Goal: Communication & Community: Answer question/provide support

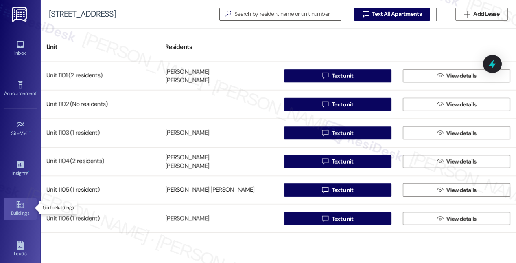
click at [18, 205] on icon at bounding box center [19, 204] width 7 height 7
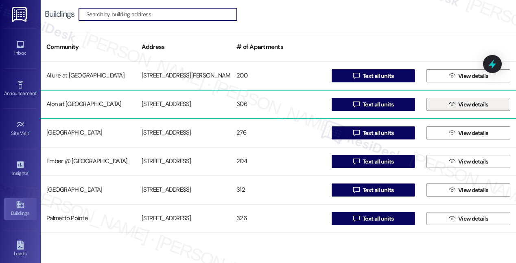
click at [462, 106] on span "View details" at bounding box center [473, 104] width 30 height 9
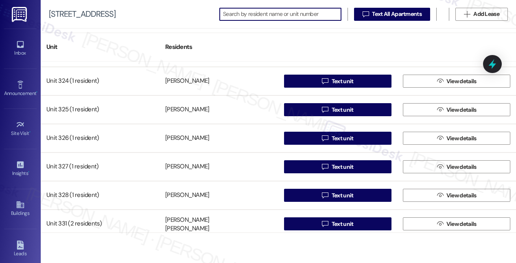
scroll to position [1333, 0]
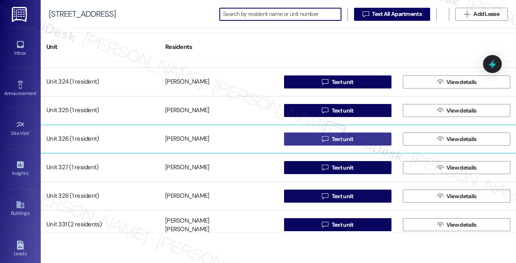
click at [336, 140] on span "Text unit" at bounding box center [343, 139] width 22 height 9
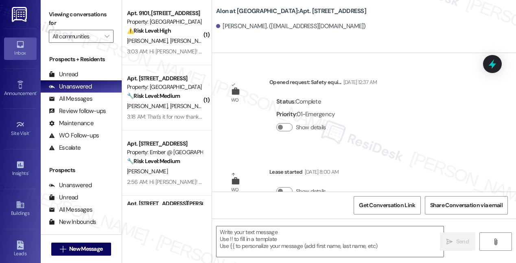
type textarea "Fetching suggested responses. Please feel free to read through the conversation…"
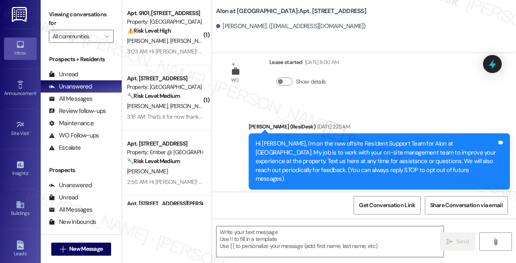
scroll to position [203, 0]
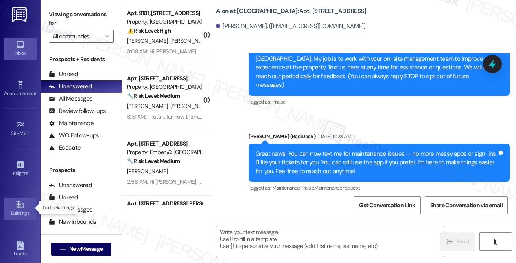
click at [16, 204] on icon at bounding box center [19, 204] width 7 height 7
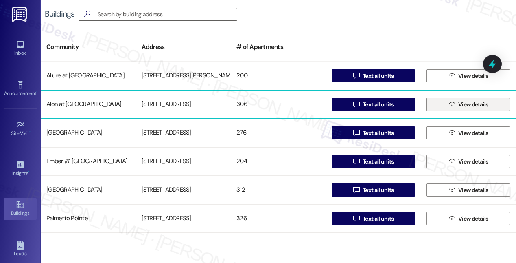
click at [466, 105] on span "View details" at bounding box center [473, 104] width 30 height 9
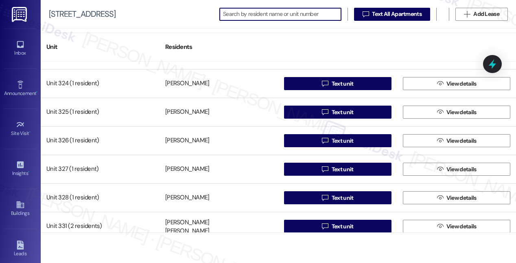
scroll to position [1332, 0]
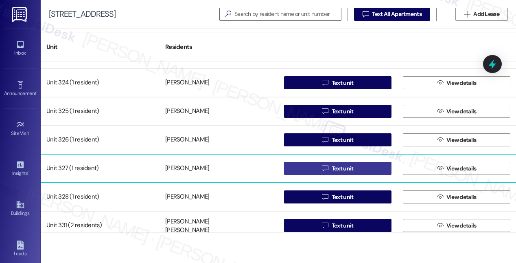
click at [339, 170] on span "Text unit" at bounding box center [343, 168] width 22 height 9
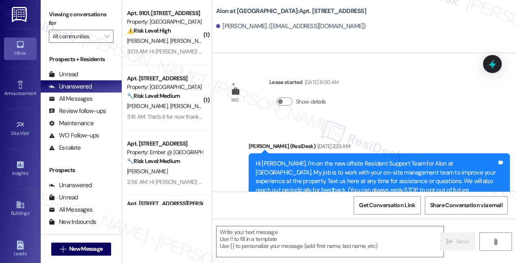
type textarea "Fetching suggested responses. Please feel free to read through the conversation…"
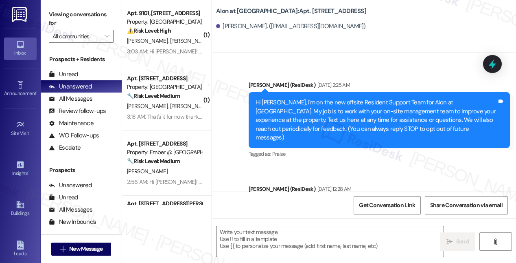
scroll to position [59, 0]
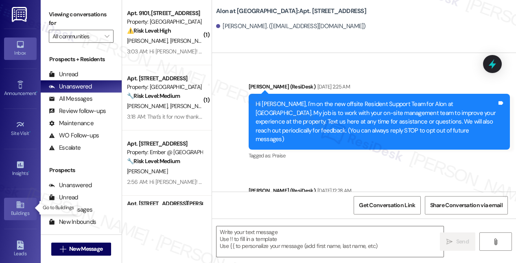
click at [13, 204] on link "Buildings" at bounding box center [20, 208] width 33 height 22
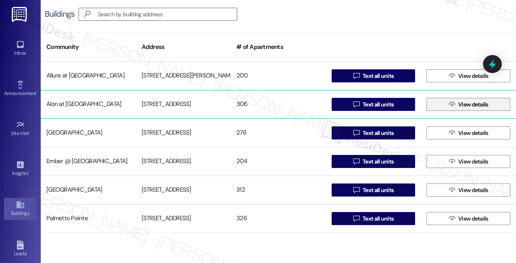
click at [458, 104] on span "View details" at bounding box center [473, 104] width 30 height 9
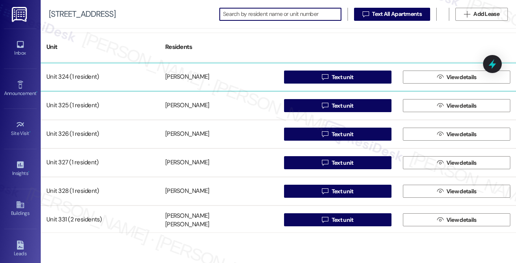
scroll to position [1355, 0]
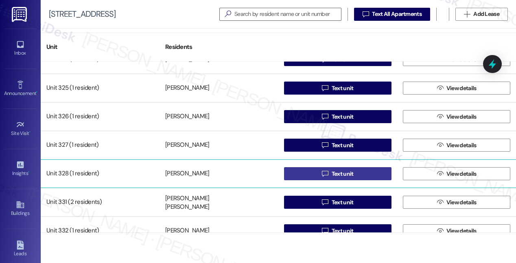
click at [345, 174] on span "Text unit" at bounding box center [343, 173] width 22 height 9
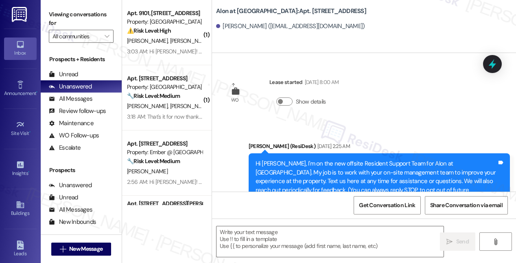
type textarea "Fetching suggested responses. Please feel free to read through the conversation…"
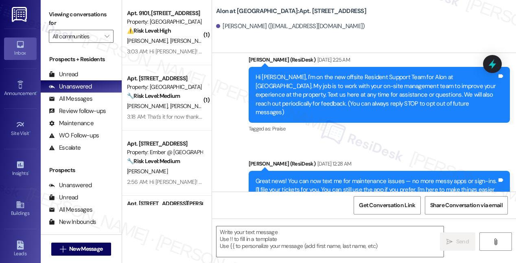
scroll to position [114, 0]
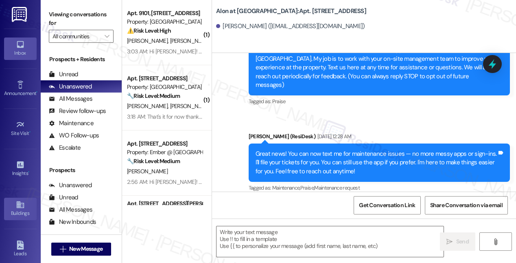
click at [19, 204] on icon at bounding box center [19, 204] width 7 height 7
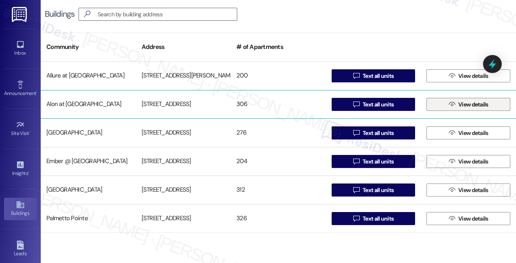
click at [458, 106] on span "View details" at bounding box center [473, 104] width 30 height 9
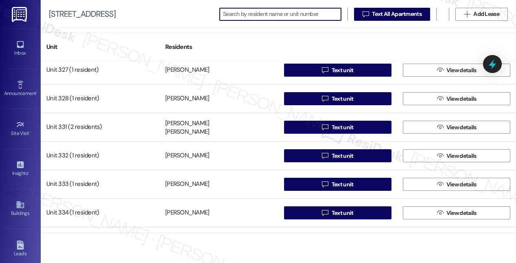
scroll to position [1429, 0]
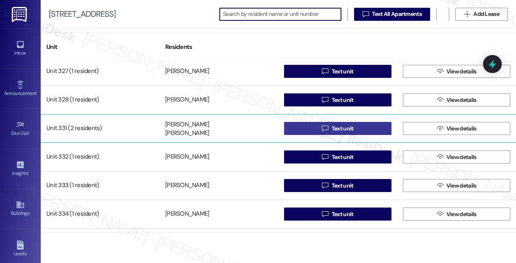
click at [341, 129] on span "Text unit" at bounding box center [343, 128] width 22 height 9
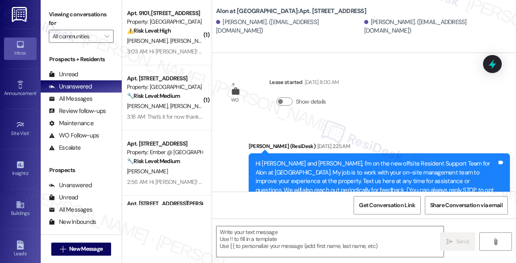
type textarea "Fetching suggested responses. Please feel free to read through the conversation…"
click at [16, 200] on icon at bounding box center [20, 204] width 9 height 9
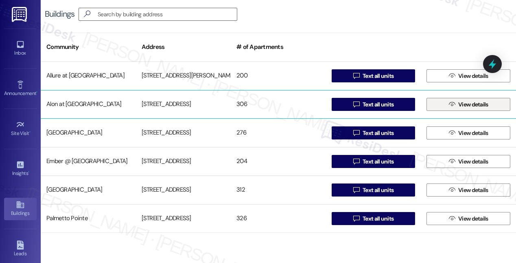
click at [476, 108] on span "View details" at bounding box center [473, 104] width 30 height 9
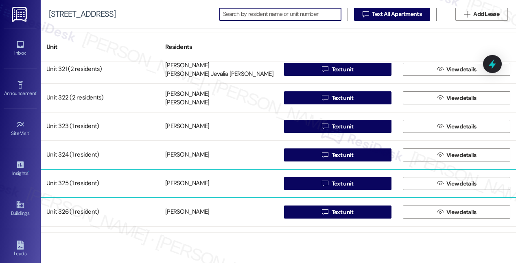
scroll to position [1398, 0]
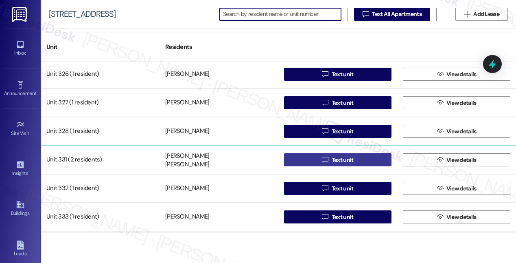
click at [330, 160] on span "Text unit" at bounding box center [342, 159] width 25 height 9
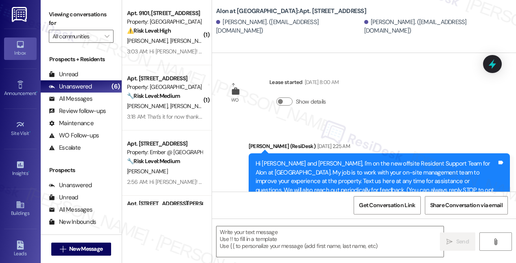
type textarea "Fetching suggested responses. Please feel free to read through the conversation…"
click at [16, 208] on icon at bounding box center [20, 204] width 9 height 9
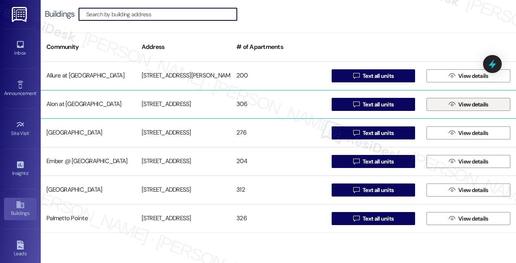
click at [463, 105] on span "View details" at bounding box center [473, 104] width 30 height 9
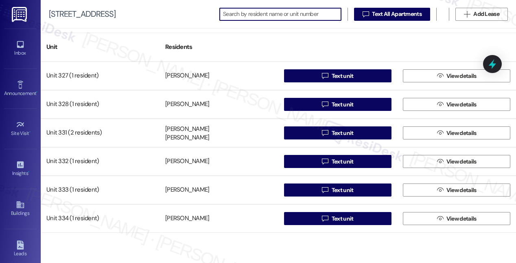
scroll to position [1425, 0]
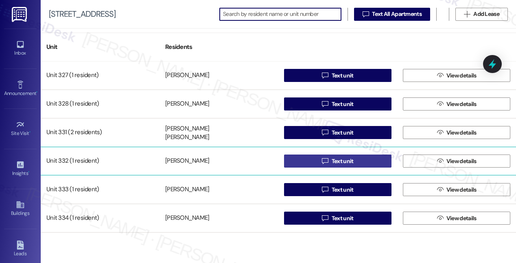
click at [339, 160] on span "Text unit" at bounding box center [343, 161] width 22 height 9
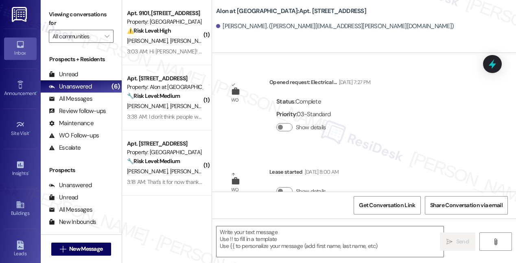
type textarea "Fetching suggested responses. Please feel free to read through the conversation…"
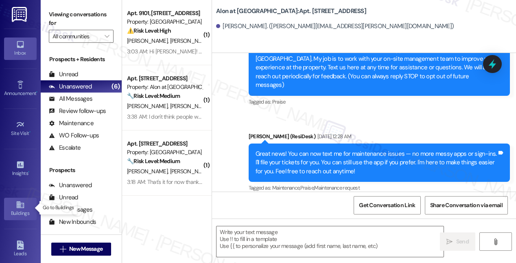
click at [19, 203] on icon at bounding box center [19, 204] width 7 height 7
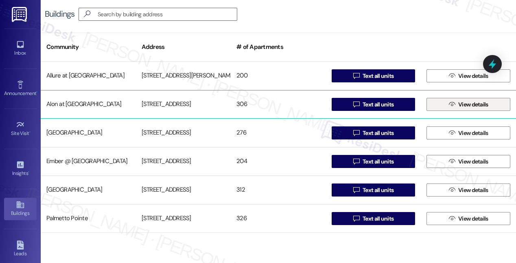
click at [457, 104] on span "View details" at bounding box center [473, 104] width 33 height 9
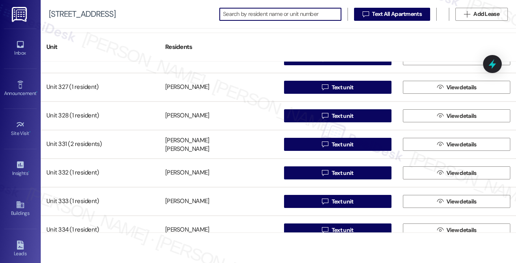
scroll to position [1417, 0]
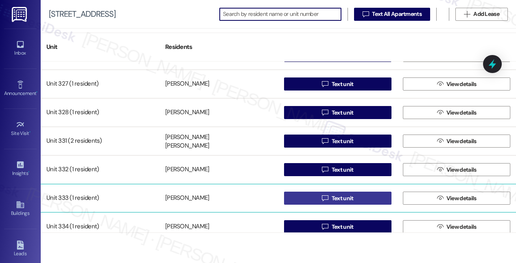
click at [339, 199] on span "Text unit" at bounding box center [343, 198] width 22 height 9
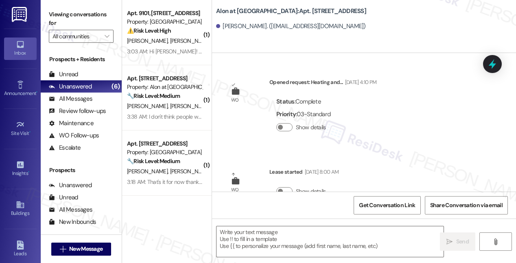
type textarea "Fetching suggested responses. Please feel free to read through the conversation…"
click at [19, 209] on div "Buildings" at bounding box center [20, 213] width 41 height 8
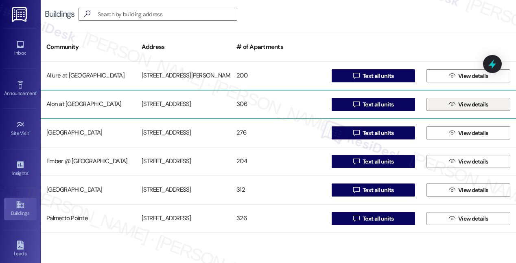
click at [475, 101] on span "View details" at bounding box center [473, 104] width 30 height 9
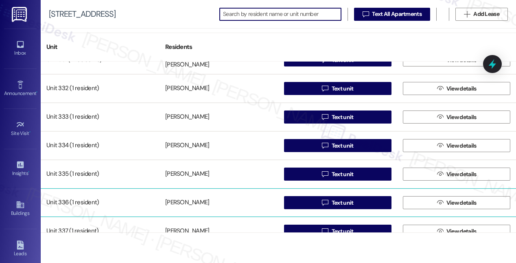
scroll to position [1491, 0]
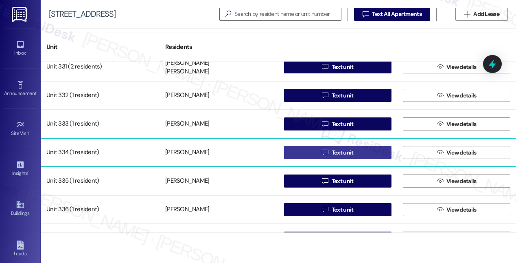
click at [345, 151] on span "Text unit" at bounding box center [343, 152] width 22 height 9
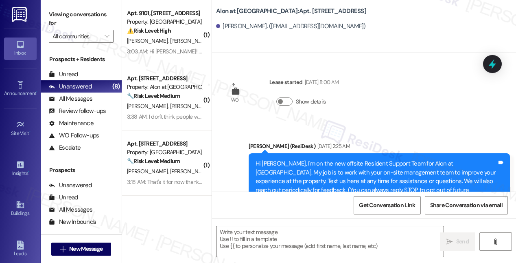
type textarea "Fetching suggested responses. Please feel free to read through the conversation…"
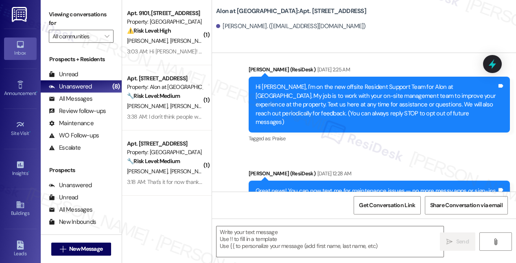
scroll to position [114, 0]
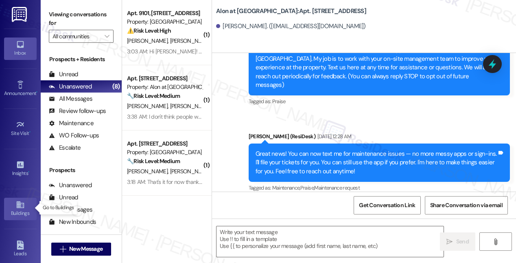
click at [17, 206] on icon at bounding box center [19, 204] width 7 height 7
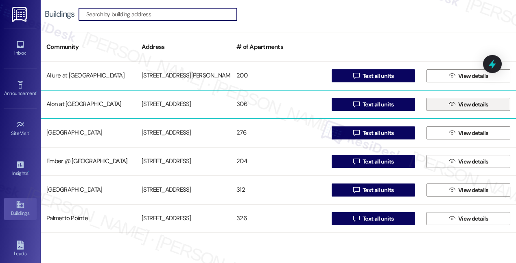
click at [461, 105] on span "View details" at bounding box center [473, 104] width 30 height 9
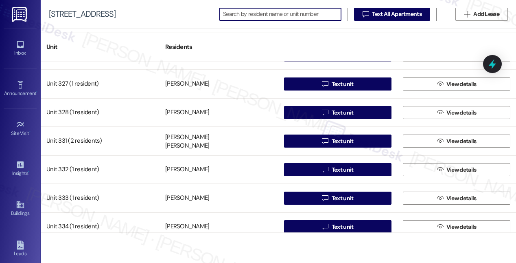
scroll to position [1529, 0]
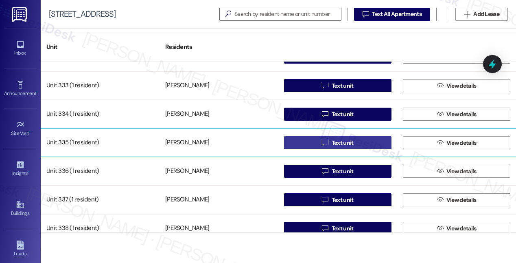
click at [338, 144] on span "Text unit" at bounding box center [343, 142] width 22 height 9
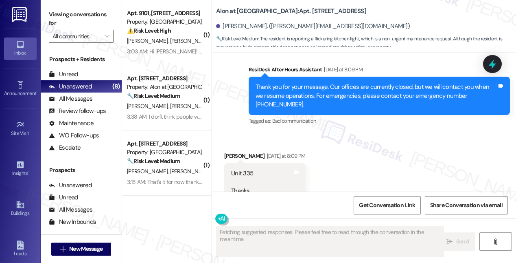
scroll to position [1441, 0]
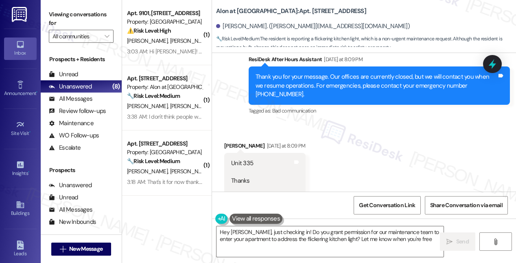
type textarea "Hey Ronald, just checking in! Do you grant permission for our maintenance team …"
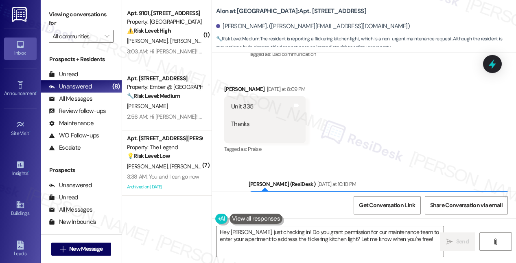
scroll to position [1501, 0]
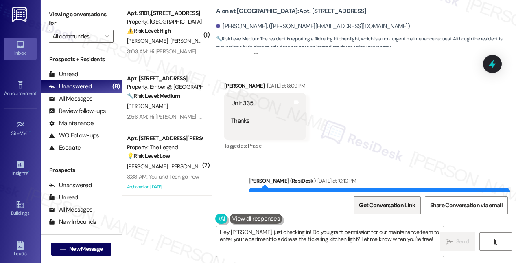
click at [384, 208] on span "Get Conversation Link" at bounding box center [387, 205] width 56 height 9
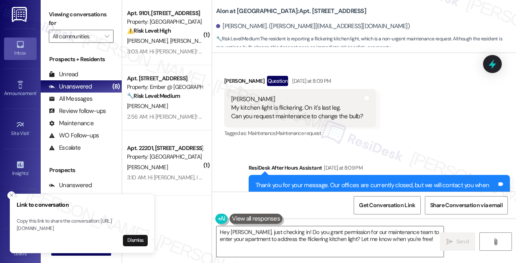
scroll to position [1335, 0]
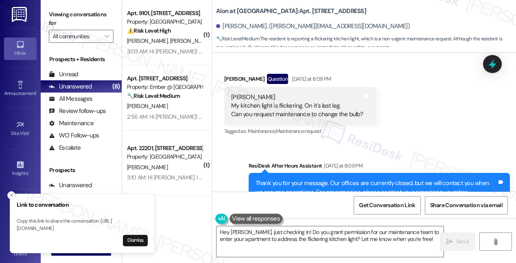
drag, startPoint x: 239, startPoint y: 87, endPoint x: 299, endPoint y: 87, distance: 59.8
click at [299, 93] on div "Sarah My kitchen light is flickering. On it's last leg. Can you request mainten…" at bounding box center [297, 106] width 132 height 26
drag, startPoint x: 301, startPoint y: 87, endPoint x: 242, endPoint y: 89, distance: 59.1
click at [242, 93] on div "Sarah My kitchen light is flickering. On it's last leg. Can you request mainten…" at bounding box center [297, 106] width 132 height 26
click at [241, 93] on div "Sarah My kitchen light is flickering. On it's last leg. Can you request mainten…" at bounding box center [297, 106] width 132 height 26
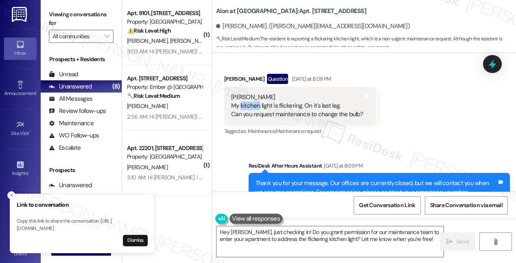
click at [241, 93] on div "Sarah My kitchen light is flickering. On it's last leg. Can you request mainten…" at bounding box center [297, 106] width 132 height 26
drag, startPoint x: 241, startPoint y: 88, endPoint x: 250, endPoint y: 87, distance: 9.4
click at [250, 93] on div "Sarah My kitchen light is flickering. On it's last leg. Can you request mainten…" at bounding box center [297, 106] width 132 height 26
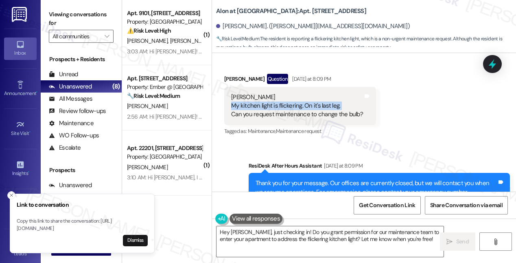
click at [250, 93] on div "Sarah My kitchen light is flickering. On it's last leg. Can you request mainten…" at bounding box center [297, 106] width 132 height 26
drag, startPoint x: 241, startPoint y: 87, endPoint x: 304, endPoint y: 88, distance: 63.1
click at [304, 93] on div "Sarah My kitchen light is flickering. On it's last leg. Can you request mainten…" at bounding box center [297, 106] width 132 height 26
copy div "kitchen light is flickering."
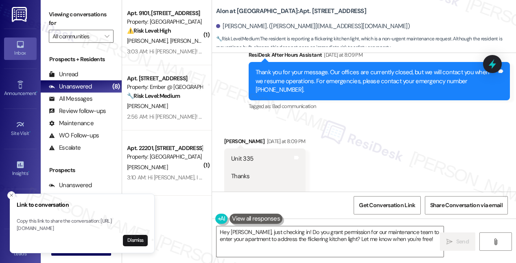
scroll to position [1576, 0]
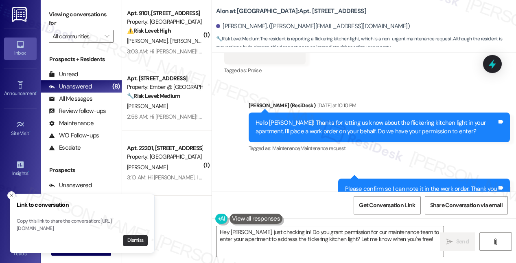
click at [138, 239] on button "Dismiss" at bounding box center [135, 239] width 25 height 11
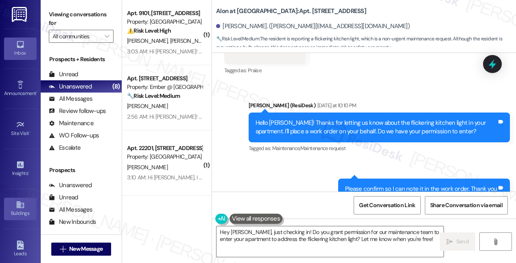
click at [16, 204] on icon at bounding box center [20, 204] width 9 height 9
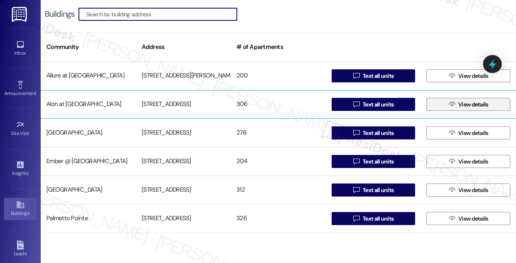
click at [463, 103] on span "View details" at bounding box center [473, 104] width 30 height 9
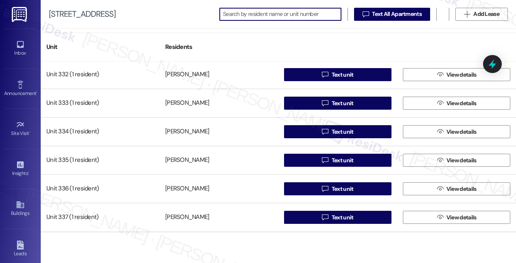
scroll to position [1517, 0]
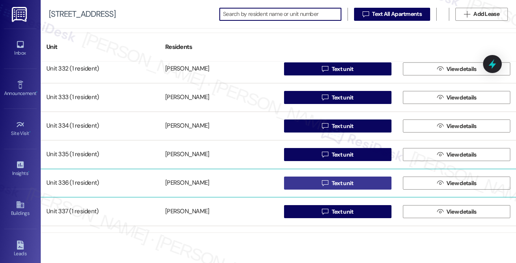
click at [335, 184] on span "Text unit" at bounding box center [343, 183] width 22 height 9
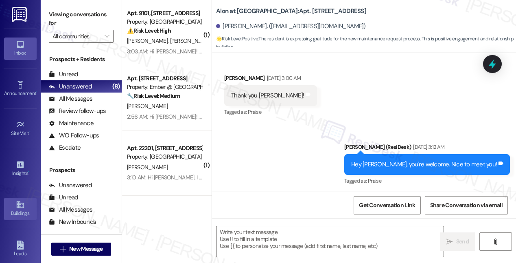
type textarea "Fetching suggested responses. Please feel free to read through the conversation…"
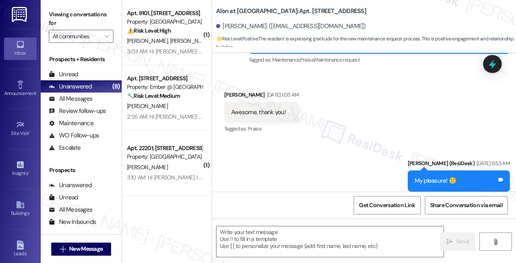
scroll to position [884, 0]
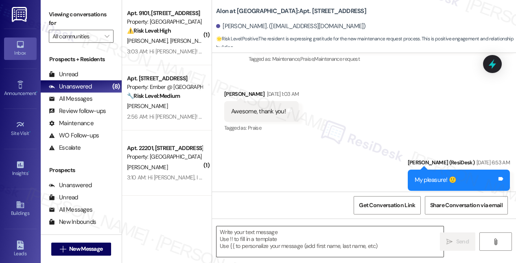
click at [249, 234] on textarea at bounding box center [330, 241] width 227 height 31
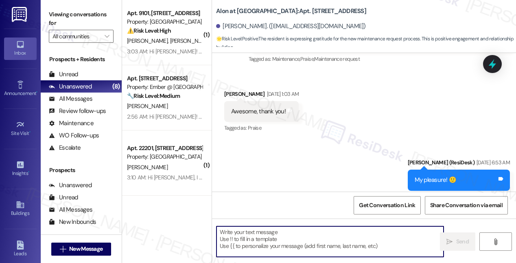
click at [249, 234] on textarea at bounding box center [330, 241] width 227 height 31
paste textarea "Hi {{first_name}}! I hope you're enjoying your experience at {{property}}! I wa…"
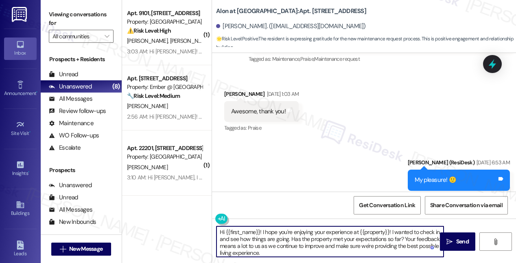
scroll to position [3, 0]
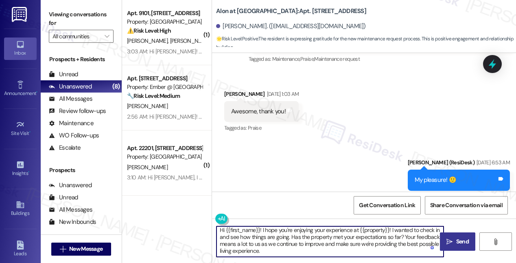
type textarea "Hi {{first_name}}! I hope you're enjoying your experience at {{property}}! I wa…"
click at [455, 242] on span "Send" at bounding box center [463, 241] width 16 height 9
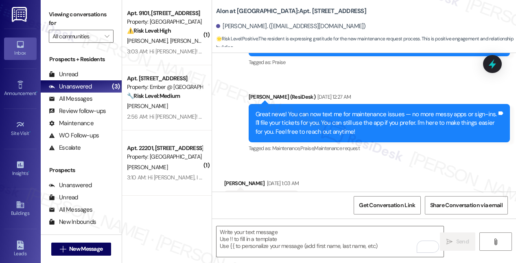
scroll to position [761, 0]
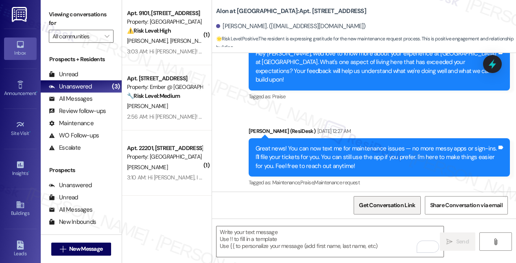
click at [383, 205] on span "Get Conversation Link" at bounding box center [387, 205] width 56 height 9
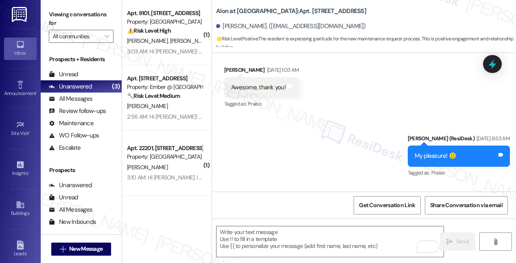
scroll to position [967, 0]
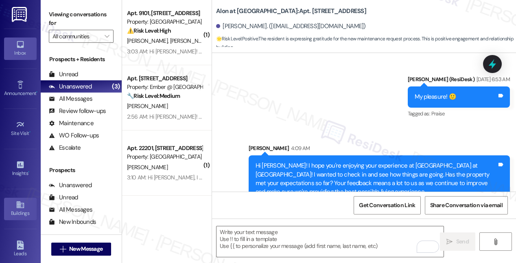
click at [18, 205] on icon at bounding box center [19, 204] width 7 height 7
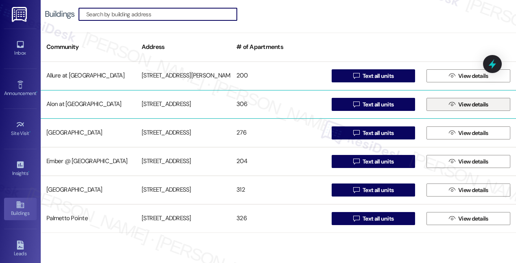
click at [465, 105] on span "View details" at bounding box center [473, 104] width 30 height 9
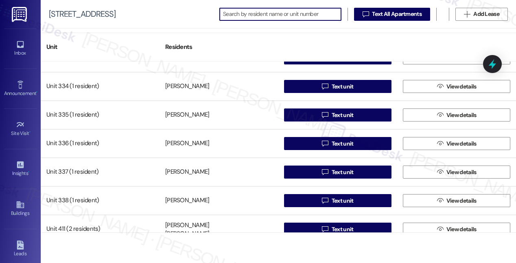
scroll to position [1560, 0]
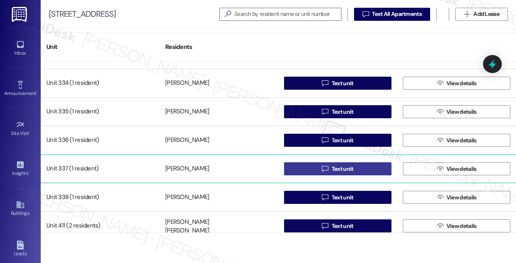
click at [339, 166] on span "Text unit" at bounding box center [343, 168] width 22 height 9
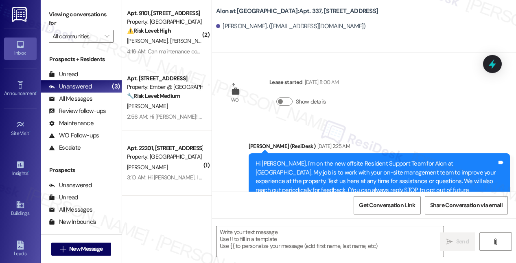
type textarea "Fetching suggested responses. Please feel free to read through the conversation…"
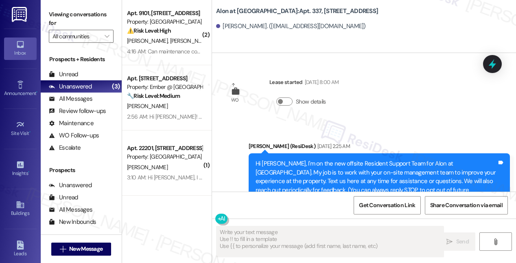
scroll to position [114, 0]
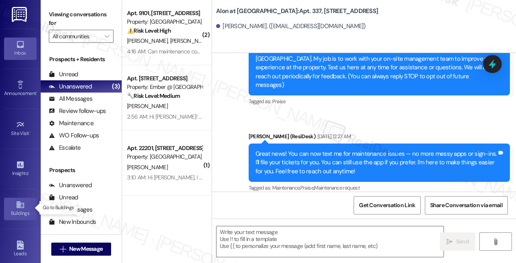
click at [19, 206] on icon at bounding box center [20, 204] width 9 height 9
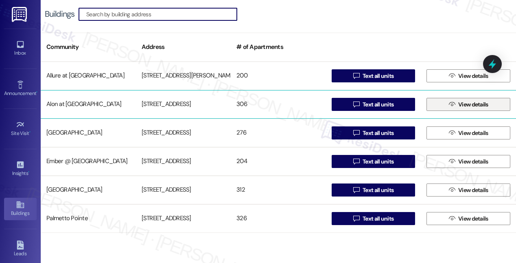
click at [460, 105] on span "View details" at bounding box center [473, 104] width 30 height 9
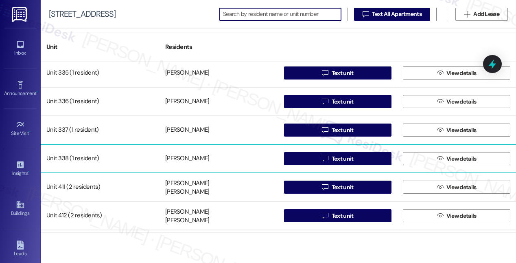
scroll to position [1600, 0]
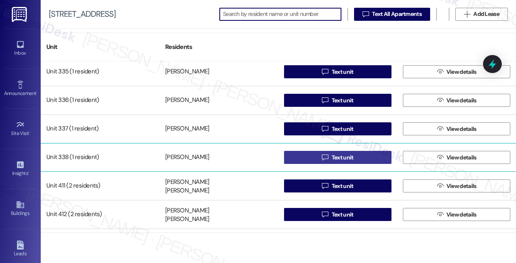
click at [344, 158] on span "Text unit" at bounding box center [343, 157] width 22 height 9
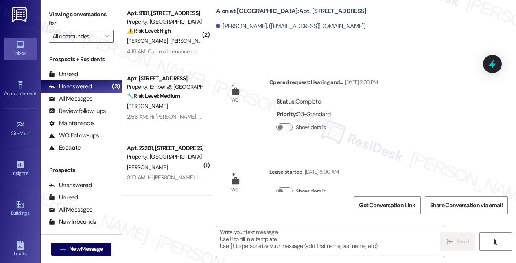
type textarea "Fetching suggested responses. Please feel free to read through the conversation…"
click at [14, 204] on link "Buildings" at bounding box center [20, 208] width 33 height 22
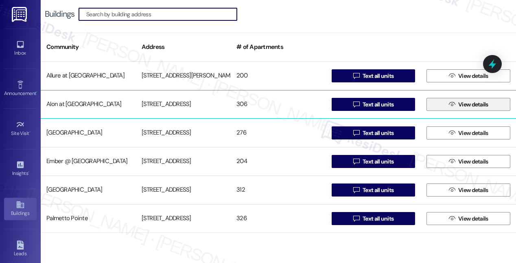
click at [461, 106] on span "View details" at bounding box center [473, 104] width 30 height 9
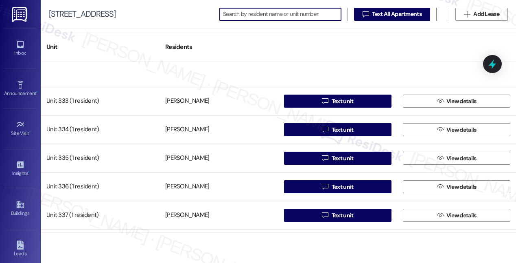
scroll to position [1585, 0]
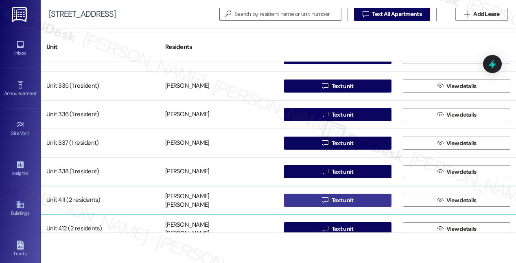
click at [344, 200] on span "Text unit" at bounding box center [343, 200] width 22 height 9
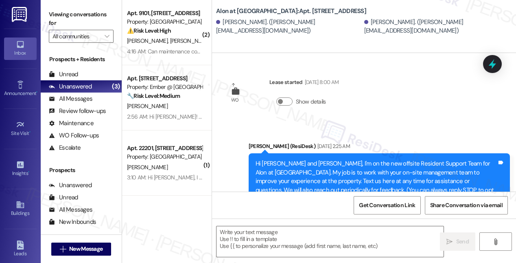
type textarea "Fetching suggested responses. Please feel free to read through the conversation…"
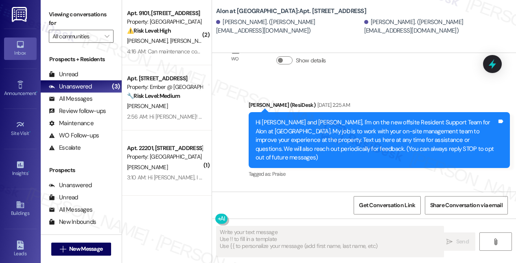
scroll to position [114, 0]
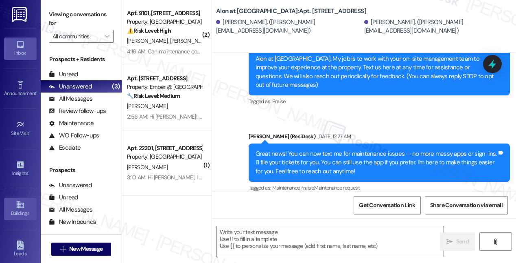
click at [18, 204] on icon at bounding box center [19, 204] width 7 height 7
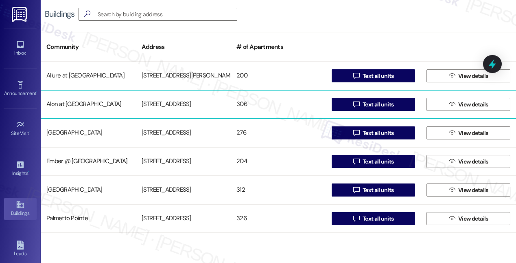
click at [452, 97] on div " View details" at bounding box center [468, 104] width 95 height 16
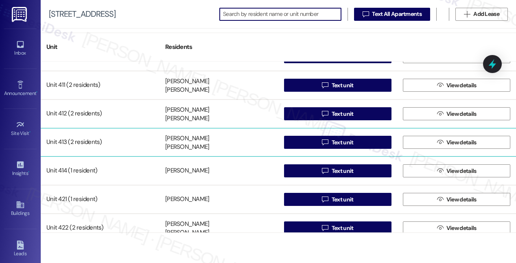
scroll to position [1709, 0]
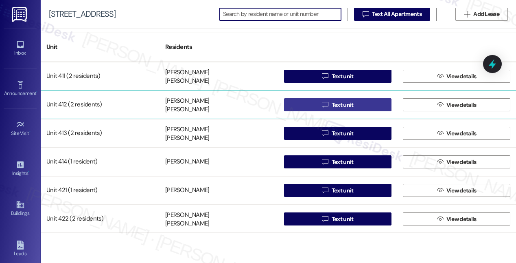
click at [339, 105] on span "Text unit" at bounding box center [343, 105] width 22 height 9
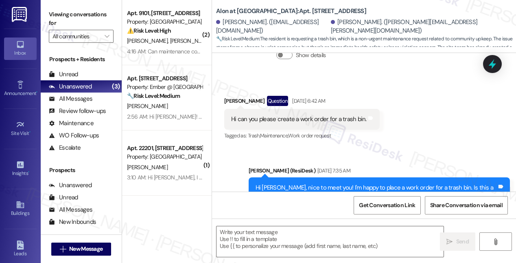
type textarea "Fetching suggested responses. Please feel free to read through the conversation…"
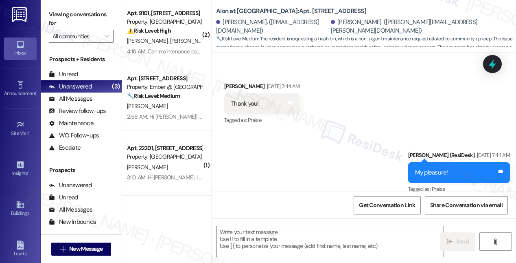
scroll to position [899, 0]
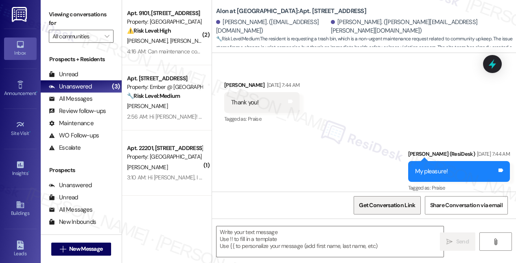
click at [383, 204] on span "Get Conversation Link" at bounding box center [387, 205] width 56 height 9
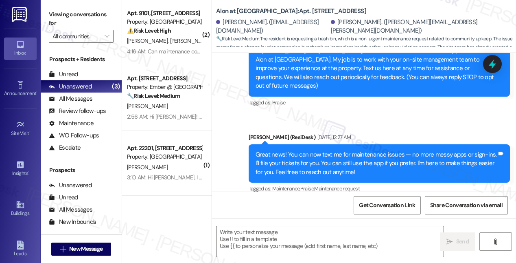
scroll to position [190, 0]
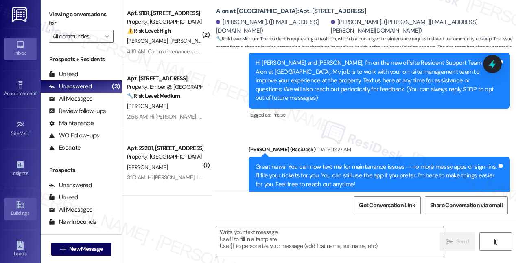
click at [12, 206] on link "Buildings" at bounding box center [20, 208] width 33 height 22
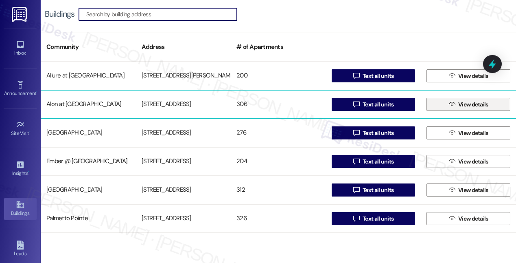
click at [465, 104] on span "View details" at bounding box center [473, 104] width 30 height 9
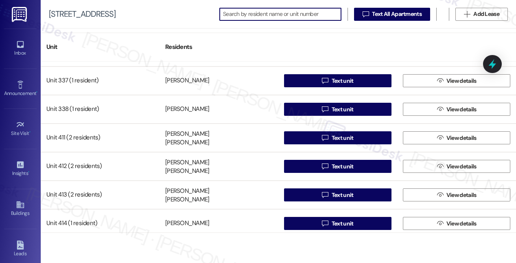
scroll to position [1649, 0]
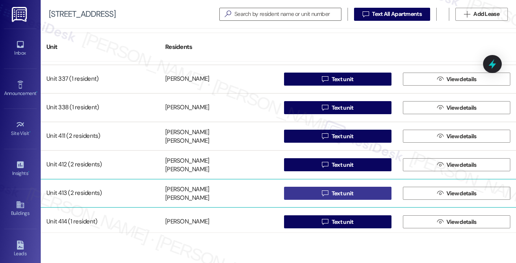
click at [343, 192] on span "Text unit" at bounding box center [343, 193] width 22 height 9
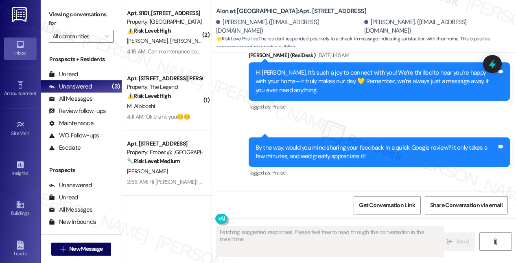
scroll to position [432, 0]
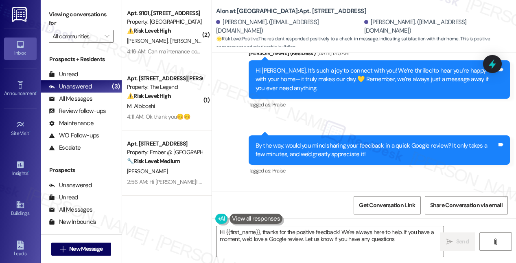
type textarea "Hi {{first_name}}, thanks for the positive feedback! We're always here to help.…"
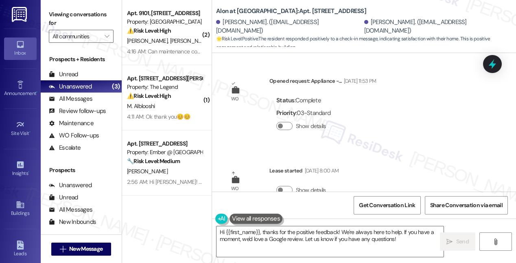
scroll to position [0, 0]
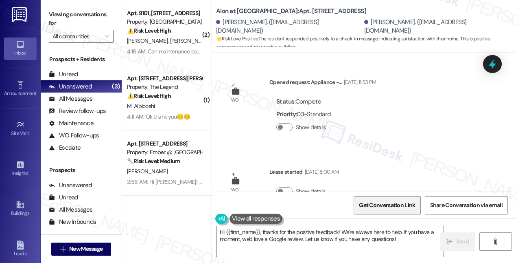
click at [388, 204] on span "Get Conversation Link" at bounding box center [387, 205] width 56 height 9
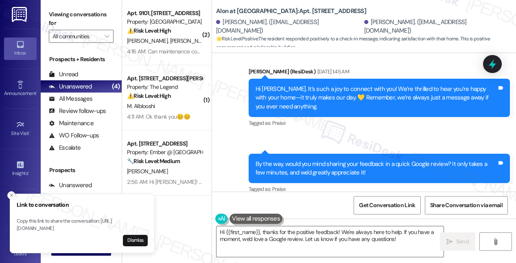
scroll to position [353, 0]
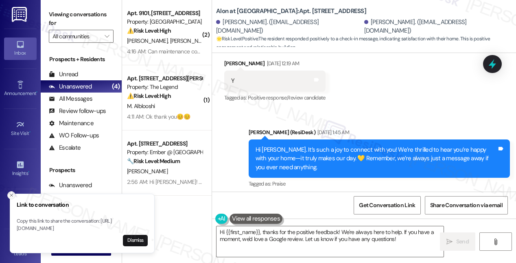
click at [13, 193] on icon "Close toast" at bounding box center [11, 195] width 5 height 5
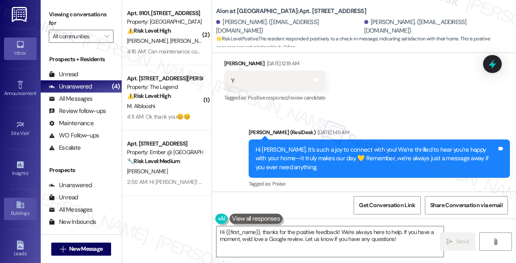
click at [18, 209] on div "Buildings" at bounding box center [20, 213] width 41 height 8
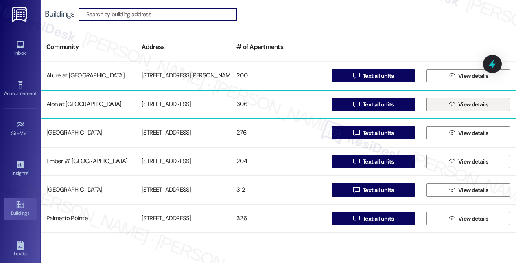
click at [461, 103] on span "View details" at bounding box center [473, 104] width 30 height 9
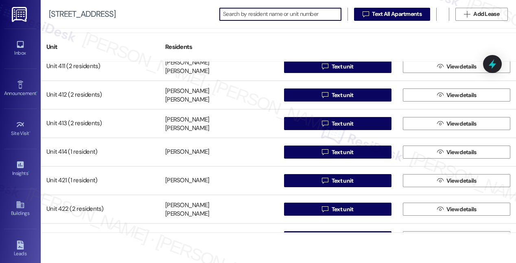
scroll to position [1721, 0]
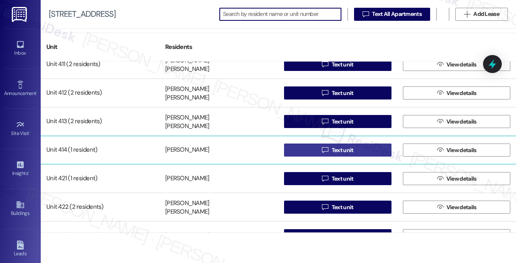
click at [337, 150] on span "Text unit" at bounding box center [343, 150] width 22 height 9
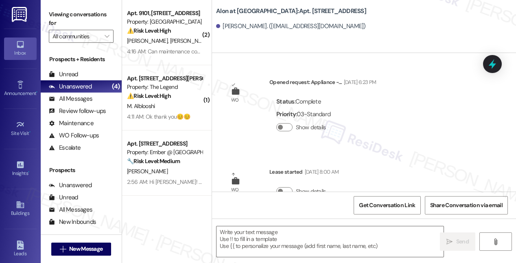
type textarea "Fetching suggested responses. Please feel free to read through the conversation…"
click at [18, 204] on icon at bounding box center [19, 204] width 7 height 7
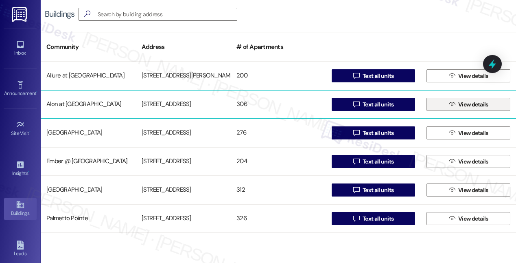
click at [466, 104] on span "View details" at bounding box center [473, 104] width 30 height 9
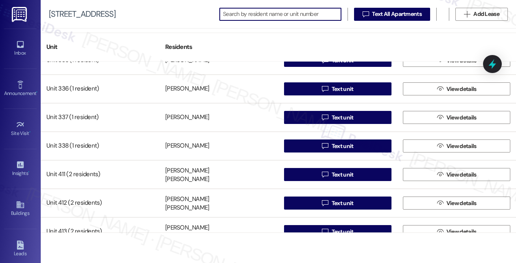
scroll to position [1740, 0]
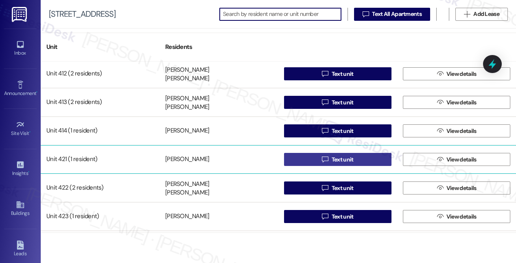
click at [338, 160] on span "Text unit" at bounding box center [343, 159] width 22 height 9
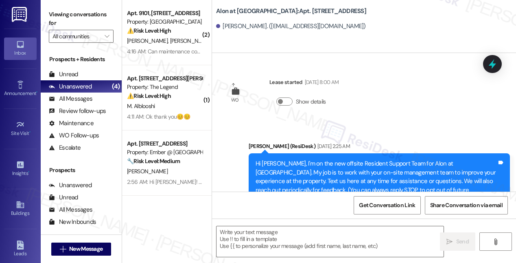
type textarea "Fetching suggested responses. Please feel free to read through the conversation…"
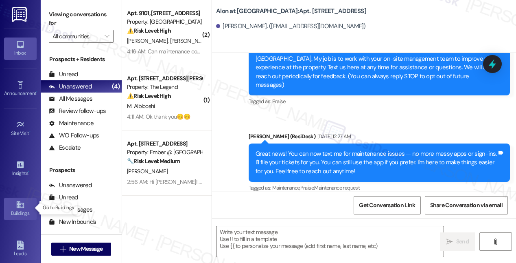
click at [16, 206] on icon at bounding box center [19, 204] width 7 height 7
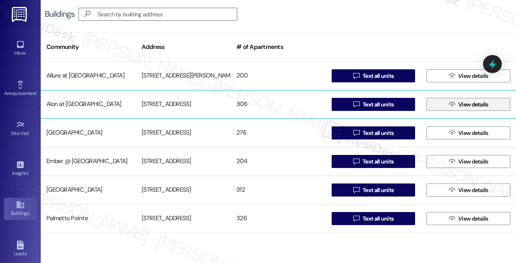
click at [450, 107] on icon "" at bounding box center [452, 104] width 6 height 7
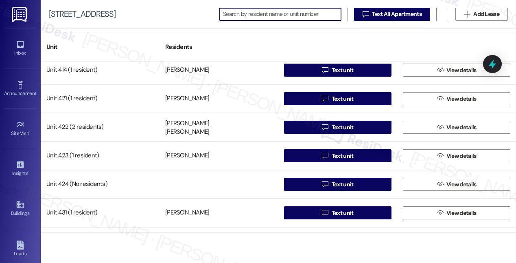
scroll to position [1794, 0]
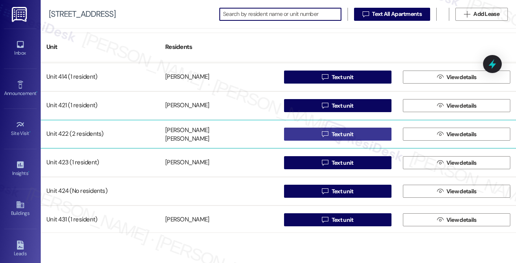
click at [339, 134] on span "Text unit" at bounding box center [343, 134] width 22 height 9
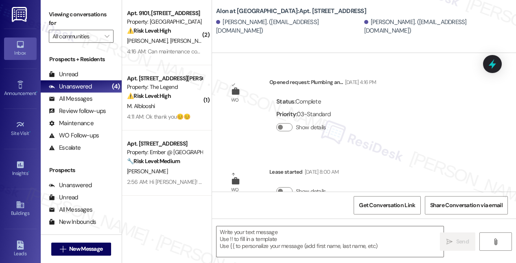
type textarea "Fetching suggested responses. Please feel free to read through the conversation…"
click at [17, 205] on icon at bounding box center [19, 204] width 7 height 7
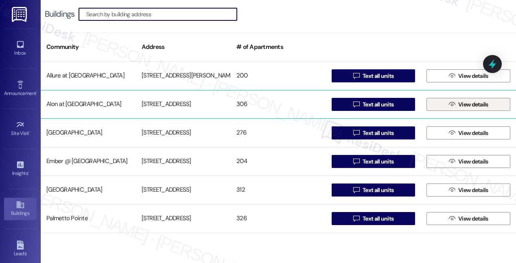
click at [452, 103] on icon "" at bounding box center [452, 104] width 6 height 7
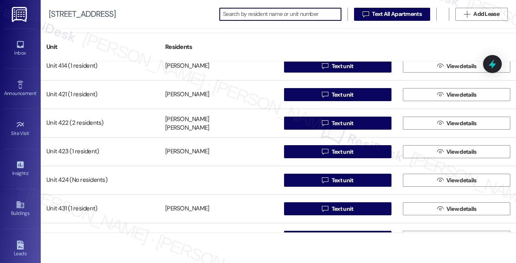
scroll to position [1844, 0]
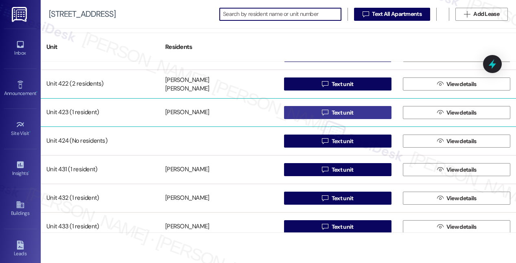
click at [339, 112] on span "Text unit" at bounding box center [343, 112] width 22 height 9
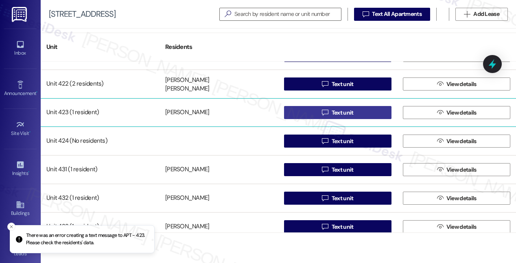
click at [340, 116] on span "Text unit" at bounding box center [343, 112] width 22 height 9
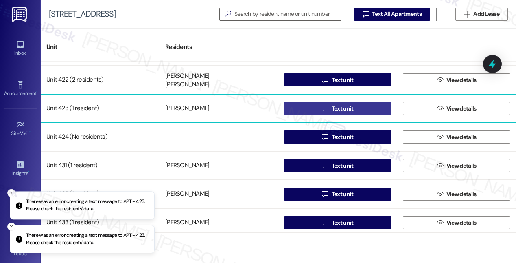
scroll to position [1851, 0]
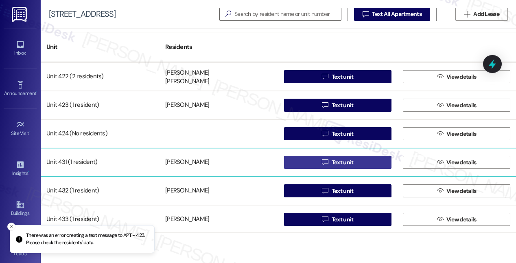
click at [334, 162] on span "Text unit" at bounding box center [343, 162] width 22 height 9
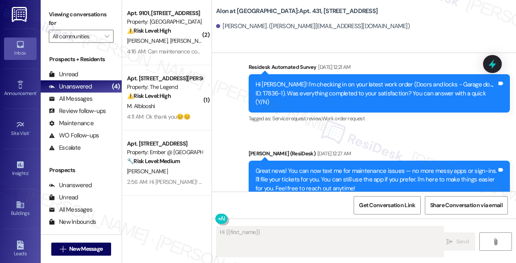
scroll to position [346, 0]
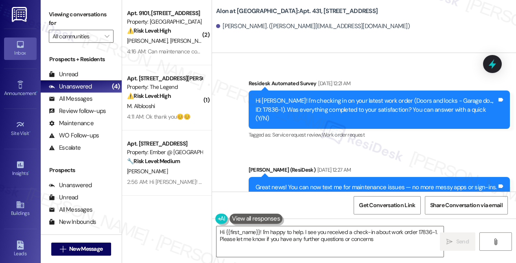
type textarea "Hi {{first_name}}! I'm happy to help. I see you received a check-in about work …"
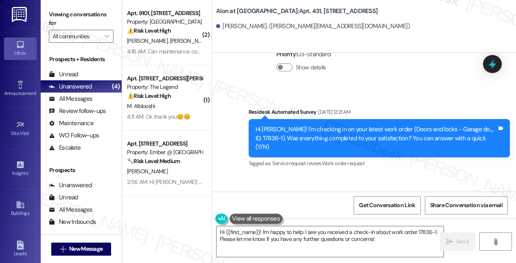
scroll to position [370, 0]
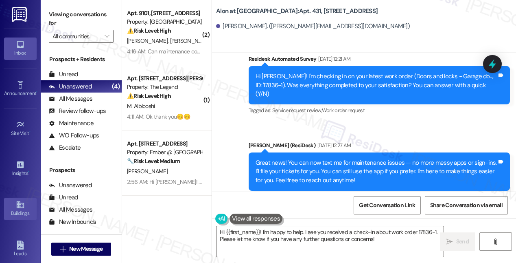
click at [20, 207] on icon at bounding box center [20, 204] width 9 height 9
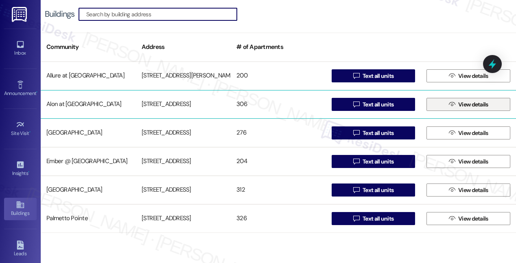
click at [460, 105] on span "View details" at bounding box center [473, 104] width 30 height 9
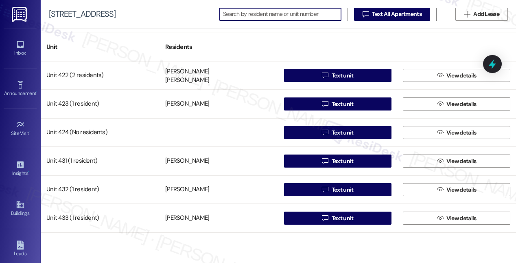
scroll to position [1853, 0]
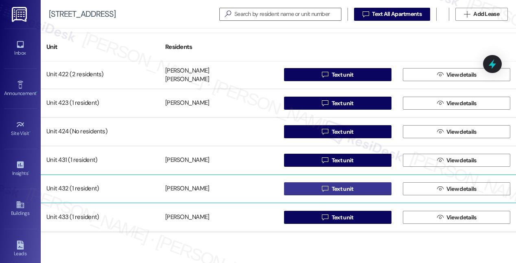
click at [337, 189] on span "Text unit" at bounding box center [343, 188] width 22 height 9
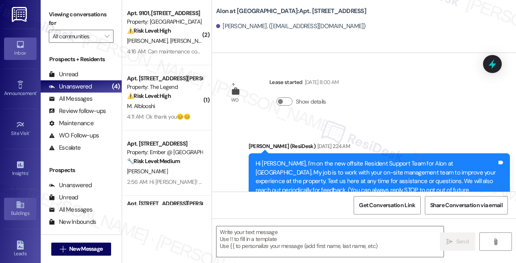
type textarea "Fetching suggested responses. Please feel free to read through the conversation…"
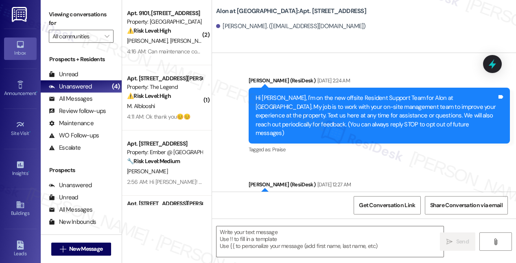
scroll to position [114, 0]
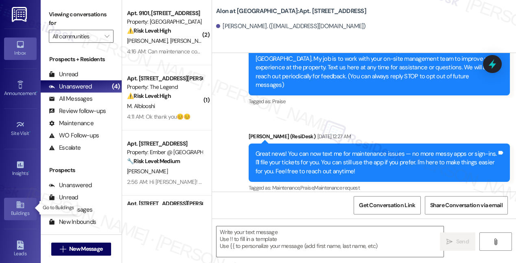
click at [10, 205] on link "Buildings" at bounding box center [20, 208] width 33 height 22
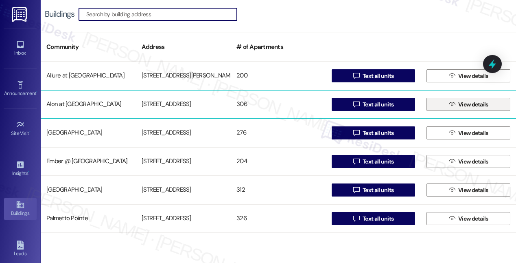
click at [452, 104] on span " View details" at bounding box center [468, 104] width 43 height 12
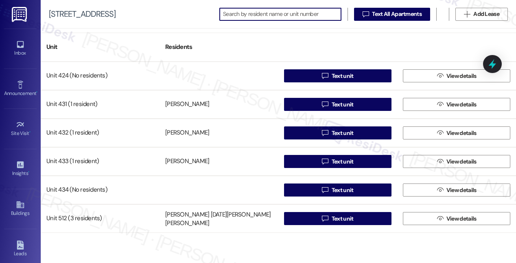
scroll to position [1909, 0]
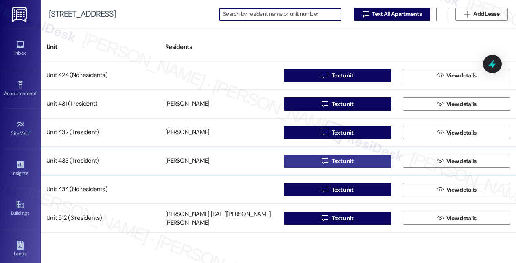
click at [341, 161] on span "Text unit" at bounding box center [343, 161] width 22 height 9
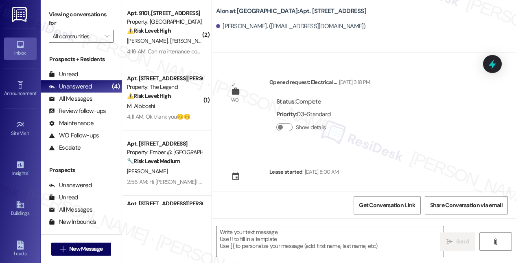
type textarea "Fetching suggested responses. Please feel free to read through the conversation…"
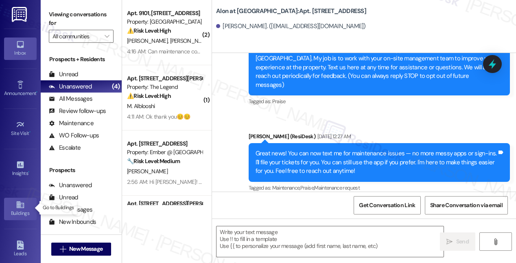
click at [16, 203] on icon at bounding box center [19, 204] width 7 height 7
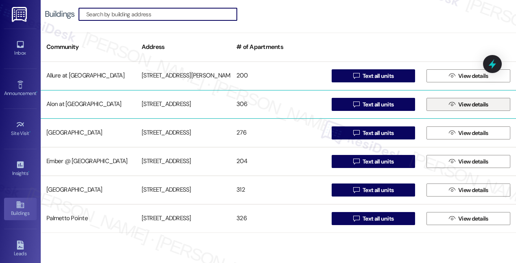
click at [460, 103] on span "View details" at bounding box center [473, 104] width 30 height 9
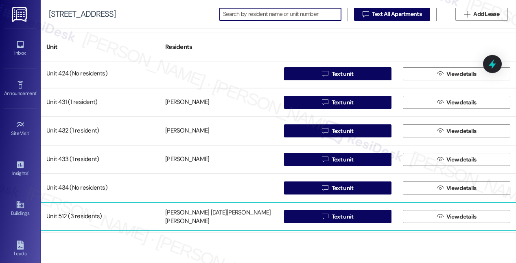
scroll to position [1956, 0]
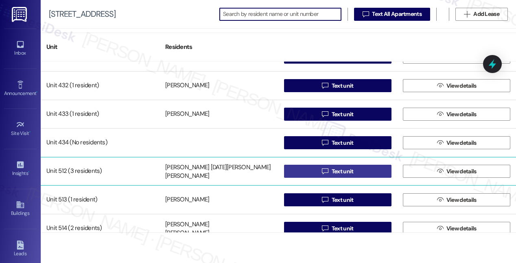
click at [335, 172] on span "Text unit" at bounding box center [343, 171] width 22 height 9
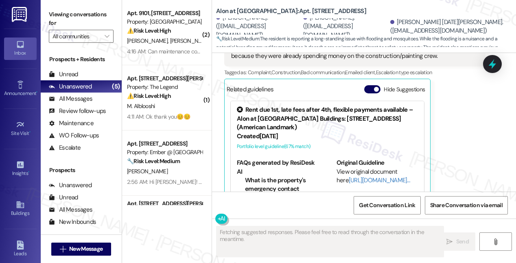
scroll to position [619, 0]
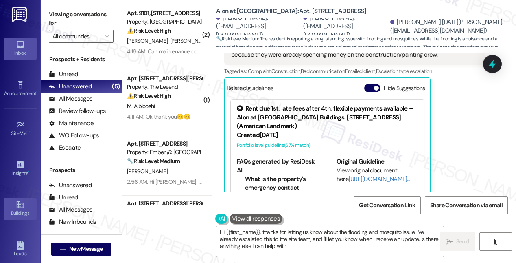
type textarea "Hi {{first_name}}, thanks for letting us know about the flooding and mosquito i…"
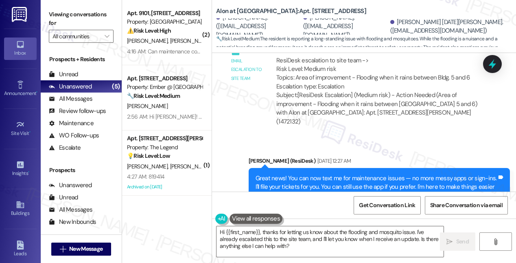
scroll to position [901, 0]
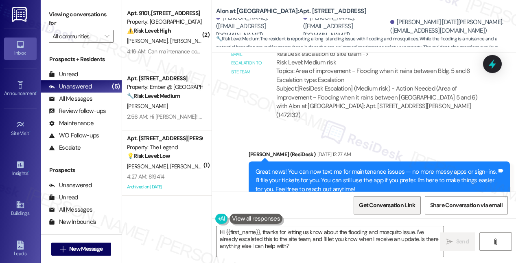
click at [395, 207] on span "Get Conversation Link" at bounding box center [387, 205] width 56 height 9
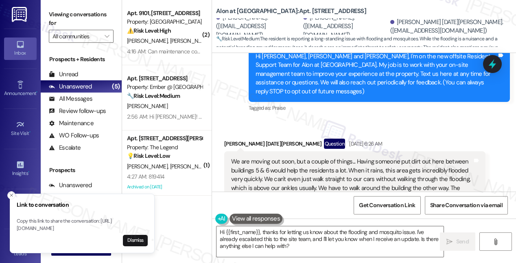
scroll to position [185, 0]
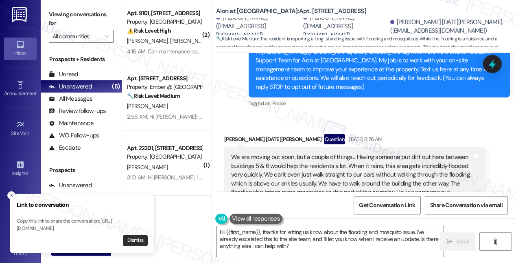
click at [132, 241] on button "Dismiss" at bounding box center [135, 239] width 25 height 11
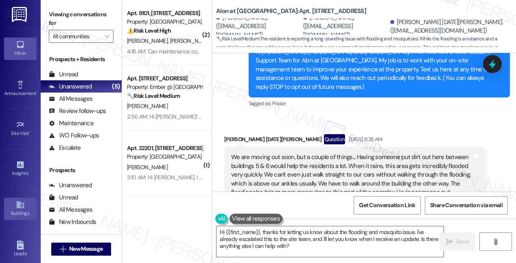
click at [13, 210] on div "Buildings" at bounding box center [20, 213] width 41 height 8
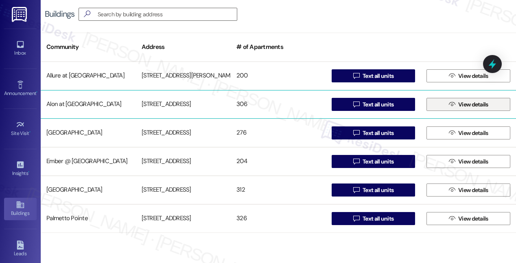
click at [451, 104] on icon "" at bounding box center [452, 104] width 6 height 7
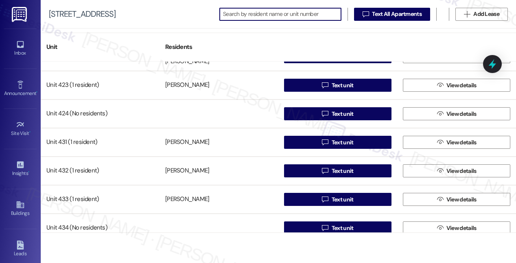
scroll to position [2021, 0]
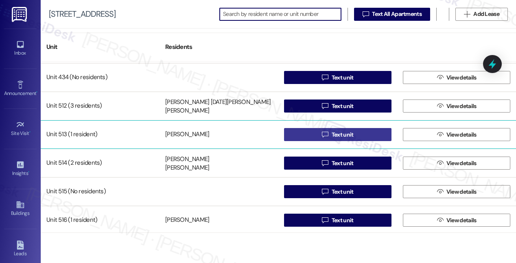
click at [337, 134] on span "Text unit" at bounding box center [343, 134] width 22 height 9
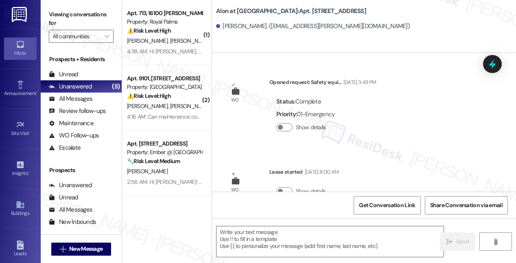
type textarea "Fetching suggested responses. Please feel free to read through the conversation…"
click at [19, 209] on div "Buildings" at bounding box center [20, 213] width 41 height 8
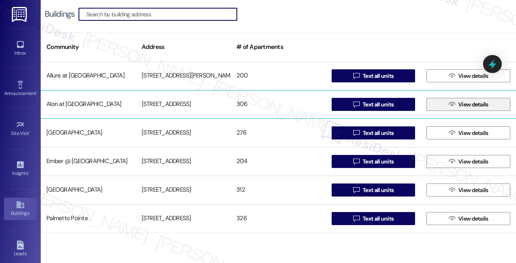
click at [468, 107] on span "View details" at bounding box center [473, 104] width 30 height 9
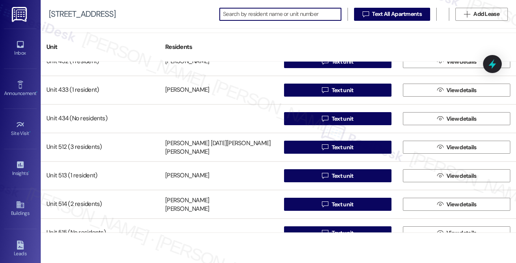
scroll to position [1987, 0]
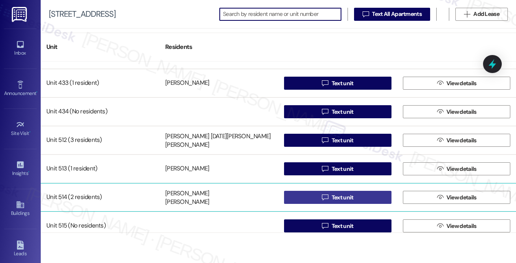
click at [330, 194] on span "Text unit" at bounding box center [342, 197] width 25 height 9
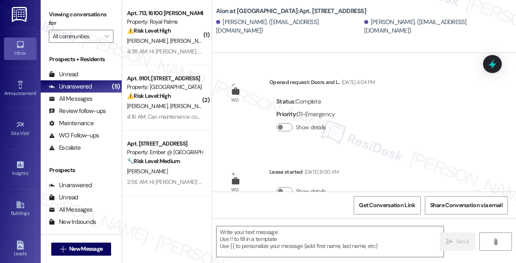
type textarea "Fetching suggested responses. Please feel free to read through the conversation…"
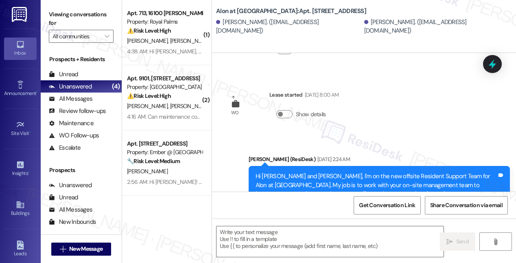
scroll to position [203, 0]
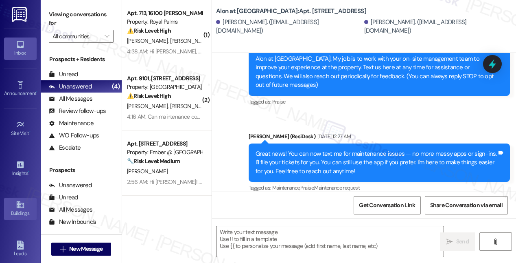
click at [13, 205] on link "Buildings" at bounding box center [20, 208] width 33 height 22
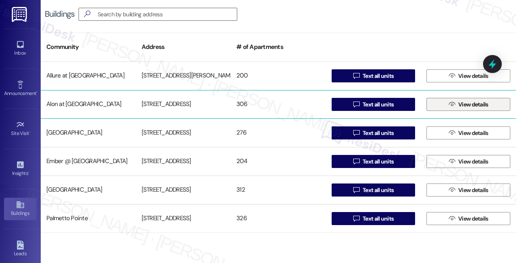
click at [452, 107] on span " View details" at bounding box center [468, 104] width 43 height 12
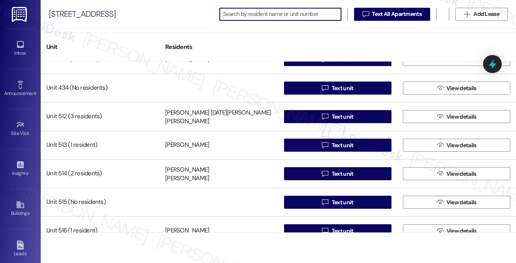
scroll to position [2032, 0]
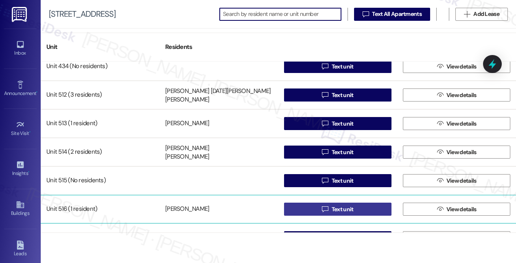
click at [338, 208] on span "Text unit" at bounding box center [343, 209] width 22 height 9
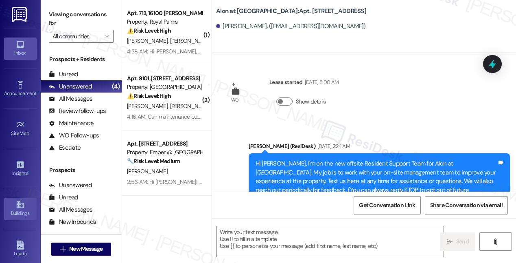
type textarea "Fetching suggested responses. Please feel free to read through the conversation…"
click at [17, 201] on icon at bounding box center [20, 204] width 9 height 9
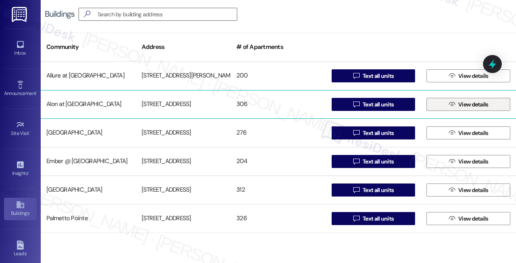
click at [442, 104] on button " View details" at bounding box center [469, 104] width 84 height 13
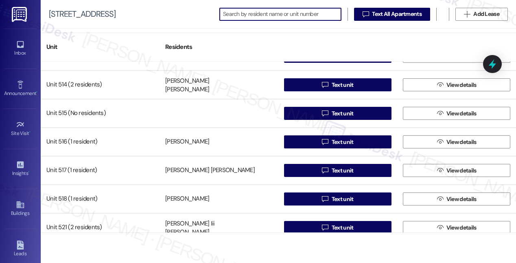
scroll to position [2101, 0]
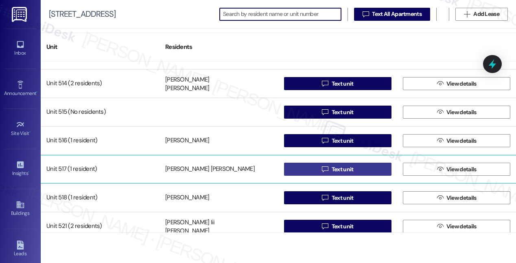
click at [335, 170] on span "Text unit" at bounding box center [343, 169] width 22 height 9
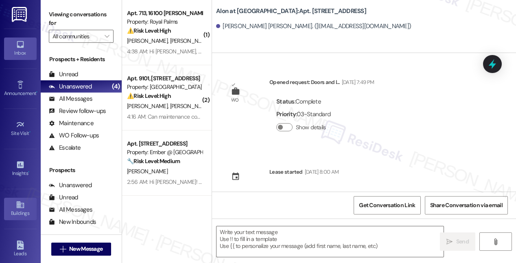
type textarea "Fetching suggested responses. Please feel free to read through the conversation…"
click at [20, 209] on div "Buildings" at bounding box center [20, 213] width 41 height 8
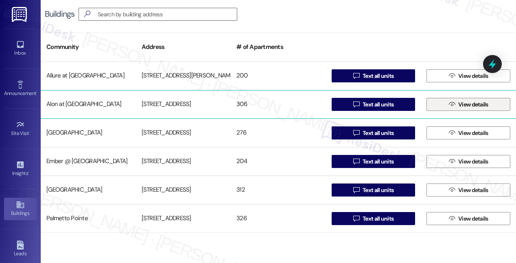
click at [449, 106] on icon "" at bounding box center [452, 104] width 6 height 7
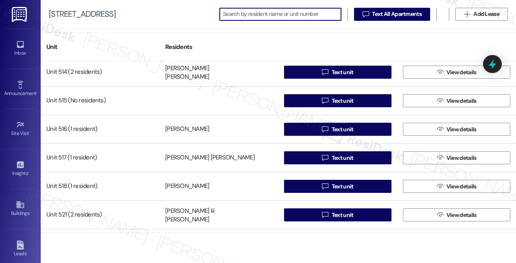
scroll to position [2121, 0]
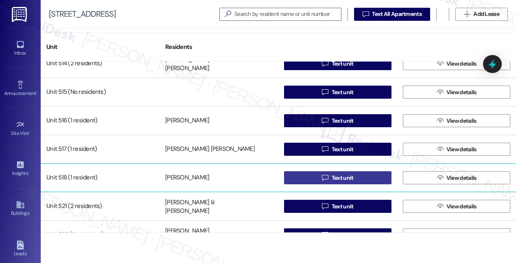
click at [314, 179] on button " Text unit" at bounding box center [337, 177] width 107 height 13
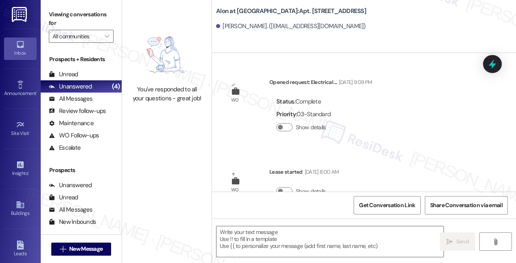
type textarea "Fetching suggested responses. Please feel free to read through the conversation…"
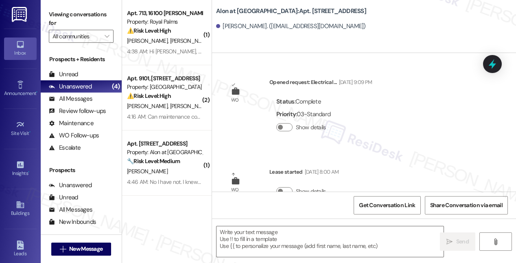
type textarea "Fetching suggested responses. Please feel free to read through the conversation…"
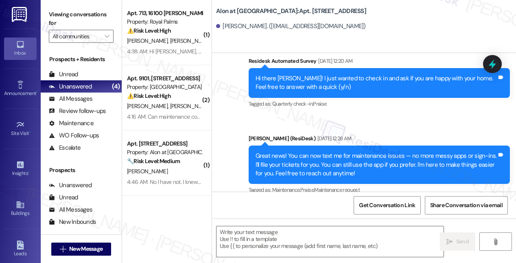
scroll to position [280, 0]
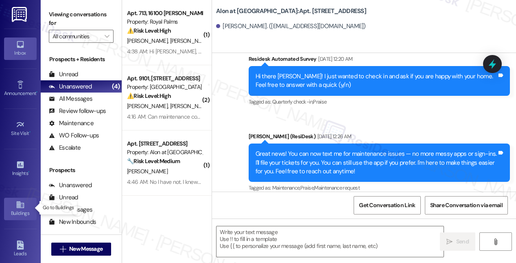
click at [16, 205] on icon at bounding box center [19, 204] width 7 height 7
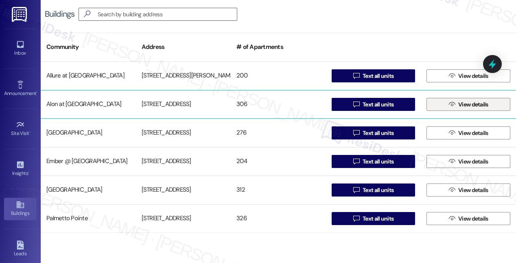
click at [458, 107] on span "View details" at bounding box center [473, 104] width 30 height 9
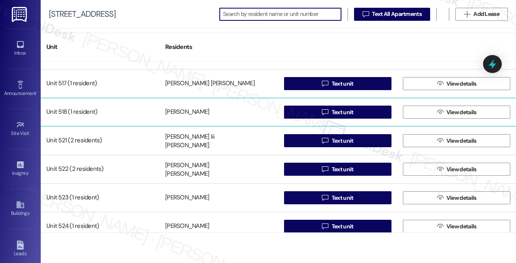
scroll to position [2187, 0]
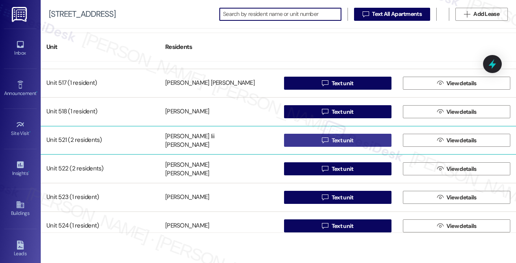
click at [340, 142] on span "Text unit" at bounding box center [343, 140] width 22 height 9
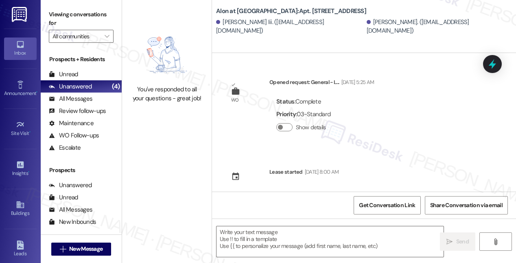
type textarea "Fetching suggested responses. Please feel free to read through the conversation…"
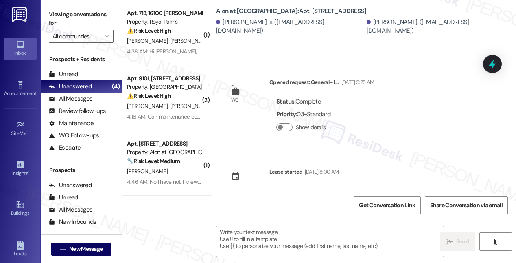
type textarea "Fetching suggested responses. Please feel free to read through the conversation…"
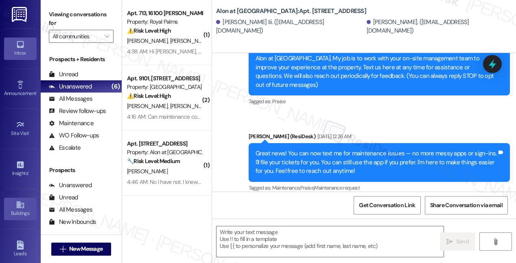
click at [20, 207] on icon at bounding box center [20, 204] width 9 height 9
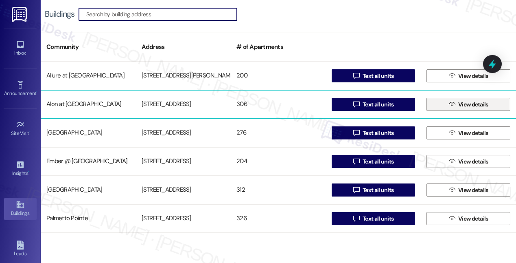
click at [449, 105] on icon "" at bounding box center [452, 104] width 6 height 7
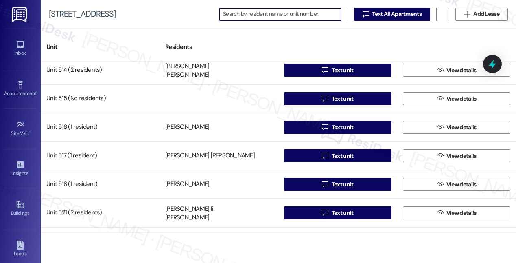
scroll to position [2242, 0]
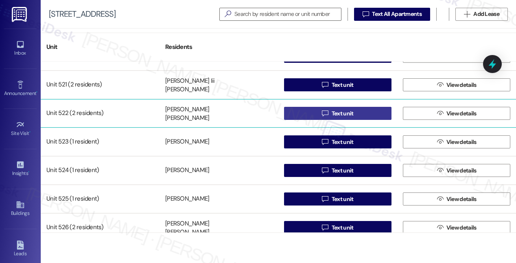
click at [342, 115] on span "Text unit" at bounding box center [343, 113] width 22 height 9
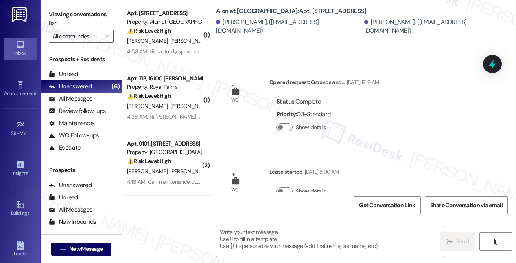
type textarea "Fetching suggested responses. Please feel free to read through the conversation…"
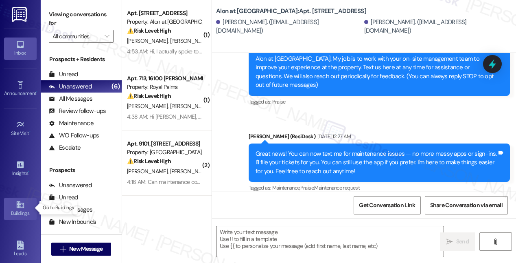
click at [16, 204] on icon at bounding box center [19, 204] width 7 height 7
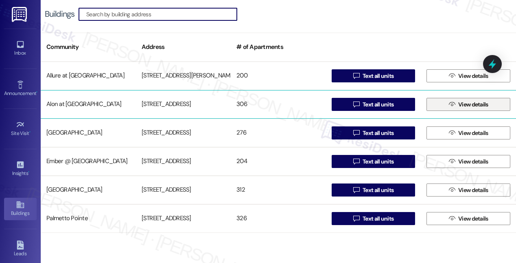
click at [466, 103] on span "View details" at bounding box center [473, 104] width 30 height 9
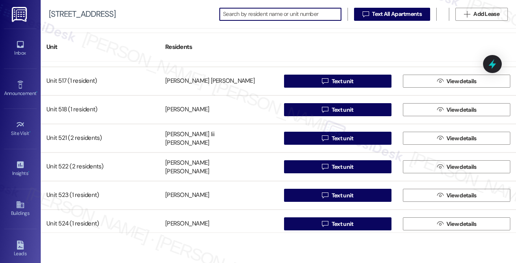
scroll to position [2192, 0]
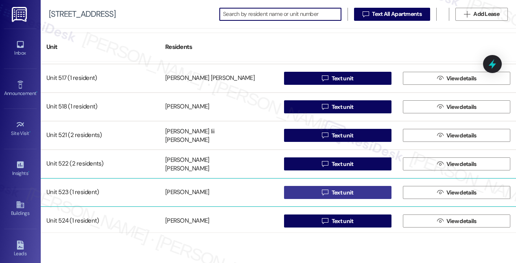
click at [338, 195] on span "Text unit" at bounding box center [343, 192] width 22 height 9
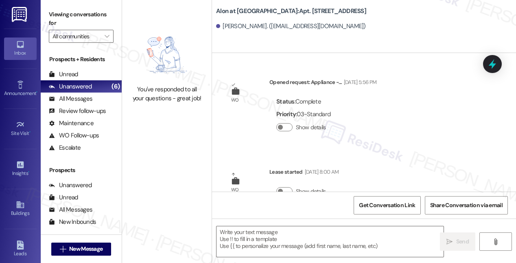
type textarea "Fetching suggested responses. Please feel free to read through the conversation…"
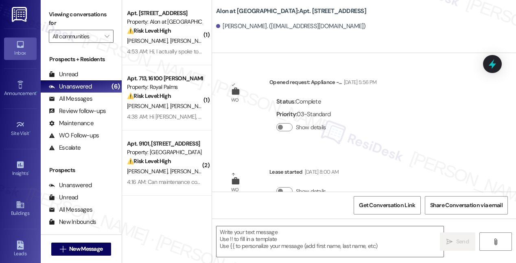
type textarea "Fetching suggested responses. Please feel free to read through the conversation…"
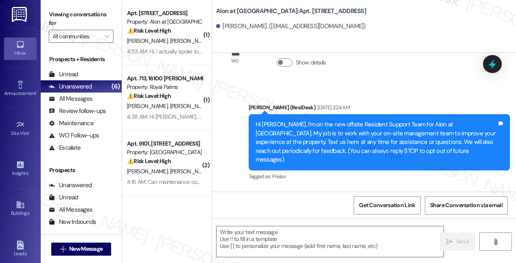
scroll to position [203, 0]
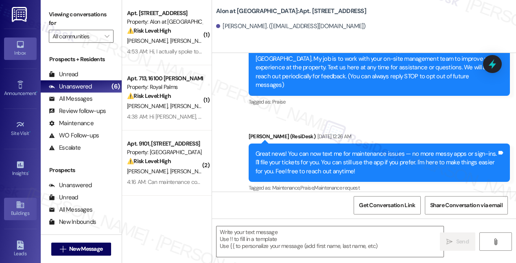
click at [20, 209] on div "Buildings" at bounding box center [20, 213] width 41 height 8
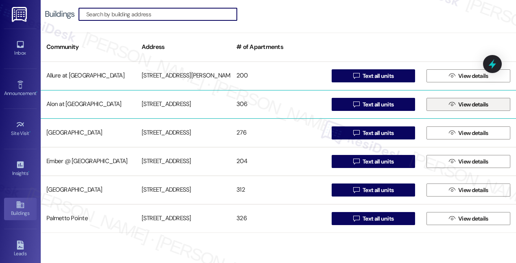
click at [452, 101] on icon "" at bounding box center [452, 104] width 6 height 7
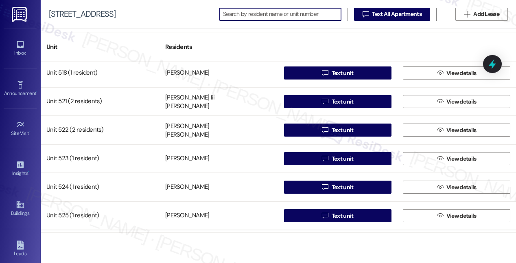
scroll to position [2227, 0]
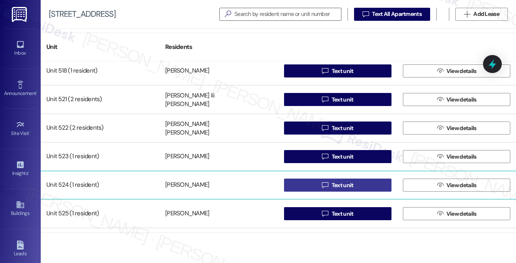
click at [342, 185] on span "Text unit" at bounding box center [343, 185] width 22 height 9
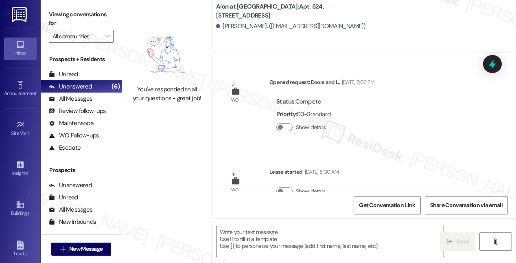
type textarea "Fetching suggested responses. Please feel free to read through the conversation…"
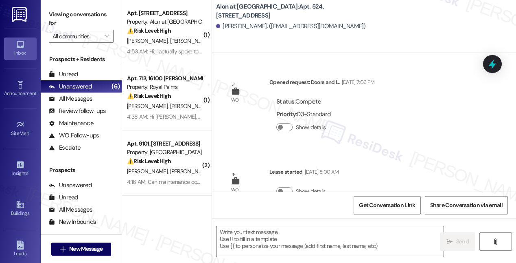
type textarea "Fetching suggested responses. Please feel free to read through the conversation…"
click at [20, 205] on icon at bounding box center [20, 204] width 9 height 9
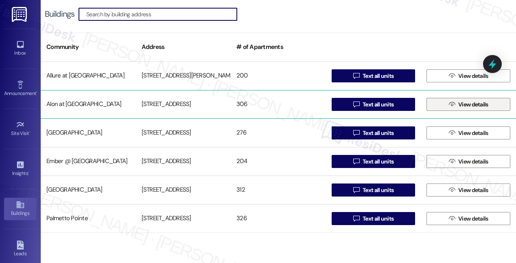
click at [458, 103] on span "View details" at bounding box center [473, 104] width 30 height 9
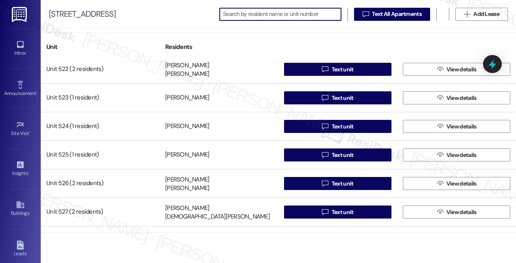
scroll to position [2287, 0]
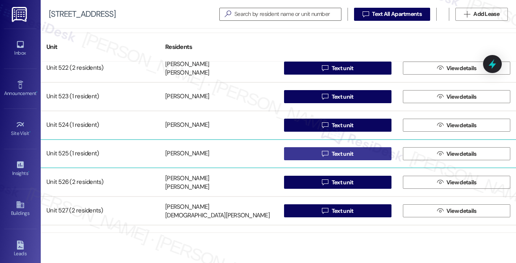
click at [334, 153] on span "Text unit" at bounding box center [343, 153] width 22 height 9
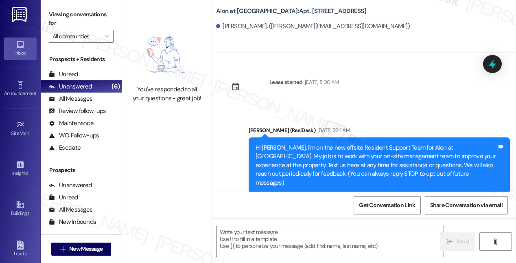
type textarea "Fetching suggested responses. Please feel free to read through the conversation…"
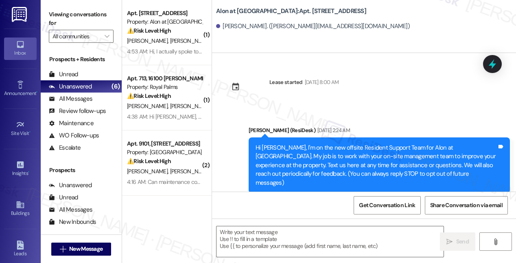
type textarea "Fetching suggested responses. Please feel free to read through the conversation…"
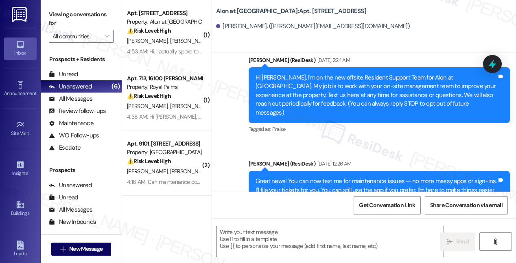
scroll to position [97, 0]
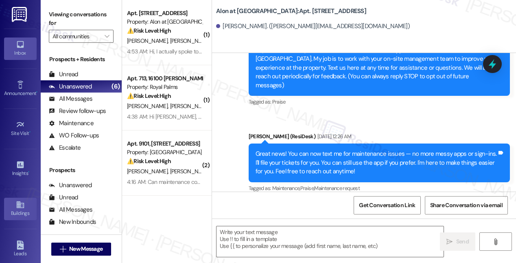
click at [20, 200] on icon at bounding box center [20, 204] width 9 height 9
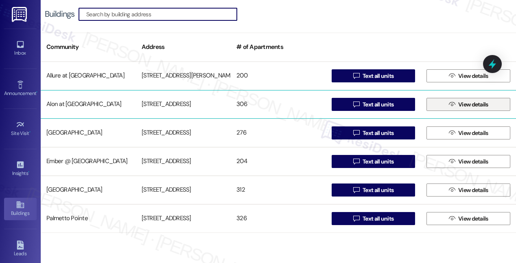
click at [451, 104] on icon "" at bounding box center [452, 104] width 6 height 7
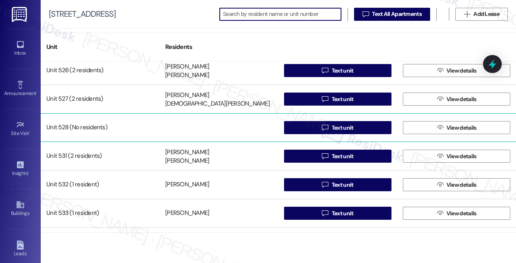
scroll to position [2277, 0]
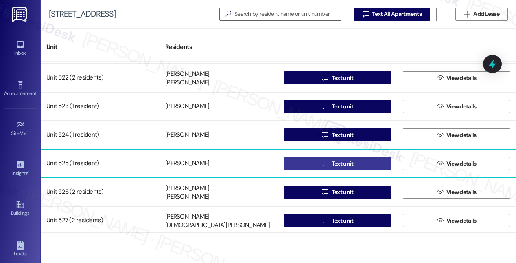
click at [341, 162] on span "Text unit" at bounding box center [343, 163] width 22 height 9
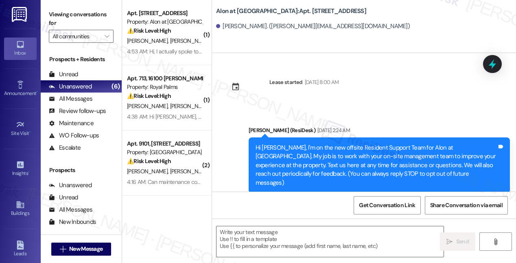
type textarea "Fetching suggested responses. Please feel free to read through the conversation…"
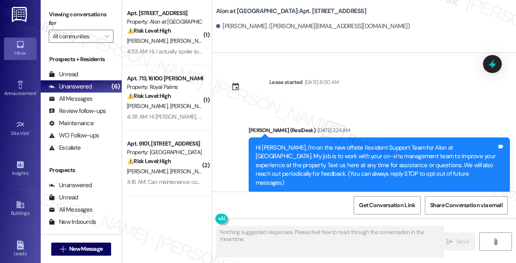
scroll to position [97, 0]
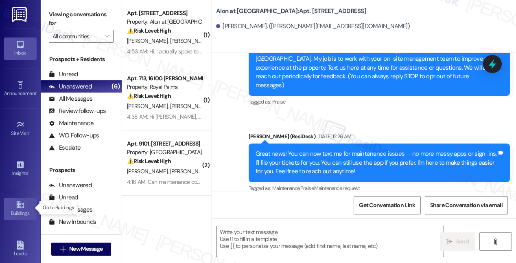
click at [20, 207] on icon at bounding box center [20, 204] width 9 height 9
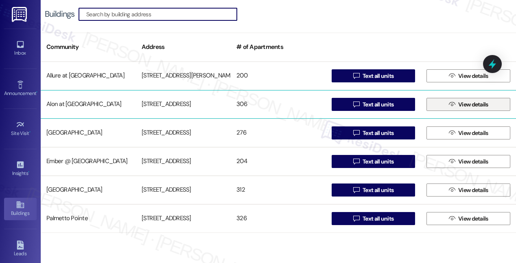
click at [461, 102] on span "View details" at bounding box center [473, 104] width 30 height 9
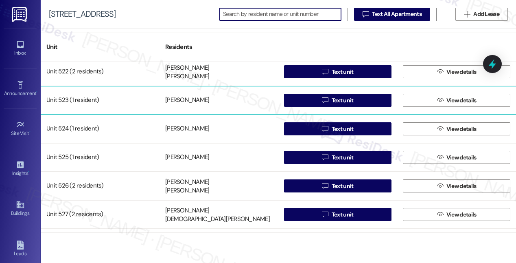
scroll to position [2303, 0]
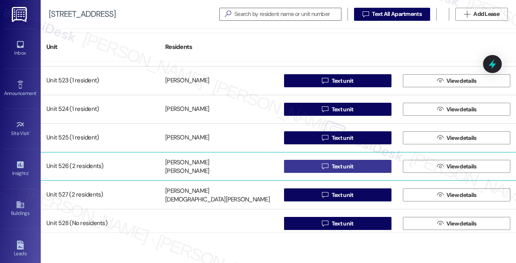
click at [347, 167] on span "Text unit" at bounding box center [343, 166] width 22 height 9
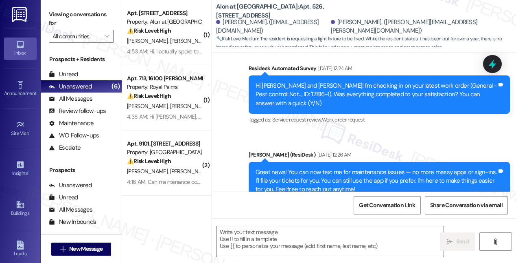
type textarea "Fetching suggested responses. Please feel free to read through the conversation…"
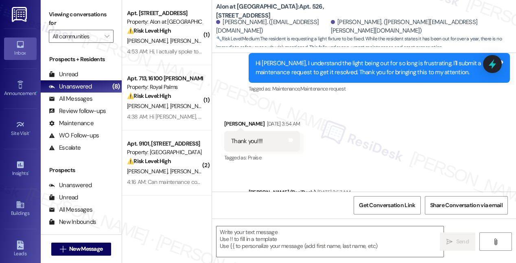
scroll to position [583, 0]
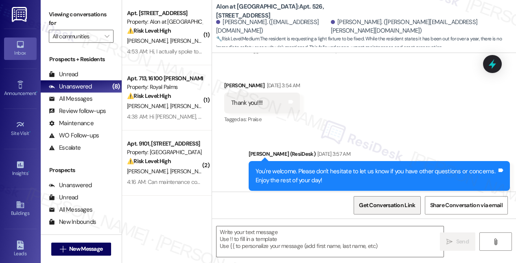
click at [381, 206] on span "Get Conversation Link" at bounding box center [387, 205] width 56 height 9
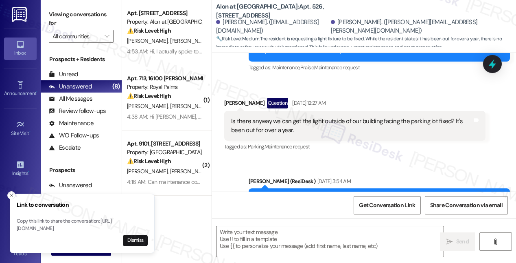
scroll to position [400, 0]
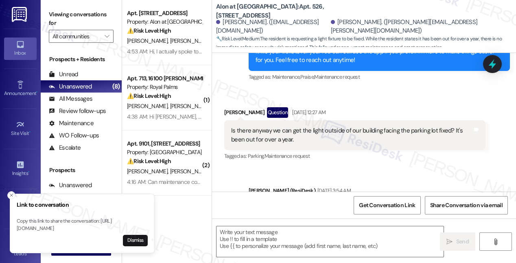
drag, startPoint x: 395, startPoint y: 205, endPoint x: 383, endPoint y: 173, distance: 34.0
click at [395, 205] on span "Get Conversation Link" at bounding box center [387, 205] width 56 height 9
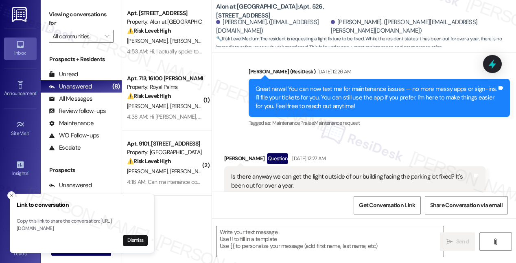
scroll to position [361, 0]
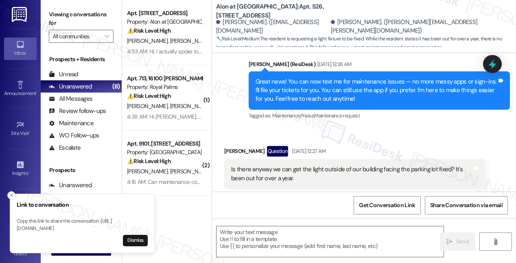
click at [427, 109] on div "Tagged as: Maintenance , Click to highlight conversations about Maintenance Pra…" at bounding box center [379, 115] width 261 height 12
click at [134, 243] on button "Dismiss" at bounding box center [135, 239] width 25 height 11
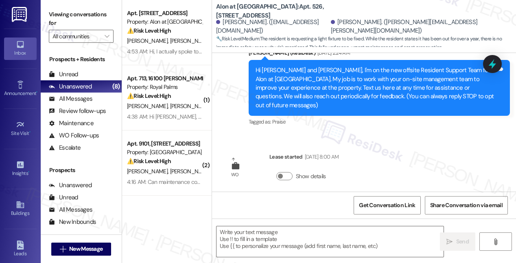
scroll to position [59, 0]
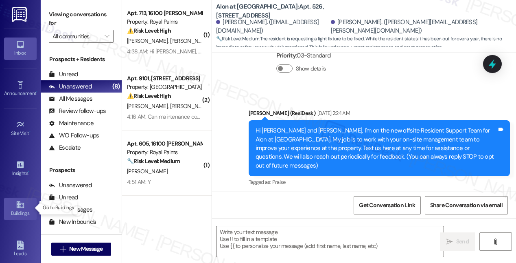
click at [19, 202] on icon at bounding box center [20, 204] width 9 height 9
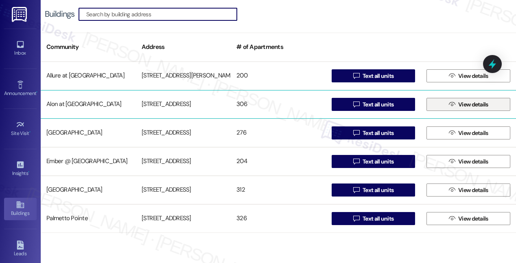
click at [461, 105] on span "View details" at bounding box center [473, 104] width 30 height 9
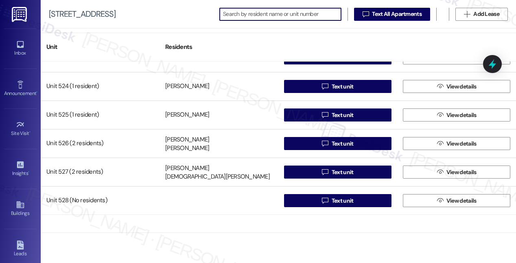
scroll to position [2338, 0]
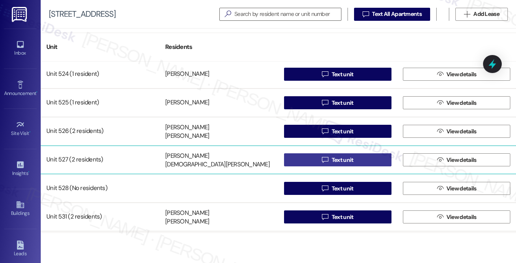
click at [341, 160] on span "Text unit" at bounding box center [343, 159] width 22 height 9
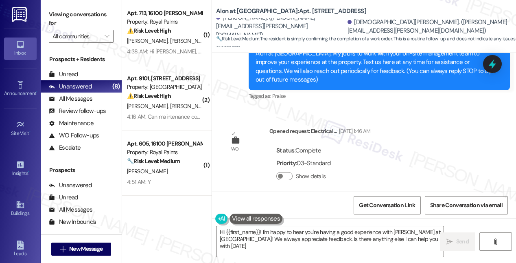
type textarea "Hi {{first_name}}! I'm happy to hear you're having a good experience with Alon …"
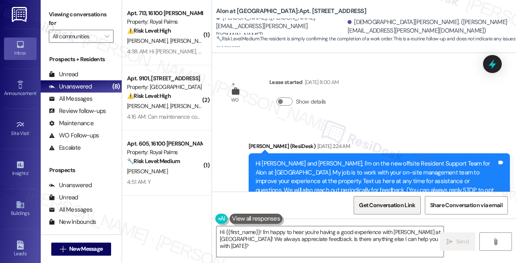
click at [390, 207] on span "Get Conversation Link" at bounding box center [387, 205] width 56 height 9
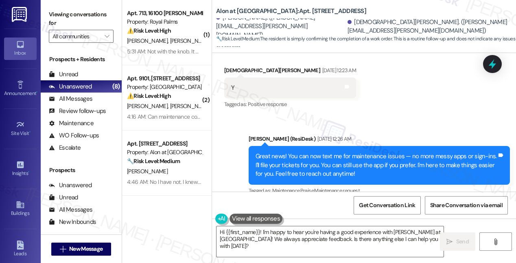
scroll to position [353, 0]
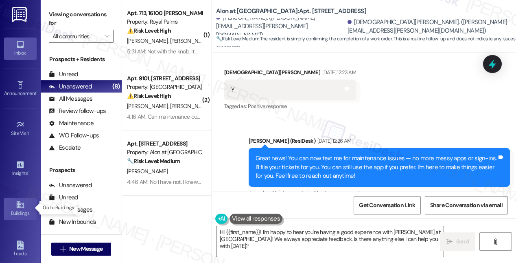
click at [19, 210] on div "Buildings" at bounding box center [20, 213] width 41 height 8
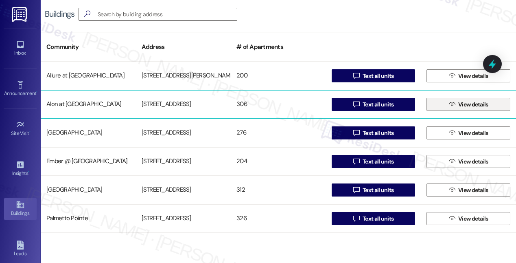
click at [451, 106] on icon "" at bounding box center [452, 104] width 6 height 7
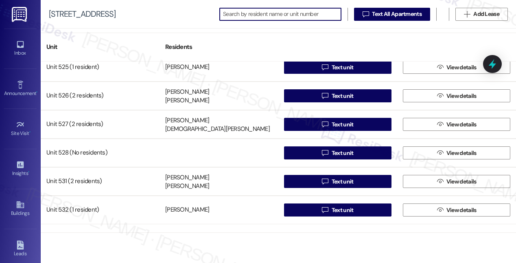
scroll to position [2400, 0]
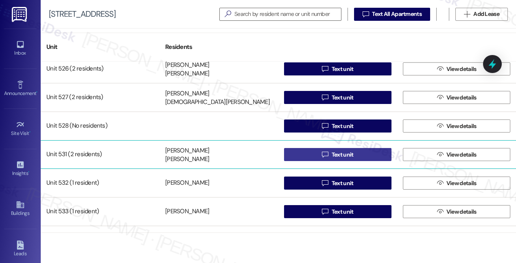
click at [333, 154] on span "Text unit" at bounding box center [343, 154] width 22 height 9
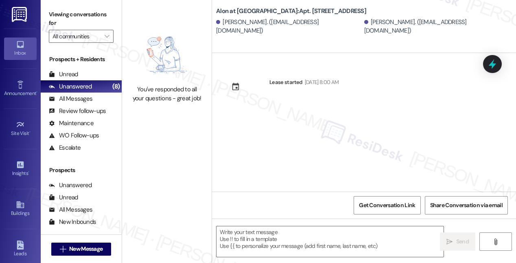
type textarea "Fetching suggested responses. Please feel free to read through the conversation…"
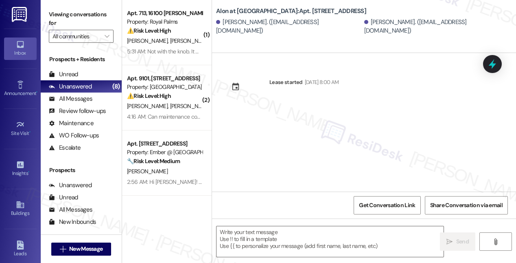
type textarea "Fetching suggested responses. Please feel free to read through the conversation…"
click at [401, 126] on div "Lease started Sep 12, 2025 at 8:00 AM" at bounding box center [364, 122] width 304 height 138
drag, startPoint x: 291, startPoint y: 10, endPoint x: 267, endPoint y: 8, distance: 23.3
click at [267, 8] on b "Alon at Castle Hills: Apt. 531, 1835 Lockhill Selma Rd" at bounding box center [291, 11] width 150 height 9
copy b "Apt. 531,"
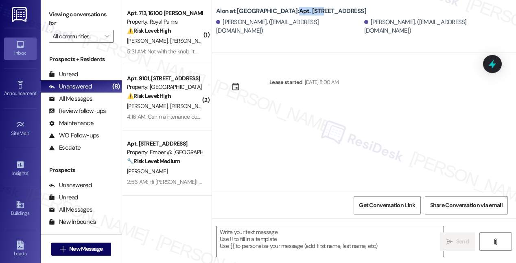
click at [257, 234] on textarea at bounding box center [330, 241] width 227 height 31
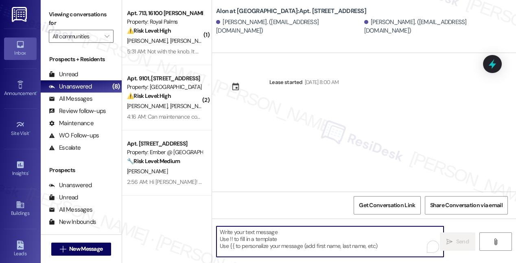
paste textarea "Hi {{first_name}}! I'm on the new offsite Resident Support Team for {{property}…"
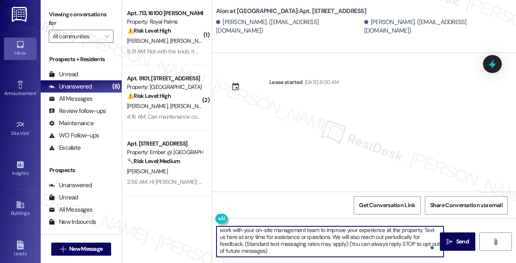
scroll to position [15, 0]
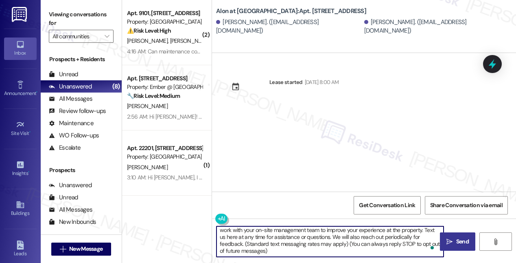
type textarea "Hi {{first_name}}! I'm on the new offsite Resident Support Team for {{property}…"
click at [451, 240] on icon "" at bounding box center [450, 241] width 6 height 7
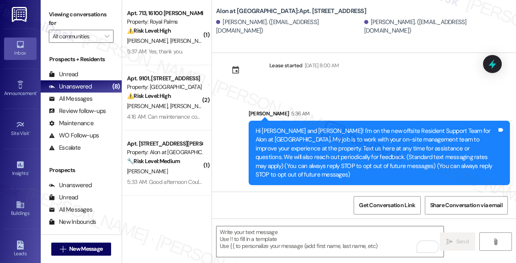
click at [385, 78] on div "Lease started Sep 12, 2025 at 8:00 AM Sent via SMS Sarah 5:36 AM Hi Miranda and…" at bounding box center [364, 122] width 304 height 138
click at [23, 204] on icon at bounding box center [20, 204] width 9 height 9
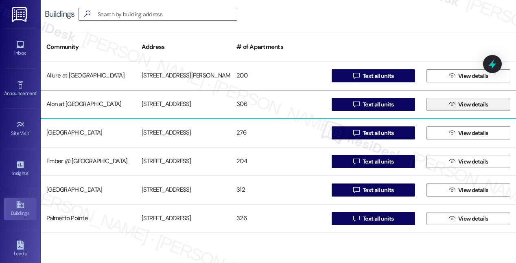
click at [450, 105] on icon "" at bounding box center [452, 104] width 6 height 7
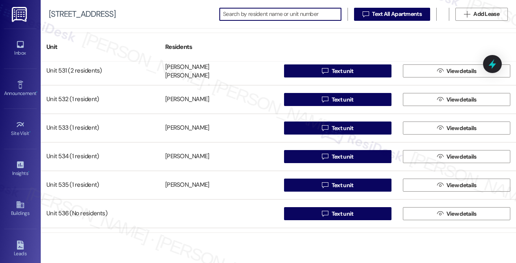
scroll to position [2483, 0]
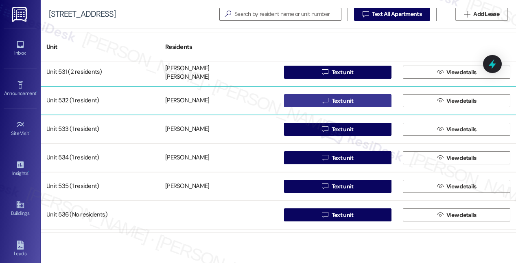
click at [338, 100] on span "Text unit" at bounding box center [343, 100] width 22 height 9
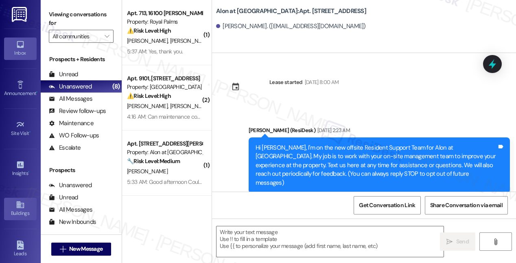
type textarea "Fetching suggested responses. Please feel free to read through the conversation…"
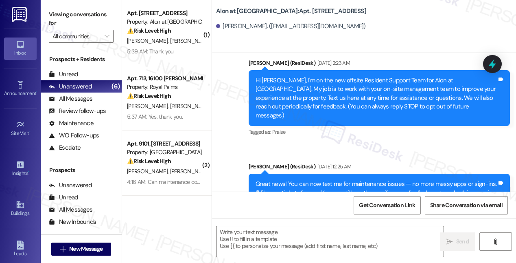
scroll to position [97, 0]
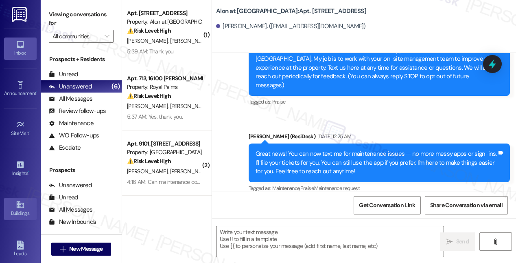
click at [16, 209] on div "Buildings" at bounding box center [20, 213] width 41 height 8
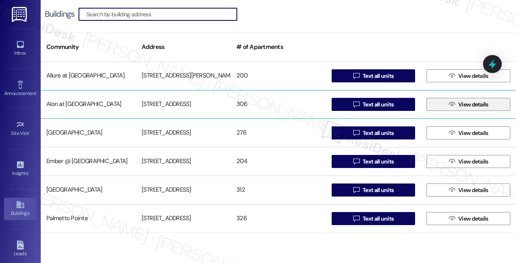
click at [470, 103] on span "View details" at bounding box center [473, 104] width 30 height 9
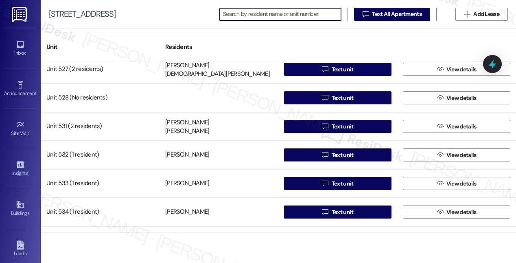
scroll to position [2429, 0]
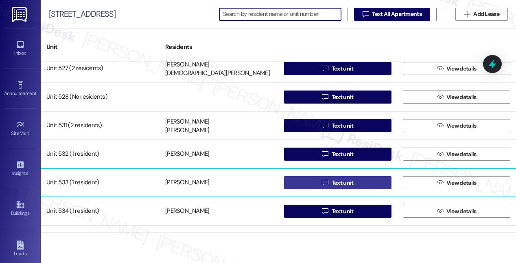
click at [343, 185] on span "Text unit" at bounding box center [343, 182] width 22 height 9
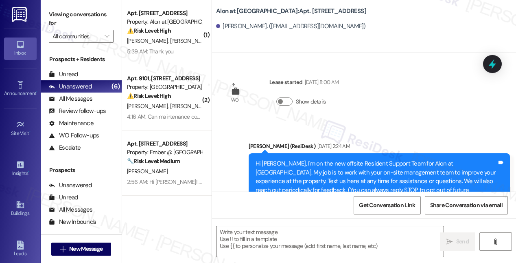
type textarea "Fetching suggested responses. Please feel free to read through the conversation…"
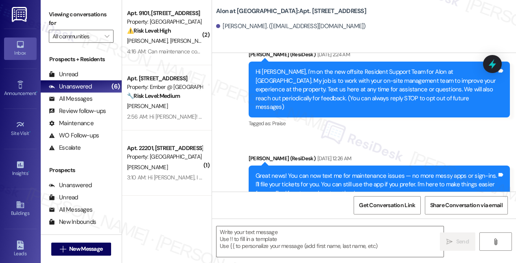
scroll to position [114, 0]
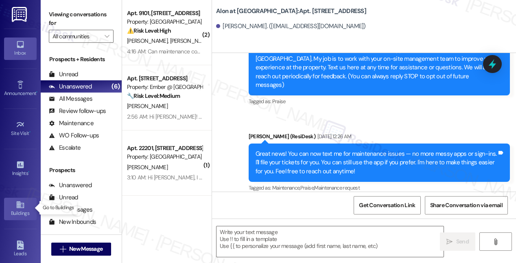
click at [21, 204] on icon at bounding box center [20, 204] width 9 height 9
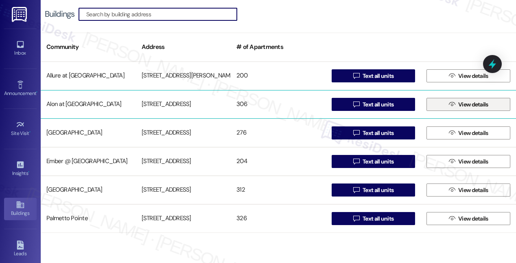
click at [458, 100] on span "View details" at bounding box center [473, 104] width 30 height 9
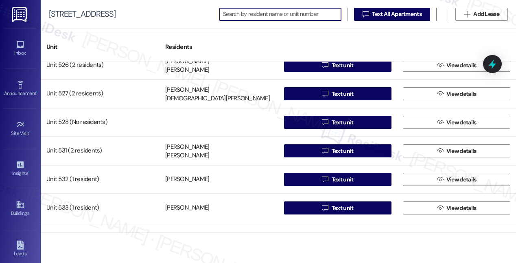
scroll to position [2467, 0]
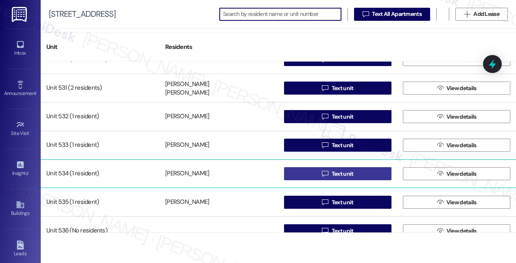
click at [334, 172] on span "Text unit" at bounding box center [343, 173] width 22 height 9
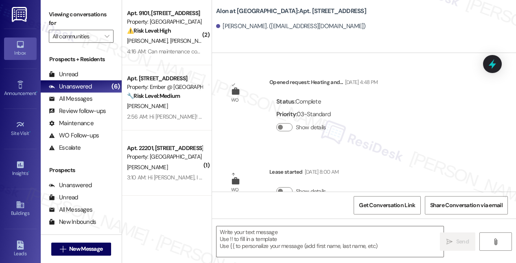
type textarea "Fetching suggested responses. Please feel free to read through the conversation…"
click at [21, 206] on icon at bounding box center [20, 204] width 9 height 9
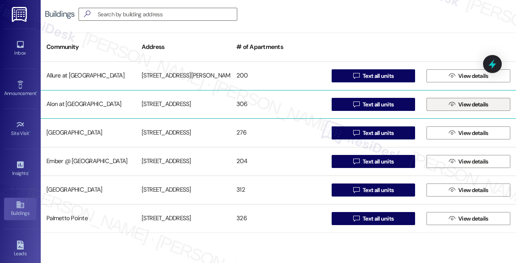
click at [460, 105] on span "View details" at bounding box center [473, 104] width 30 height 9
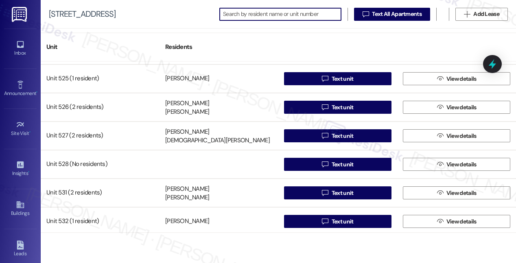
scroll to position [2505, 0]
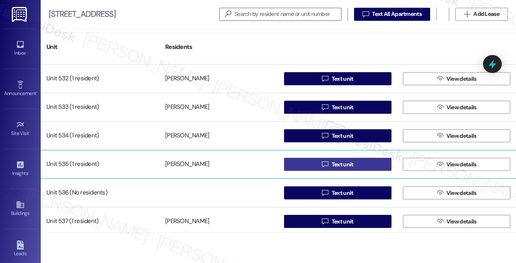
click at [341, 163] on span "Text unit" at bounding box center [343, 164] width 22 height 9
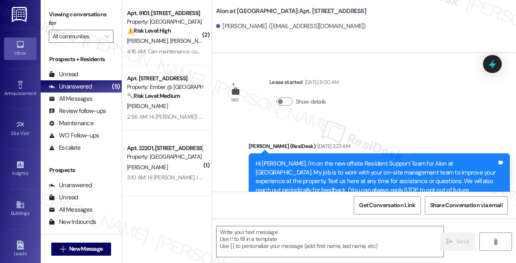
type textarea "Fetching suggested responses. Please feel free to read through the conversation…"
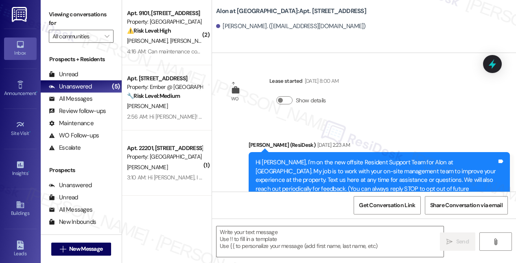
click at [371, 81] on div "WO Lease started Oct 25, 2024 at 8:00 AM Show details Announcement, sent via SM…" at bounding box center [364, 122] width 304 height 138
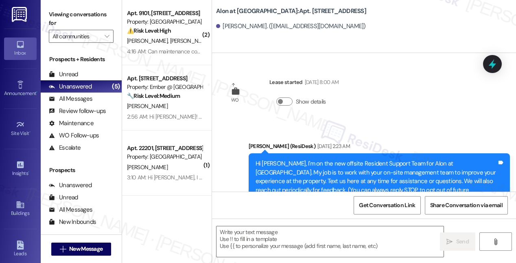
scroll to position [114, 0]
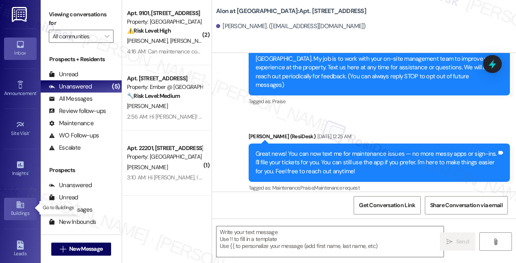
click at [19, 206] on icon at bounding box center [19, 204] width 7 height 7
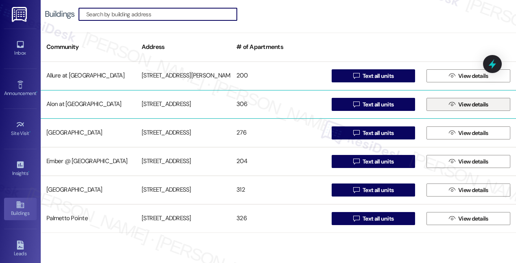
click at [452, 108] on span " View details" at bounding box center [468, 104] width 43 height 12
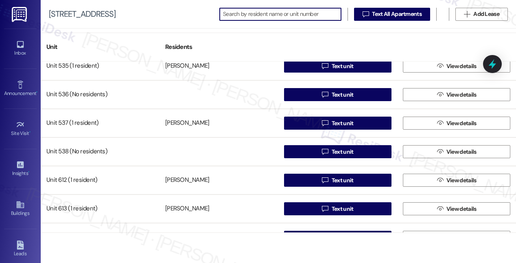
scroll to position [2585, 0]
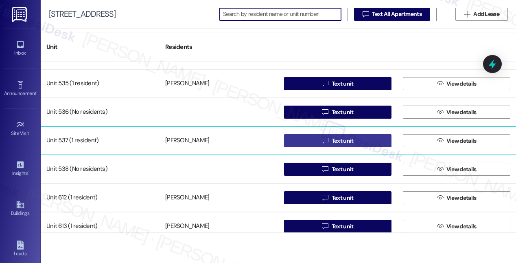
click at [338, 140] on span "Text unit" at bounding box center [343, 140] width 22 height 9
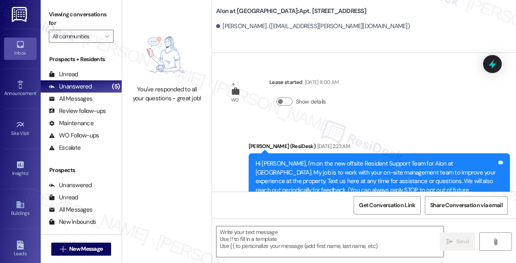
type textarea "Fetching suggested responses. Please feel free to read through the conversation…"
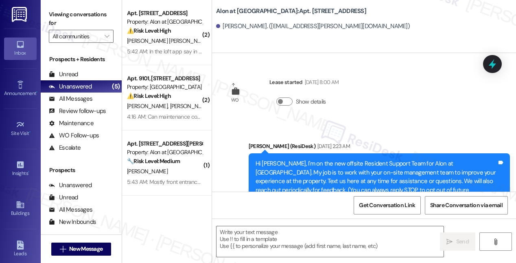
type textarea "Fetching suggested responses. Please feel free to read through the conversation…"
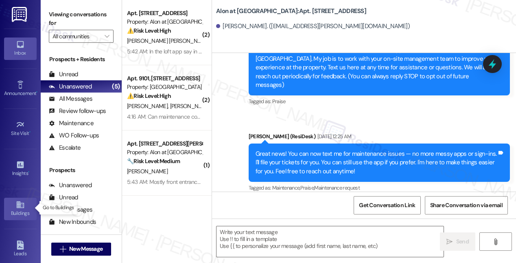
click at [17, 209] on div "Buildings" at bounding box center [20, 213] width 41 height 8
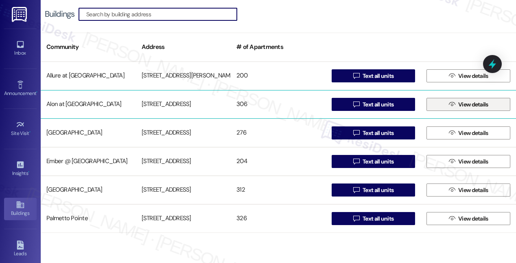
click at [449, 106] on icon "" at bounding box center [452, 104] width 6 height 7
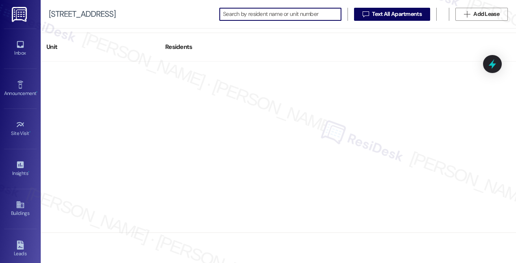
scroll to position [2584, 0]
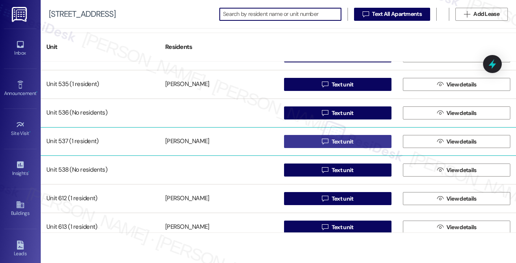
click at [332, 141] on span "Text unit" at bounding box center [343, 141] width 22 height 9
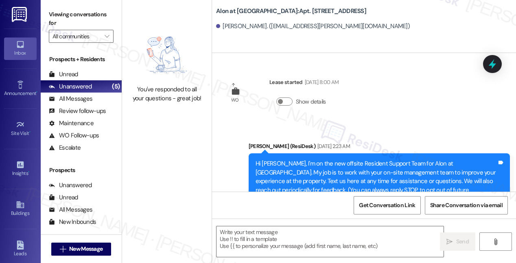
type textarea "Fetching suggested responses. Please feel free to read through the conversation…"
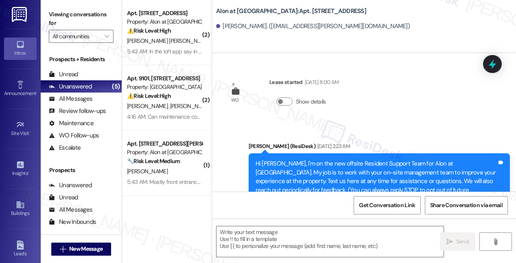
type textarea "Fetching suggested responses. Please feel free to read through the conversation…"
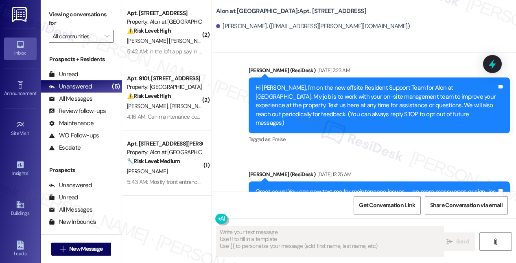
scroll to position [114, 0]
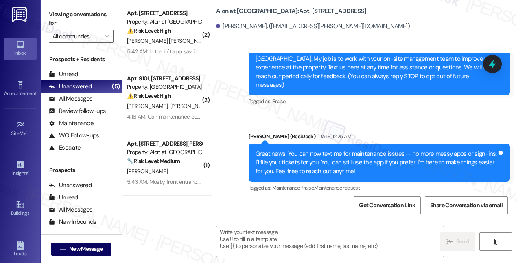
click at [347, 109] on div "Announcement, sent via SMS Sarah (ResiDesk) Sep 12, 2025 at 2:23 AM Hi Yasmine,…" at bounding box center [364, 105] width 304 height 190
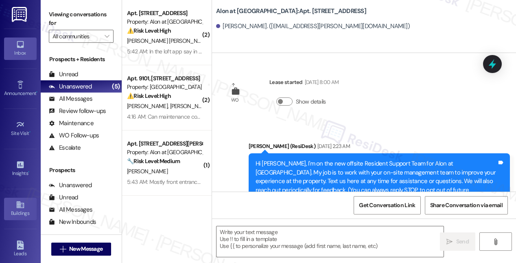
click at [14, 207] on link "Buildings" at bounding box center [20, 208] width 33 height 22
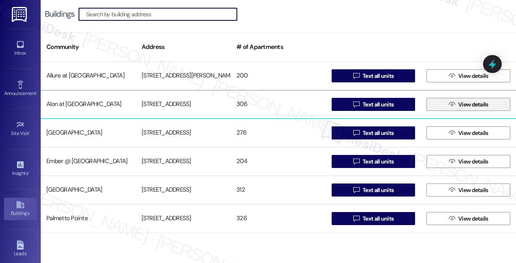
click at [461, 107] on span "View details" at bounding box center [473, 104] width 30 height 9
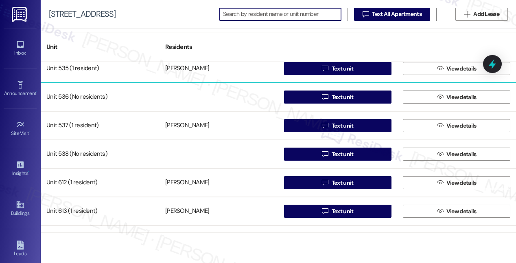
scroll to position [2601, 0]
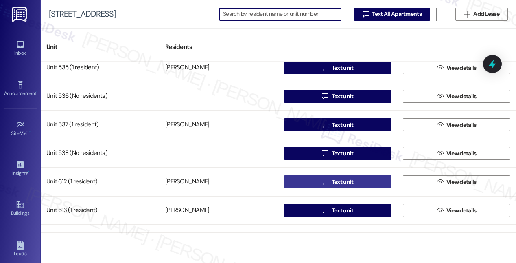
click at [332, 181] on span "Text unit" at bounding box center [343, 181] width 22 height 9
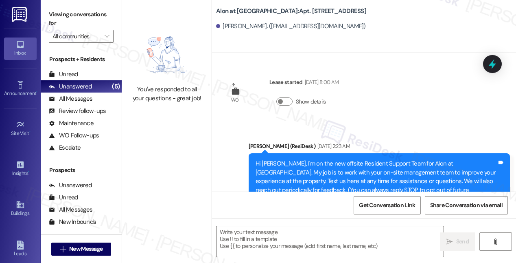
type textarea "Fetching suggested responses. Please feel free to read through the conversation…"
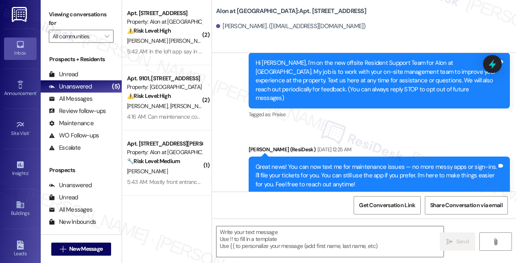
scroll to position [114, 0]
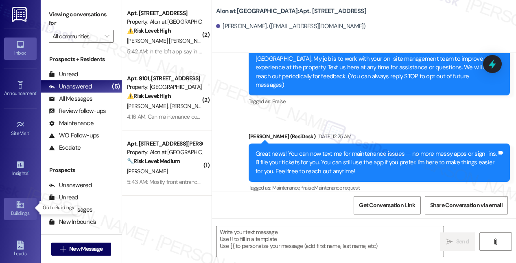
click at [24, 203] on link "Buildings" at bounding box center [20, 208] width 33 height 22
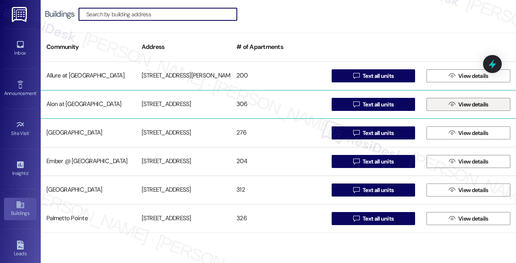
click at [458, 106] on span "View details" at bounding box center [473, 104] width 30 height 9
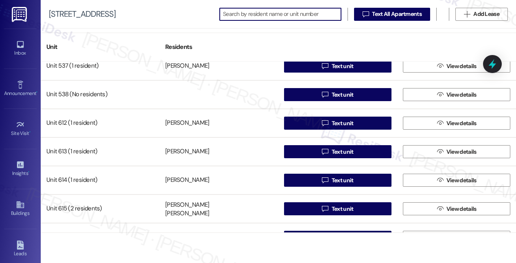
scroll to position [2653, 0]
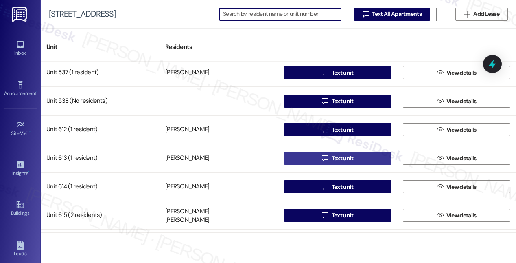
click at [342, 157] on span "Text unit" at bounding box center [343, 158] width 22 height 9
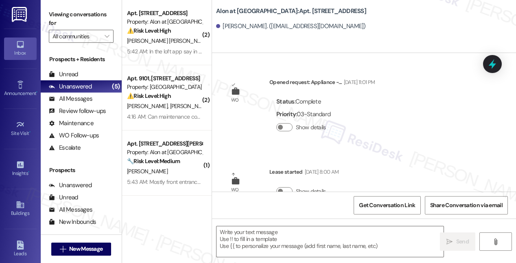
type textarea "Fetching suggested responses. Please feel free to read through the conversation…"
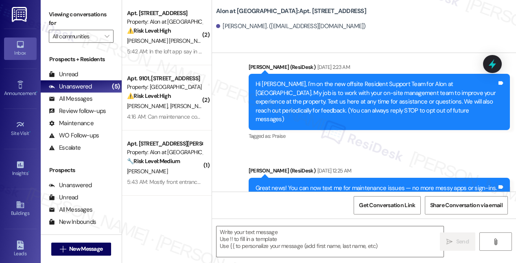
scroll to position [203, 0]
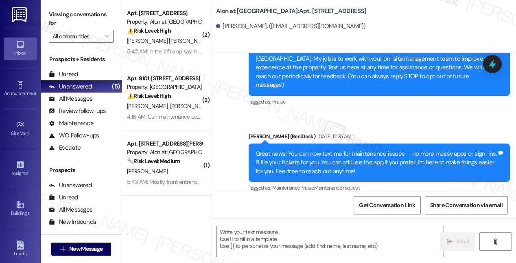
click at [459, 96] on div "Tagged as: Praise Click to highlight conversations about Praise" at bounding box center [379, 102] width 261 height 12
click at [21, 209] on div "Buildings" at bounding box center [20, 213] width 41 height 8
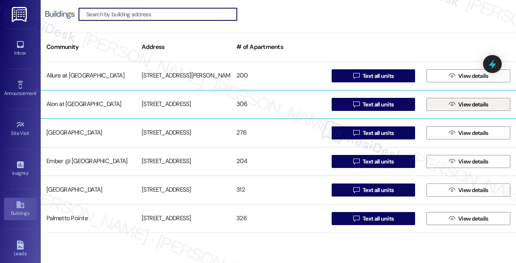
click at [463, 106] on span "View details" at bounding box center [473, 104] width 30 height 9
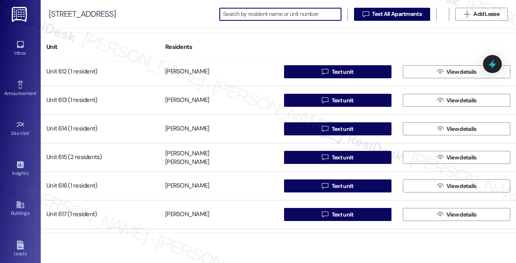
scroll to position [2700, 0]
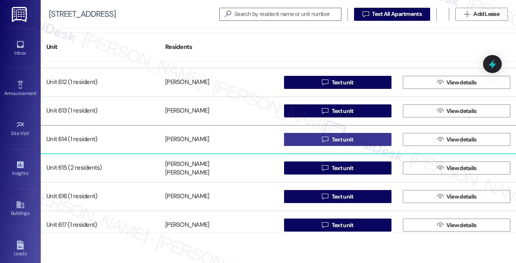
click at [337, 137] on span "Text unit" at bounding box center [343, 139] width 22 height 9
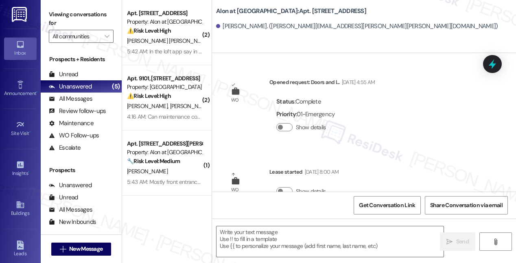
type textarea "Fetching suggested responses. Please feel free to read through the conversation…"
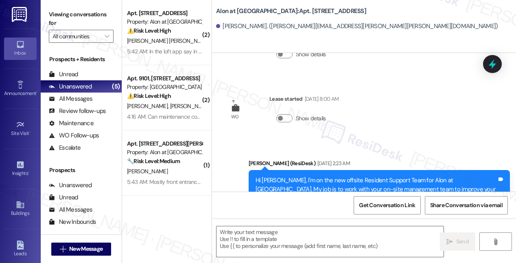
scroll to position [141, 0]
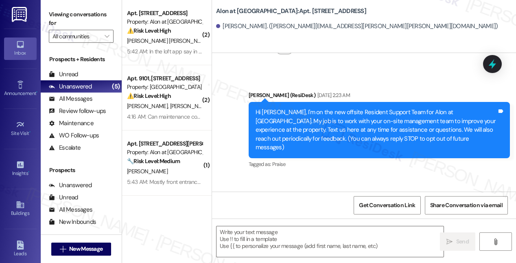
click at [299, 112] on div "Hi Daniela, I'm on the new offsite Resident Support Team for Alon at Castle Hil…" at bounding box center [376, 130] width 241 height 44
click at [299, 109] on div "Hi Daniela, I'm on the new offsite Resident Support Team for Alon at Castle Hil…" at bounding box center [376, 130] width 241 height 44
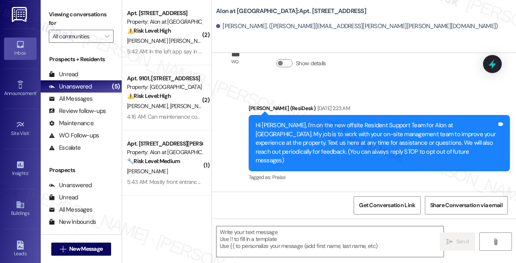
scroll to position [203, 0]
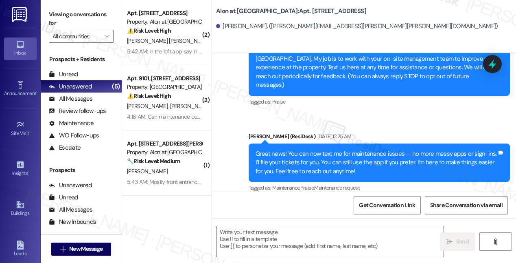
click at [371, 40] on div "Alon at Castle Hills: Apt. 614, 1835 Lockhill Selma Rd Daniela Flores. (daniela…" at bounding box center [364, 26] width 304 height 53
click at [16, 204] on icon at bounding box center [20, 204] width 9 height 9
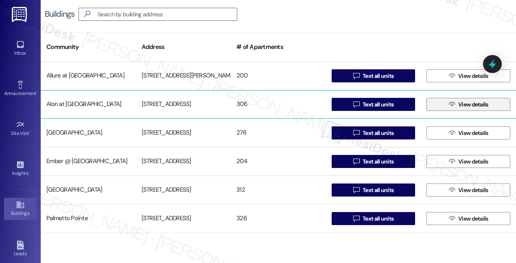
click at [453, 105] on span " View details" at bounding box center [468, 104] width 43 height 12
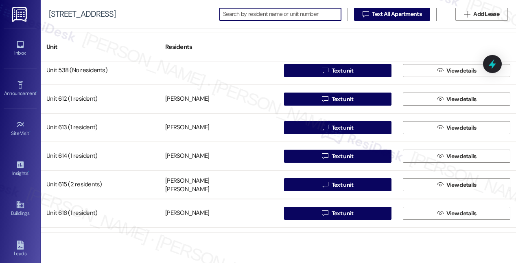
scroll to position [2697, 0]
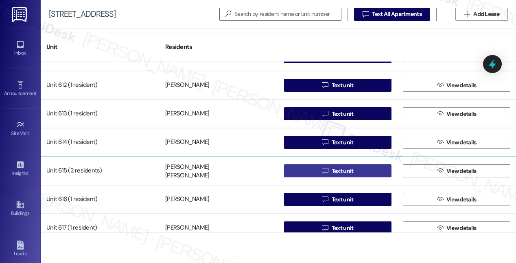
click at [334, 170] on span "Text unit" at bounding box center [343, 170] width 22 height 9
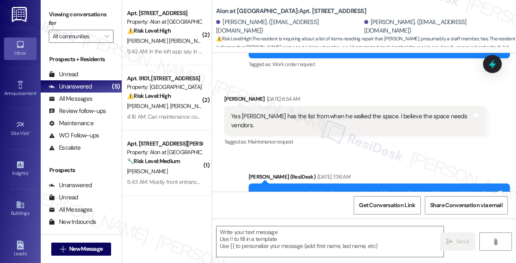
type textarea "Fetching suggested responses. Please feel free to read through the conversation…"
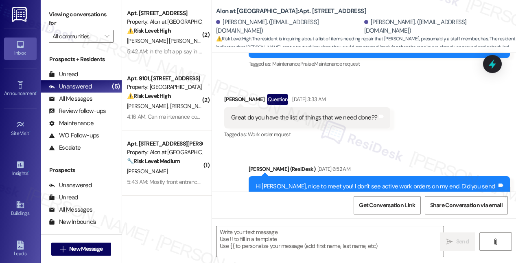
scroll to position [247, 0]
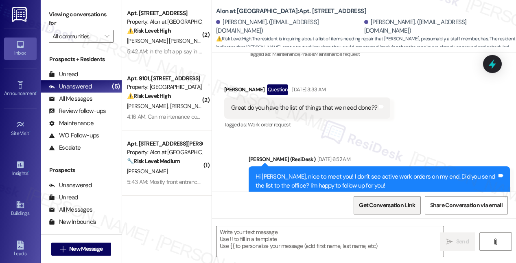
click at [383, 208] on span "Get Conversation Link" at bounding box center [387, 205] width 56 height 9
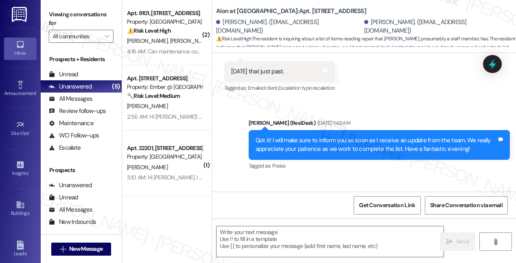
scroll to position [720, 0]
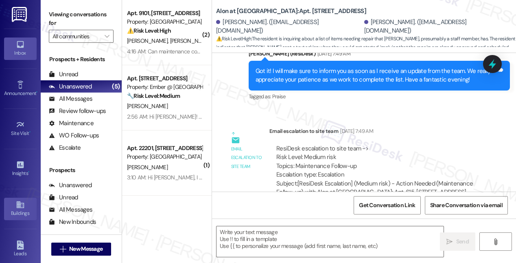
click at [14, 204] on link "Buildings" at bounding box center [20, 208] width 33 height 22
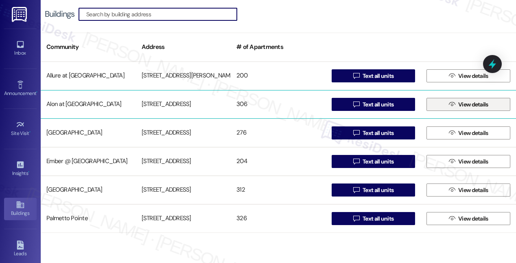
click at [450, 102] on icon "" at bounding box center [452, 104] width 6 height 7
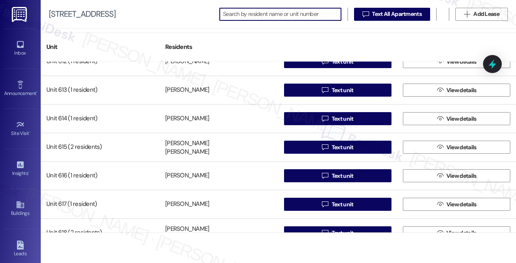
scroll to position [2721, 0]
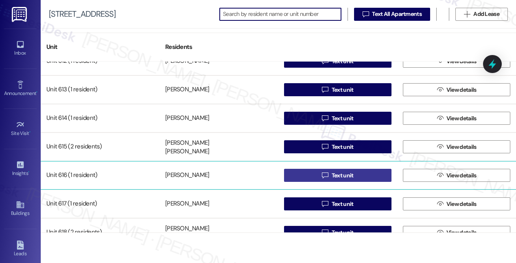
click at [325, 173] on icon "" at bounding box center [325, 175] width 6 height 7
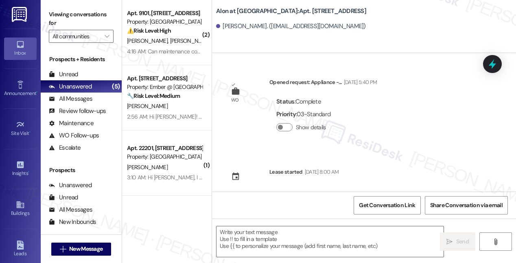
type textarea "Fetching suggested responses. Please feel free to read through the conversation…"
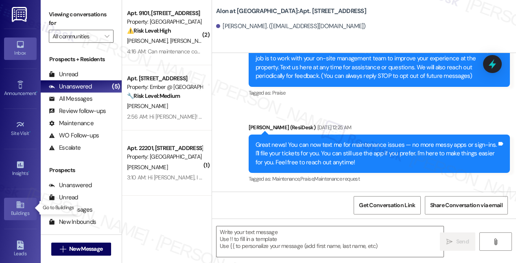
click at [18, 209] on div "Buildings" at bounding box center [20, 213] width 41 height 8
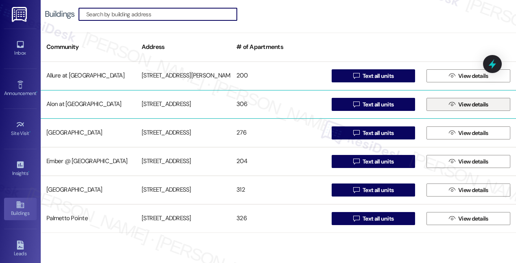
click at [460, 107] on span "View details" at bounding box center [473, 104] width 30 height 9
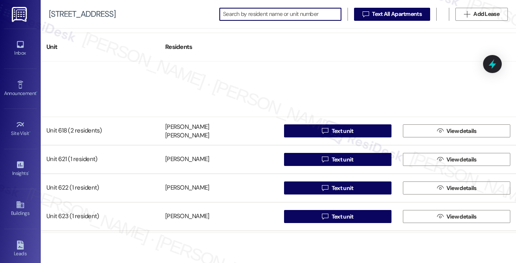
scroll to position [2818, 0]
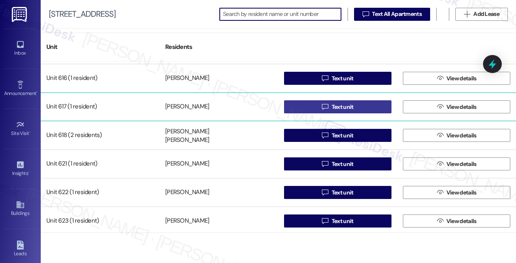
click at [335, 106] on span "Text unit" at bounding box center [343, 107] width 22 height 9
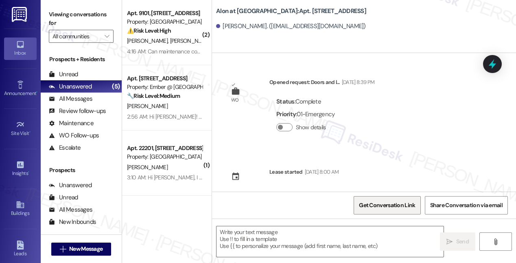
click at [372, 208] on span "Get Conversation Link" at bounding box center [387, 205] width 56 height 9
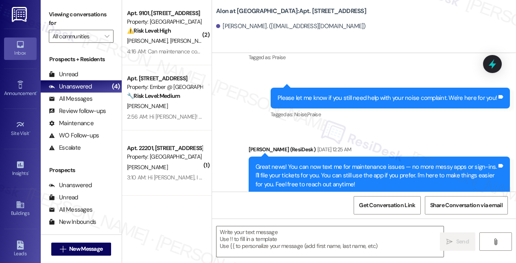
scroll to position [392, 0]
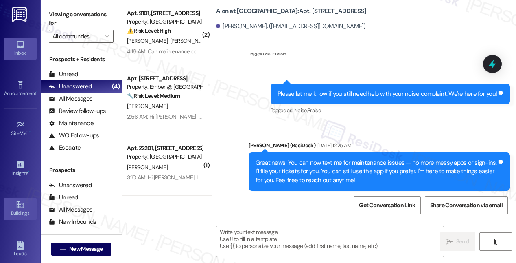
click at [21, 205] on icon at bounding box center [20, 204] width 9 height 9
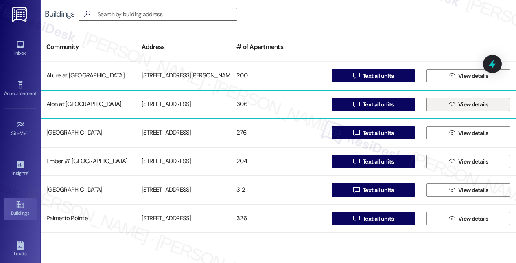
click at [450, 106] on icon "" at bounding box center [452, 104] width 6 height 7
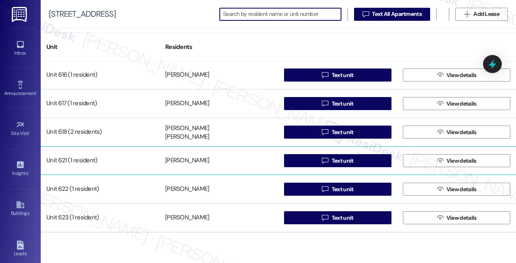
scroll to position [2811, 0]
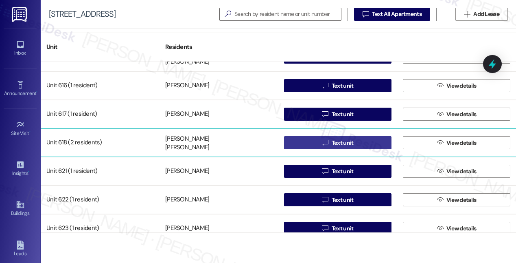
click at [338, 142] on span "Text unit" at bounding box center [343, 142] width 22 height 9
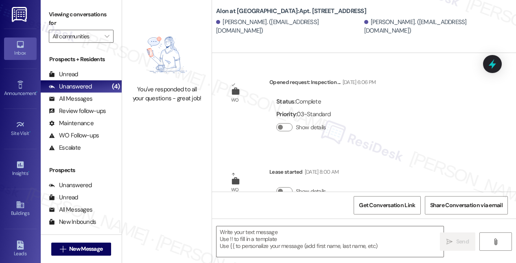
type textarea "Fetching suggested responses. Please feel free to read through the conversation…"
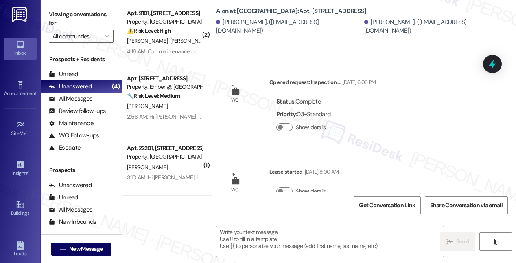
type textarea "Fetching suggested responses. Please feel free to read through the conversation…"
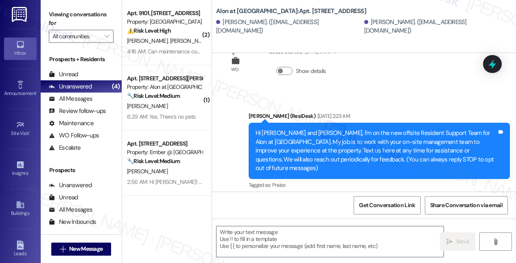
scroll to position [203, 0]
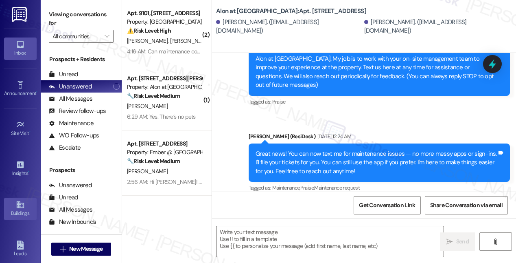
click at [20, 209] on div "Buildings" at bounding box center [20, 213] width 41 height 8
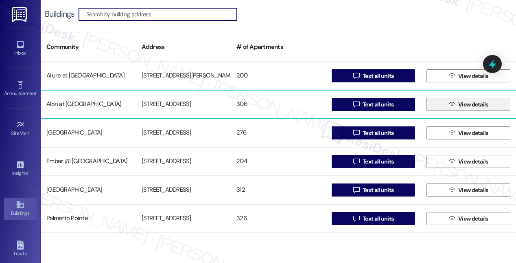
click at [467, 104] on span "View details" at bounding box center [473, 104] width 30 height 9
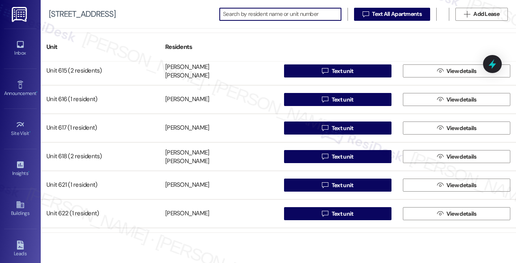
scroll to position [2804, 0]
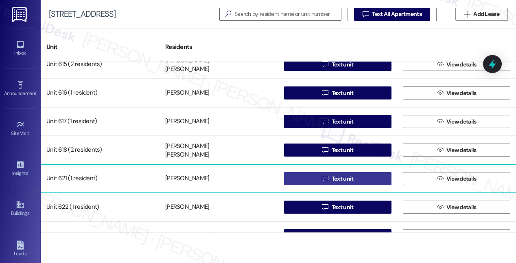
click at [333, 179] on span "Text unit" at bounding box center [343, 178] width 22 height 9
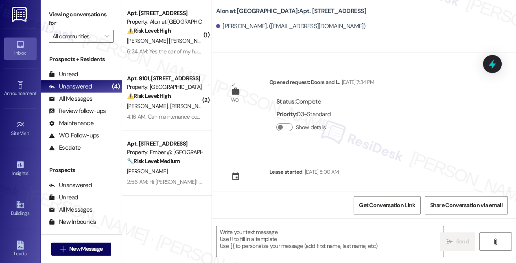
type textarea "Fetching suggested responses. Please feel free to read through the conversation…"
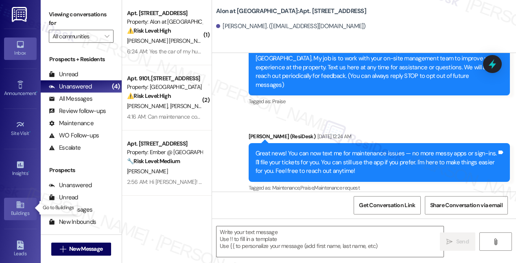
click at [20, 204] on icon at bounding box center [20, 204] width 9 height 9
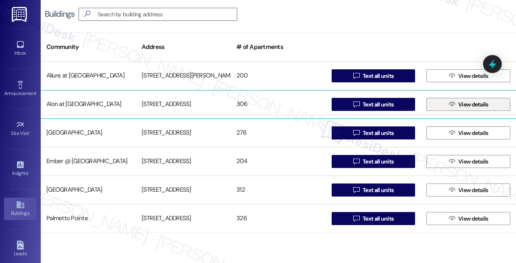
click at [463, 102] on span "View details" at bounding box center [473, 104] width 30 height 9
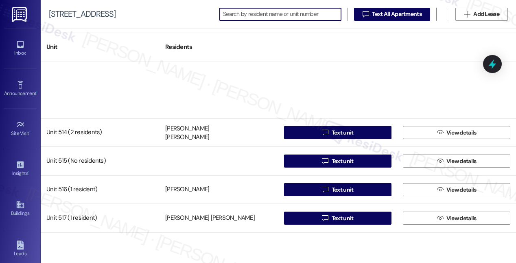
scroll to position [2146, 0]
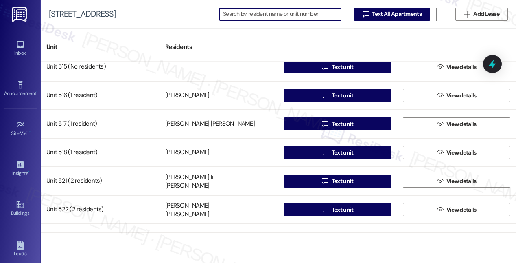
click at [153, 129] on div "Unit 517 (1 resident)" at bounding box center [100, 124] width 119 height 16
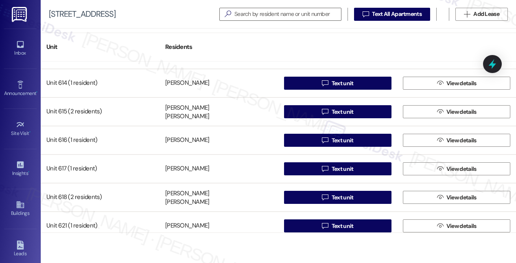
scroll to position [2842, 0]
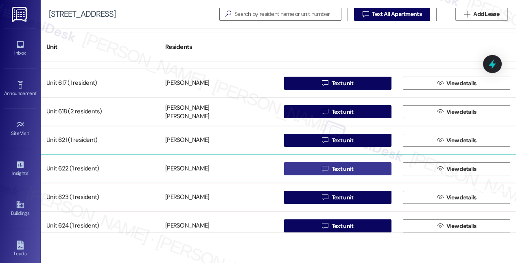
click at [337, 169] on span "Text unit" at bounding box center [343, 168] width 22 height 9
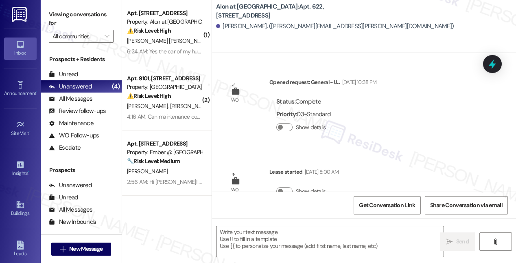
type textarea "Fetching suggested responses. Please feel free to read through the conversation…"
click at [346, 141] on div "Status : Complete Priority : 03-Standard Show details" at bounding box center [322, 116] width 107 height 54
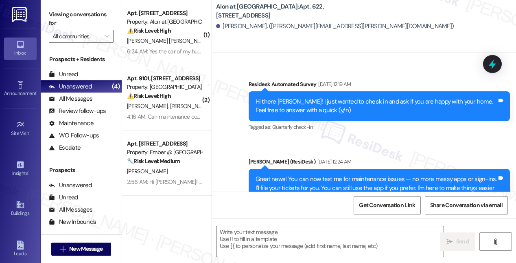
scroll to position [280, 0]
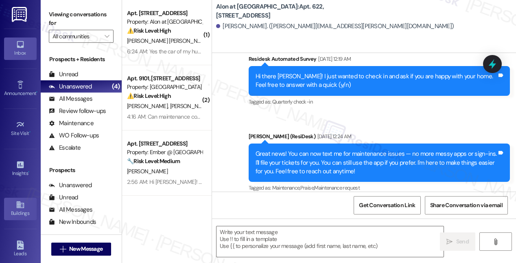
click at [14, 203] on link "Buildings" at bounding box center [20, 208] width 33 height 22
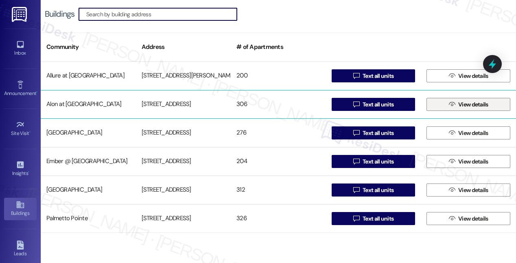
click at [460, 105] on span "View details" at bounding box center [473, 104] width 30 height 9
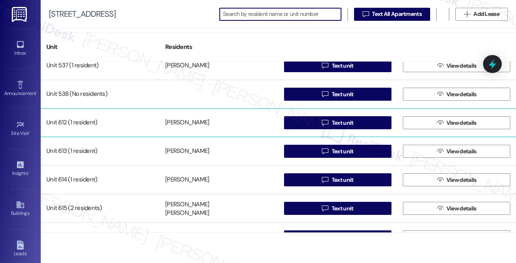
scroll to position [2875, 0]
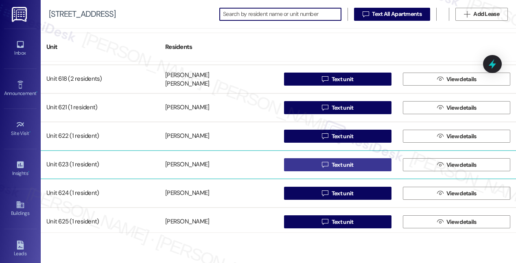
click at [332, 165] on span "Text unit" at bounding box center [343, 164] width 22 height 9
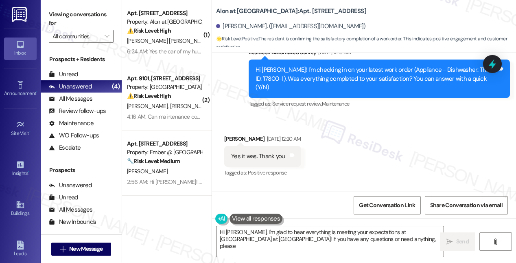
scroll to position [368, 0]
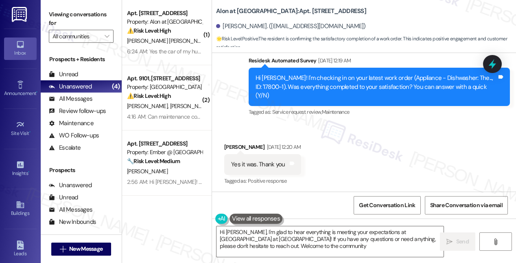
type textarea "Hi Gina, I'm glad to hear everything is meeting your expectations at Alon at Ca…"
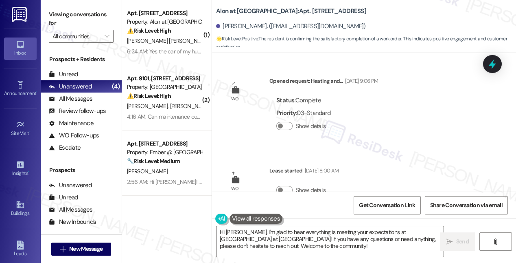
scroll to position [0, 0]
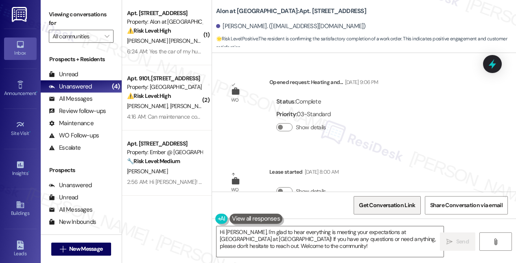
click at [388, 207] on span "Get Conversation Link" at bounding box center [387, 205] width 56 height 9
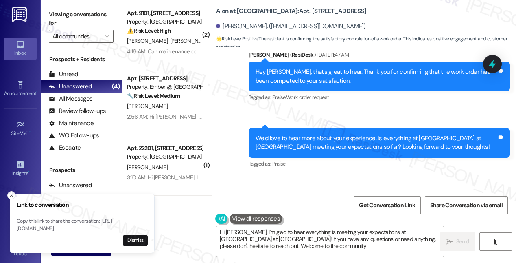
scroll to position [582, 0]
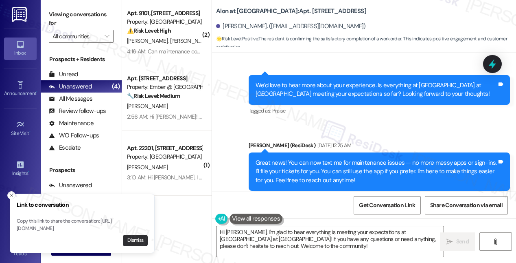
click at [136, 239] on button "Dismiss" at bounding box center [135, 239] width 25 height 11
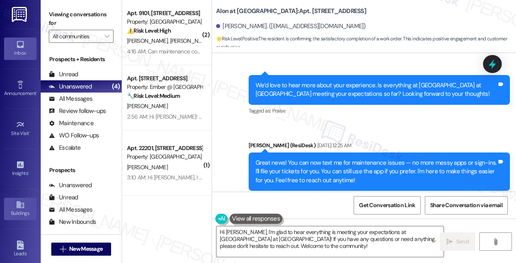
click at [19, 205] on icon at bounding box center [19, 204] width 7 height 7
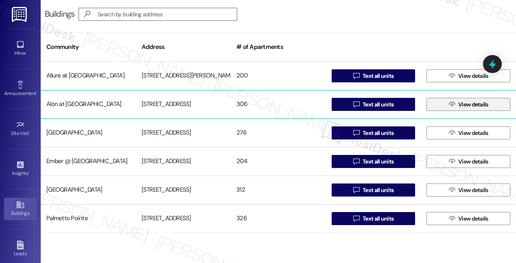
click at [466, 107] on span "View details" at bounding box center [473, 104] width 30 height 9
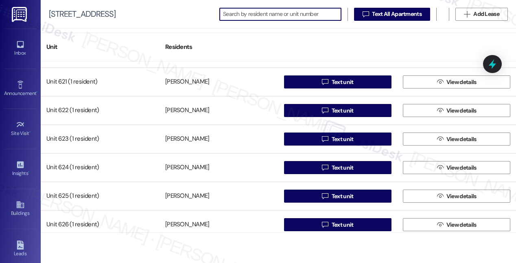
scroll to position [2880, 0]
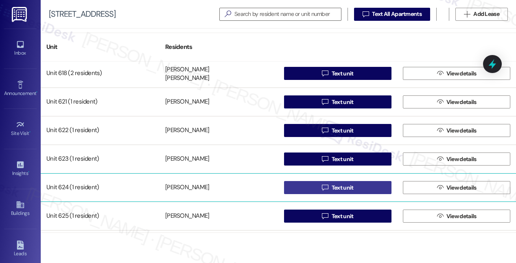
click at [339, 185] on span "Text unit" at bounding box center [343, 187] width 22 height 9
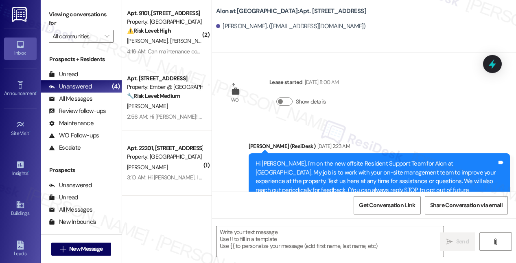
type textarea "Fetching suggested responses. Please feel free to read through the conversation…"
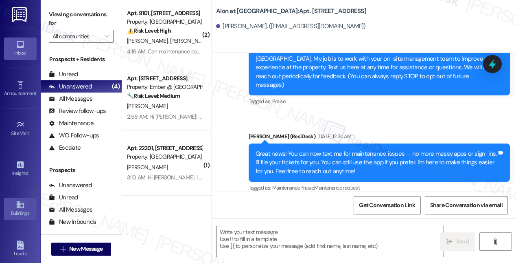
click at [17, 206] on icon at bounding box center [19, 204] width 7 height 7
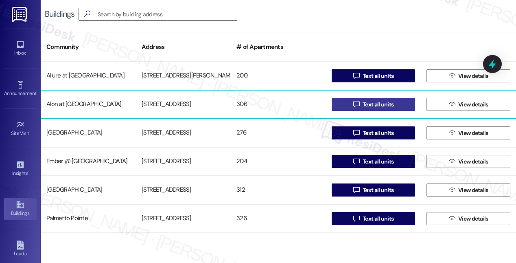
click at [383, 101] on span "Text all units" at bounding box center [378, 104] width 31 height 9
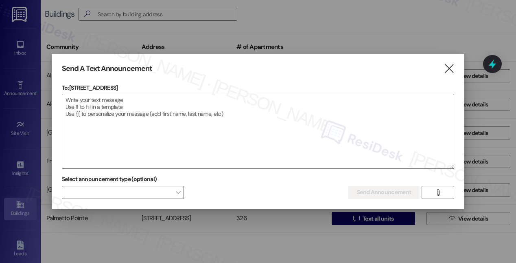
click at [454, 59] on div "Send A Text Announcement  To: 1835 Lockhill Selma Rd  Drop image file here Se…" at bounding box center [258, 131] width 413 height 155
click at [450, 64] on icon "" at bounding box center [449, 68] width 11 height 9
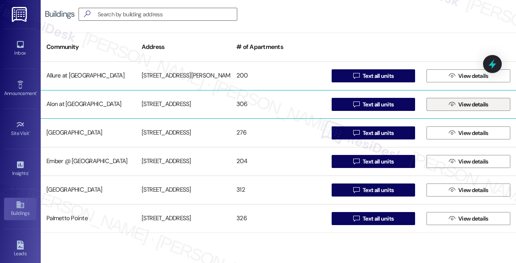
click at [457, 106] on span "View details" at bounding box center [473, 104] width 33 height 9
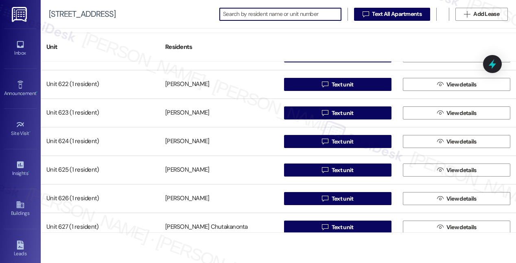
scroll to position [2935, 0]
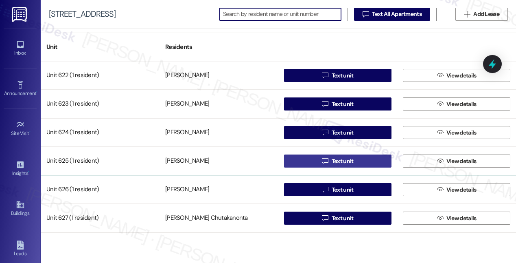
click at [337, 161] on span "Text unit" at bounding box center [343, 161] width 22 height 9
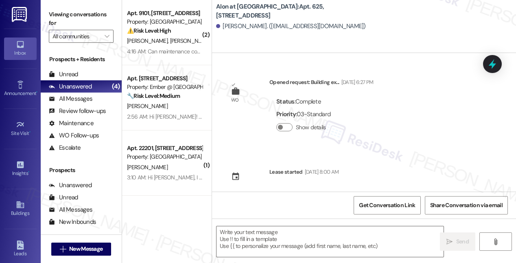
type textarea "Fetching suggested responses. Please feel free to read through the conversation…"
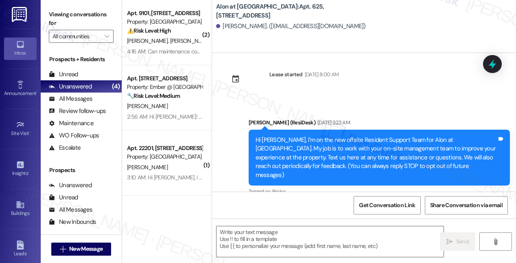
scroll to position [187, 0]
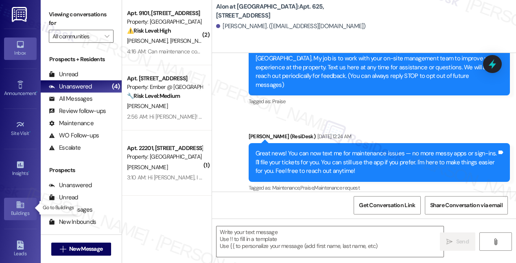
click at [19, 205] on icon at bounding box center [20, 204] width 9 height 9
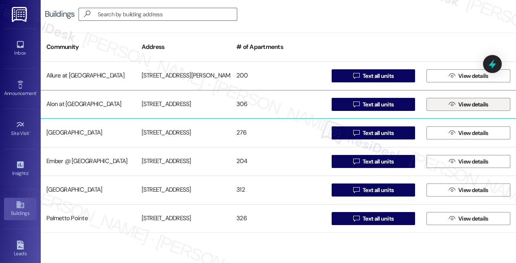
click at [468, 104] on span "View details" at bounding box center [473, 104] width 30 height 9
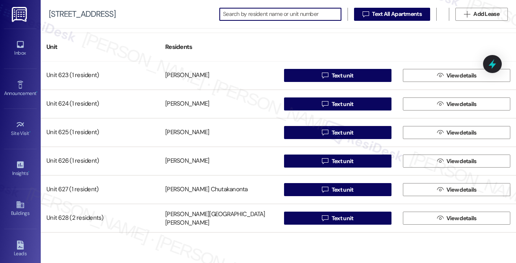
scroll to position [2965, 0]
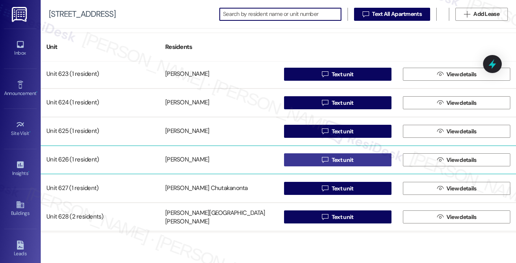
click at [336, 159] on span "Text unit" at bounding box center [343, 159] width 22 height 9
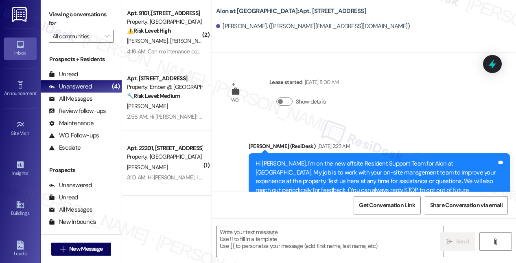
type textarea "Fetching suggested responses. Please feel free to read through the conversation…"
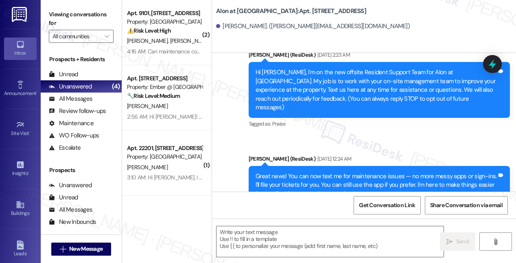
scroll to position [114, 0]
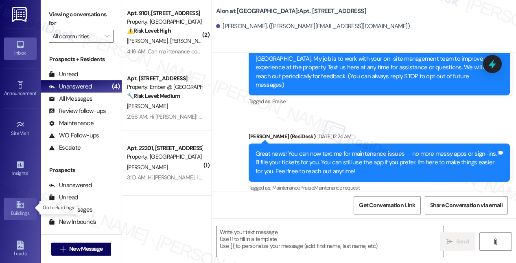
click at [18, 205] on icon at bounding box center [20, 204] width 9 height 9
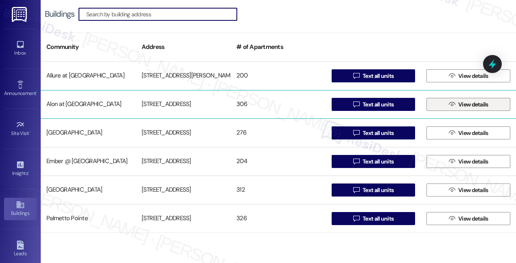
click at [467, 101] on span "View details" at bounding box center [473, 104] width 30 height 9
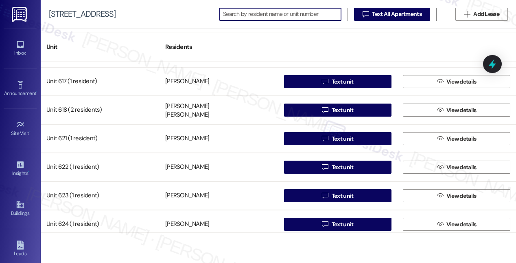
scroll to position [2981, 0]
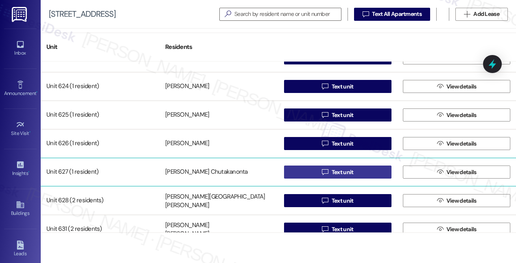
click at [332, 170] on span "Text unit" at bounding box center [343, 172] width 22 height 9
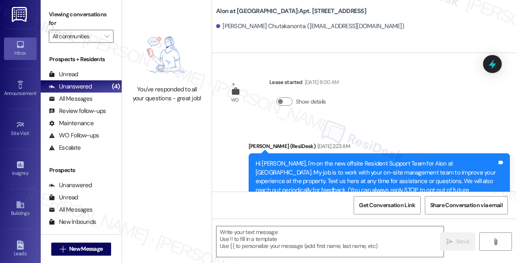
type textarea "Fetching suggested responses. Please feel free to read through the conversation…"
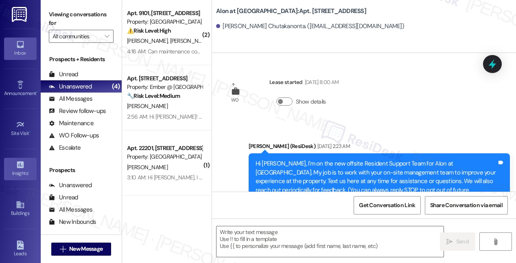
type textarea "Fetching suggested responses. Please feel free to read through the conversation…"
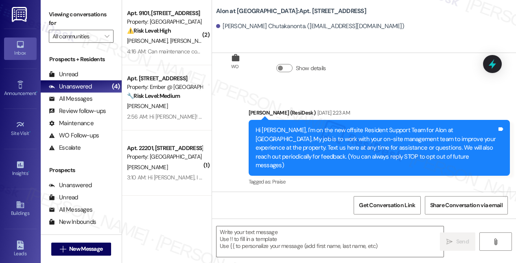
scroll to position [64, 0]
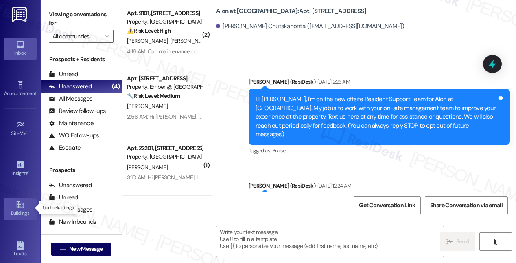
click at [16, 205] on icon at bounding box center [20, 204] width 9 height 9
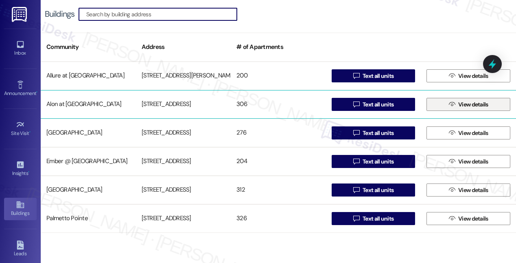
click at [460, 101] on span "View details" at bounding box center [473, 104] width 30 height 9
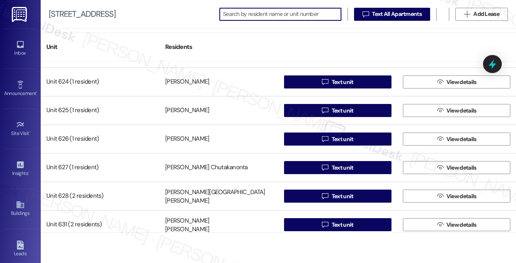
scroll to position [2996, 0]
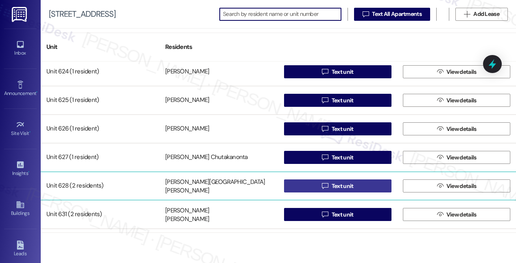
click at [336, 186] on span "Text unit" at bounding box center [343, 186] width 22 height 9
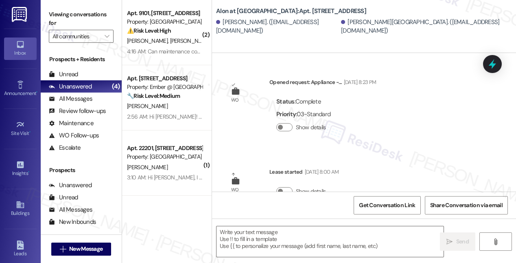
type textarea "Fetching suggested responses. Please feel free to read through the conversation…"
click at [22, 202] on icon at bounding box center [19, 204] width 7 height 7
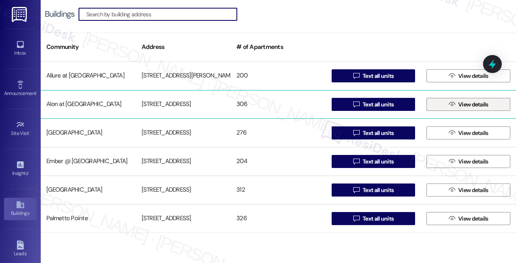
click at [460, 106] on span "View details" at bounding box center [473, 104] width 30 height 9
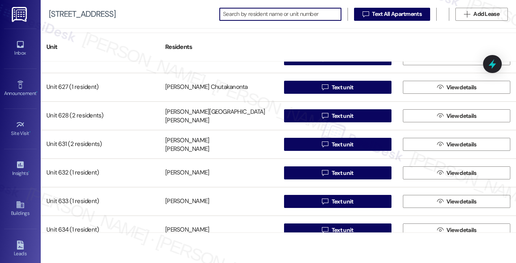
scroll to position [3065, 0]
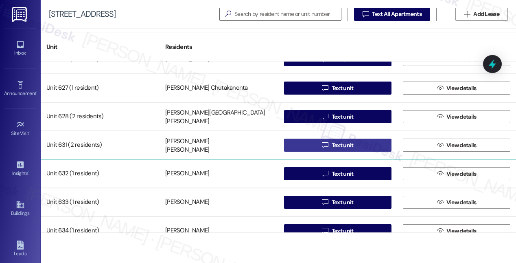
click at [335, 144] on span "Text unit" at bounding box center [343, 145] width 22 height 9
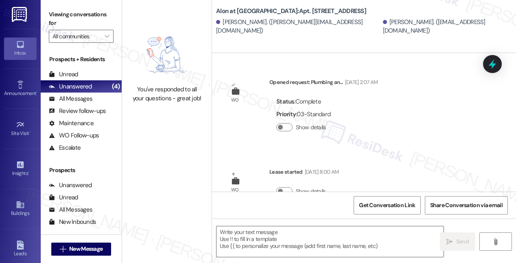
type textarea "Fetching suggested responses. Please feel free to read through the conversation…"
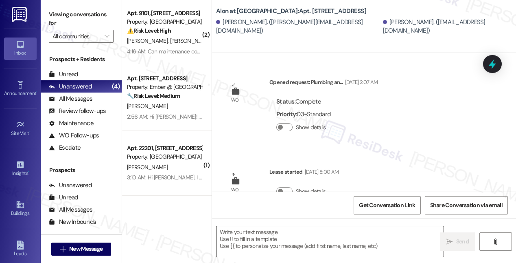
type textarea "Fetching suggested responses. Please feel free to read through the conversation…"
click at [326, 123] on div "Show details" at bounding box center [303, 129] width 54 height 16
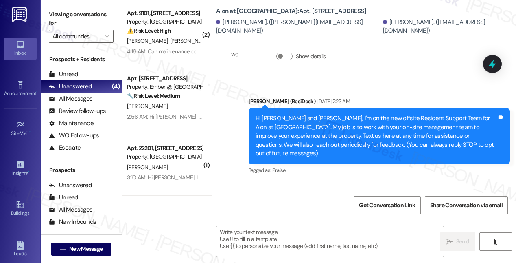
scroll to position [203, 0]
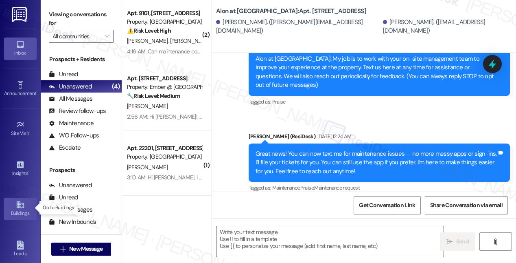
click at [18, 204] on icon at bounding box center [19, 204] width 7 height 7
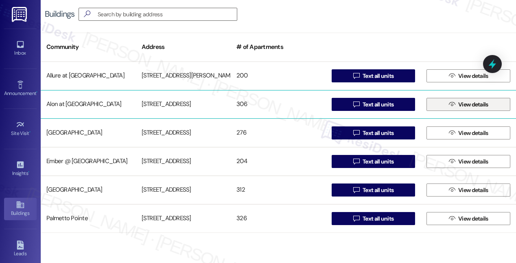
click at [472, 103] on span "View details" at bounding box center [473, 104] width 30 height 9
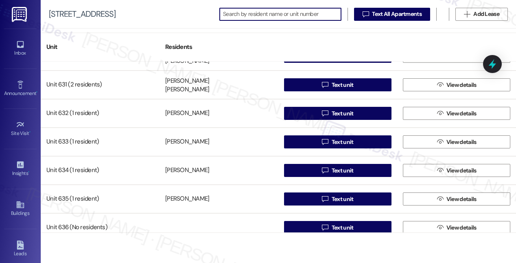
scroll to position [3126, 0]
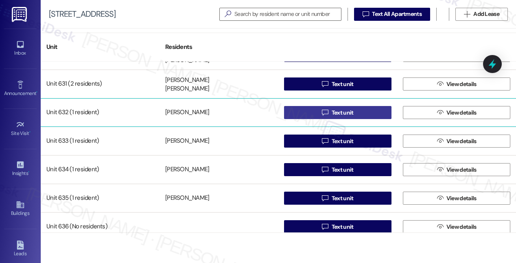
click at [340, 113] on span "Text unit" at bounding box center [343, 112] width 22 height 9
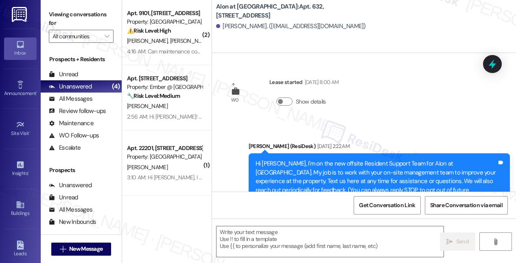
type textarea "Fetching suggested responses. Please feel free to read through the conversation…"
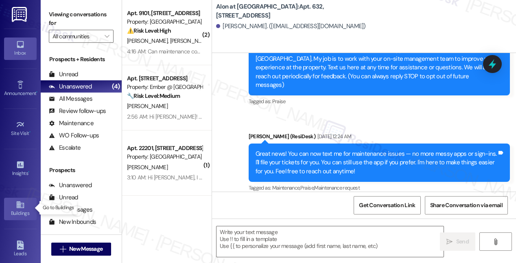
click at [22, 209] on div "Buildings" at bounding box center [20, 213] width 41 height 8
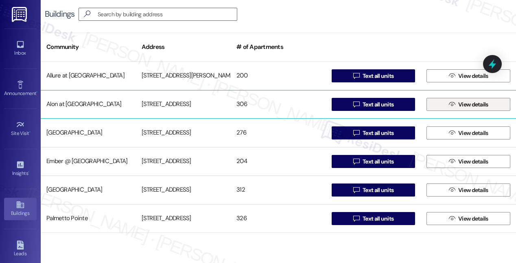
click at [450, 108] on span " View details" at bounding box center [468, 104] width 43 height 12
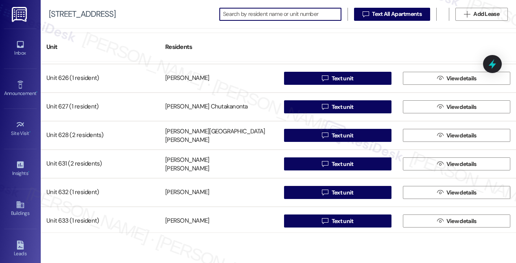
scroll to position [3087, 0]
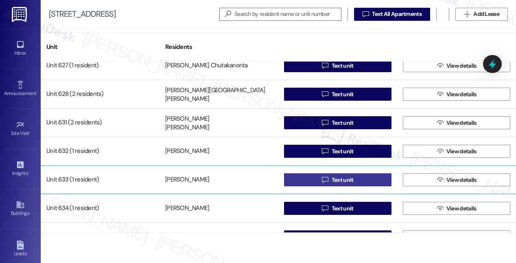
click at [343, 181] on span "Text unit" at bounding box center [343, 179] width 22 height 9
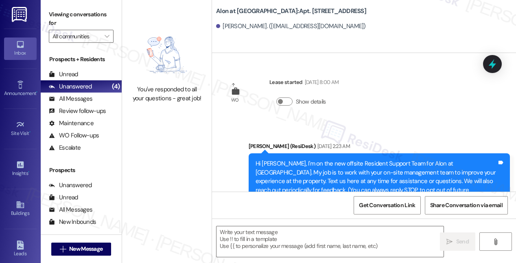
type textarea "Fetching suggested responses. Please feel free to read through the conversation…"
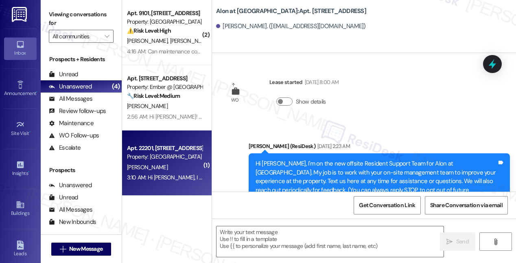
type textarea "Fetching suggested responses. Please feel free to read through the conversation…"
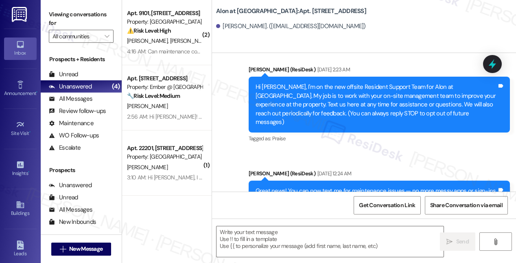
scroll to position [114, 0]
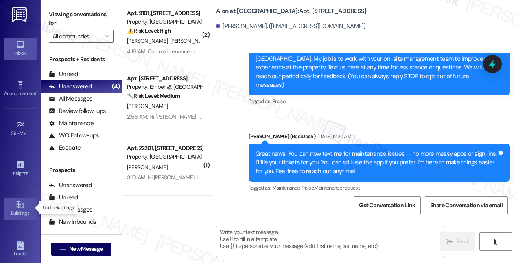
click at [23, 209] on div "Buildings" at bounding box center [20, 213] width 41 height 8
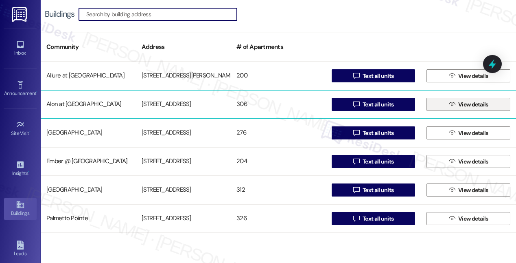
click at [468, 104] on span "View details" at bounding box center [473, 104] width 30 height 9
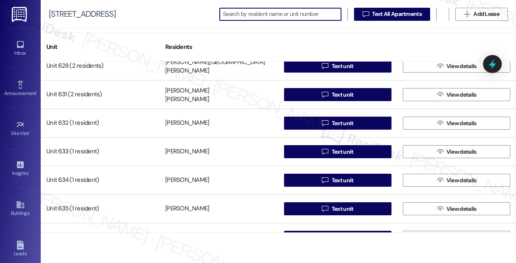
scroll to position [3119, 0]
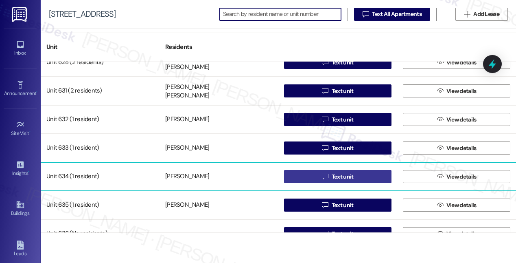
click at [339, 175] on span "Text unit" at bounding box center [343, 176] width 22 height 9
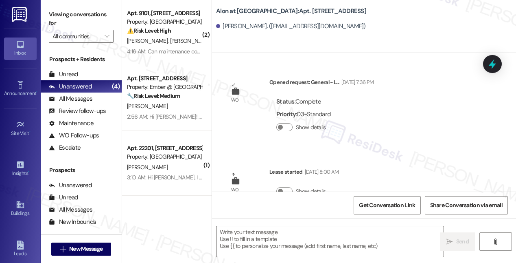
type textarea "Fetching suggested responses. Please feel free to read through the conversation…"
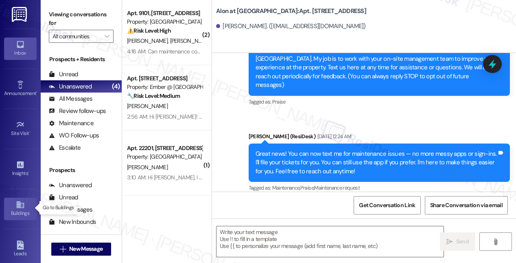
click at [19, 204] on icon at bounding box center [20, 204] width 9 height 9
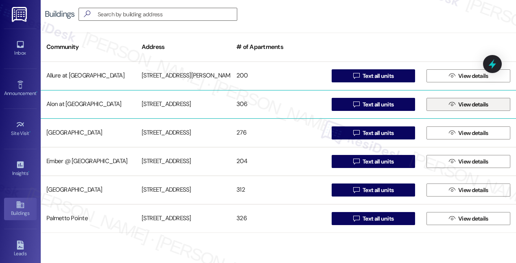
click at [467, 102] on span "View details" at bounding box center [473, 104] width 30 height 9
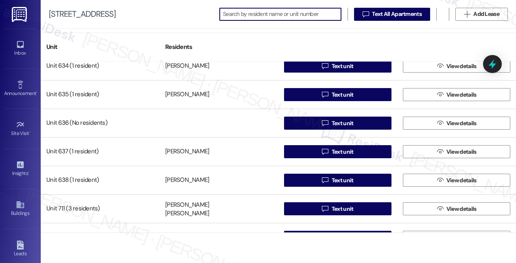
scroll to position [3228, 0]
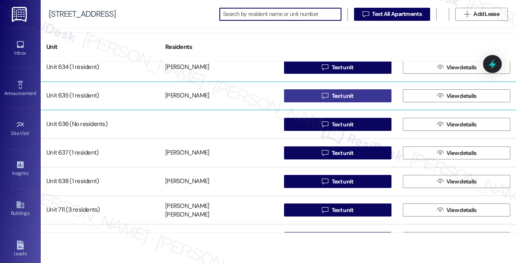
click at [341, 96] on span "Text unit" at bounding box center [343, 96] width 22 height 9
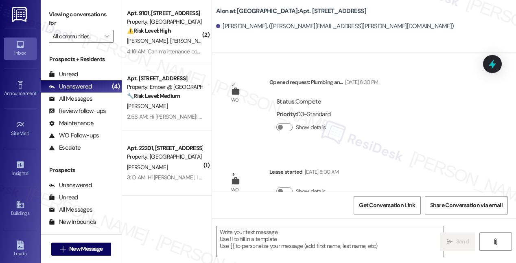
type textarea "Fetching suggested responses. Please feel free to read through the conversation…"
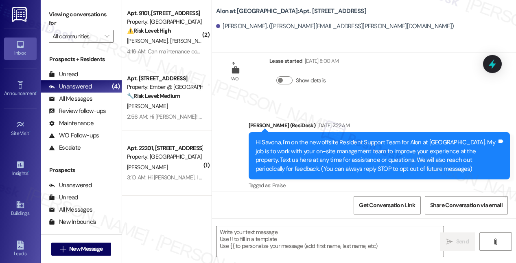
scroll to position [203, 0]
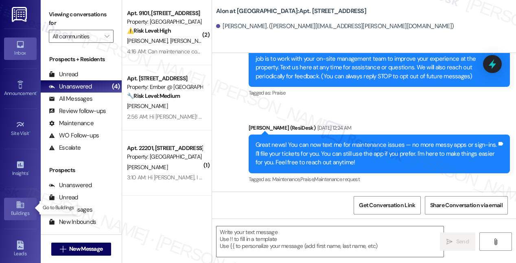
click at [19, 206] on icon at bounding box center [19, 204] width 7 height 7
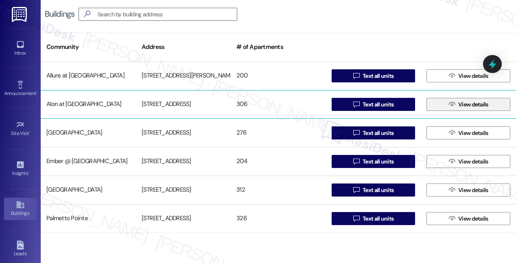
click at [459, 105] on span "View details" at bounding box center [473, 104] width 30 height 9
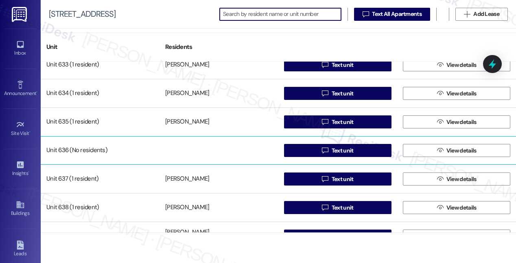
scroll to position [3205, 0]
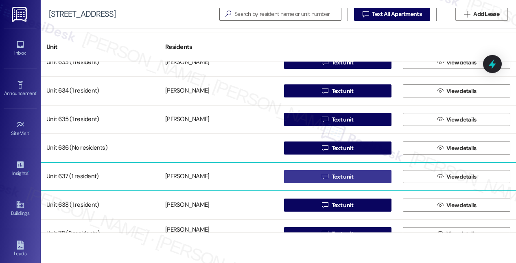
click at [343, 177] on span "Text unit" at bounding box center [343, 176] width 22 height 9
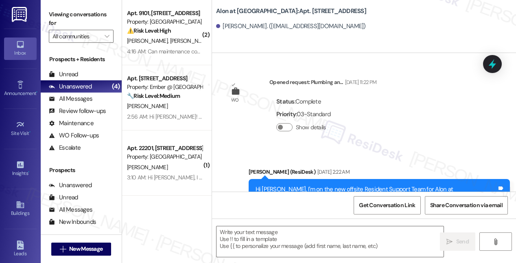
type textarea "Fetching suggested responses. Please feel free to read through the conversation…"
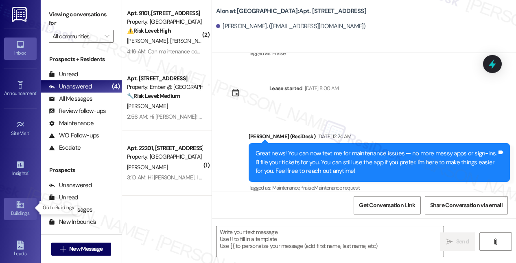
click at [20, 200] on icon at bounding box center [20, 204] width 9 height 9
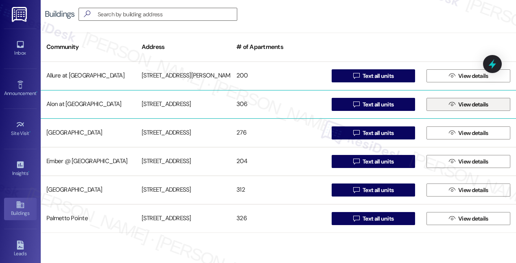
click at [474, 104] on span "View details" at bounding box center [473, 104] width 30 height 9
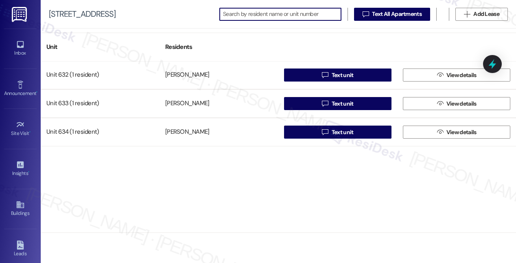
scroll to position [3236, 0]
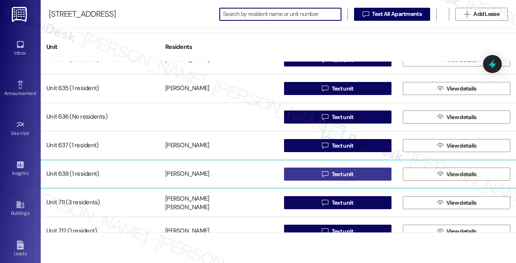
click at [343, 173] on span "Text unit" at bounding box center [343, 174] width 22 height 9
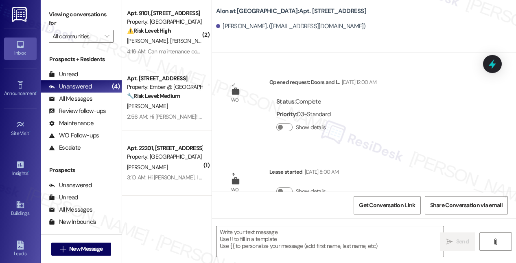
type textarea "Fetching suggested responses. Please feel free to read through the conversation…"
click at [17, 201] on icon at bounding box center [19, 204] width 7 height 7
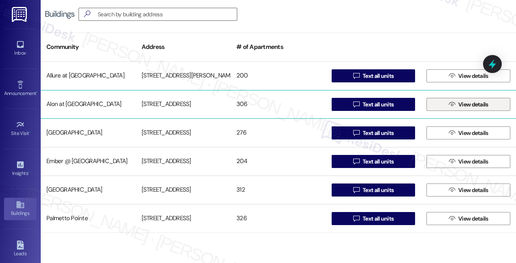
click at [466, 105] on span "View details" at bounding box center [473, 104] width 30 height 9
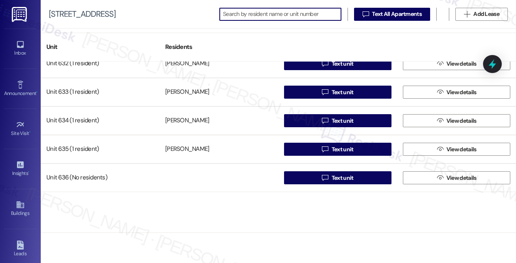
scroll to position [3265, 0]
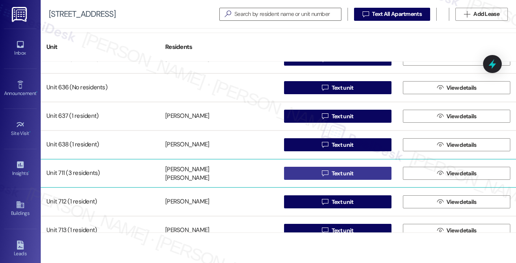
click at [336, 174] on span "Text unit" at bounding box center [343, 173] width 22 height 9
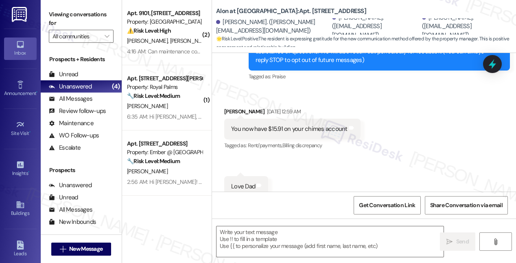
type textarea "Fetching suggested responses. Please feel free to read through the conversation…"
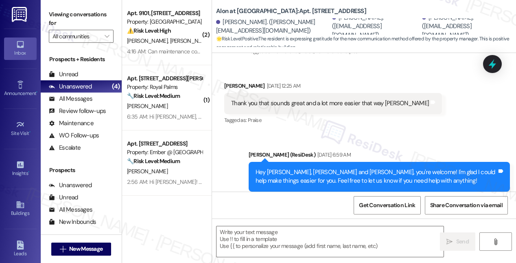
scroll to position [771, 0]
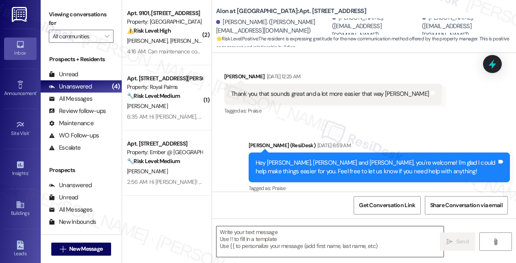
click at [260, 234] on textarea at bounding box center [330, 241] width 227 height 31
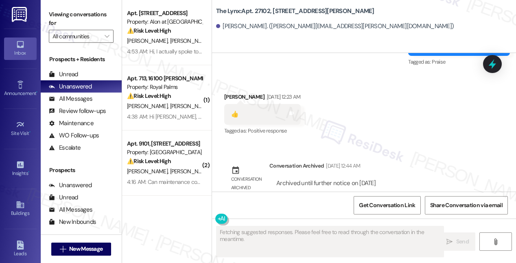
scroll to position [582, 0]
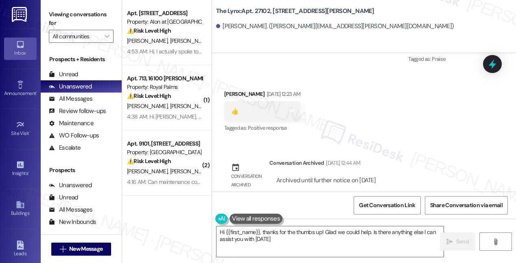
type textarea "Hi {{first_name}}, thanks for the thumbs up! Glad we could help. Is there anyth…"
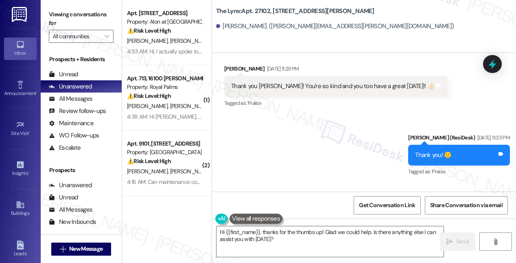
scroll to position [467, 0]
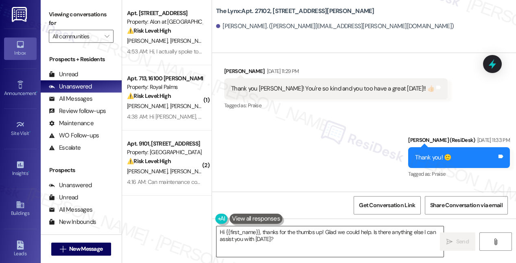
click at [263, 229] on textarea "Hi {{first_name}}, thanks for the thumbs up! Glad we could help. Is there anyth…" at bounding box center [330, 241] width 227 height 31
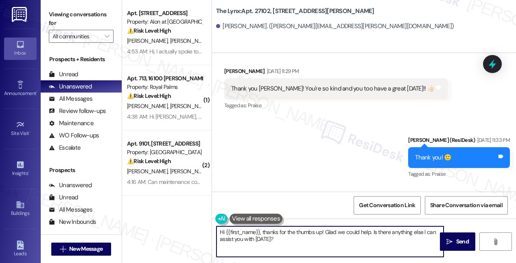
click at [263, 229] on textarea "Hi {{first_name}}, thanks for the thumbs up! Glad we could help. Is there anyth…" at bounding box center [330, 241] width 227 height 31
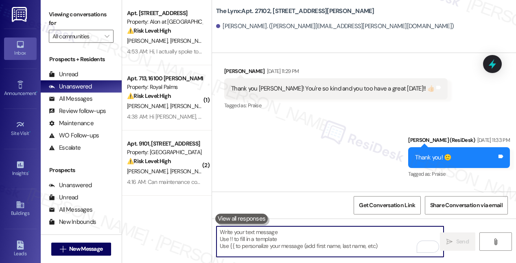
paste textarea "Hi {{first_name}}! I hope you're enjoying your experience at {{property}}! I wa…"
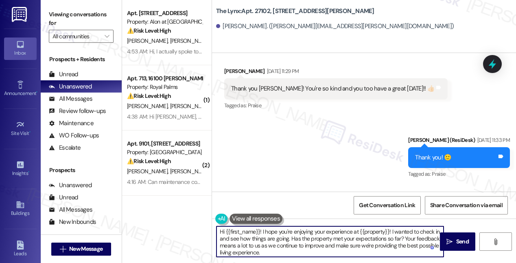
scroll to position [0, 0]
type textarea "Hi {{first_name}}! I hope you're enjoying your experience at {{property}}! I wa…"
click at [455, 245] on span "Send" at bounding box center [463, 241] width 16 height 9
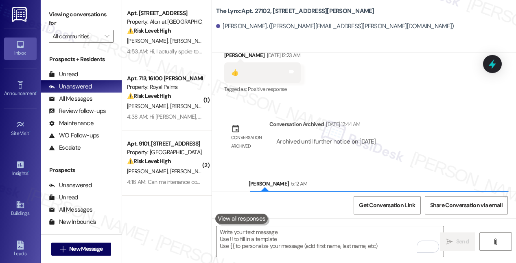
scroll to position [665, 0]
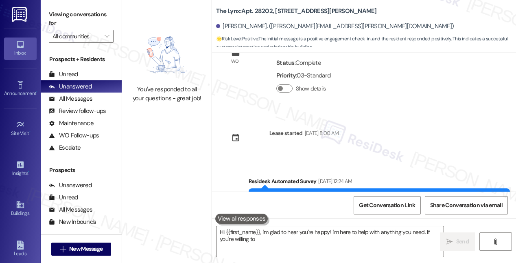
type textarea "Hi {{first_name}}, I'm glad to hear you're happy! I'm here to help with anythin…"
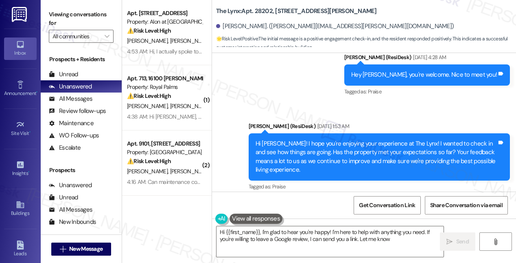
type textarea "Hi {{first_name}}, I'm glad to hear you're happy! I'm here to help with anythin…"
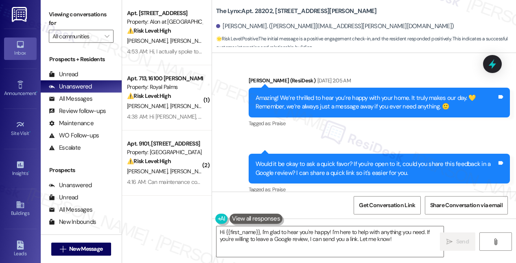
scroll to position [554, 0]
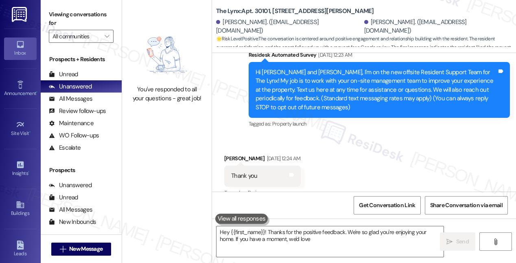
scroll to position [168, 0]
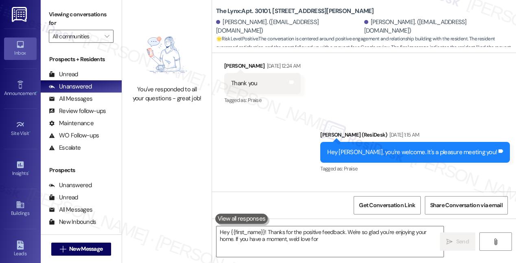
type textarea "Hey {{first_name}}! Thanks for the positive feedback. We're so glad you're enjo…"
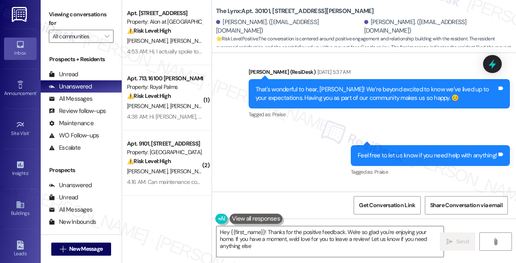
type textarea "Hey {{first_name}}! Thanks for the positive feedback. We're so glad you're enjo…"
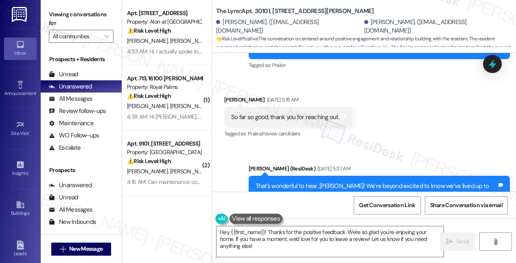
scroll to position [311, 0]
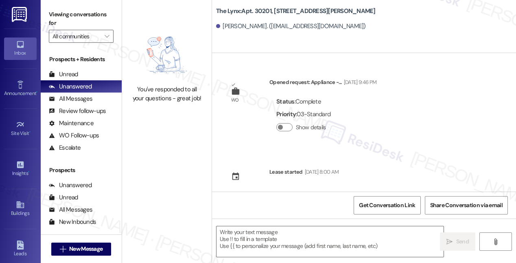
scroll to position [271, 0]
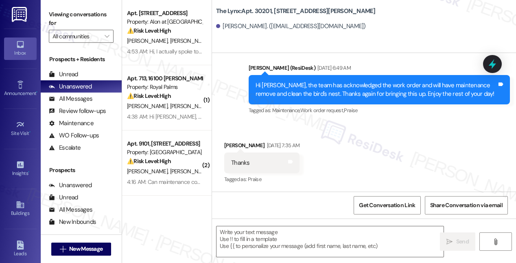
type textarea "Fetching suggested responses. Please feel free to read through the conversation…"
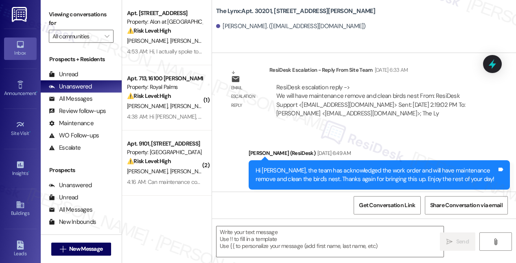
scroll to position [867, 0]
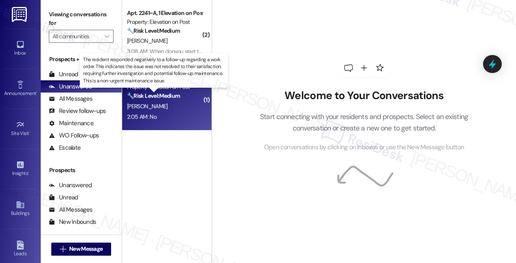
click at [177, 97] on strong "🔧 Risk Level: Medium" at bounding box center [153, 95] width 53 height 7
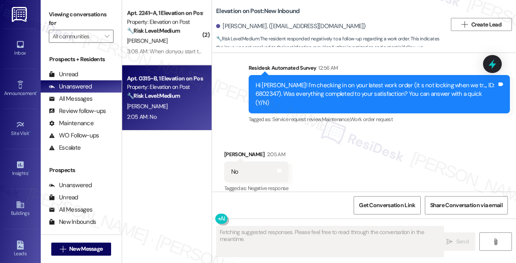
scroll to position [254, 0]
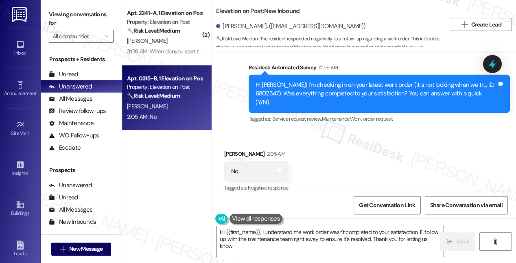
type textarea "Hi {{first_name}}, I understand the work order wasn't completed to your satisfa…"
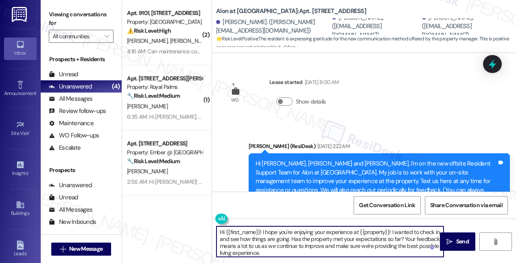
scroll to position [9, 0]
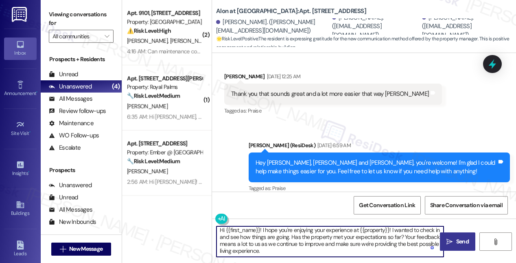
type textarea "Hi {{first_name}}! I hope you're enjoying your experience at {{property}}! I wa…"
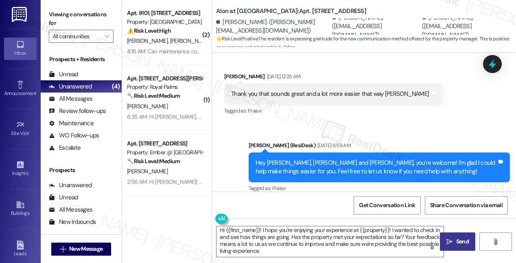
click at [463, 242] on span "Send" at bounding box center [462, 241] width 13 height 9
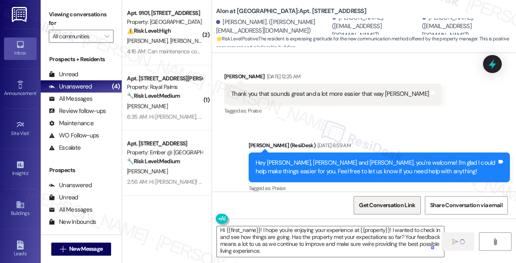
click at [374, 206] on span "Get Conversation Link" at bounding box center [387, 205] width 56 height 9
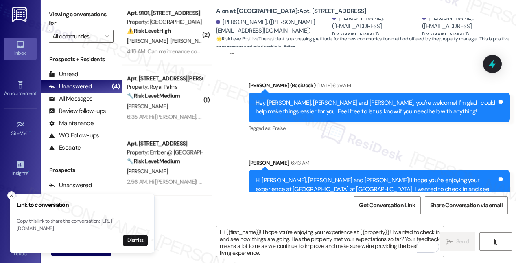
scroll to position [854, 0]
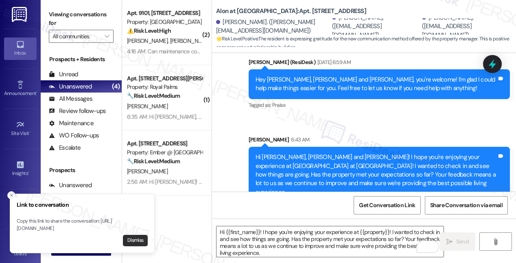
click at [133, 239] on button "Dismiss" at bounding box center [135, 239] width 25 height 11
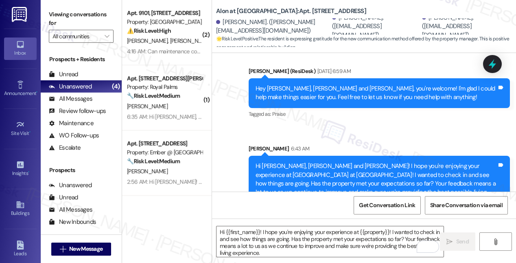
scroll to position [843, 0]
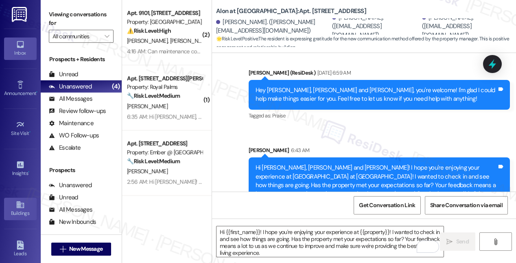
click at [16, 207] on icon at bounding box center [20, 204] width 9 height 9
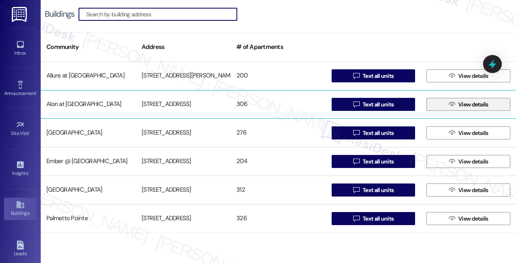
click at [463, 101] on span "View details" at bounding box center [473, 104] width 30 height 9
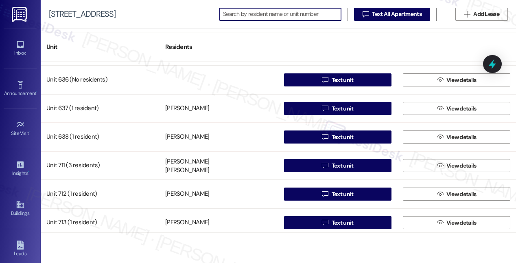
scroll to position [3273, 0]
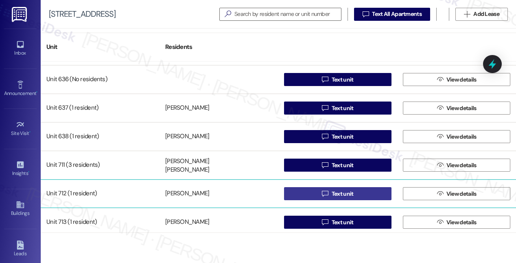
click at [338, 195] on span "Text unit" at bounding box center [343, 193] width 22 height 9
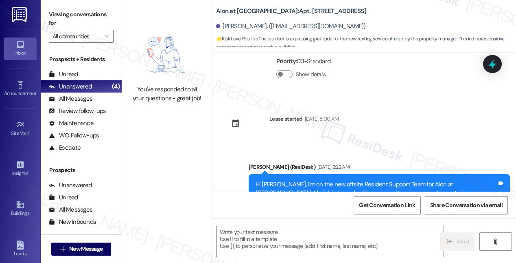
scroll to position [102, 0]
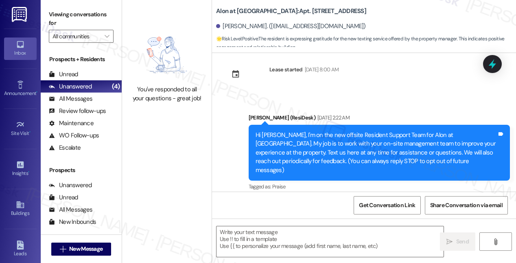
type textarea "Fetching suggested responses. Please feel free to read through the conversation…"
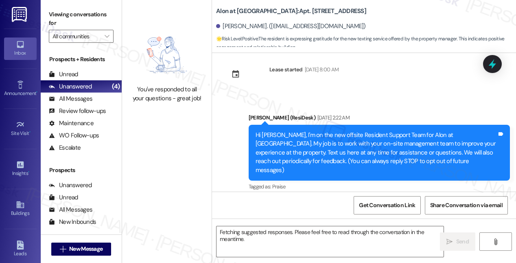
scroll to position [0, 0]
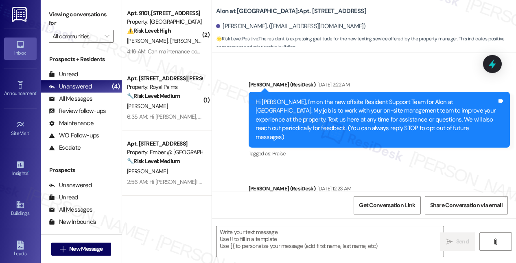
type textarea "Fetching suggested responses. Please feel free to read through the conversation…"
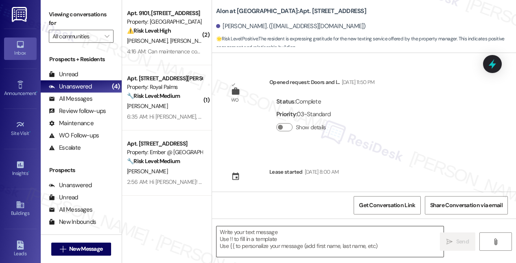
click at [244, 234] on textarea at bounding box center [330, 241] width 227 height 31
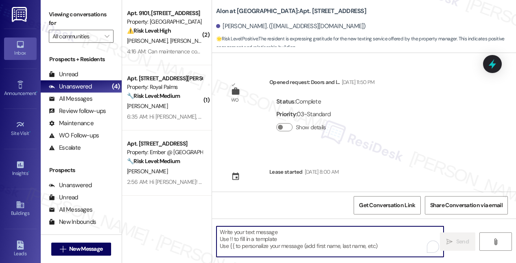
paste textarea "Hi {{first_name}}! I hope you're enjoying your experience at {{property}}! I wa…"
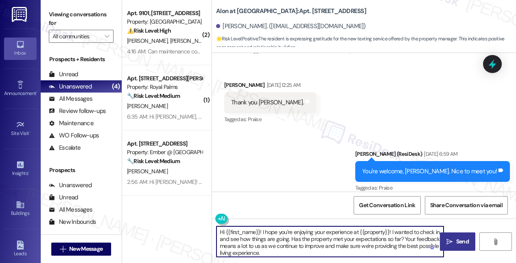
type textarea "Hi {{first_name}}! I hope you're enjoying your experience at {{property}}! I wa…"
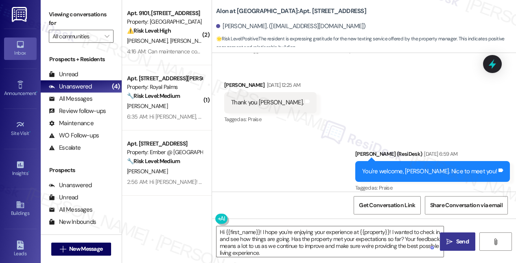
click at [453, 248] on button " Send" at bounding box center [457, 241] width 35 height 18
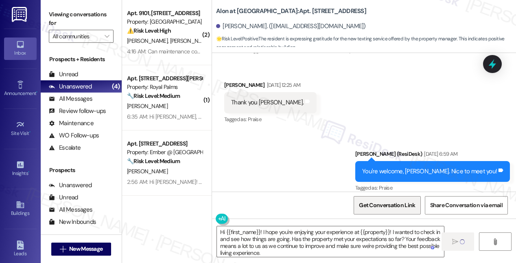
click at [379, 204] on span "Get Conversation Link" at bounding box center [387, 205] width 56 height 9
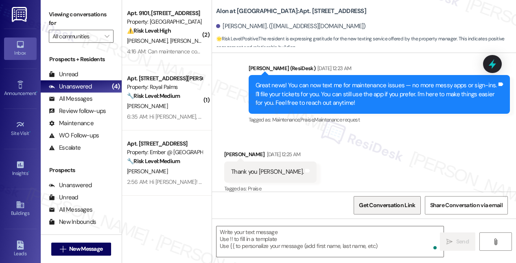
click at [381, 207] on span "Get Conversation Link" at bounding box center [387, 205] width 56 height 9
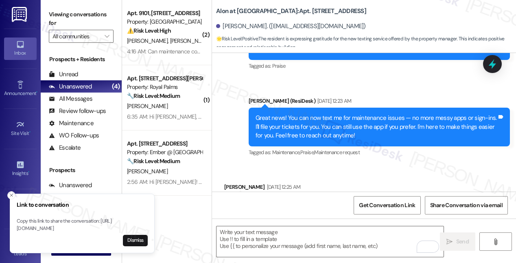
click at [304, 90] on div "Announcement, sent via SMS [PERSON_NAME] (ResiDesk) [DATE] 12:23 AM Great news!…" at bounding box center [380, 127] width 274 height 74
click at [138, 245] on button "Dismiss" at bounding box center [135, 239] width 25 height 11
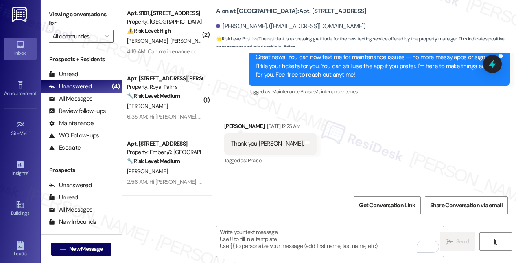
scroll to position [407, 0]
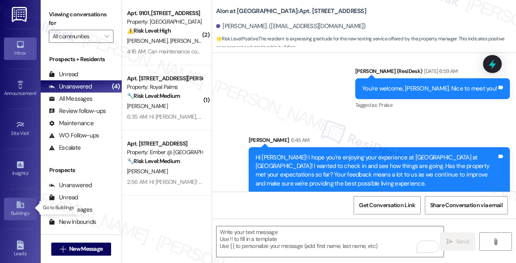
click at [23, 209] on div "Buildings" at bounding box center [20, 213] width 41 height 8
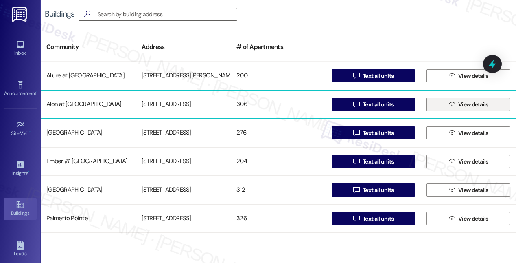
click at [449, 103] on icon "" at bounding box center [452, 104] width 6 height 7
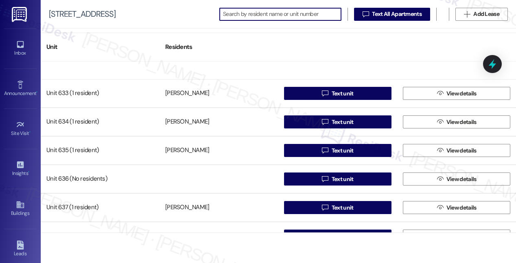
scroll to position [3307, 0]
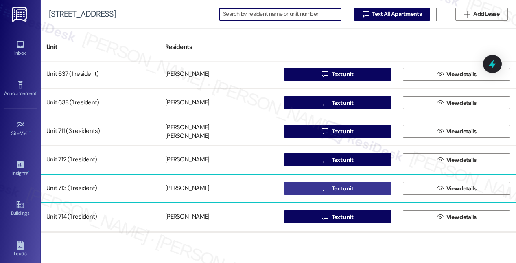
click at [339, 188] on span "Text unit" at bounding box center [343, 188] width 22 height 9
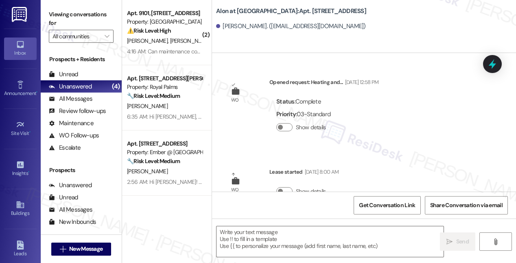
type textarea "Fetching suggested responses. Please feel free to read through the conversation…"
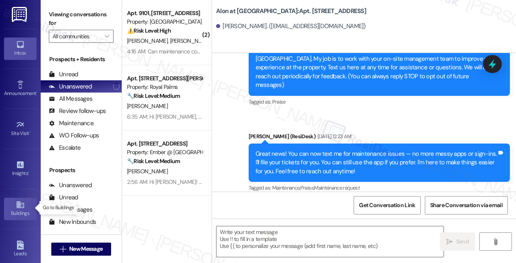
click at [18, 207] on icon at bounding box center [20, 204] width 9 height 9
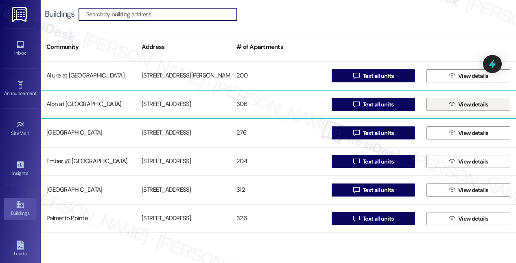
click at [452, 109] on span " View details" at bounding box center [468, 104] width 43 height 12
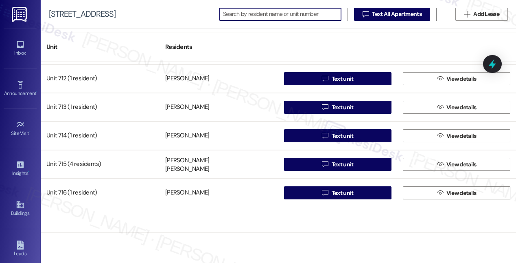
scroll to position [3389, 0]
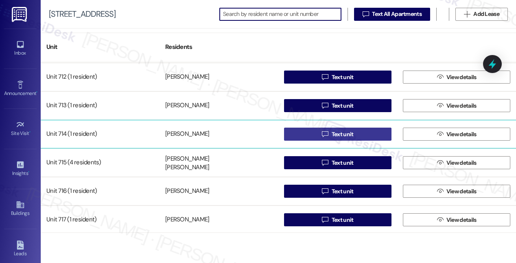
click at [330, 136] on span "Text unit" at bounding box center [342, 134] width 25 height 9
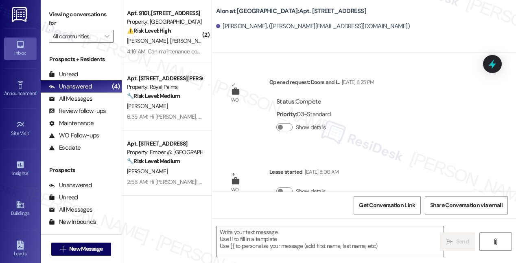
type textarea "Fetching suggested responses. Please feel free to read through the conversation…"
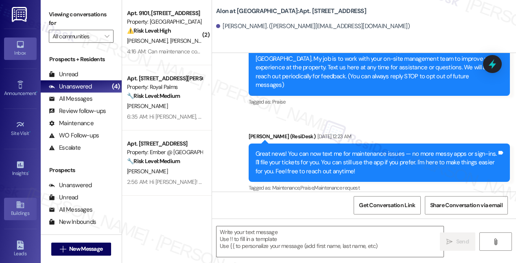
click at [18, 212] on div "Buildings" at bounding box center [20, 213] width 41 height 8
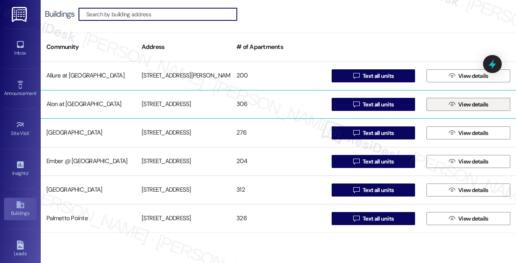
click at [476, 104] on span "View details" at bounding box center [473, 104] width 30 height 9
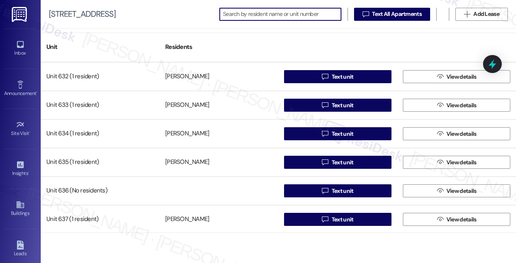
scroll to position [3387, 0]
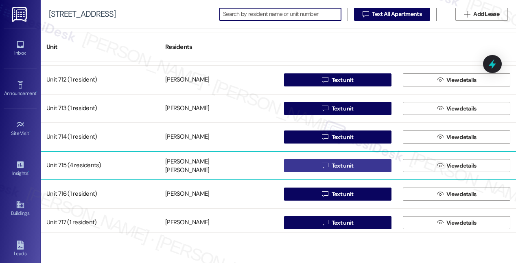
click at [339, 166] on span "Text unit" at bounding box center [343, 165] width 22 height 9
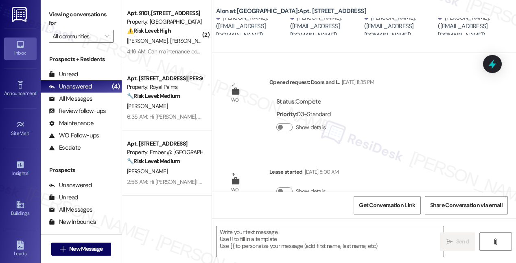
type textarea "Fetching suggested responses. Please feel free to read through the conversation…"
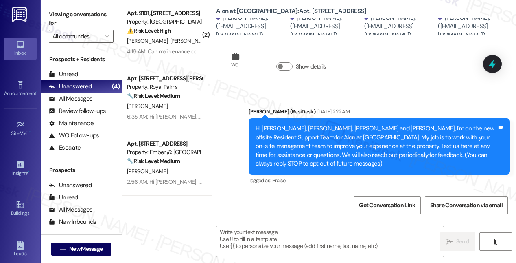
scroll to position [203, 0]
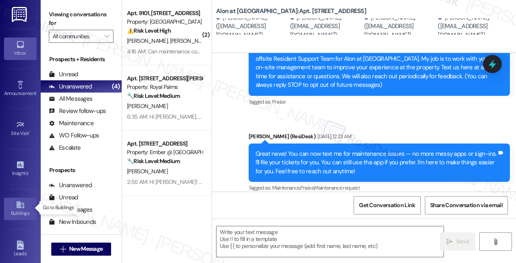
click at [18, 203] on icon at bounding box center [19, 204] width 7 height 7
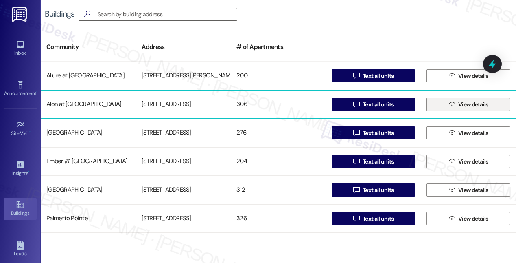
click at [451, 109] on span " View details" at bounding box center [468, 104] width 43 height 12
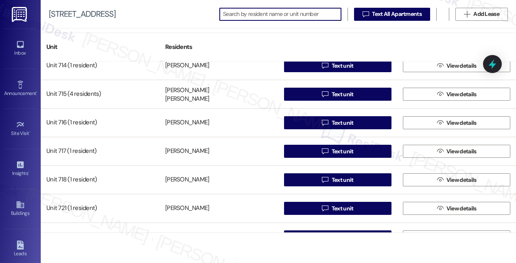
scroll to position [3434, 0]
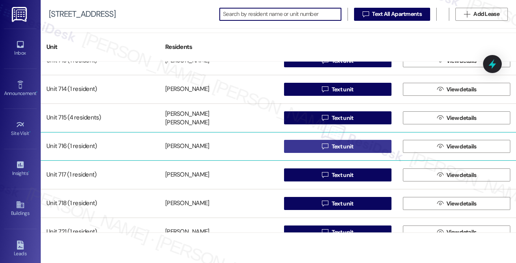
click at [323, 146] on icon "" at bounding box center [325, 146] width 6 height 7
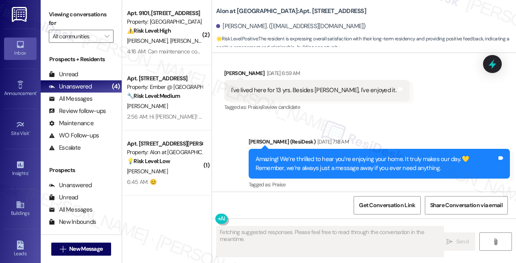
scroll to position [1033, 0]
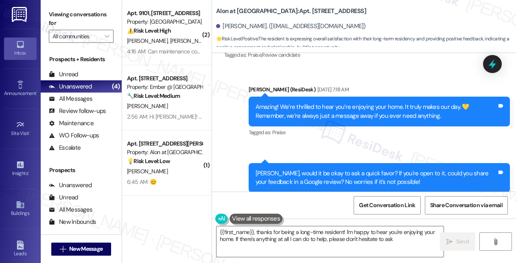
type textarea "{{first_name}}, thanks for being a long-time resident! I'm happy to hear you're…"
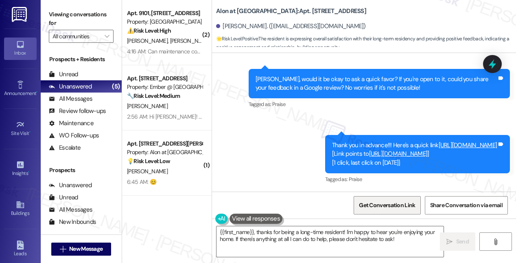
click at [397, 206] on span "Get Conversation Link" at bounding box center [387, 205] width 56 height 9
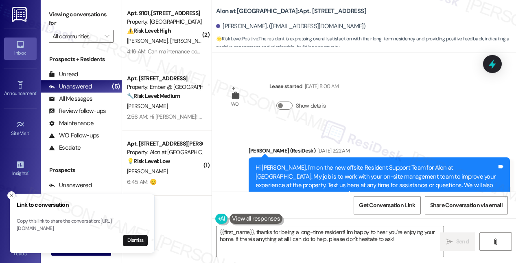
scroll to position [226, 0]
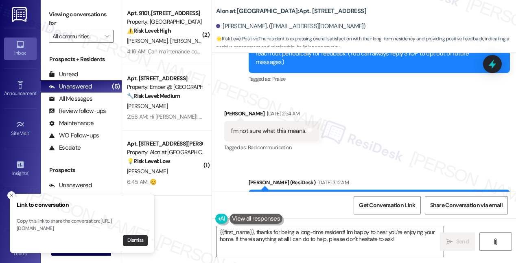
click at [132, 243] on button "Dismiss" at bounding box center [135, 239] width 25 height 11
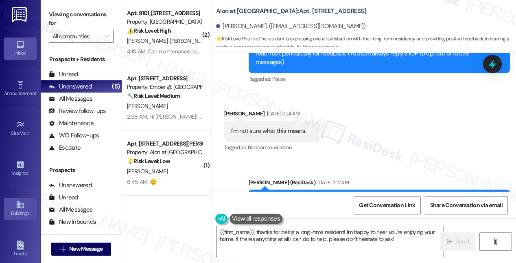
click at [20, 207] on icon at bounding box center [20, 204] width 9 height 9
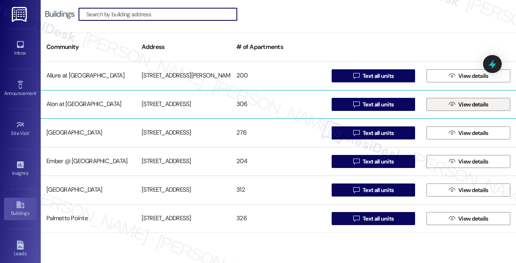
click at [463, 101] on span "View details" at bounding box center [473, 104] width 30 height 9
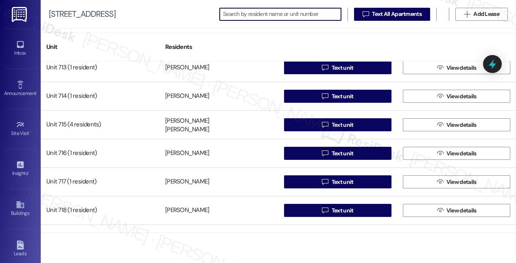
scroll to position [3428, 0]
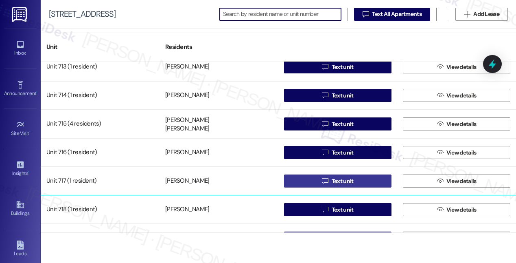
click at [330, 182] on span "Text unit" at bounding box center [342, 181] width 25 height 9
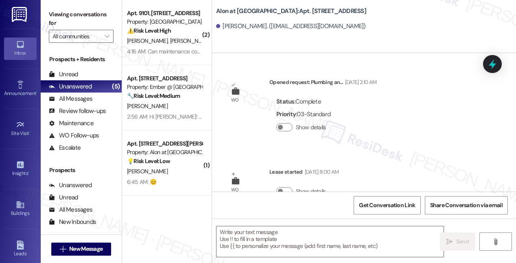
type textarea "Fetching suggested responses. Please feel free to read through the conversation…"
click at [13, 206] on link "Buildings" at bounding box center [20, 208] width 33 height 22
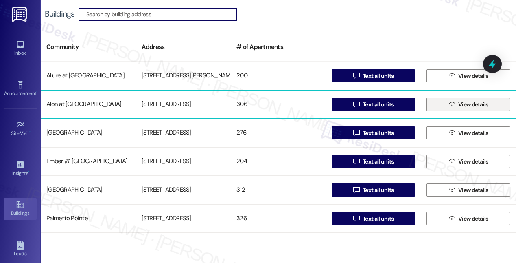
click at [460, 102] on span "View details" at bounding box center [473, 104] width 30 height 9
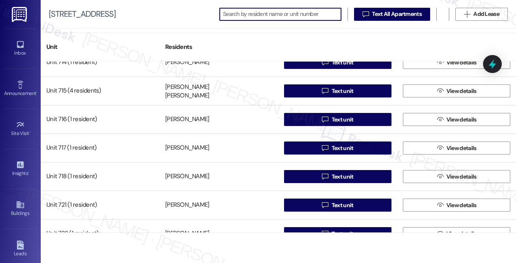
scroll to position [3462, 0]
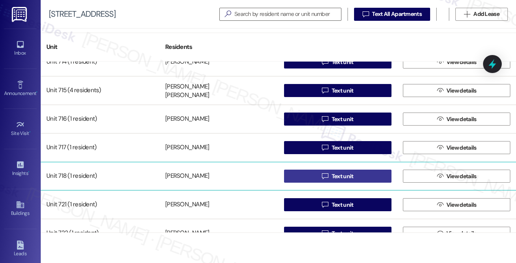
click at [339, 177] on span "Text unit" at bounding box center [343, 176] width 22 height 9
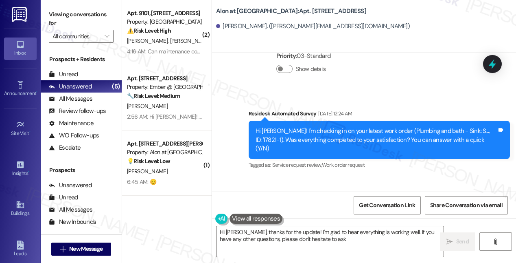
type textarea "Hi [PERSON_NAME], thanks for the update! I'm glad to hear everything is working…"
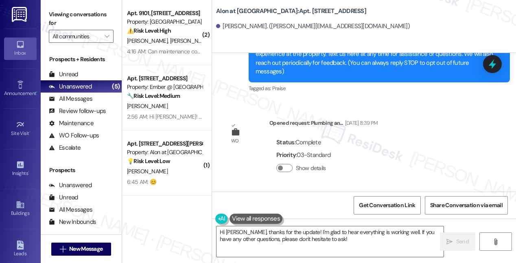
scroll to position [370, 0]
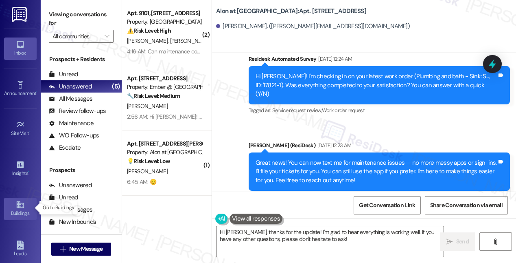
click at [16, 203] on icon at bounding box center [19, 204] width 7 height 7
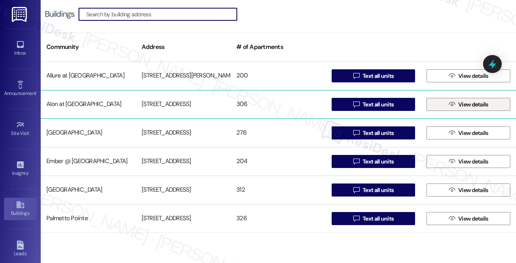
click at [469, 105] on span "View details" at bounding box center [473, 104] width 30 height 9
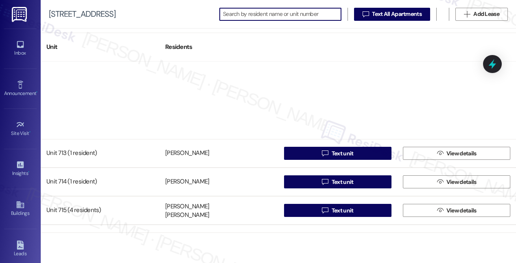
scroll to position [3473, 0]
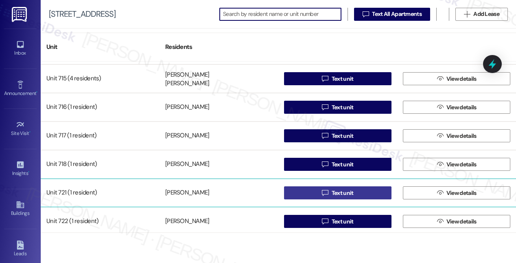
click at [337, 192] on span "Text unit" at bounding box center [343, 192] width 22 height 9
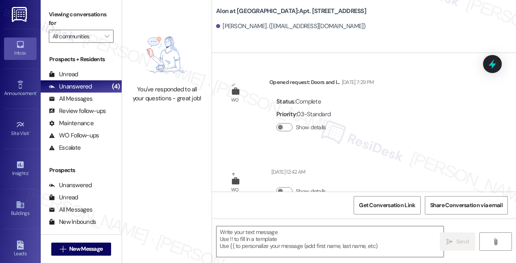
type textarea "Fetching suggested responses. Please feel free to read through the conversation…"
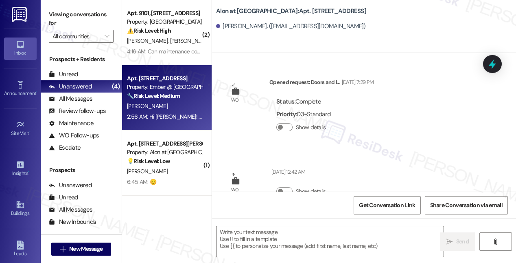
type textarea "Fetching suggested responses. Please feel free to read through the conversation…"
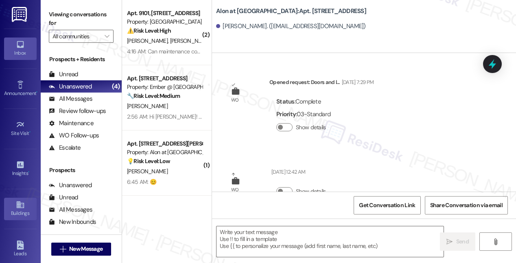
click at [20, 204] on icon at bounding box center [20, 204] width 9 height 9
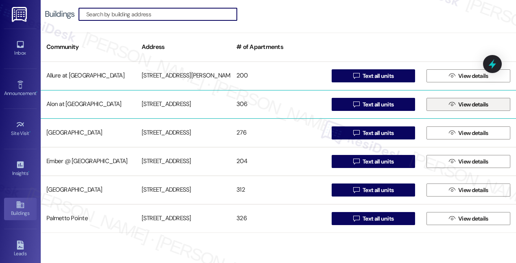
click at [440, 105] on button " View details" at bounding box center [469, 104] width 84 height 13
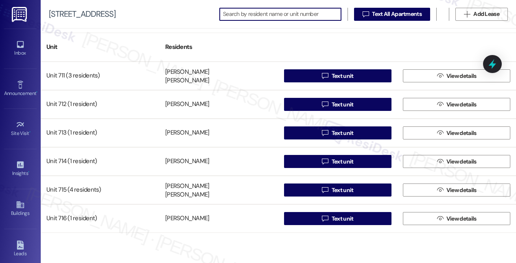
scroll to position [3584, 0]
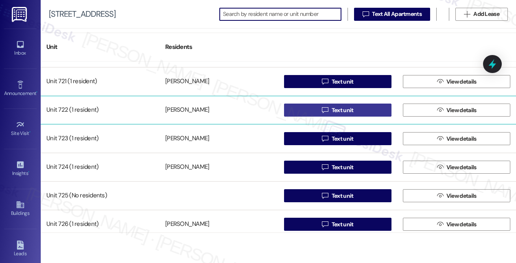
click at [340, 109] on span "Text unit" at bounding box center [343, 110] width 22 height 9
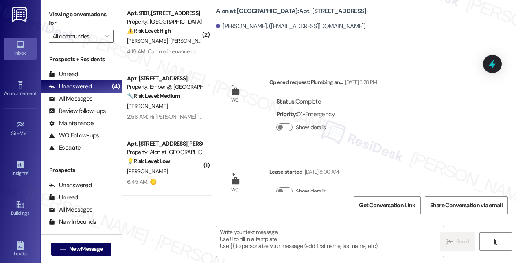
type textarea "Fetching suggested responses. Please feel free to read through the conversation…"
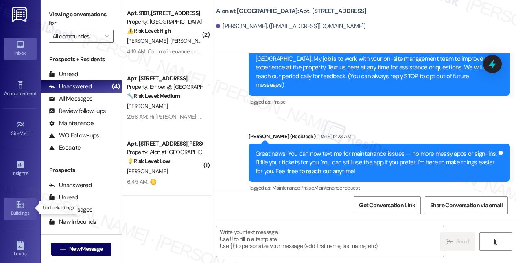
click at [18, 201] on icon at bounding box center [19, 204] width 7 height 7
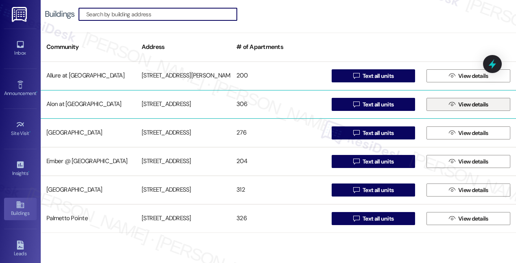
click at [464, 107] on span "View details" at bounding box center [473, 104] width 30 height 9
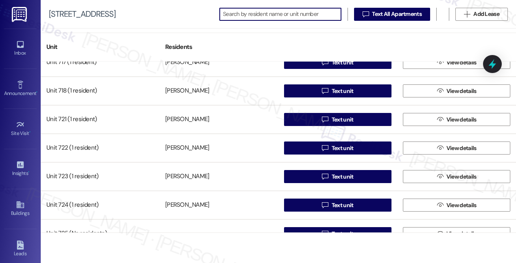
scroll to position [3546, 0]
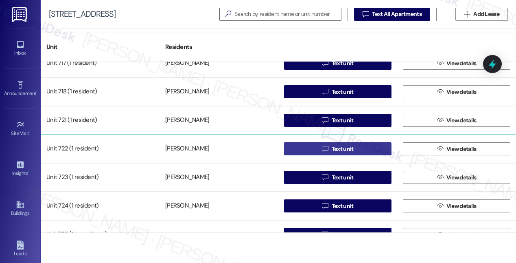
click at [346, 151] on span "Text unit" at bounding box center [343, 149] width 22 height 9
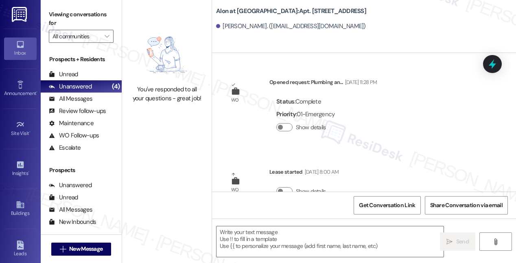
type textarea "Fetching suggested responses. Please feel free to read through the conversation…"
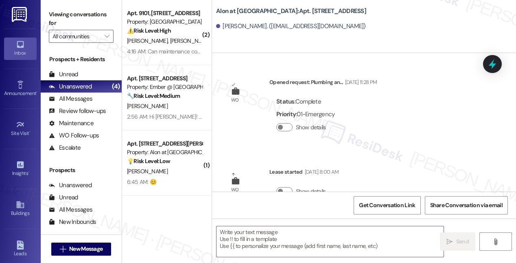
type textarea "Fetching suggested responses. Please feel free to read through the conversation…"
click at [21, 205] on icon at bounding box center [20, 204] width 9 height 9
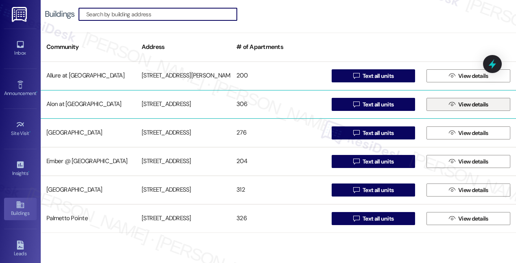
click at [449, 104] on icon "" at bounding box center [452, 104] width 6 height 7
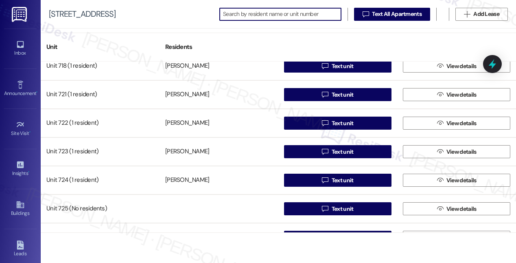
scroll to position [3569, 0]
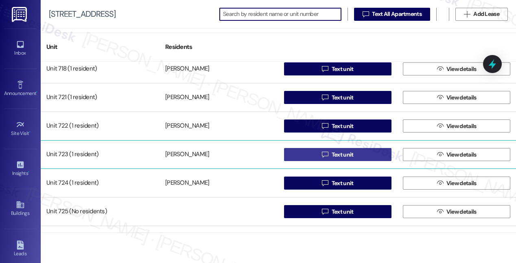
click at [334, 154] on span "Text unit" at bounding box center [343, 154] width 22 height 9
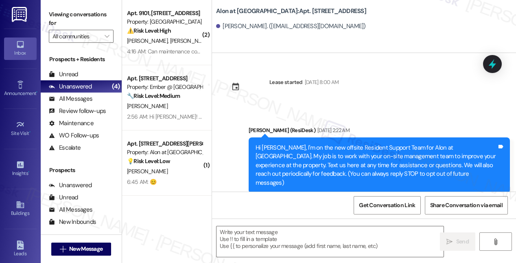
type textarea "Fetching suggested responses. Please feel free to read through the conversation…"
click at [16, 204] on icon at bounding box center [20, 204] width 9 height 9
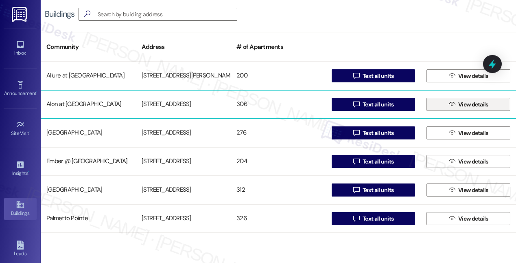
click at [460, 102] on span "View details" at bounding box center [473, 104] width 30 height 9
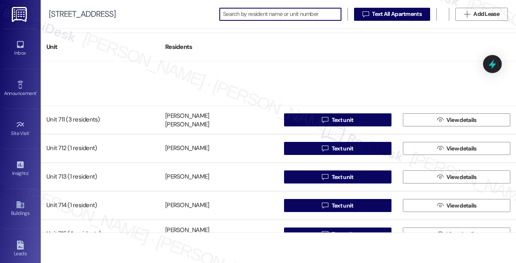
scroll to position [3555, 0]
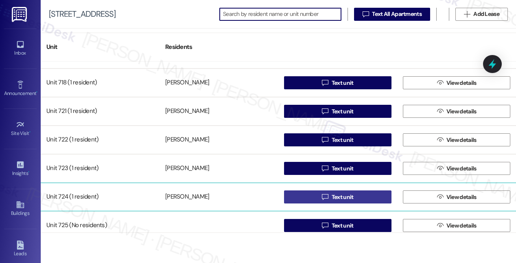
click at [338, 196] on span "Text unit" at bounding box center [343, 197] width 22 height 9
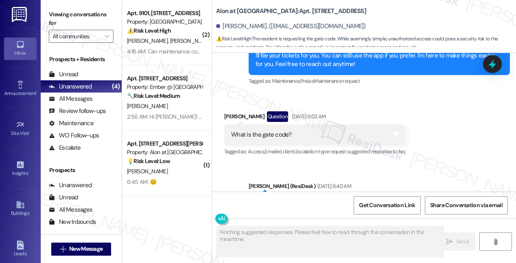
scroll to position [2414, 0]
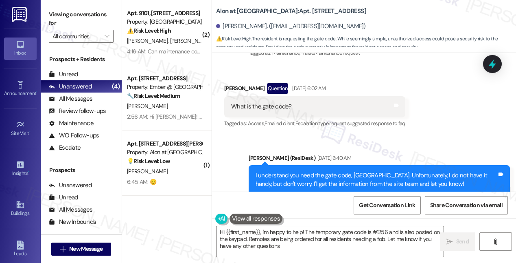
type textarea "Hi {{first_name}}, I'm happy to help! The temporary gate code is #1256 and is a…"
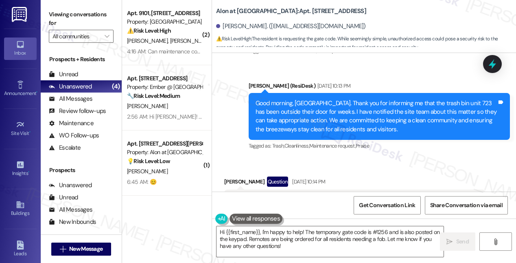
scroll to position [762, 0]
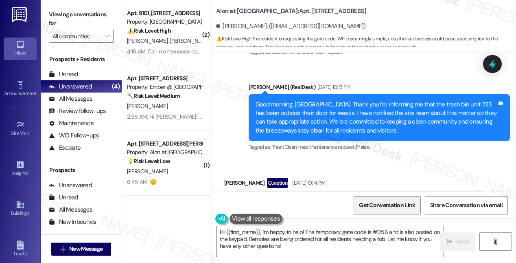
click at [383, 208] on span "Get Conversation Link" at bounding box center [387, 205] width 56 height 9
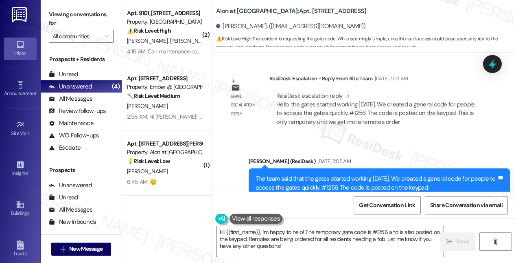
scroll to position [2697, 0]
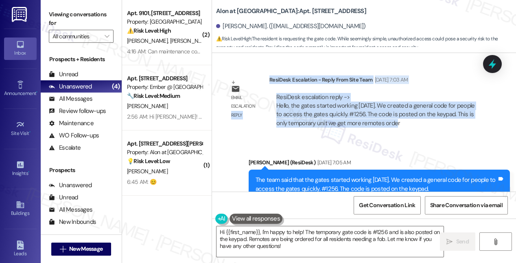
drag, startPoint x: 388, startPoint y: 99, endPoint x: 269, endPoint y: 77, distance: 121.3
click at [269, 77] on div "Email escalation reply ResiDesk Escalation - Reply From Site Team [DATE] 7:03 A…" at bounding box center [355, 104] width 274 height 71
click at [286, 93] on div "ResiDesk escalation reply -> Hello, the gates started working [DATE]. We create…" at bounding box center [375, 110] width 198 height 34
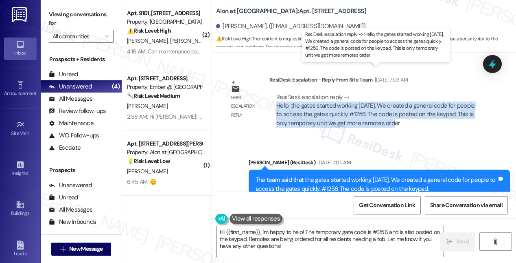
drag, startPoint x: 276, startPoint y: 78, endPoint x: 383, endPoint y: 100, distance: 108.8
click at [383, 100] on div "ResiDesk escalation reply -> Hello, the gates started working [DATE]. We create…" at bounding box center [378, 110] width 204 height 35
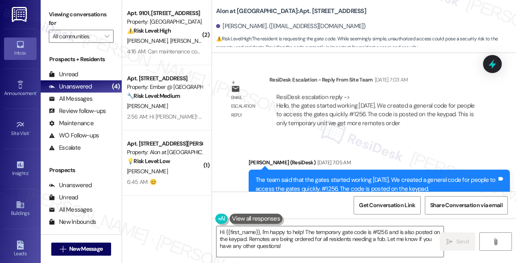
click at [388, 95] on div "ResiDesk escalation reply -> Hello, the gates started working [DATE]. We create…" at bounding box center [378, 110] width 204 height 35
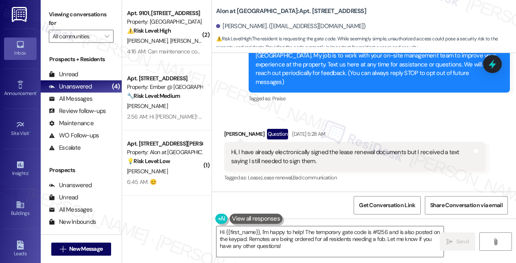
scroll to position [112, 0]
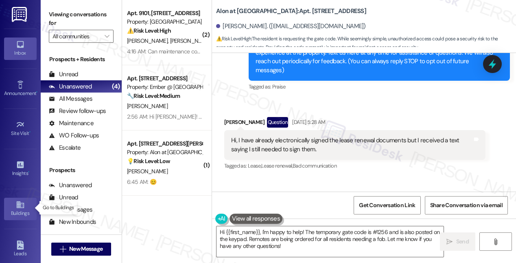
click at [17, 204] on icon at bounding box center [19, 204] width 7 height 7
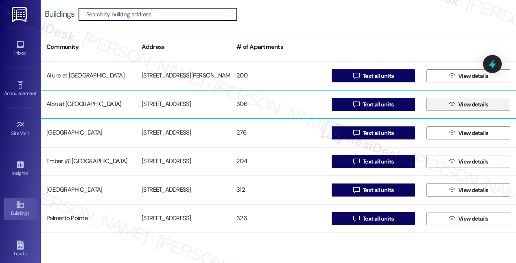
click at [458, 103] on span "View details" at bounding box center [473, 104] width 30 height 9
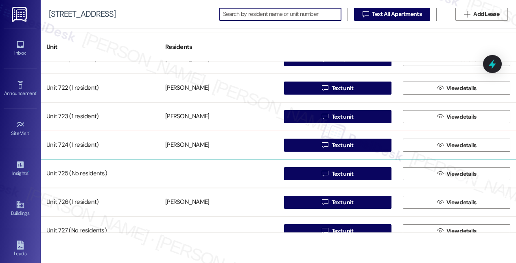
scroll to position [3607, 0]
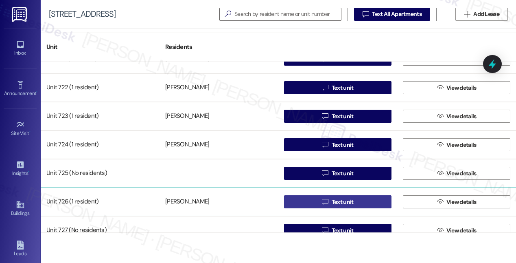
click at [336, 201] on span "Text unit" at bounding box center [343, 201] width 22 height 9
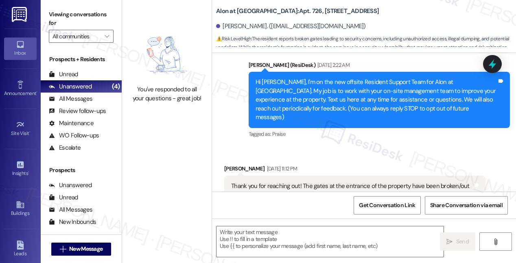
type textarea "Fetching suggested responses. Please feel free to read through the conversation…"
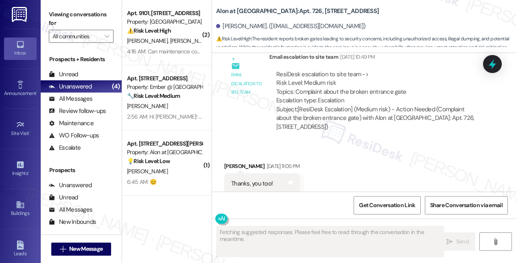
scroll to position [788, 0]
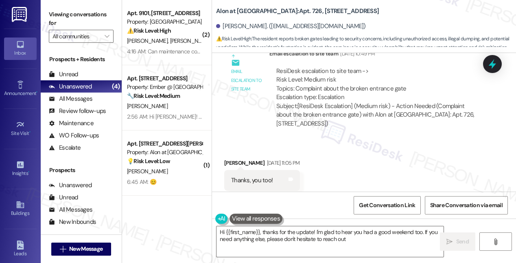
type textarea "Hi {{first_name}}, thanks for the update! I'm glad to hear you had a good weeke…"
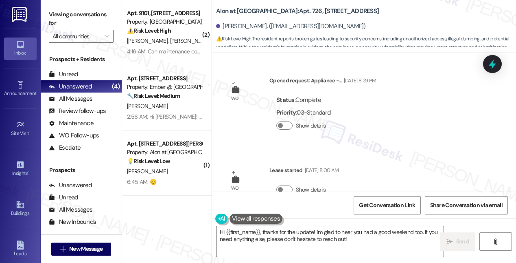
scroll to position [0, 0]
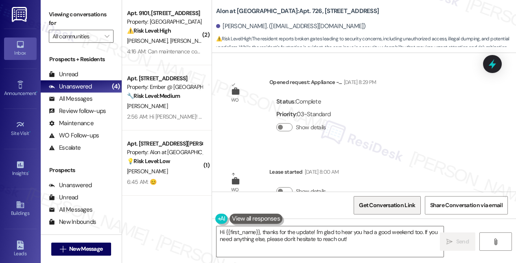
click at [392, 207] on span "Get Conversation Link" at bounding box center [387, 205] width 56 height 9
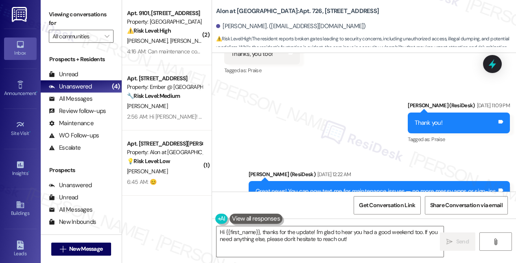
scroll to position [943, 0]
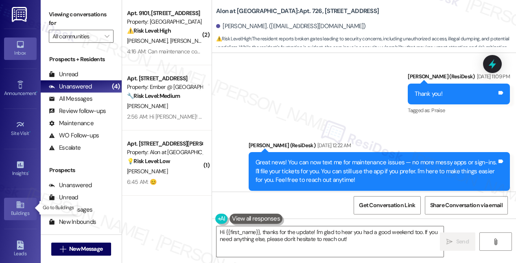
click at [18, 204] on icon at bounding box center [19, 204] width 7 height 7
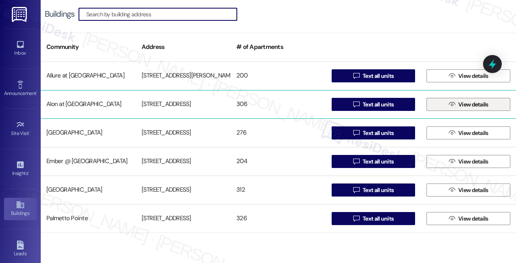
click at [469, 105] on span "View details" at bounding box center [473, 104] width 30 height 9
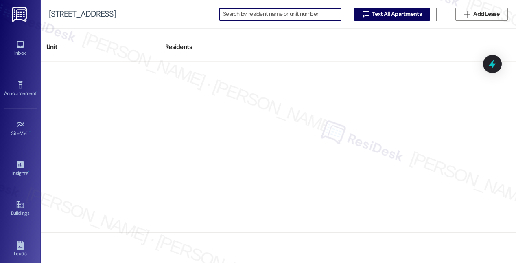
scroll to position [3671, 0]
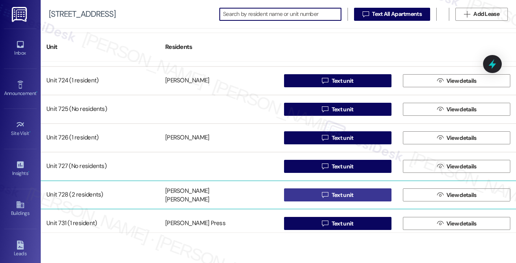
click at [341, 194] on span "Text unit" at bounding box center [343, 194] width 22 height 9
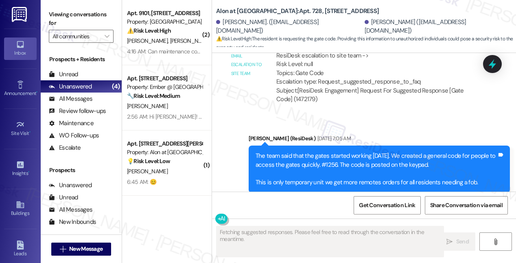
scroll to position [2044, 0]
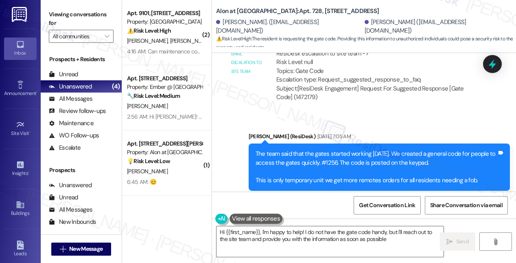
type textarea "Hi {{first_name}}, I'm happy to help! I do not have the gate code handy, but I'…"
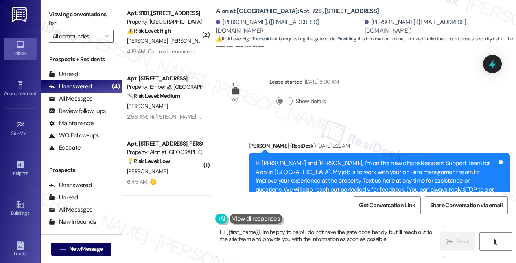
scroll to position [0, 0]
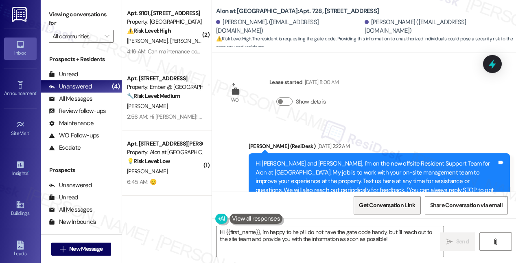
click at [383, 207] on span "Get Conversation Link" at bounding box center [387, 205] width 56 height 9
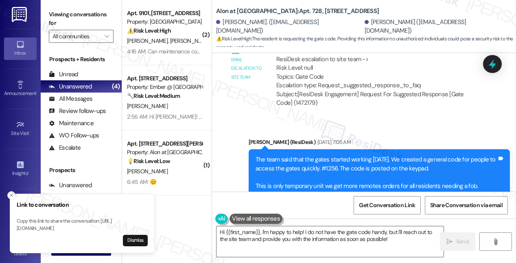
scroll to position [2044, 0]
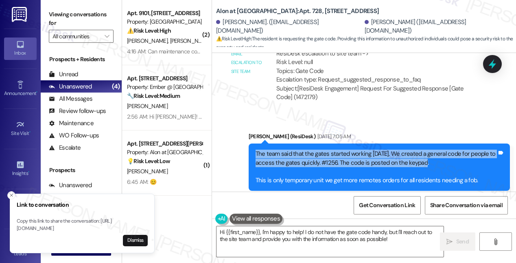
drag, startPoint x: 431, startPoint y: 143, endPoint x: 253, endPoint y: 140, distance: 177.9
click at [253, 143] on div "The team said that the gates started working [DATE]. We created a general code …" at bounding box center [379, 166] width 261 height 47
copy div "The team said that the gates started working [DATE]. We created a general code …"
click at [129, 239] on button "Dismiss" at bounding box center [135, 239] width 25 height 11
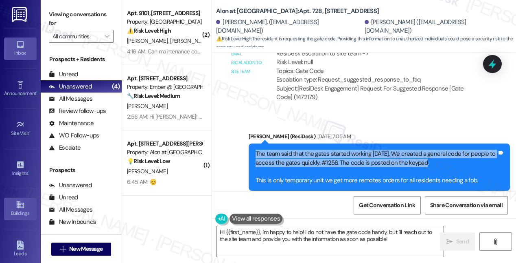
click at [21, 204] on icon at bounding box center [20, 204] width 9 height 9
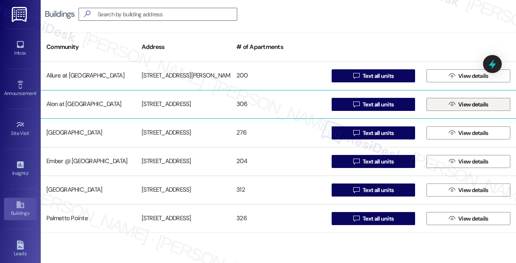
click at [465, 105] on span "View details" at bounding box center [473, 104] width 30 height 9
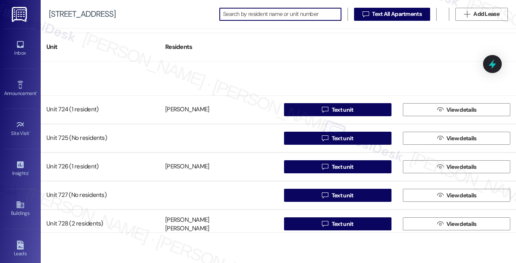
scroll to position [3724, 0]
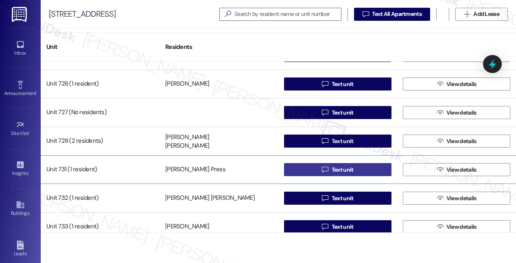
click at [338, 169] on span "Text unit" at bounding box center [343, 169] width 22 height 9
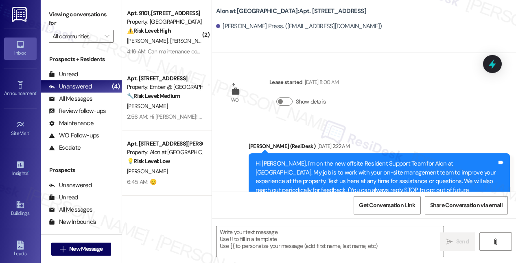
type textarea "Fetching suggested responses. Please feel free to read through the conversation…"
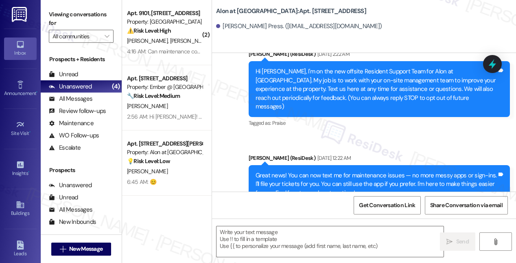
scroll to position [114, 0]
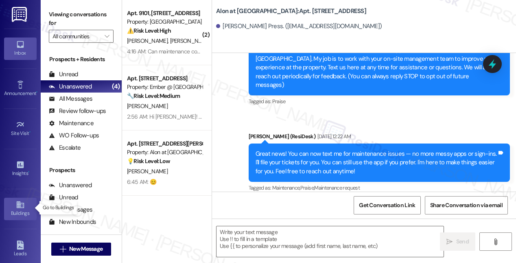
click at [19, 209] on div "Buildings" at bounding box center [20, 213] width 41 height 8
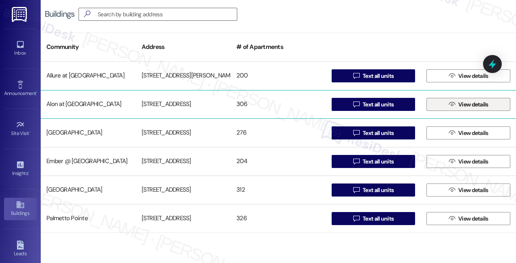
click at [460, 106] on span "View details" at bounding box center [473, 104] width 30 height 9
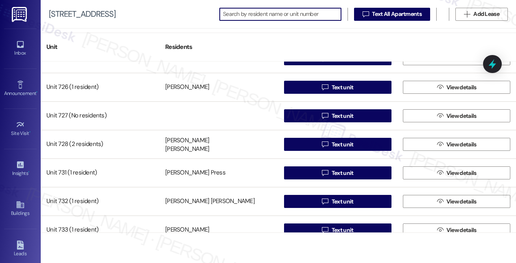
scroll to position [3736, 0]
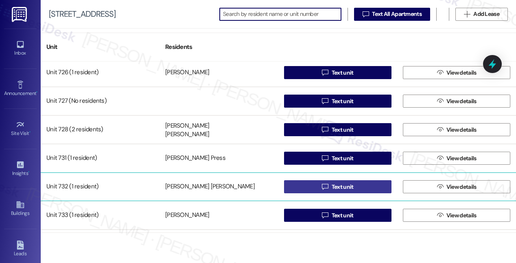
click at [332, 186] on span "Text unit" at bounding box center [343, 186] width 22 height 9
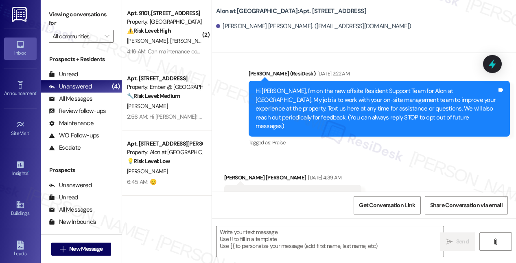
scroll to position [96, 0]
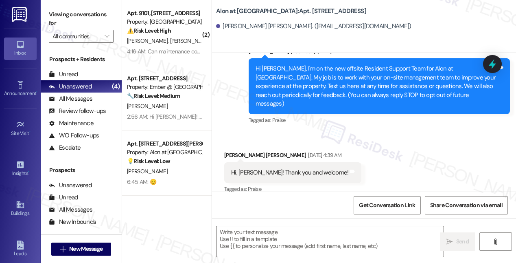
type textarea "Fetching suggested responses. Please feel free to read through the conversation…"
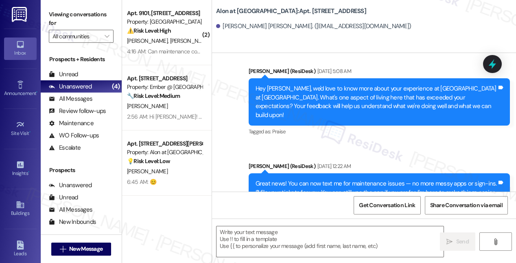
scroll to position [337, 0]
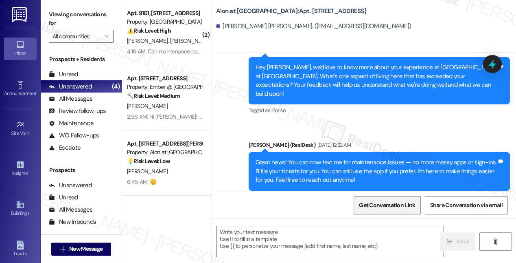
click at [394, 206] on span "Get Conversation Link" at bounding box center [387, 205] width 56 height 9
click at [334, 113] on div "Sent via SMS [PERSON_NAME] (ResiDesk) [DATE] 4:44 AM Hey [PERSON_NAME], [GEOGRA…" at bounding box center [364, 84] width 304 height 250
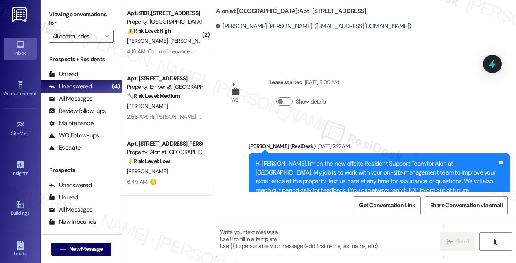
scroll to position [132, 0]
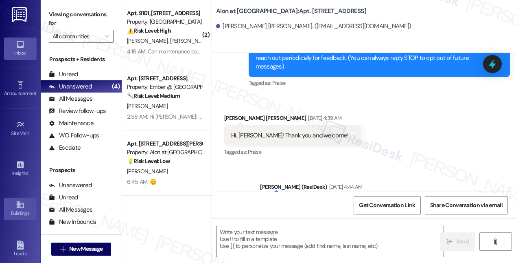
click at [18, 206] on icon at bounding box center [19, 204] width 7 height 7
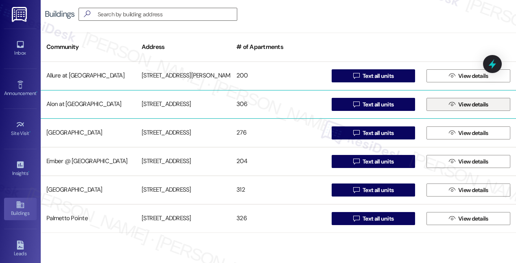
click at [453, 106] on span " View details" at bounding box center [468, 104] width 43 height 12
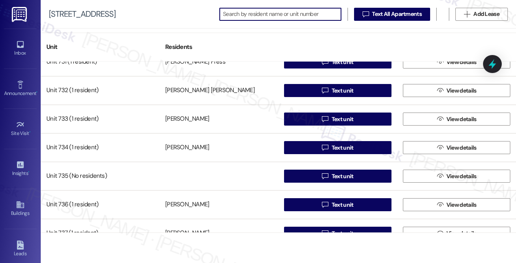
scroll to position [3844, 0]
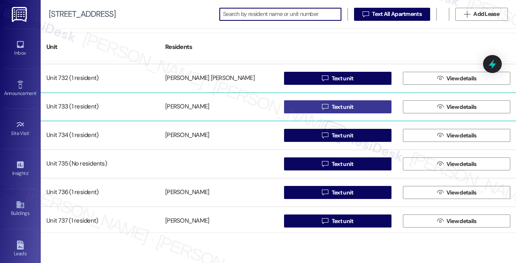
click at [339, 106] on span "Text unit" at bounding box center [343, 107] width 22 height 9
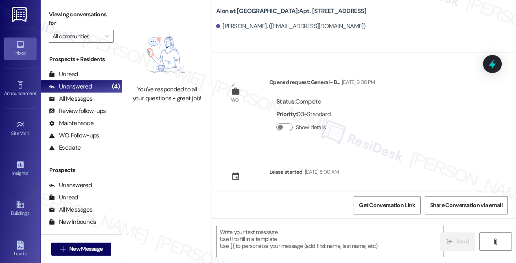
type textarea "Fetching suggested responses. Please feel free to read through the conversation…"
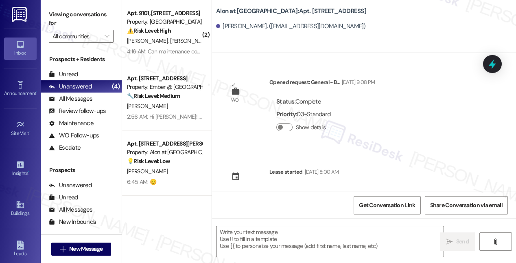
type textarea "Fetching suggested responses. Please feel free to read through the conversation…"
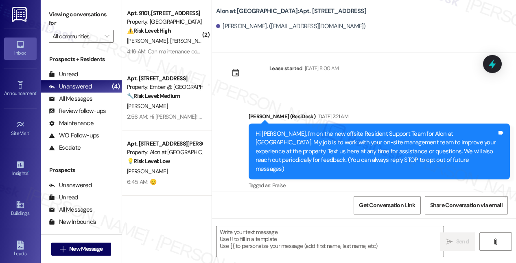
scroll to position [187, 0]
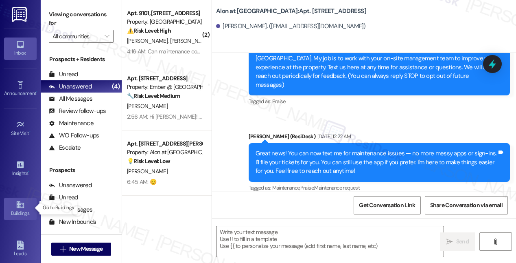
click at [21, 207] on icon at bounding box center [20, 204] width 9 height 9
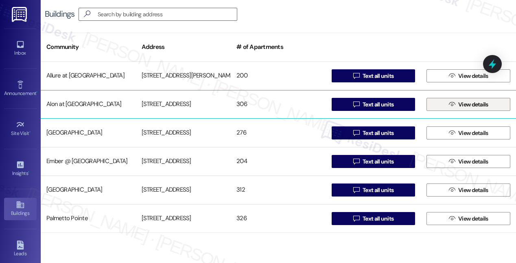
click at [451, 104] on icon "" at bounding box center [452, 104] width 6 height 7
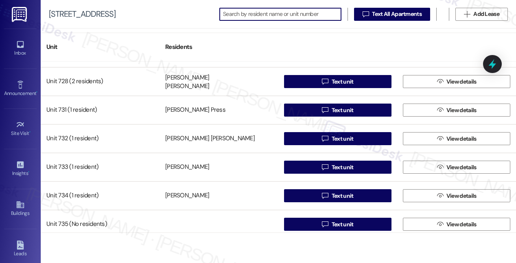
scroll to position [3786, 0]
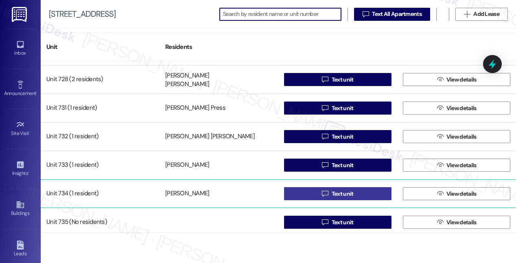
click at [334, 193] on span "Text unit" at bounding box center [343, 193] width 22 height 9
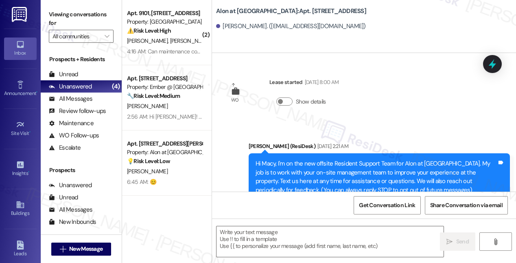
type textarea "Fetching suggested responses. Please feel free to read through the conversation…"
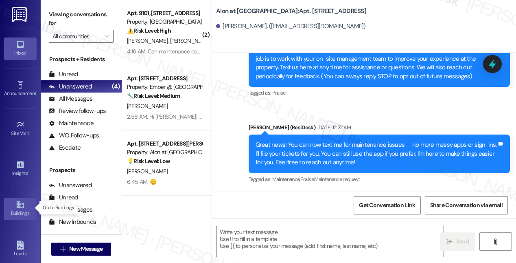
click at [23, 204] on icon at bounding box center [20, 204] width 9 height 9
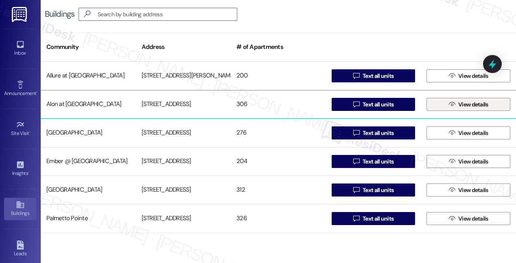
click at [447, 102] on span " View details" at bounding box center [468, 104] width 43 height 12
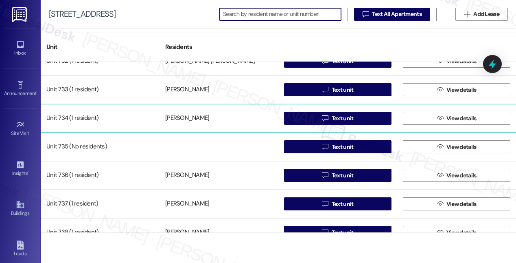
scroll to position [3867, 0]
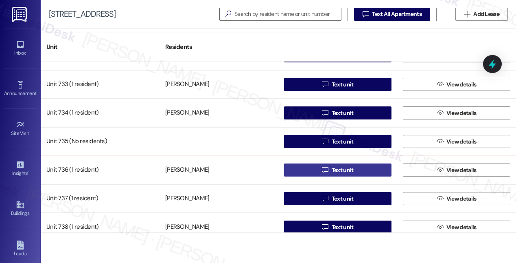
click at [338, 169] on span "Text unit" at bounding box center [343, 170] width 22 height 9
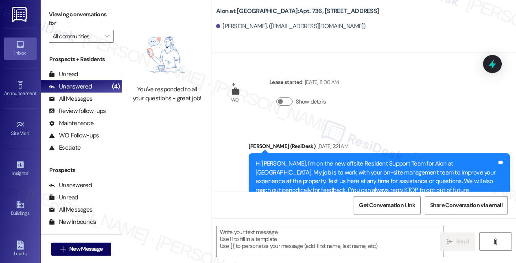
type textarea "Fetching suggested responses. Please feel free to read through the conversation…"
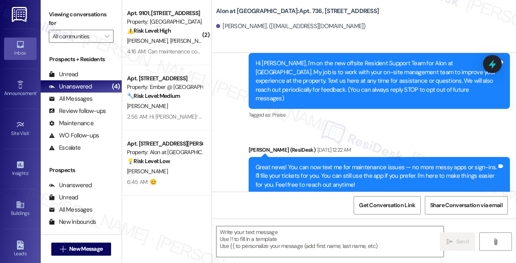
scroll to position [114, 0]
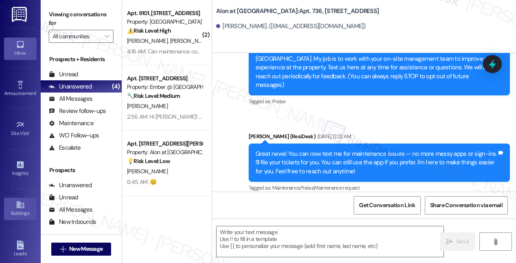
click at [20, 200] on icon at bounding box center [20, 204] width 9 height 9
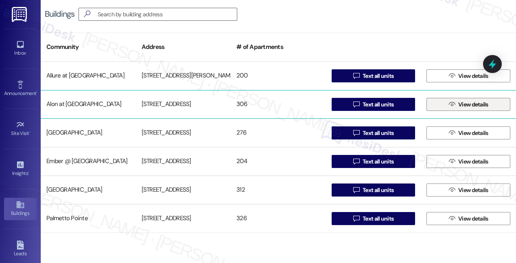
click at [458, 101] on span "View details" at bounding box center [473, 104] width 30 height 9
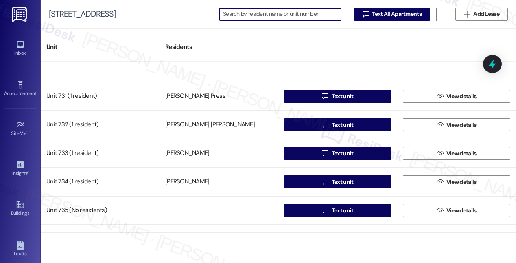
scroll to position [3869, 0]
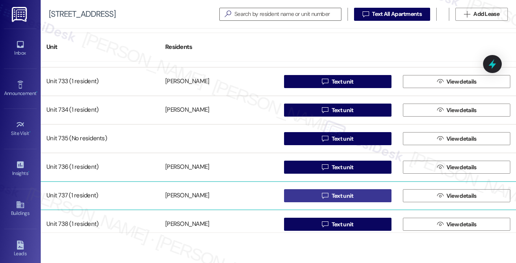
click at [338, 197] on span "Text unit" at bounding box center [343, 195] width 22 height 9
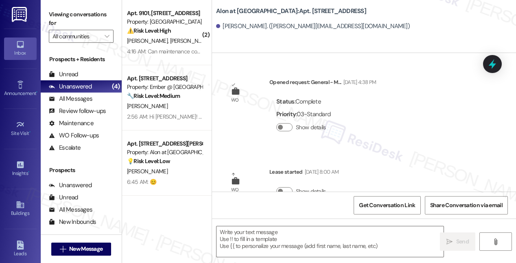
type textarea "Fetching suggested responses. Please feel free to read through the conversation…"
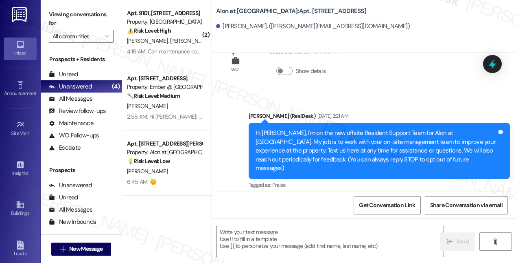
scroll to position [203, 0]
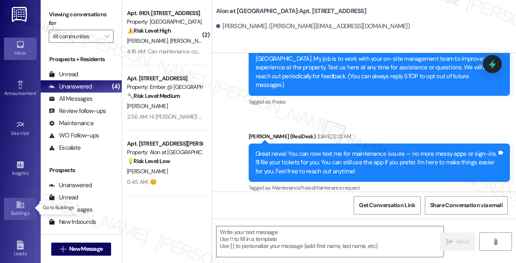
click at [18, 206] on icon at bounding box center [19, 204] width 7 height 7
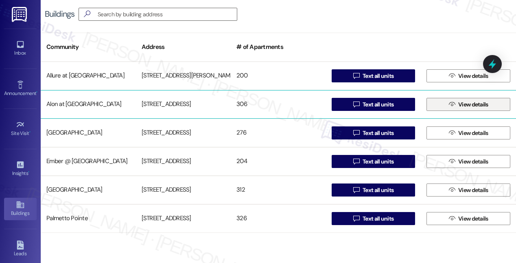
click at [450, 104] on icon "" at bounding box center [452, 104] width 6 height 7
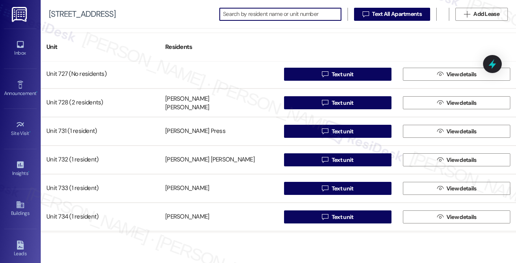
scroll to position [3898, 0]
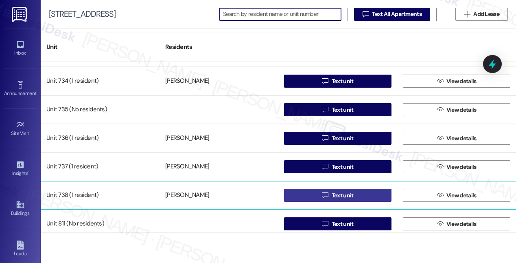
click at [339, 195] on span "Text unit" at bounding box center [343, 195] width 22 height 9
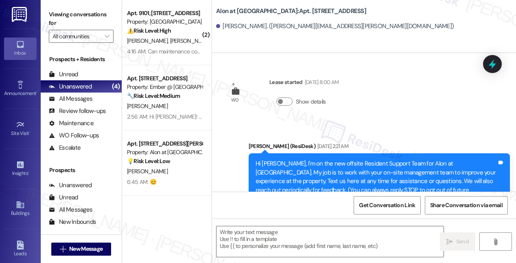
type textarea "Fetching suggested responses. Please feel free to read through the conversation…"
click at [13, 204] on link "Buildings" at bounding box center [20, 208] width 33 height 22
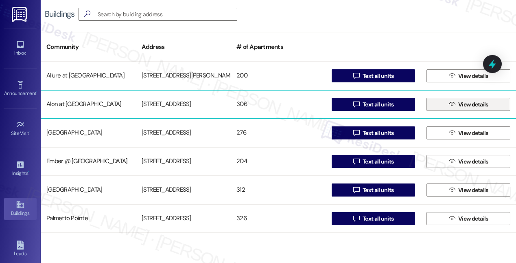
click at [465, 104] on span "View details" at bounding box center [473, 104] width 30 height 9
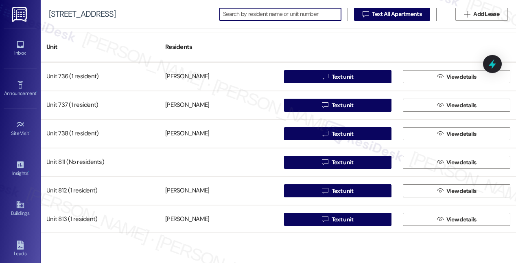
scroll to position [3961, 0]
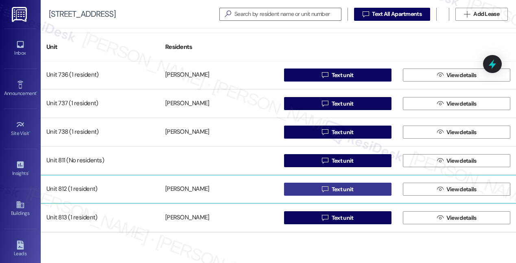
click at [339, 187] on span "Text unit" at bounding box center [343, 189] width 22 height 9
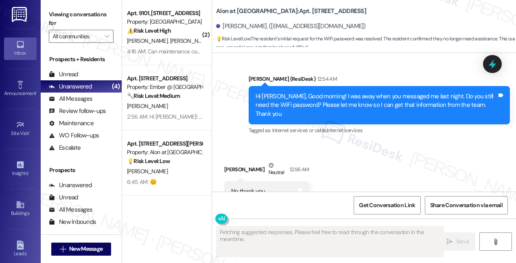
scroll to position [505, 0]
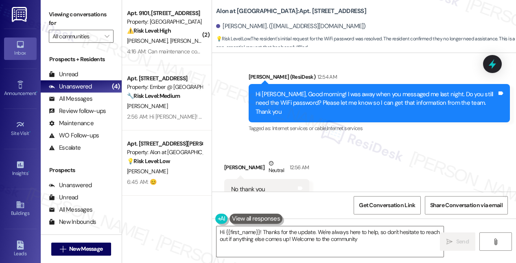
type textarea "Hi {{first_name}}! Thanks for the update. We're always here to help, so don't h…"
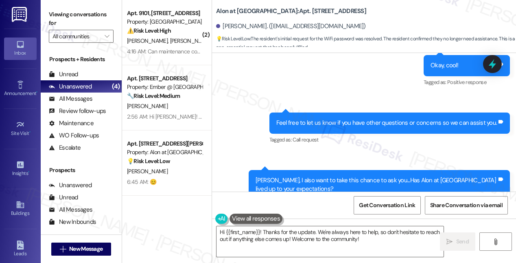
scroll to position [698, 0]
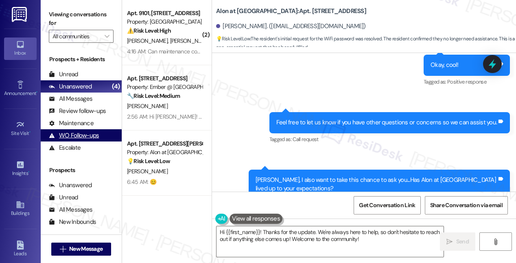
drag, startPoint x: 12, startPoint y: 70, endPoint x: 62, endPoint y: 131, distance: 79.6
click at [16, 81] on div "Announcement • Send A Text Announcement" at bounding box center [20, 88] width 33 height 40
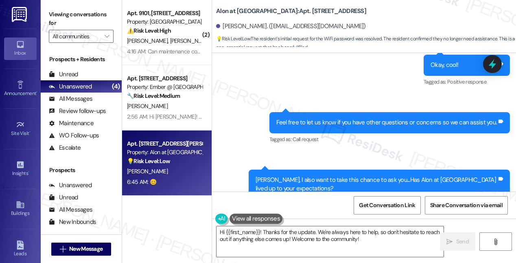
click at [204, 131] on div "Apt. [STREET_ADDRESS] Property: Alon at [GEOGRAPHIC_DATA] 💡 Risk Level: Low The…" at bounding box center [167, 162] width 90 height 65
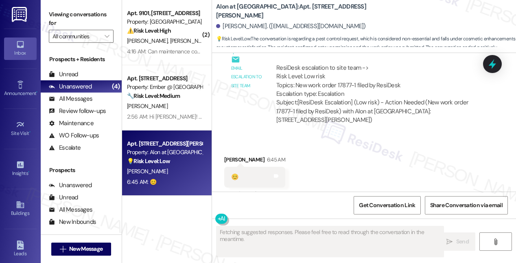
scroll to position [1245, 0]
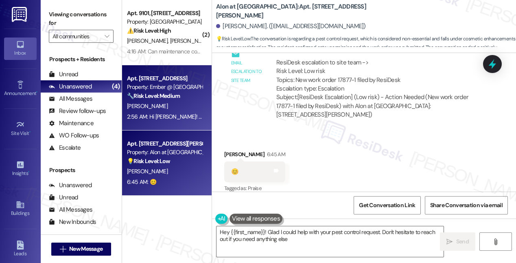
type textarea "Hey {{first_name}}! Glad I could help with your pest control request. Don't hes…"
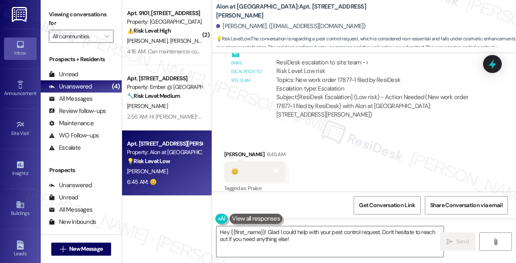
click at [348, 141] on div "Received via SMS [PERSON_NAME] 6:45 AM 😊 Tags and notes Tagged as: Praise Click…" at bounding box center [364, 165] width 304 height 69
click at [87, 99] on div "All Messages" at bounding box center [71, 98] width 44 height 9
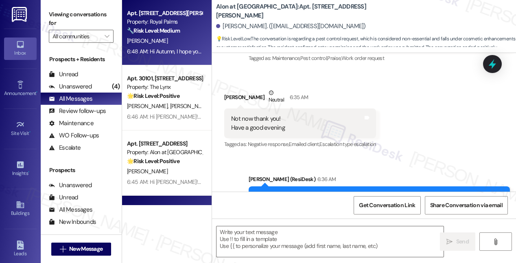
type textarea "Fetching suggested responses. Please feel free to read through the conversation…"
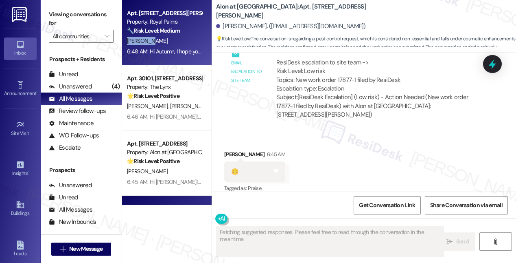
click at [185, 37] on div "[PERSON_NAME]" at bounding box center [164, 41] width 77 height 10
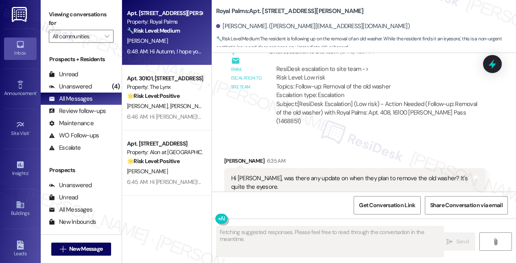
scroll to position [937, 0]
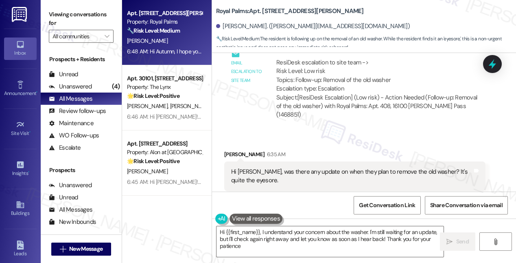
type textarea "Hi {{first_name}}, I understand your concern about the washer. I'm still waitin…"
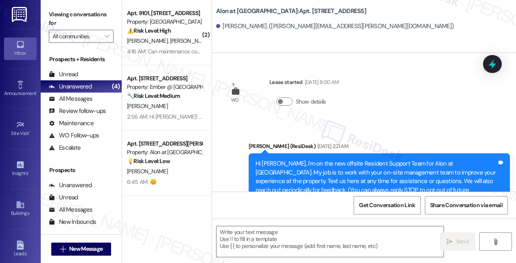
type textarea "Fetching suggested responses. Please feel free to read through the conversation…"
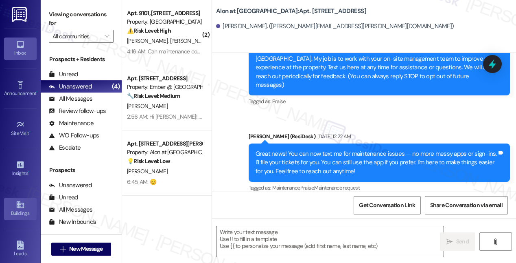
click at [17, 204] on icon at bounding box center [19, 204] width 7 height 7
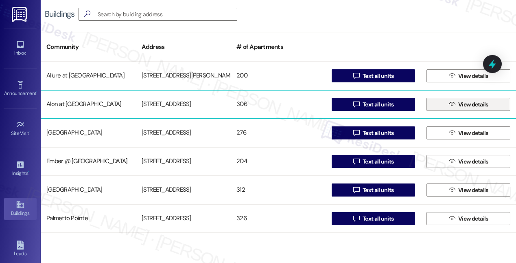
click at [472, 106] on span "View details" at bounding box center [473, 104] width 30 height 9
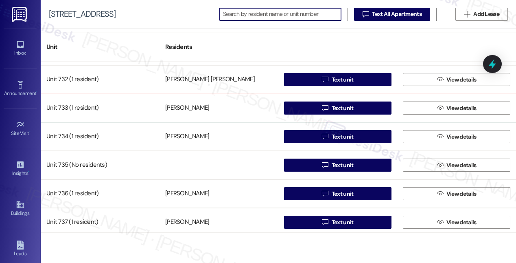
scroll to position [3972, 0]
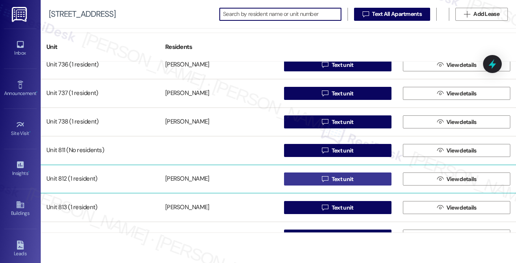
click at [336, 179] on span "Text unit" at bounding box center [343, 179] width 22 height 9
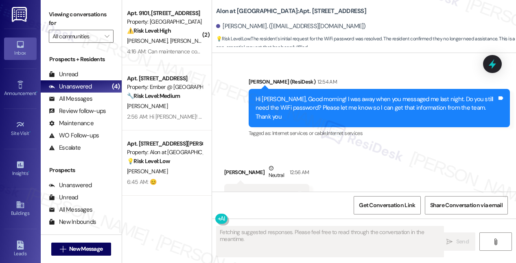
scroll to position [505, 0]
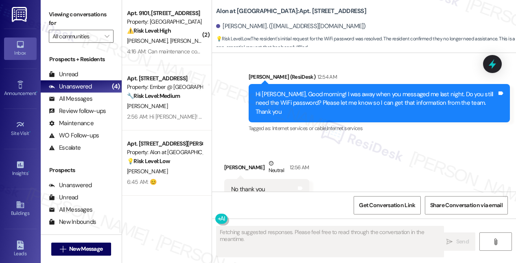
click at [359, 140] on div "Received via SMS [PERSON_NAME] Neutral 12:56 AM No thank you Tags and notes Tag…" at bounding box center [364, 178] width 304 height 77
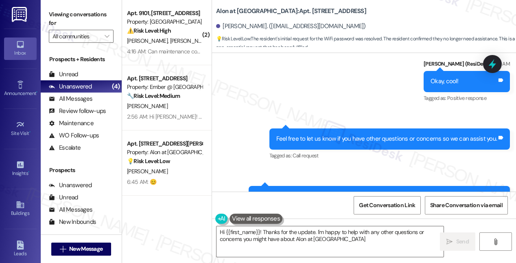
type textarea "Hi {{first_name}}! Thanks for the update. I'm happy to help with any other ques…"
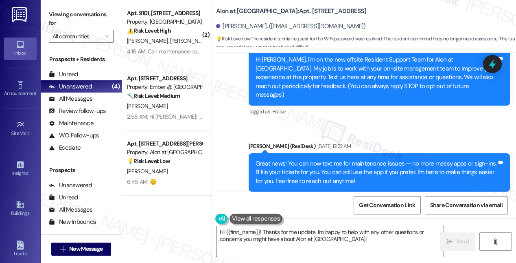
scroll to position [192, 0]
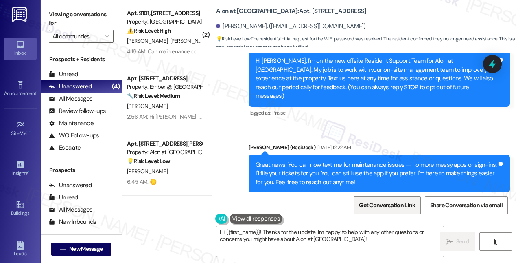
click at [374, 202] on span "Get Conversation Link" at bounding box center [387, 205] width 56 height 9
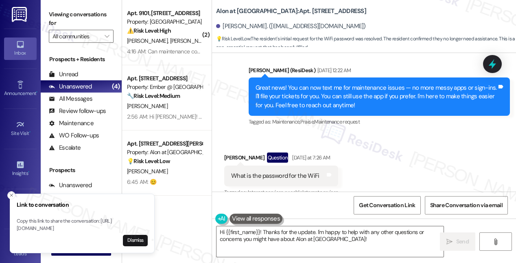
scroll to position [269, 0]
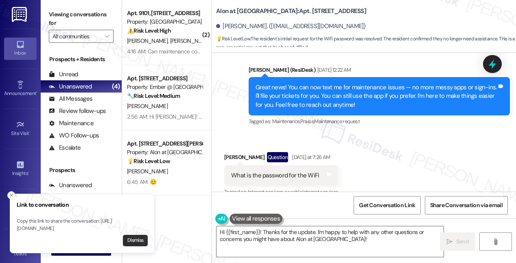
click at [131, 241] on button "Dismiss" at bounding box center [135, 239] width 25 height 11
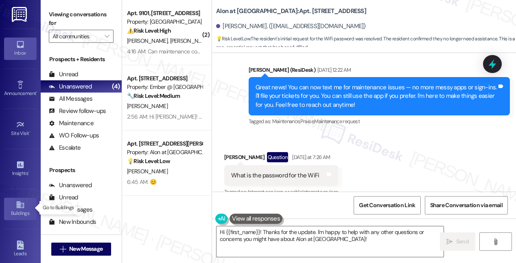
click at [19, 206] on icon at bounding box center [19, 204] width 7 height 7
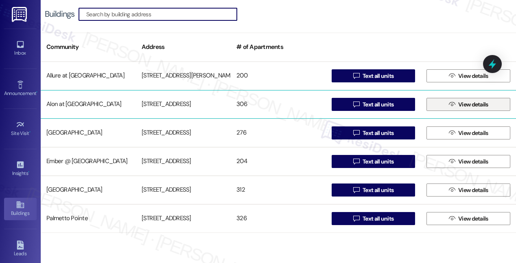
click at [458, 103] on span "View details" at bounding box center [473, 104] width 30 height 9
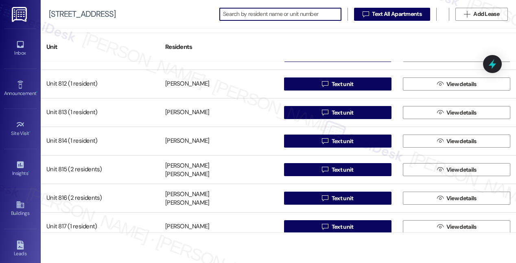
scroll to position [4063, 0]
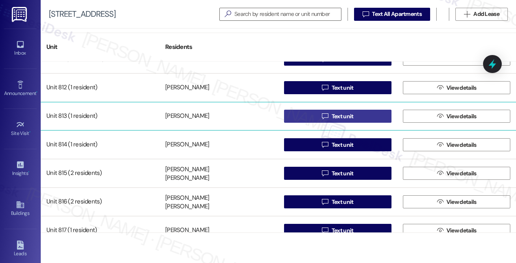
click at [336, 114] on span "Text unit" at bounding box center [343, 116] width 22 height 9
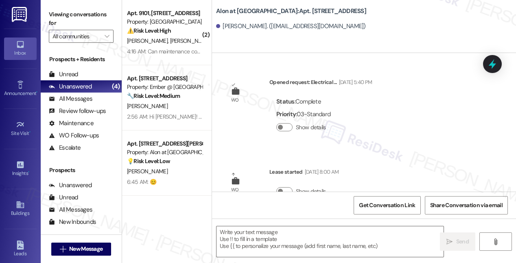
type textarea "Fetching suggested responses. Please feel free to read through the conversation…"
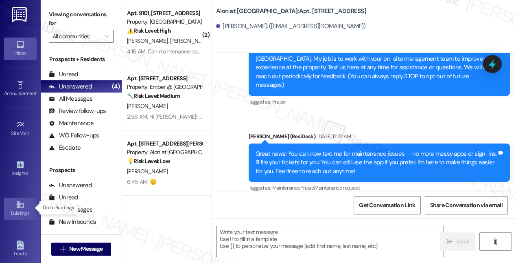
click at [18, 202] on icon at bounding box center [19, 204] width 7 height 7
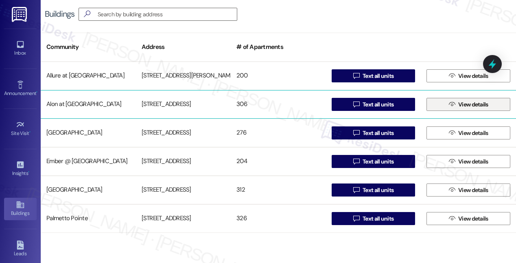
click at [449, 105] on icon "" at bounding box center [452, 104] width 6 height 7
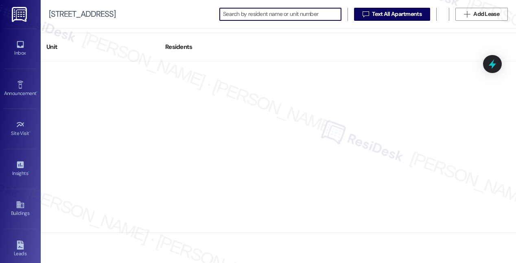
scroll to position [4028, 0]
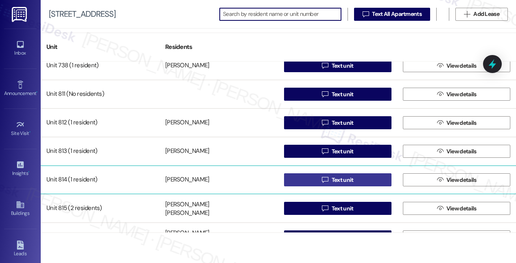
click at [339, 179] on span "Text unit" at bounding box center [343, 179] width 22 height 9
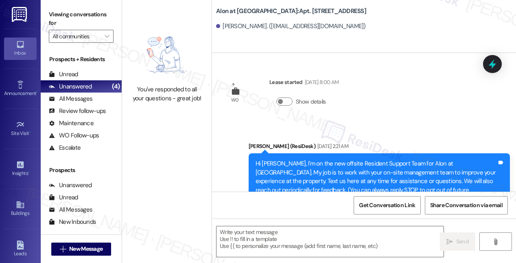
scroll to position [38, 0]
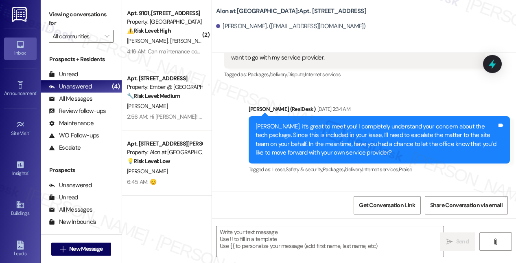
type textarea "Fetching suggested responses. Please feel free to read through the conversation…"
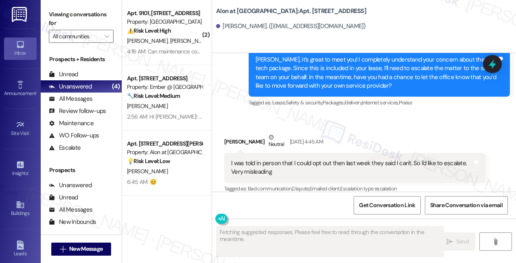
scroll to position [294, 0]
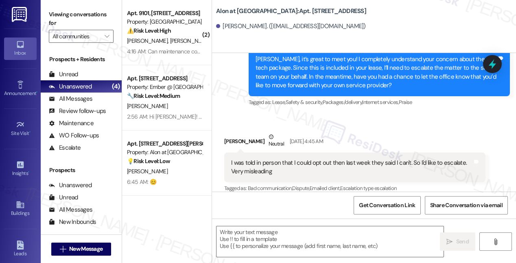
click at [297, 132] on div "[PERSON_NAME] Neutral [DATE] 4:45 AM" at bounding box center [354, 142] width 261 height 20
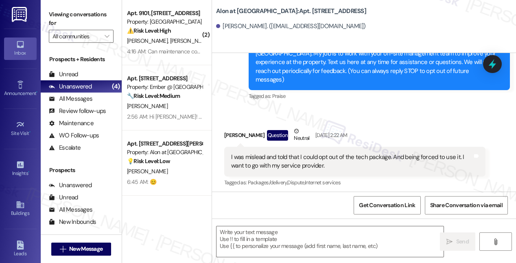
scroll to position [119, 0]
click at [306, 99] on div "Announcement, sent via SMS [PERSON_NAME] (ResiDesk) [DATE] 2:21 AM Hi [PERSON_N…" at bounding box center [380, 61] width 274 height 91
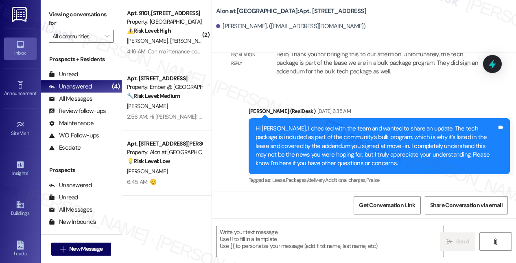
scroll to position [656, 0]
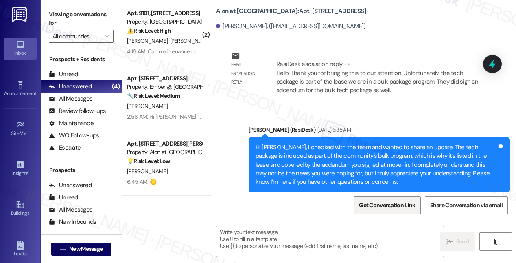
click at [378, 206] on span "Get Conversation Link" at bounding box center [387, 205] width 56 height 9
click at [377, 208] on span "Get Conversation Link" at bounding box center [387, 205] width 56 height 9
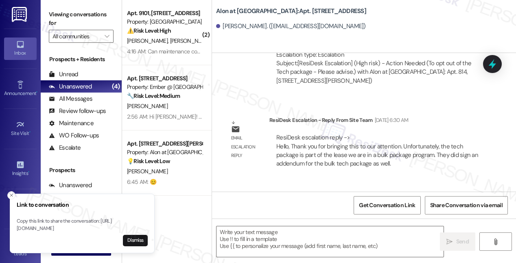
scroll to position [592, 0]
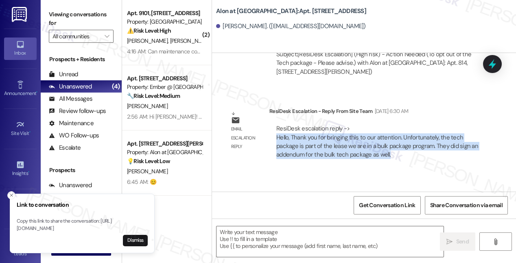
drag, startPoint x: 392, startPoint y: 145, endPoint x: 275, endPoint y: 130, distance: 117.4
click at [275, 130] on div "ResiDesk escalation reply -> Hello, Thank you for bringing this to our attentio…" at bounding box center [377, 141] width 216 height 47
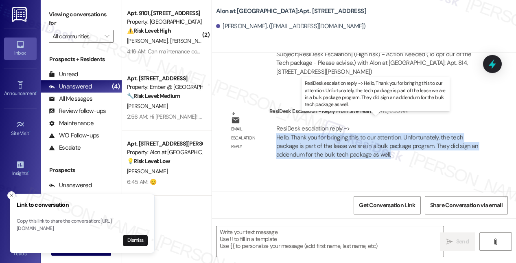
copy div "Hello, Thank you for bringing this to our attention. Unfortunately, the tech pa…"
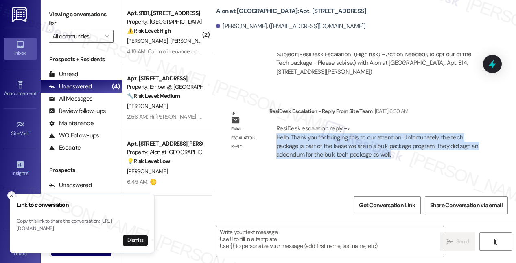
drag, startPoint x: 131, startPoint y: 240, endPoint x: 131, endPoint y: 235, distance: 4.5
click at [131, 240] on button "Dismiss" at bounding box center [135, 239] width 25 height 11
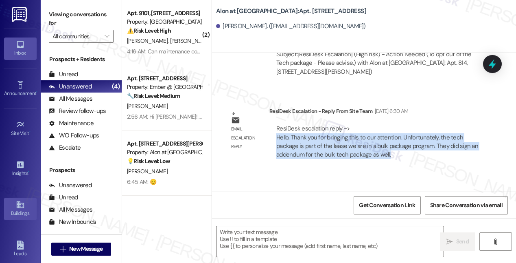
click at [17, 201] on icon at bounding box center [19, 204] width 7 height 7
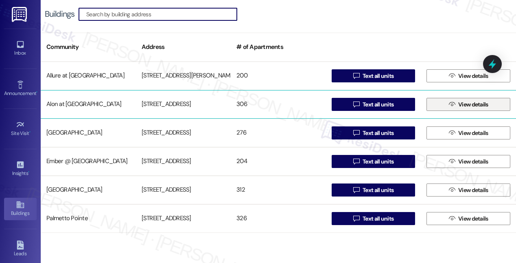
click at [469, 106] on span "View details" at bounding box center [473, 104] width 30 height 9
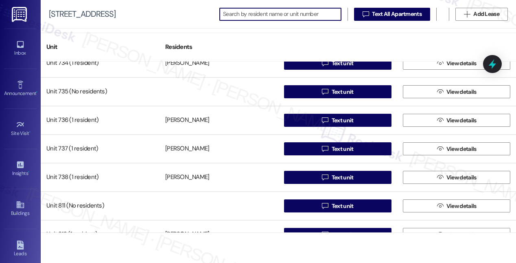
scroll to position [4047, 0]
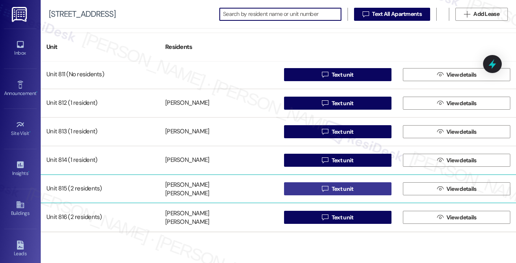
click at [343, 189] on span "Text unit" at bounding box center [343, 188] width 22 height 9
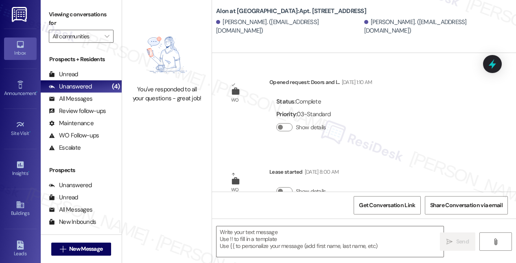
type textarea "Fetching suggested responses. Please feel free to read through the conversation…"
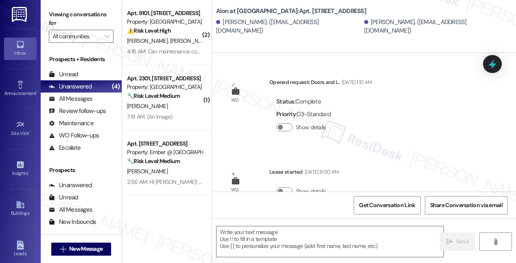
type textarea "Fetching suggested responses. Please feel free to read through the conversation…"
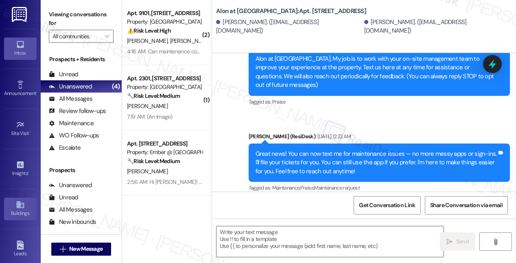
click at [17, 202] on icon at bounding box center [19, 204] width 7 height 7
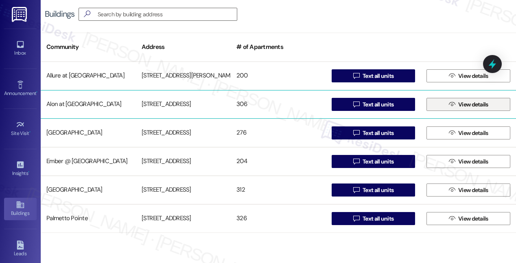
click at [470, 105] on span "View details" at bounding box center [473, 104] width 30 height 9
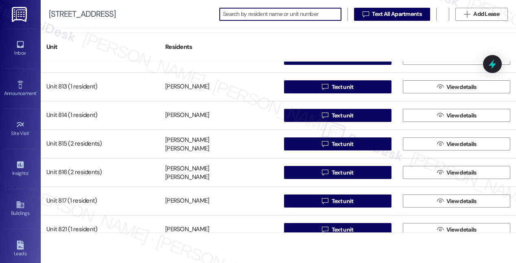
scroll to position [4101, 0]
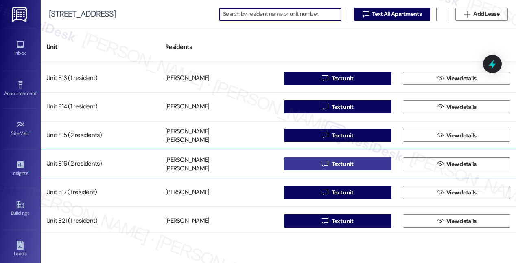
click at [339, 164] on span "Text unit" at bounding box center [343, 164] width 22 height 9
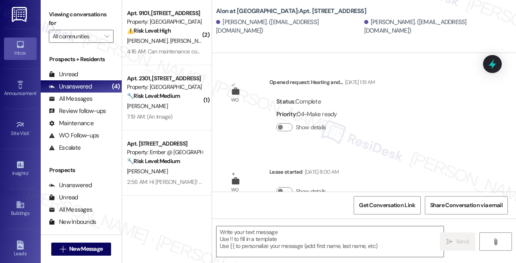
type textarea "Fetching suggested responses. Please feel free to read through the conversation…"
click at [24, 204] on link "Buildings" at bounding box center [20, 208] width 33 height 22
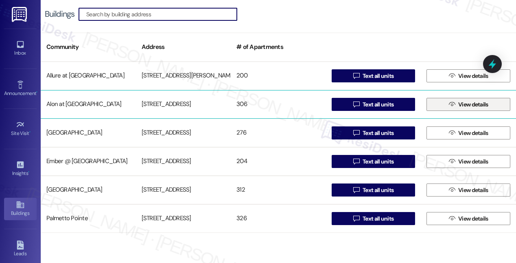
click at [458, 105] on span "View details" at bounding box center [473, 104] width 30 height 9
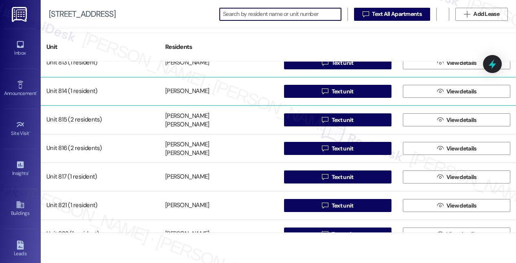
scroll to position [4138, 0]
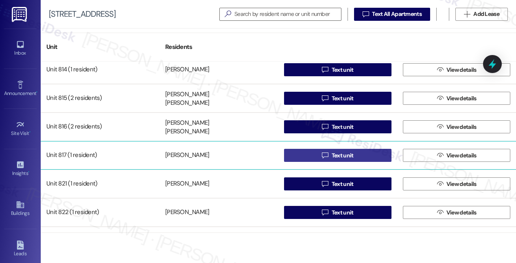
click at [342, 157] on span "Text unit" at bounding box center [343, 155] width 22 height 9
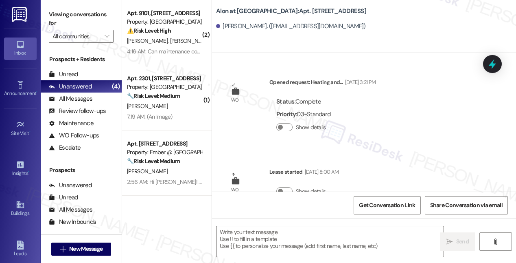
type textarea "Fetching suggested responses. Please feel free to read through the conversation…"
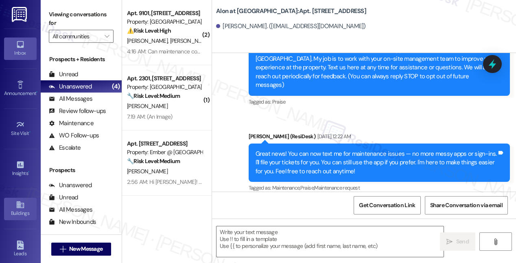
click at [18, 205] on icon at bounding box center [19, 204] width 7 height 7
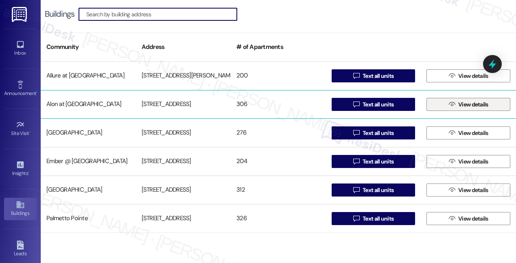
click at [449, 102] on icon "" at bounding box center [452, 104] width 6 height 7
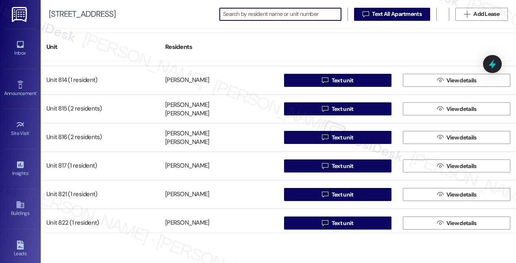
scroll to position [4128, 0]
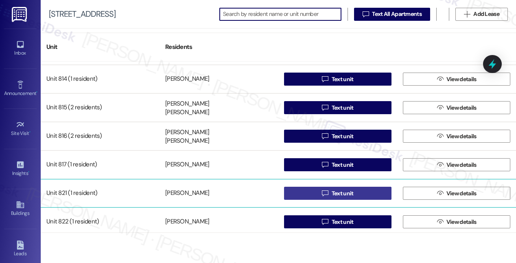
click at [339, 192] on span "Text unit" at bounding box center [343, 193] width 22 height 9
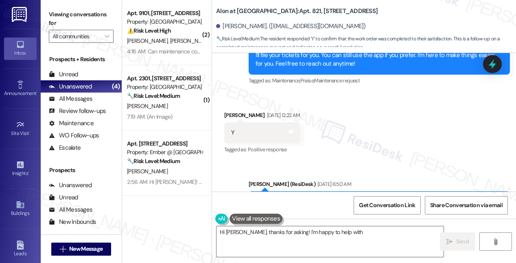
scroll to position [361, 0]
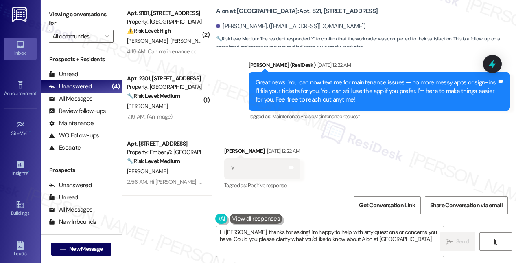
type textarea "Hi [PERSON_NAME], thanks for asking! I'm happy to help with any questions or co…"
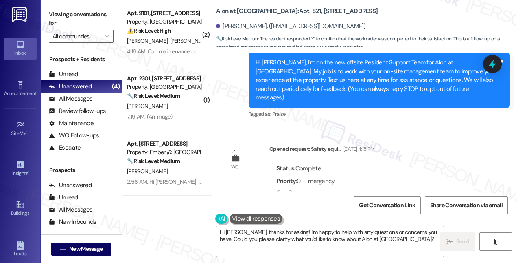
scroll to position [0, 0]
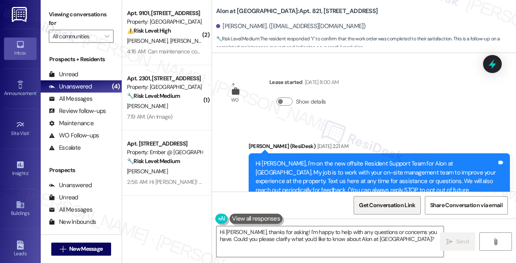
click at [388, 205] on span "Get Conversation Link" at bounding box center [387, 205] width 56 height 9
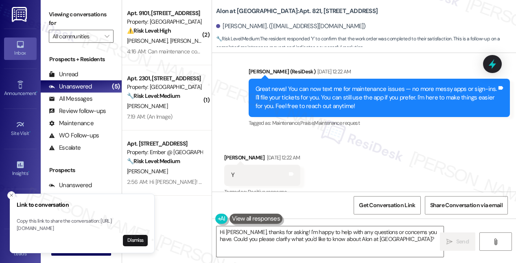
scroll to position [484, 0]
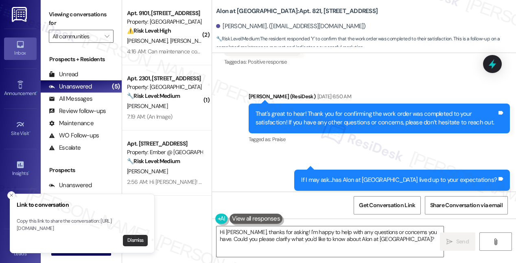
click at [138, 242] on button "Dismiss" at bounding box center [135, 239] width 25 height 11
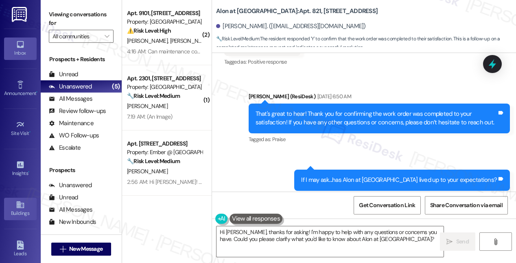
click at [16, 206] on icon at bounding box center [20, 204] width 9 height 9
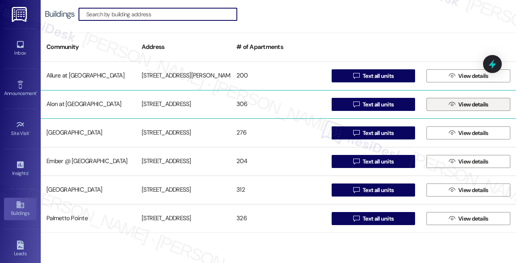
click at [458, 105] on span "View details" at bounding box center [473, 104] width 30 height 9
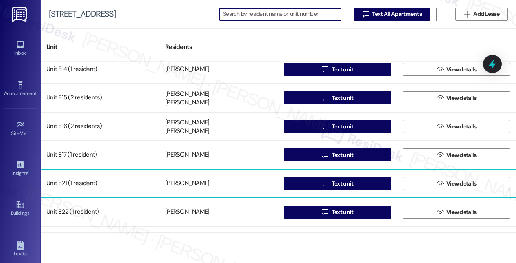
scroll to position [4138, 0]
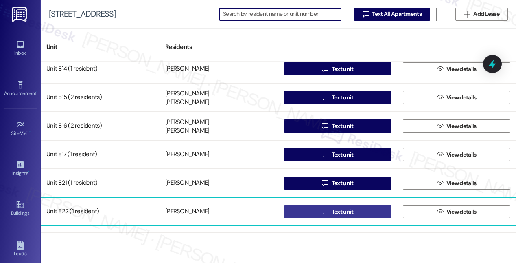
click at [337, 212] on span "Text unit" at bounding box center [343, 211] width 22 height 9
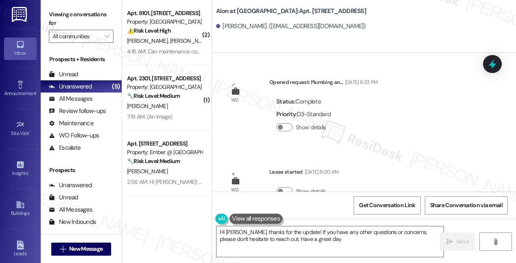
type textarea "Hi [PERSON_NAME], thanks for the update! If you have any other questions or con…"
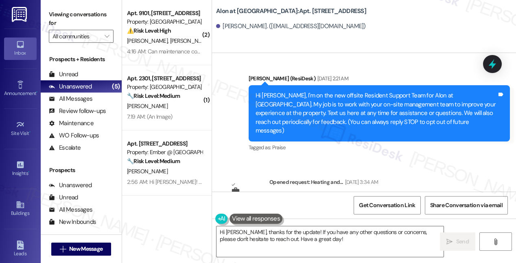
scroll to position [370, 0]
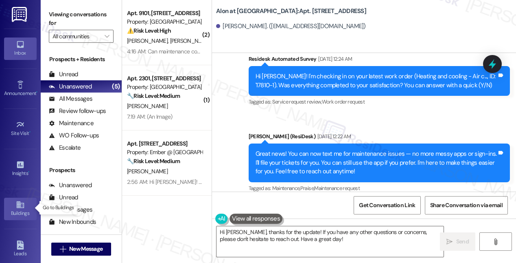
click at [18, 203] on icon at bounding box center [19, 204] width 7 height 7
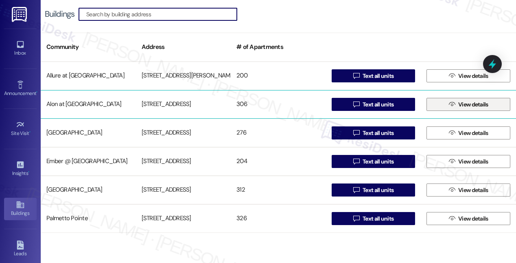
click at [459, 103] on span "View details" at bounding box center [473, 104] width 30 height 9
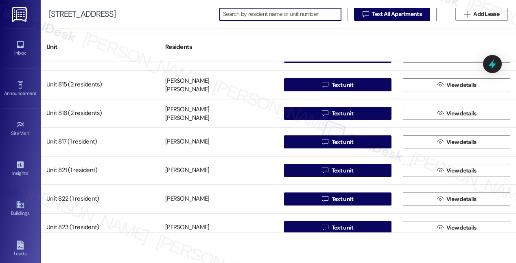
scroll to position [4285, 0]
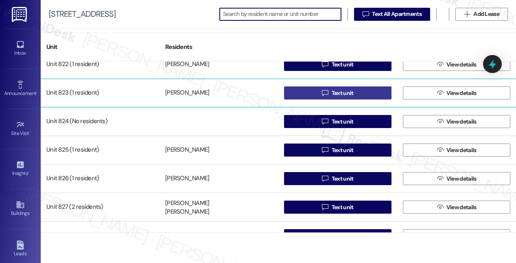
click at [344, 93] on span "Text unit" at bounding box center [343, 93] width 22 height 9
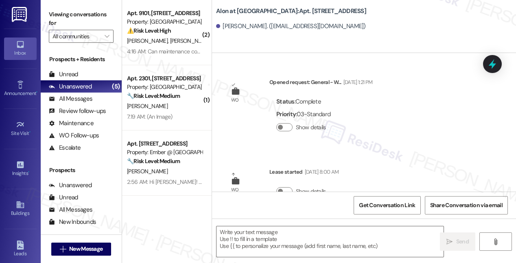
type textarea "Fetching suggested responses. Please feel free to read through the conversation…"
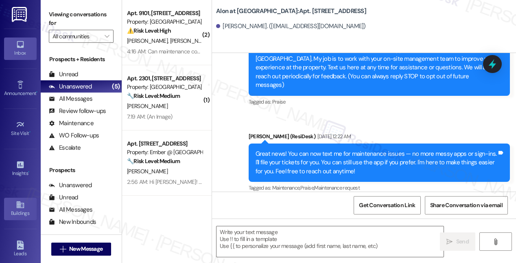
click at [18, 204] on icon at bounding box center [19, 204] width 7 height 7
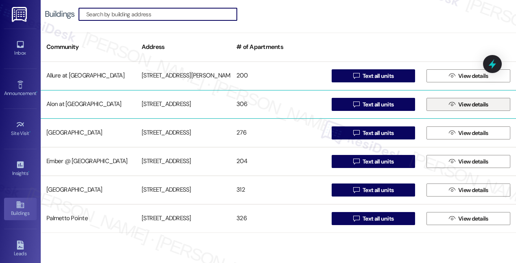
click at [458, 107] on span "View details" at bounding box center [473, 104] width 30 height 9
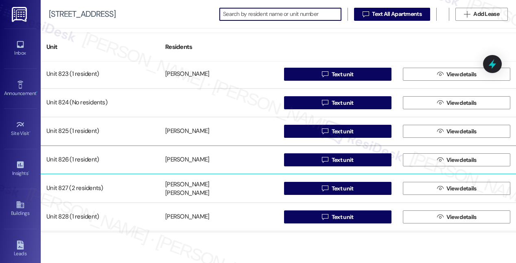
scroll to position [4294, 0]
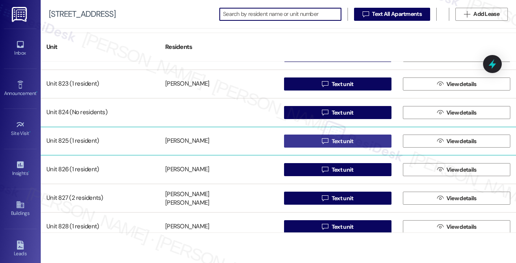
click at [343, 142] on span "Text unit" at bounding box center [343, 141] width 22 height 9
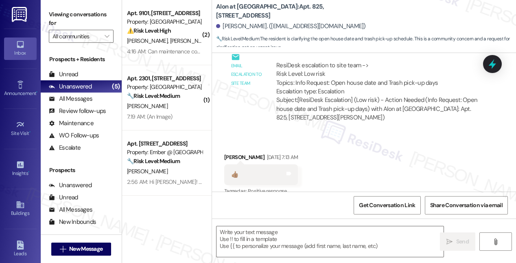
type textarea "Fetching suggested responses. Please feel free to read through the conversation…"
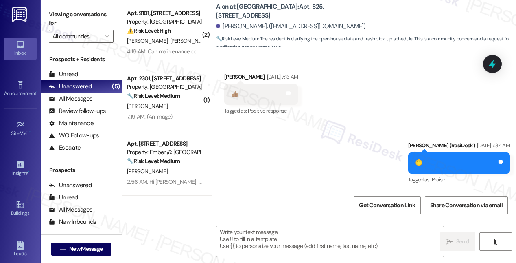
scroll to position [727, 0]
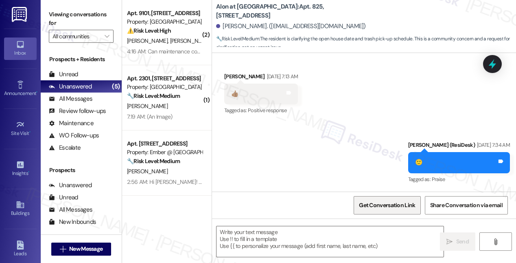
click at [366, 206] on span "Get Conversation Link" at bounding box center [387, 205] width 56 height 9
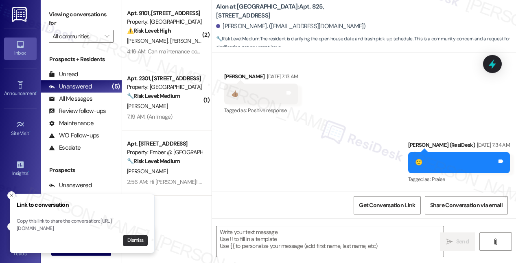
click at [129, 239] on button "Dismiss" at bounding box center [135, 239] width 25 height 11
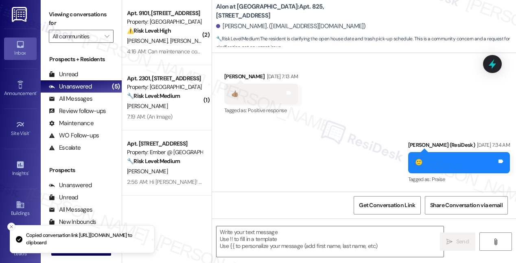
click at [10, 224] on icon "Close toast" at bounding box center [11, 226] width 5 height 5
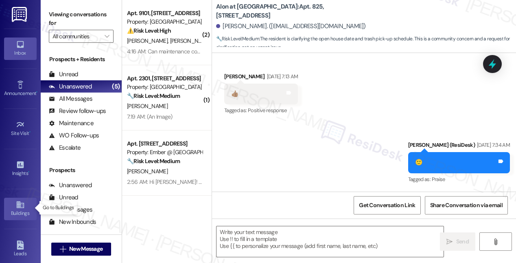
click at [16, 201] on icon at bounding box center [20, 204] width 9 height 9
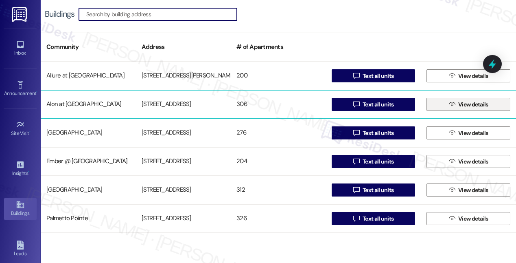
click at [458, 104] on span "View details" at bounding box center [473, 104] width 30 height 9
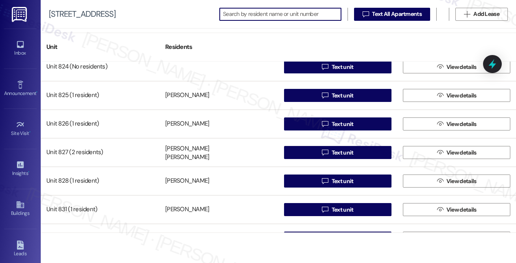
scroll to position [4320, 0]
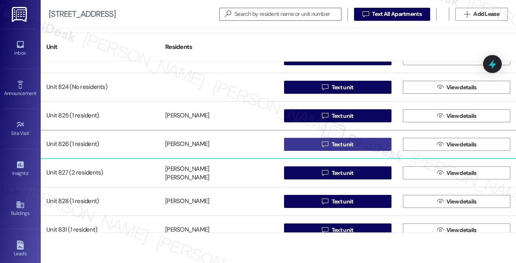
click at [336, 144] on span "Text unit" at bounding box center [343, 144] width 22 height 9
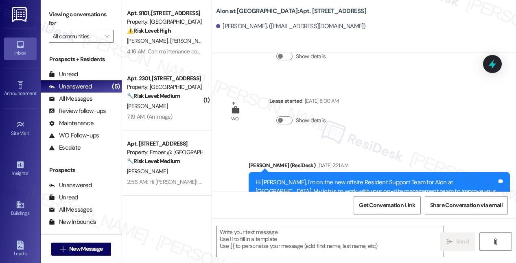
type textarea "Fetching suggested responses. Please feel free to read through the conversation…"
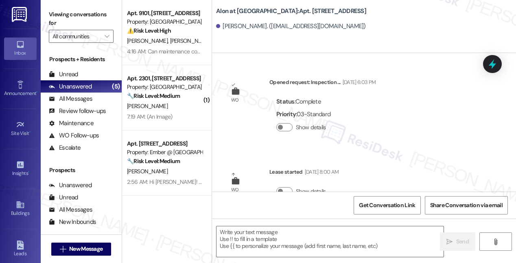
scroll to position [203, 0]
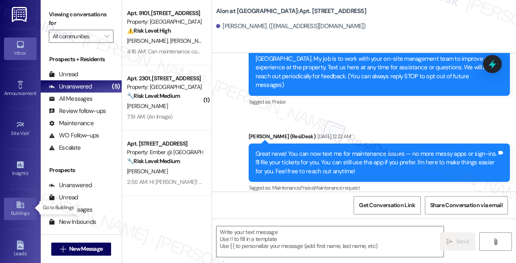
click at [16, 205] on icon at bounding box center [19, 204] width 7 height 7
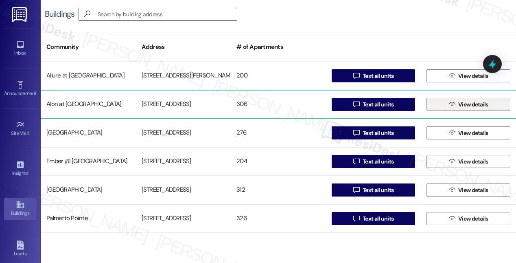
click at [464, 107] on span "View details" at bounding box center [473, 104] width 30 height 9
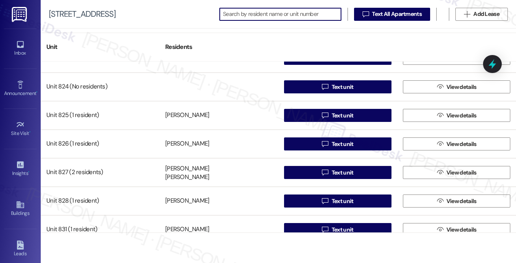
scroll to position [4335, 0]
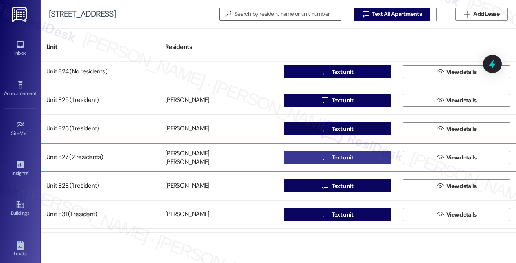
click at [341, 158] on span "Text unit" at bounding box center [343, 157] width 22 height 9
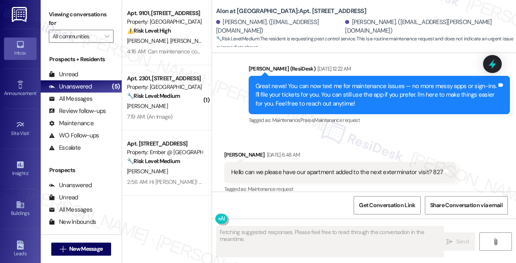
scroll to position [182, 0]
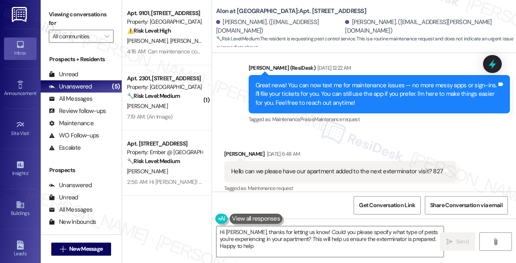
type textarea "Hi [PERSON_NAME], thanks for letting us know! Could you please specify what typ…"
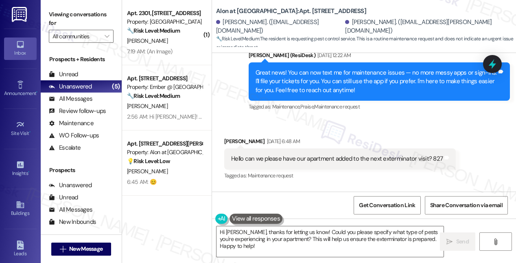
scroll to position [196, 0]
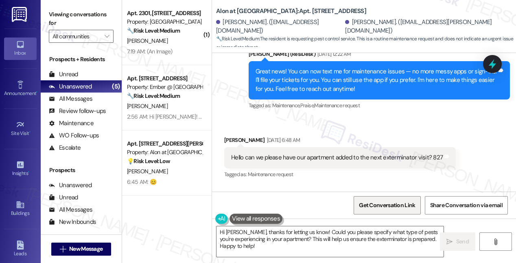
click at [389, 205] on span "Get Conversation Link" at bounding box center [387, 205] width 56 height 9
click at [383, 208] on span "Get Conversation Link" at bounding box center [387, 205] width 56 height 9
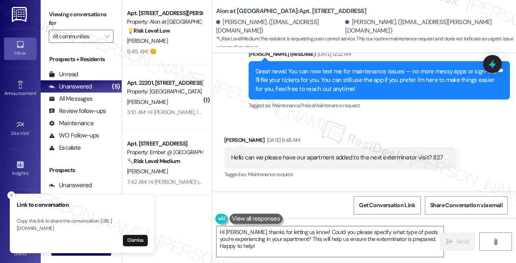
scroll to position [260, 0]
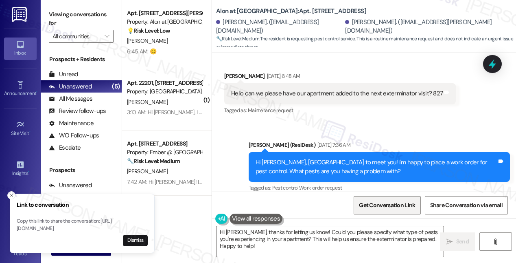
click at [389, 206] on span "Get Conversation Link" at bounding box center [387, 205] width 56 height 9
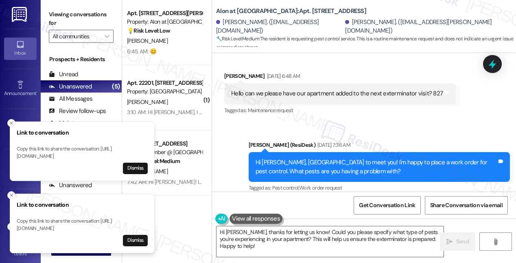
click at [11, 120] on icon "Close toast" at bounding box center [11, 122] width 5 height 5
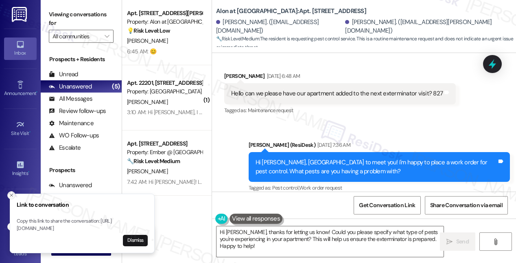
click at [11, 193] on icon "Close toast" at bounding box center [11, 195] width 5 height 5
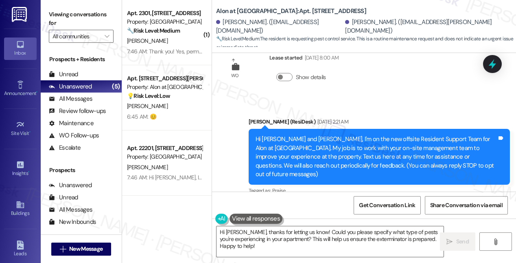
scroll to position [0, 0]
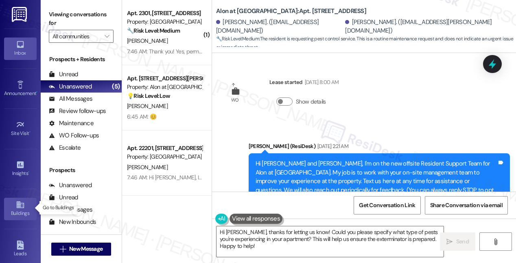
click at [22, 202] on icon at bounding box center [19, 204] width 7 height 7
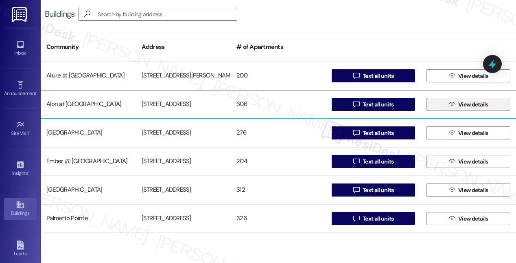
click at [449, 104] on icon "" at bounding box center [452, 104] width 6 height 7
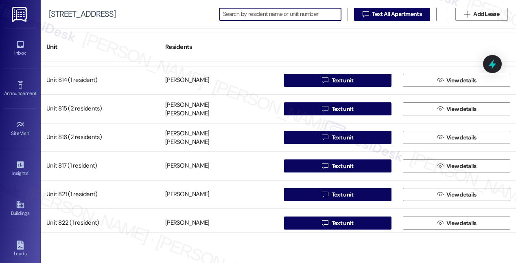
scroll to position [4343, 0]
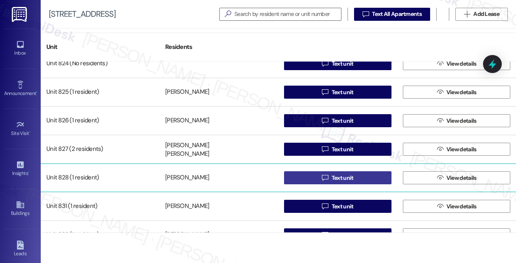
click at [334, 176] on span "Text unit" at bounding box center [343, 177] width 22 height 9
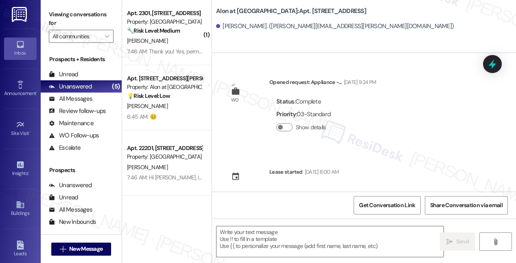
type textarea "Fetching suggested responses. Please feel free to read through the conversation…"
click at [14, 209] on div "Buildings" at bounding box center [20, 213] width 41 height 8
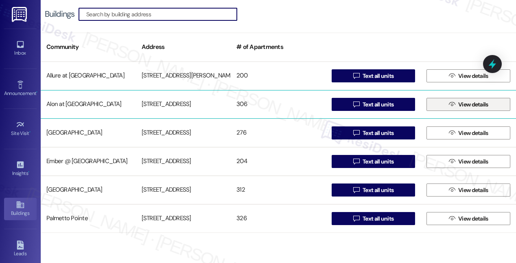
click at [453, 104] on span " View details" at bounding box center [468, 104] width 43 height 12
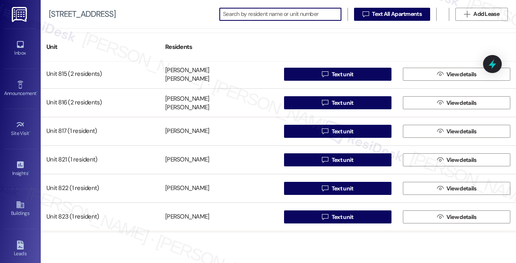
scroll to position [4391, 0]
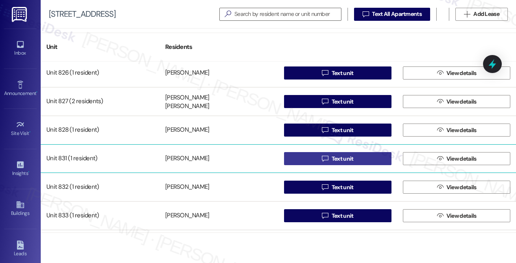
click at [337, 158] on span "Text unit" at bounding box center [343, 158] width 22 height 9
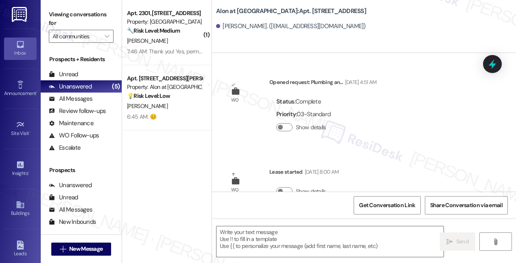
type textarea "Fetching suggested responses. Please feel free to read through the conversation…"
click at [16, 202] on icon at bounding box center [20, 204] width 9 height 9
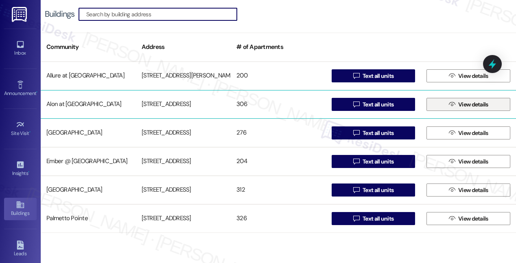
click at [451, 106] on icon "" at bounding box center [452, 104] width 6 height 7
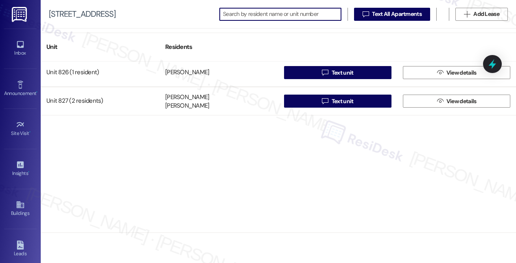
scroll to position [4392, 0]
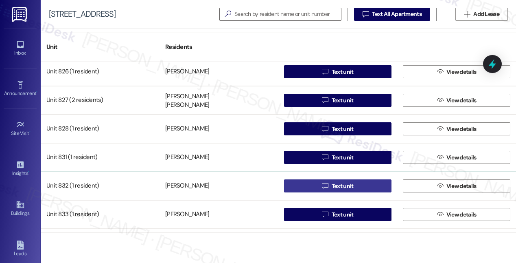
click at [338, 187] on span "Text unit" at bounding box center [343, 186] width 22 height 9
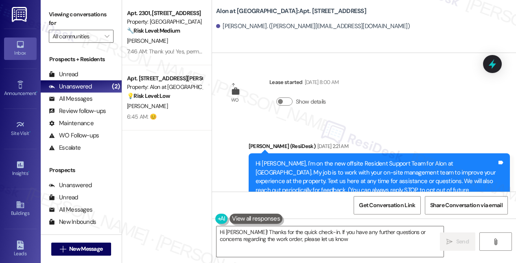
type textarea "Hi [PERSON_NAME]! Thanks for the quick check-in. If you have any further questi…"
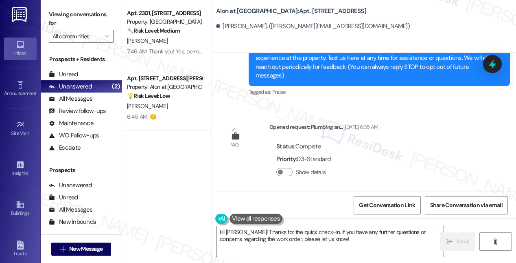
scroll to position [280, 0]
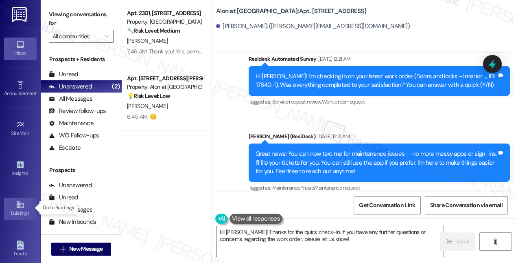
click at [16, 209] on div "Buildings" at bounding box center [20, 213] width 41 height 8
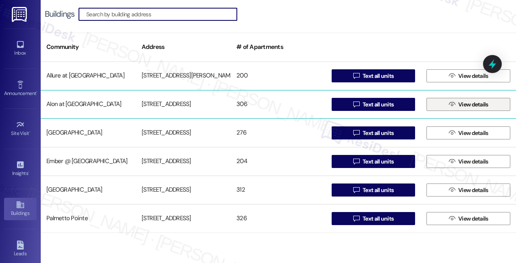
click at [451, 104] on icon "" at bounding box center [452, 104] width 6 height 7
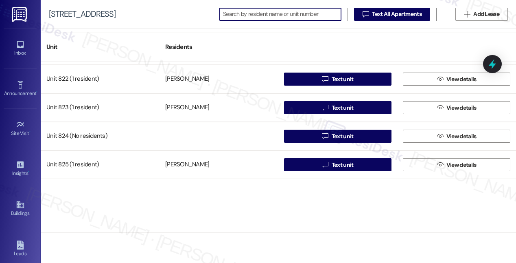
scroll to position [4453, 0]
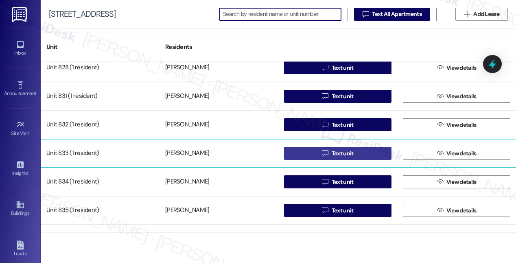
click at [338, 153] on span "Text unit" at bounding box center [343, 153] width 22 height 9
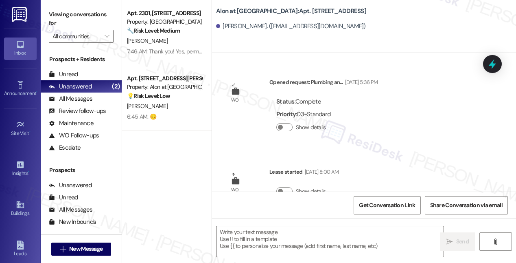
type textarea "Fetching suggested responses. Please feel free to read through the conversation…"
click at [16, 206] on icon at bounding box center [19, 204] width 7 height 7
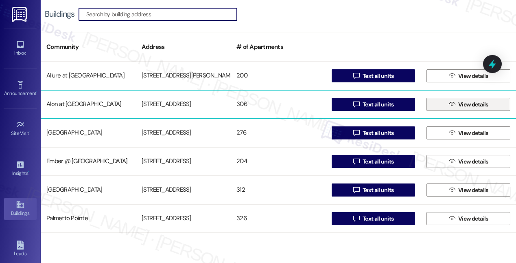
click at [458, 106] on span "View details" at bounding box center [473, 104] width 30 height 9
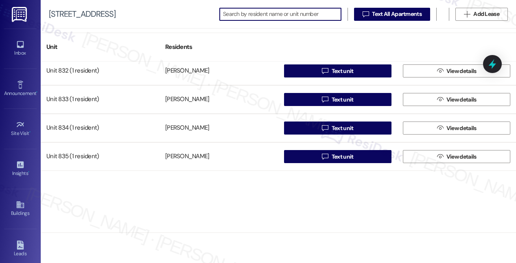
scroll to position [4525, 0]
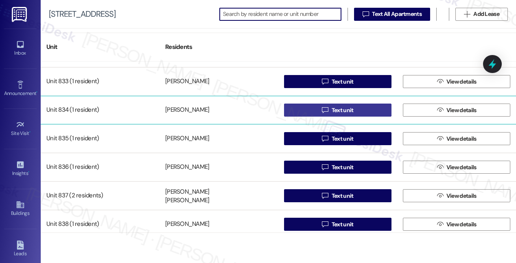
click at [332, 110] on span "Text unit" at bounding box center [343, 110] width 22 height 9
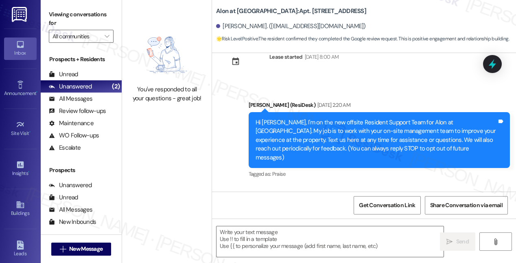
type textarea "Fetching suggested responses. Please feel free to read through the conversation…"
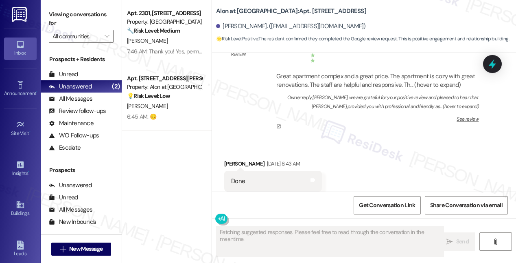
scroll to position [676, 0]
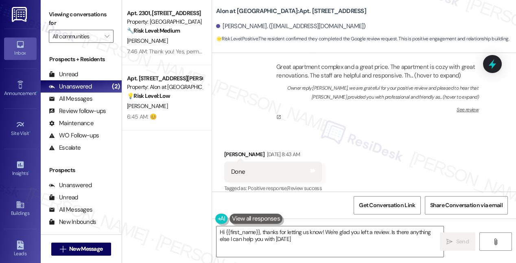
type textarea "Hi {{first_name}}, thanks for letting us know! We're glad you left a review. Is…"
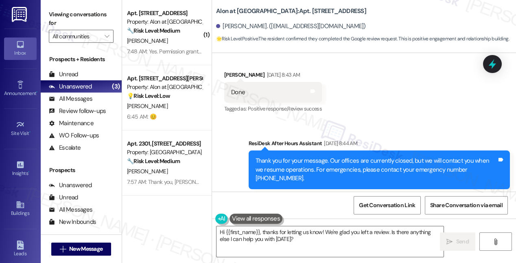
scroll to position [831, 0]
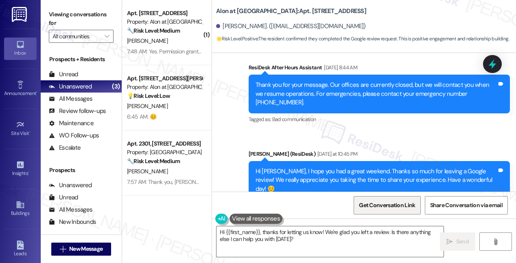
click at [385, 204] on span "Get Conversation Link" at bounding box center [387, 205] width 56 height 9
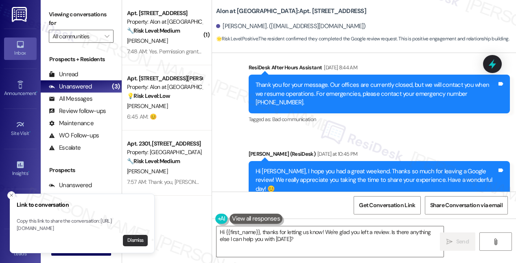
click at [135, 241] on button "Dismiss" at bounding box center [135, 239] width 25 height 11
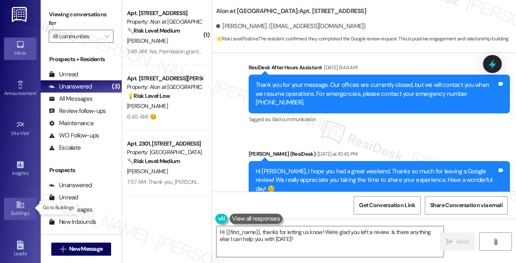
click at [20, 200] on icon at bounding box center [20, 204] width 9 height 9
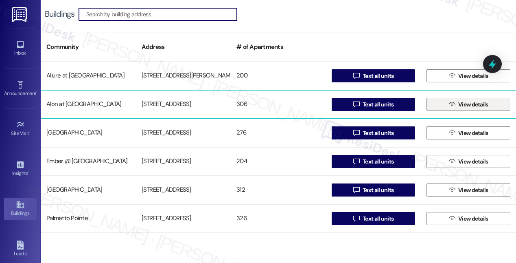
click at [473, 106] on span "View details" at bounding box center [473, 104] width 30 height 9
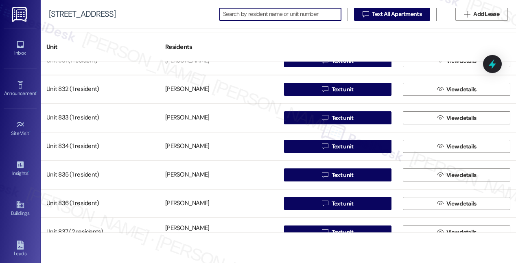
scroll to position [4503, 0]
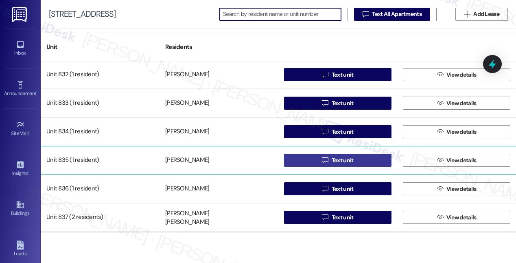
click at [330, 160] on span "Text unit" at bounding box center [342, 160] width 25 height 9
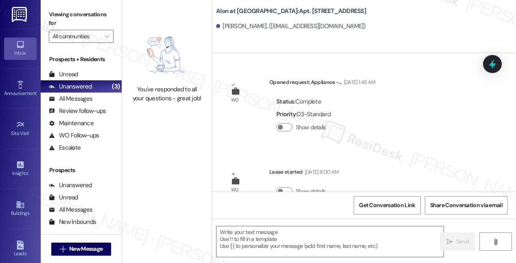
type textarea "Fetching suggested responses. Please feel free to read through the conversation…"
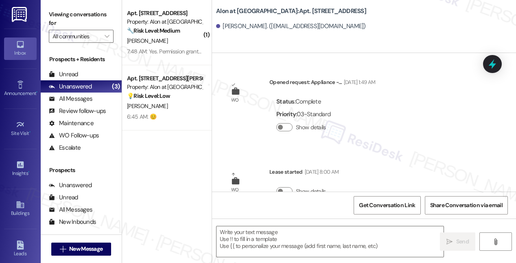
type textarea "Fetching suggested responses. Please feel free to read through the conversation…"
click at [18, 206] on icon at bounding box center [19, 204] width 7 height 7
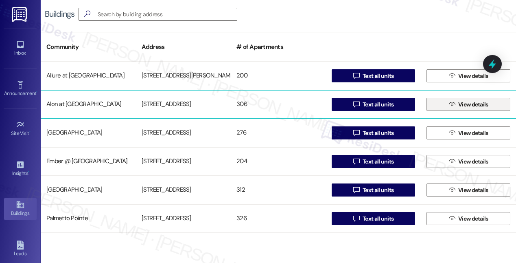
click at [471, 106] on span "View details" at bounding box center [473, 104] width 30 height 9
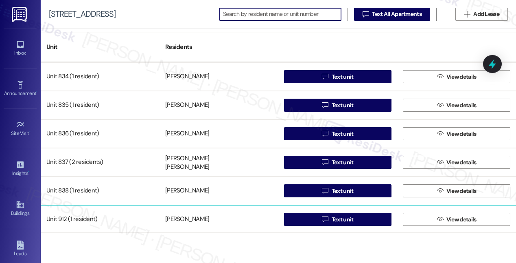
scroll to position [4546, 0]
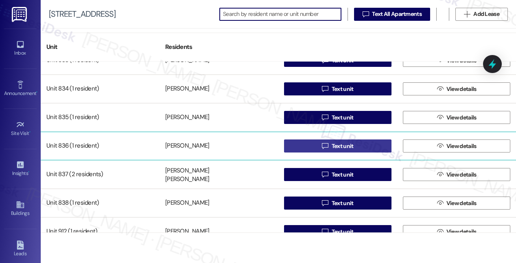
click at [337, 145] on span "Text unit" at bounding box center [343, 146] width 22 height 9
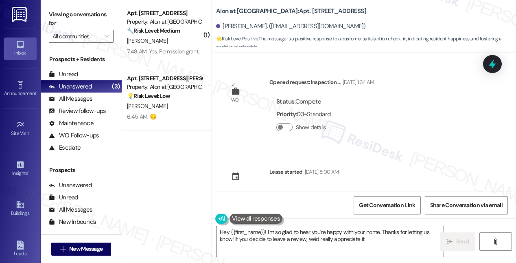
type textarea "Hey {{first_name}}! I'm so glad to hear you're happy with your home. Thanks for…"
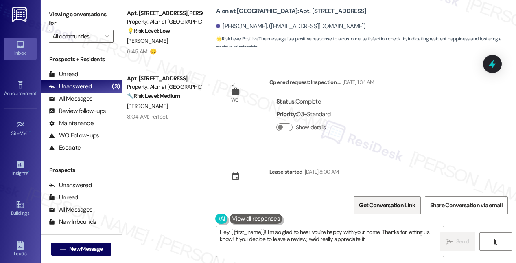
click at [380, 204] on span "Get Conversation Link" at bounding box center [387, 205] width 56 height 9
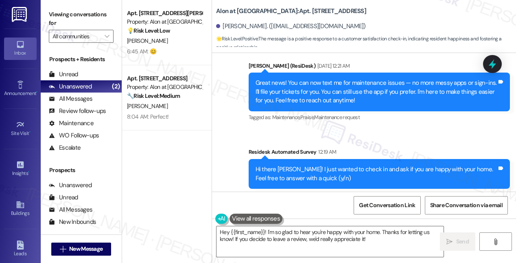
scroll to position [258, 0]
click at [20, 207] on icon at bounding box center [20, 204] width 9 height 9
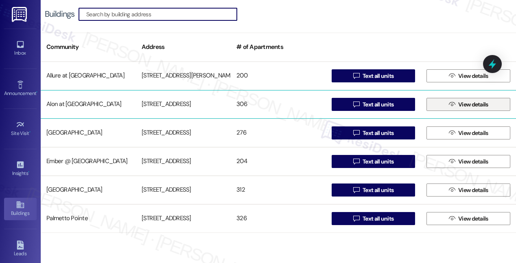
click at [462, 105] on span "View details" at bounding box center [473, 104] width 30 height 9
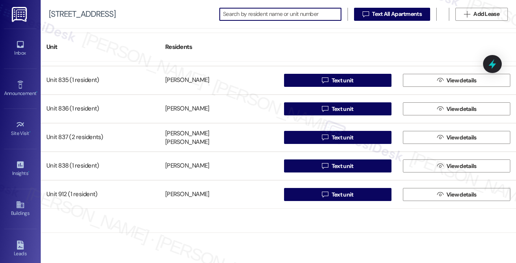
scroll to position [4583, 0]
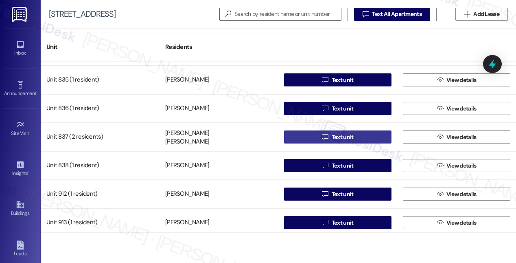
click at [332, 136] on span "Text unit" at bounding box center [343, 137] width 22 height 9
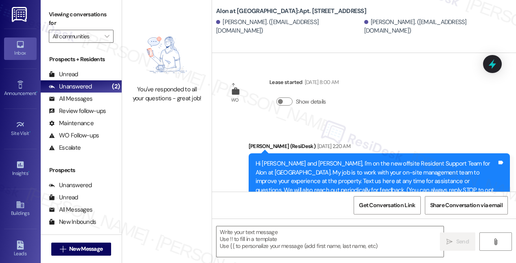
type textarea "Fetching suggested responses. Please feel free to read through the conversation…"
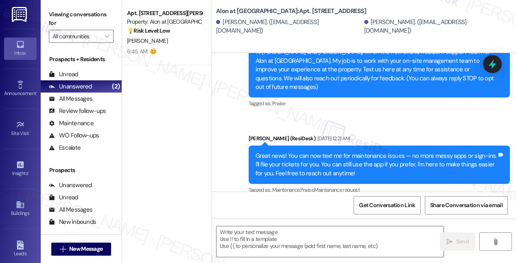
scroll to position [114, 0]
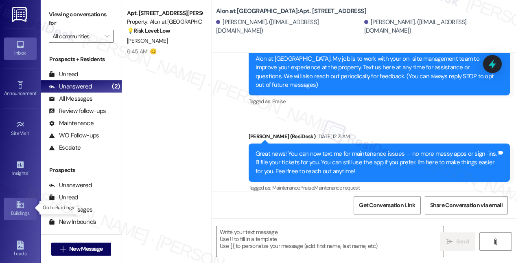
click at [18, 206] on icon at bounding box center [19, 204] width 7 height 7
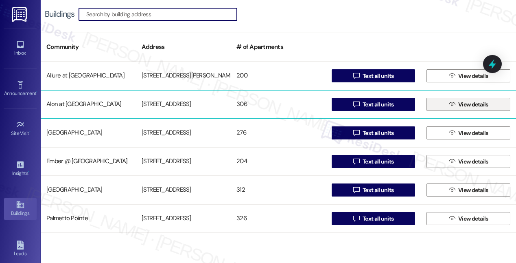
click at [459, 105] on span "View details" at bounding box center [473, 104] width 30 height 9
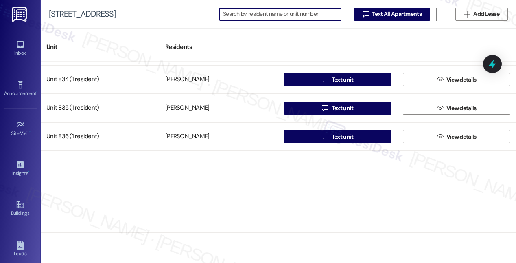
scroll to position [4570, 0]
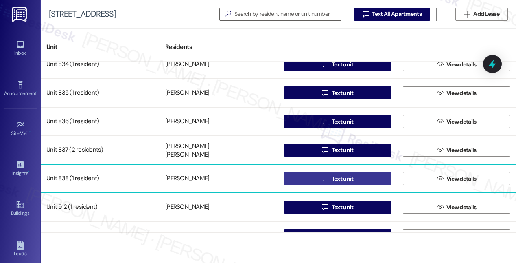
click at [337, 178] on span "Text unit" at bounding box center [343, 178] width 22 height 9
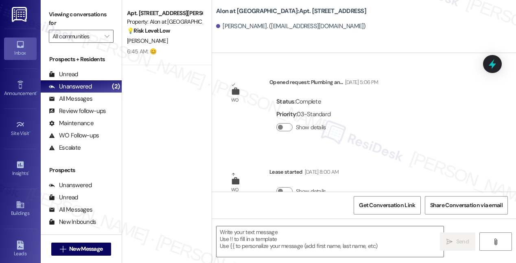
type textarea "Fetching suggested responses. Please feel free to read through the conversation…"
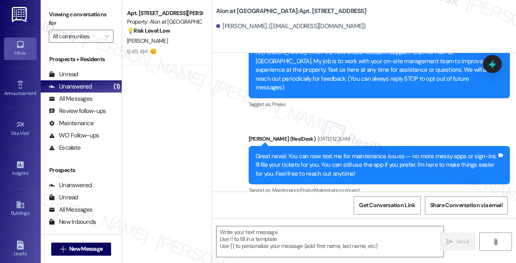
scroll to position [203, 0]
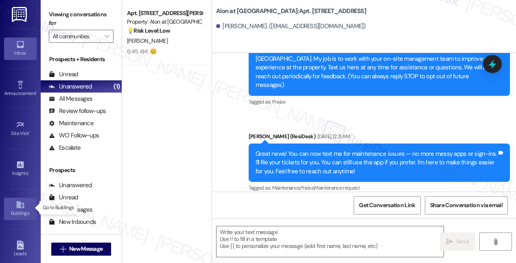
click at [20, 200] on icon at bounding box center [20, 204] width 9 height 9
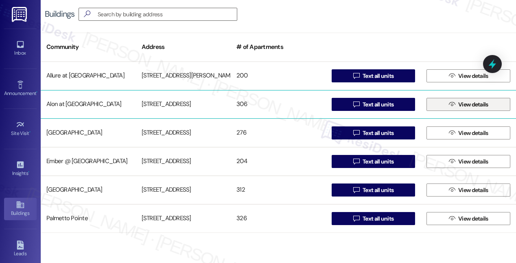
click at [460, 107] on span "View details" at bounding box center [473, 104] width 30 height 9
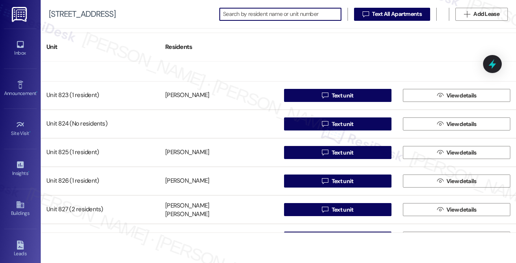
scroll to position [4611, 0]
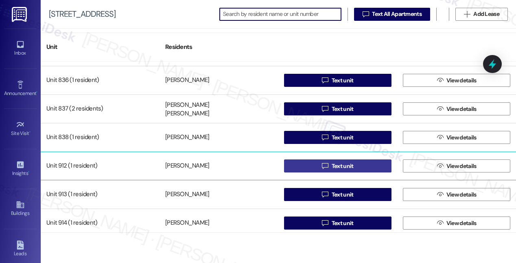
click at [337, 166] on span "Text unit" at bounding box center [343, 166] width 22 height 9
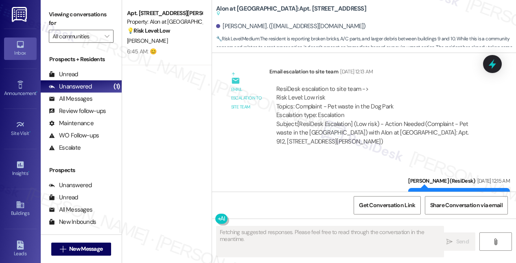
scroll to position [1654, 0]
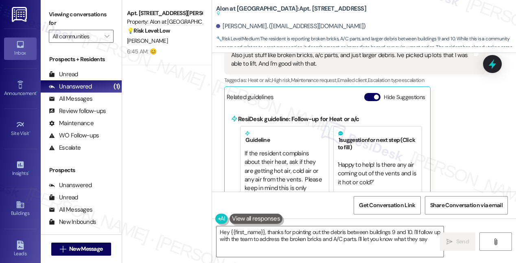
type textarea "Hey {{first_name}}, thanks for pointing out the debris between buildings 9 and …"
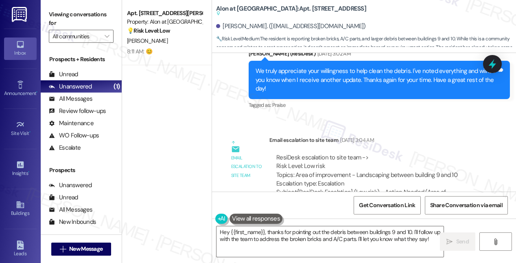
scroll to position [1850, 0]
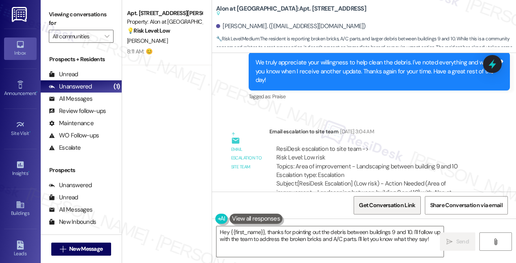
click at [388, 203] on span "Get Conversation Link" at bounding box center [387, 205] width 56 height 9
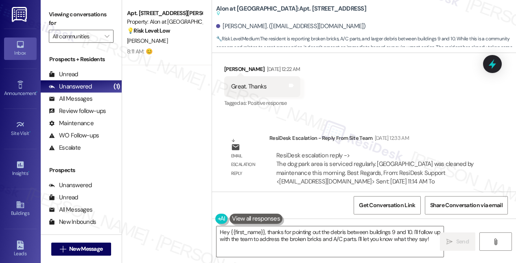
scroll to position [1261, 0]
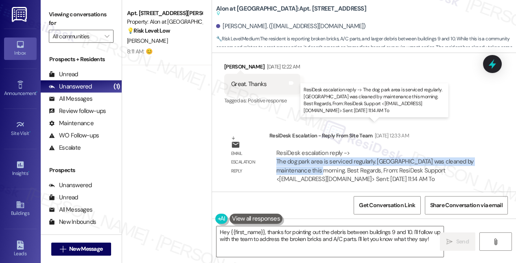
drag, startPoint x: 310, startPoint y: 145, endPoint x: 278, endPoint y: 137, distance: 33.1
click at [278, 149] on div "ResiDesk escalation reply -> The dog park area is serviced regularly. [GEOGRAPH…" at bounding box center [374, 166] width 197 height 34
copy div "The dog park area is serviced regularly. [GEOGRAPHIC_DATA] was cleaned by maint…"
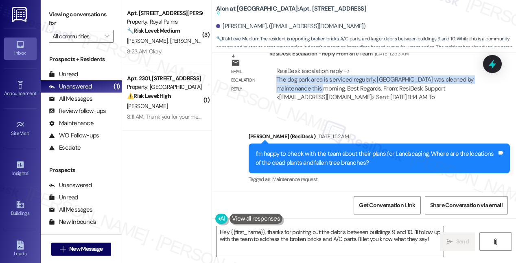
scroll to position [1257, 0]
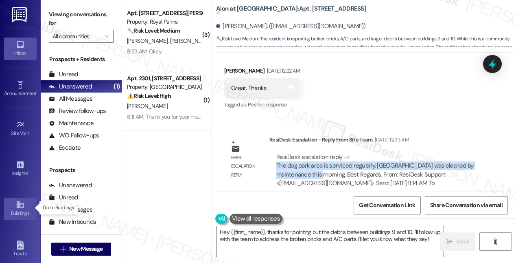
click at [20, 202] on icon at bounding box center [20, 204] width 9 height 9
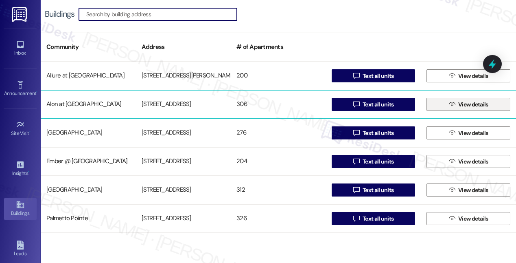
click at [457, 102] on span "View details" at bounding box center [473, 104] width 33 height 9
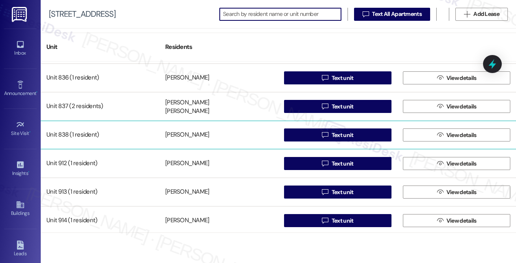
scroll to position [4628, 0]
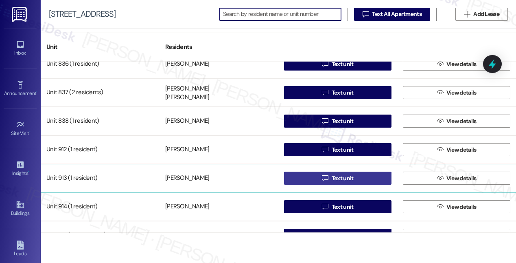
click at [341, 176] on span "Text unit" at bounding box center [343, 178] width 22 height 9
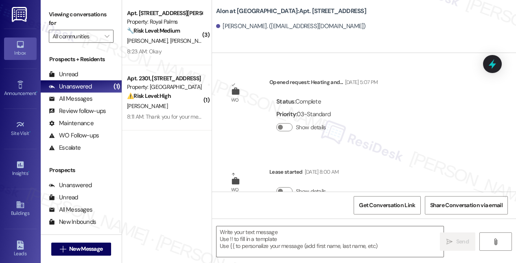
type textarea "Fetching suggested responses. Please feel free to read through the conversation…"
click at [16, 204] on icon at bounding box center [20, 204] width 9 height 9
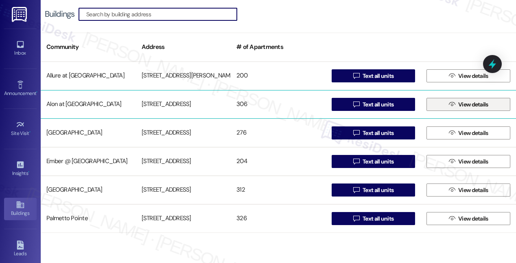
click at [453, 103] on span " View details" at bounding box center [468, 104] width 43 height 12
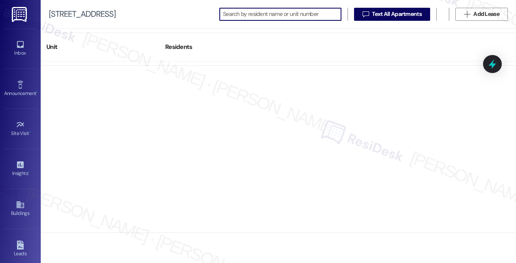
scroll to position [4660, 0]
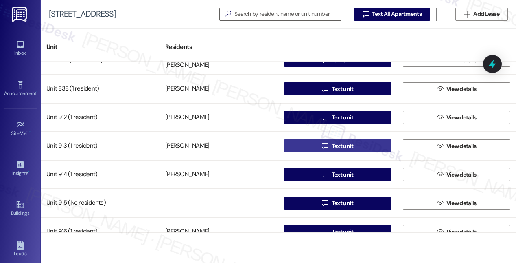
click at [339, 147] on span "Text unit" at bounding box center [343, 146] width 22 height 9
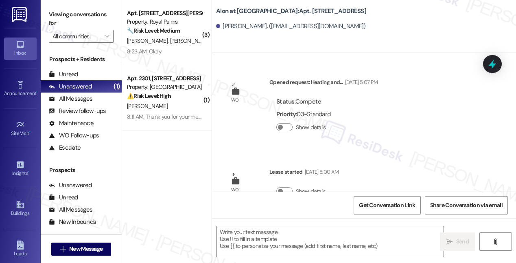
type textarea "Fetching suggested responses. Please feel free to read through the conversation…"
click at [15, 210] on div "Buildings" at bounding box center [20, 213] width 41 height 8
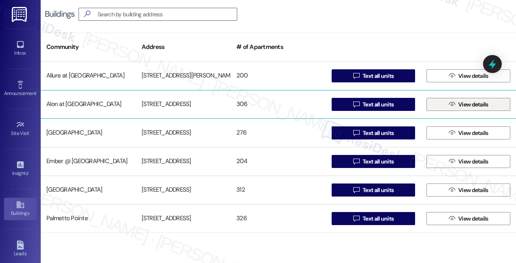
click at [457, 105] on span "View details" at bounding box center [473, 104] width 33 height 9
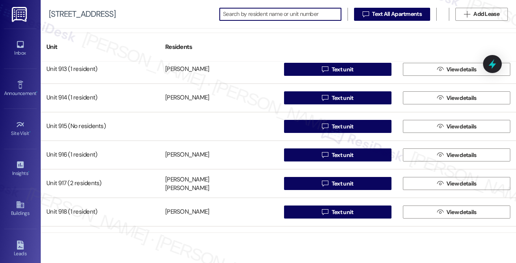
scroll to position [4736, 0]
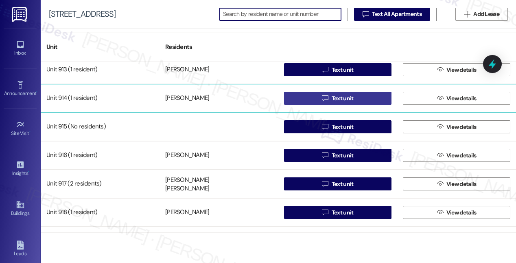
click at [334, 96] on span "Text unit" at bounding box center [343, 98] width 22 height 9
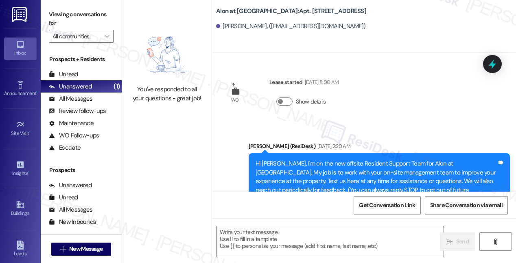
type textarea "Fetching suggested responses. Please feel free to read through the conversation…"
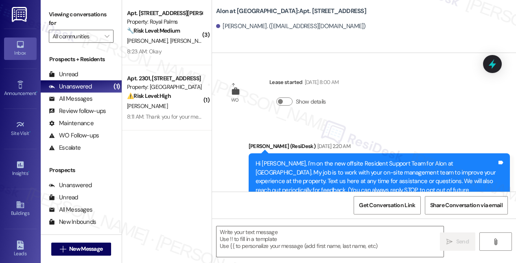
type textarea "Fetching suggested responses. Please feel free to read through the conversation…"
click at [18, 200] on icon at bounding box center [20, 204] width 9 height 9
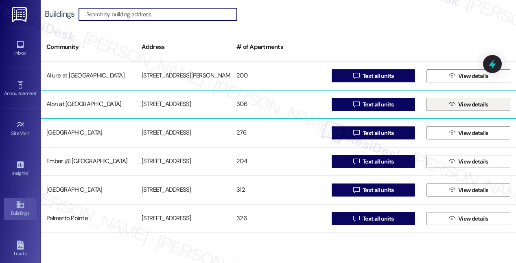
click at [449, 105] on icon "" at bounding box center [452, 104] width 6 height 7
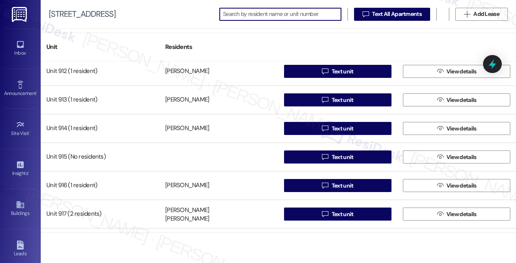
scroll to position [4718, 0]
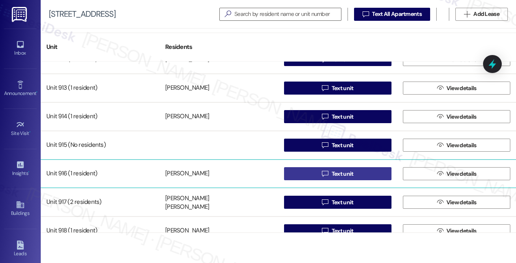
click at [332, 174] on span "Text unit" at bounding box center [343, 173] width 22 height 9
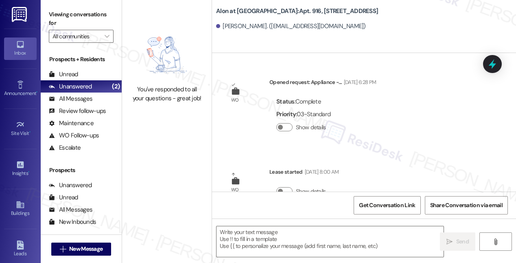
type textarea "Fetching suggested responses. Please feel free to read through the conversation…"
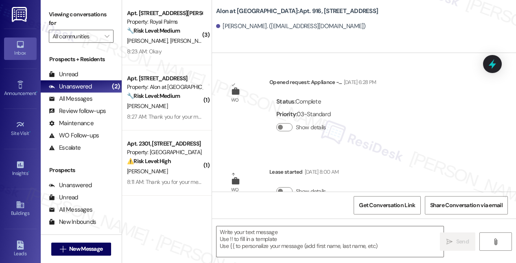
type textarea "Fetching suggested responses. Please feel free to read through the conversation…"
click at [18, 207] on icon at bounding box center [20, 204] width 9 height 9
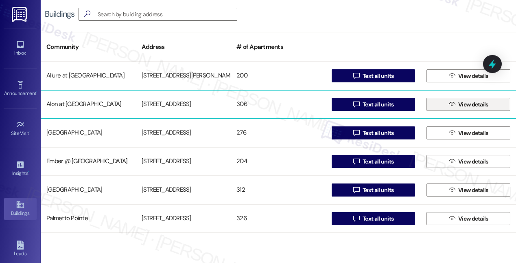
click at [461, 105] on span "View details" at bounding box center [473, 104] width 30 height 9
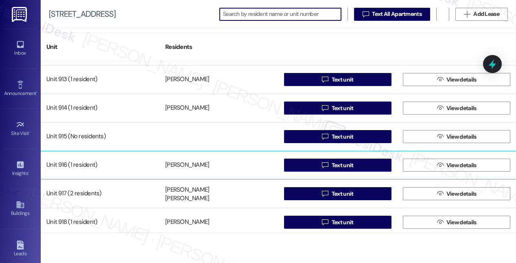
scroll to position [4727, 0]
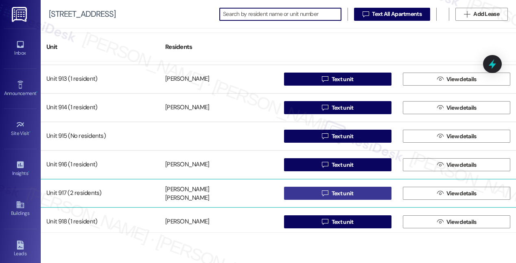
click at [335, 191] on span "Text unit" at bounding box center [343, 193] width 22 height 9
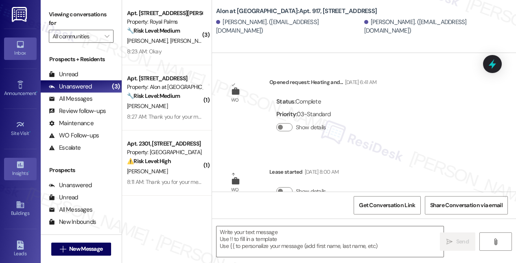
type textarea "Fetching suggested responses. Please feel free to read through the conversation…"
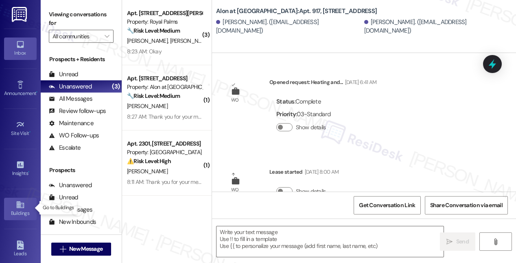
click at [16, 204] on icon at bounding box center [19, 204] width 7 height 7
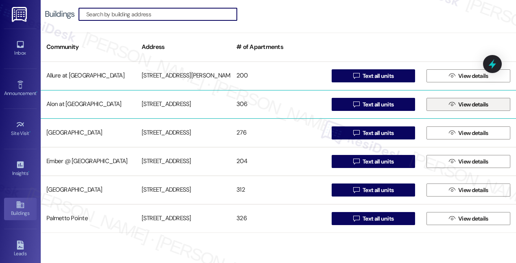
click at [458, 103] on span "View details" at bounding box center [473, 104] width 30 height 9
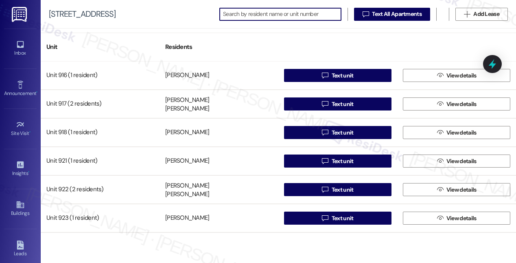
scroll to position [4824, 0]
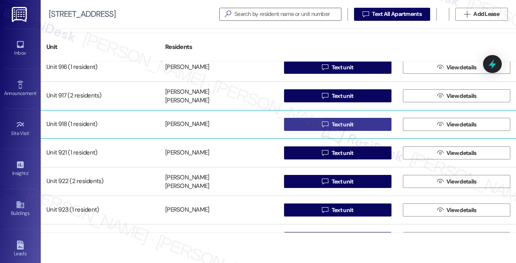
click at [338, 124] on span "Text unit" at bounding box center [343, 124] width 22 height 9
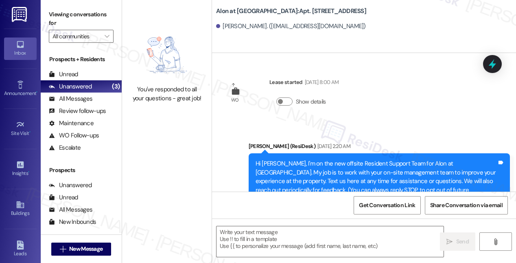
type textarea "Fetching suggested responses. Please feel free to read through the conversation…"
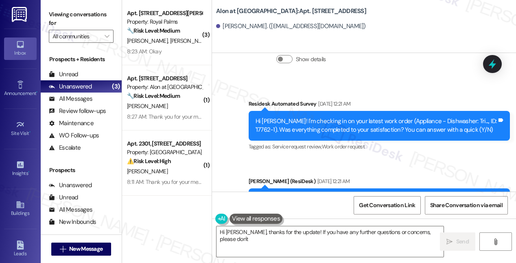
scroll to position [142, 0]
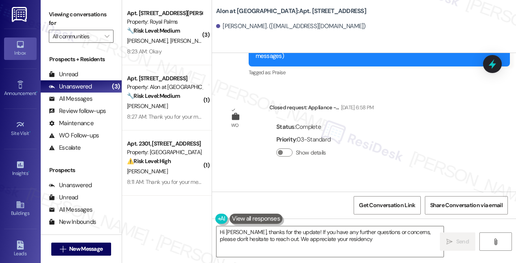
type textarea "Hi [PERSON_NAME], thanks for the update! If you have any further questions or c…"
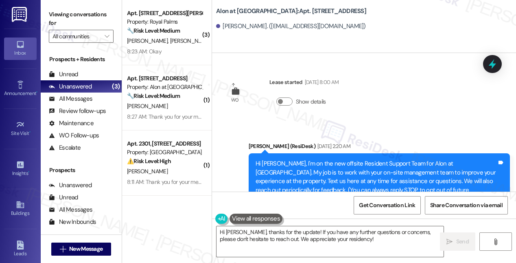
scroll to position [280, 0]
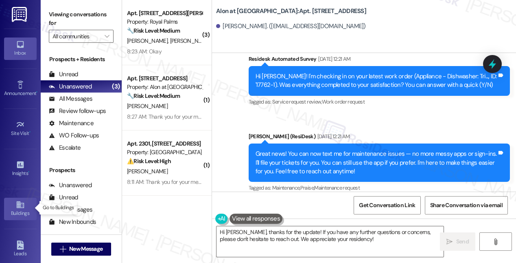
click at [18, 205] on icon at bounding box center [19, 204] width 7 height 7
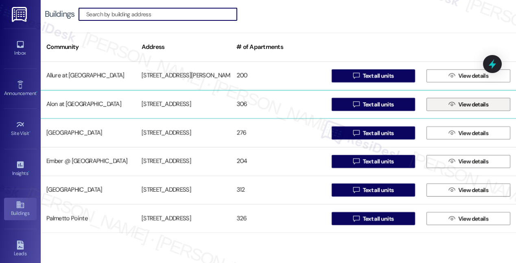
click at [466, 106] on span "View details" at bounding box center [473, 104] width 30 height 9
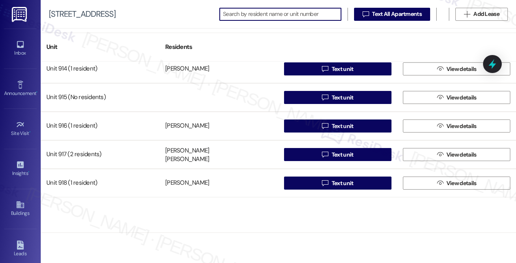
scroll to position [4777, 0]
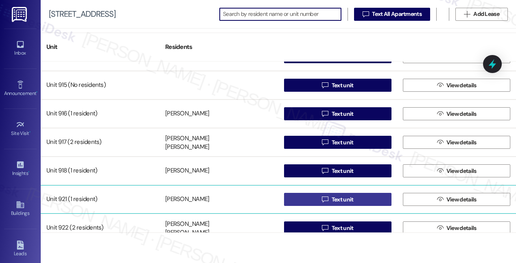
click at [339, 199] on span "Text unit" at bounding box center [343, 199] width 22 height 9
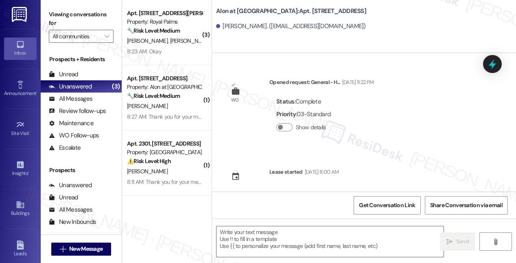
type textarea "Fetching suggested responses. Please feel free to read through the conversation…"
click at [20, 204] on icon at bounding box center [20, 204] width 9 height 9
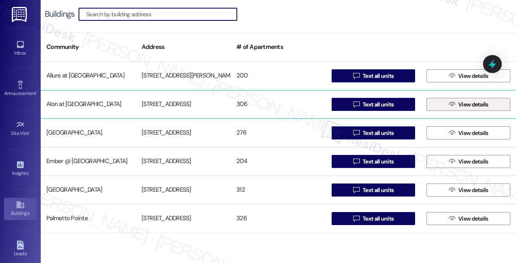
click at [453, 105] on span " View details" at bounding box center [468, 104] width 43 height 12
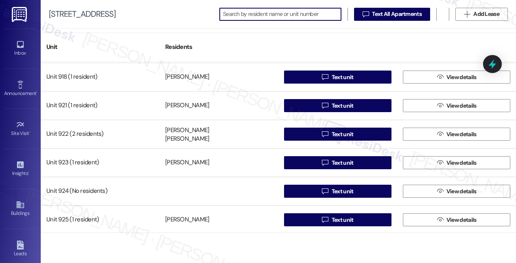
scroll to position [4857, 0]
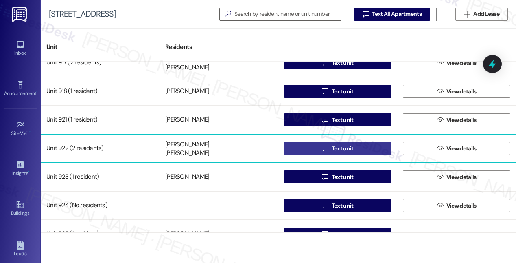
click at [337, 148] on span "Text unit" at bounding box center [343, 148] width 22 height 9
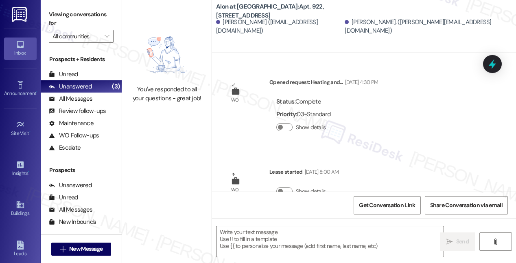
type textarea "Fetching suggested responses. Please feel free to read through the conversation…"
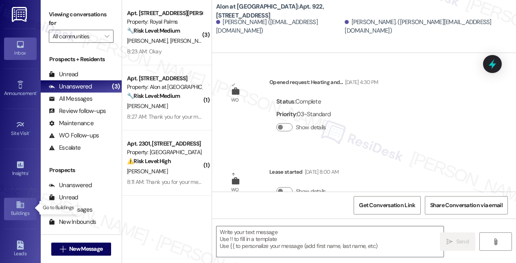
click at [19, 209] on div "Buildings" at bounding box center [20, 213] width 41 height 8
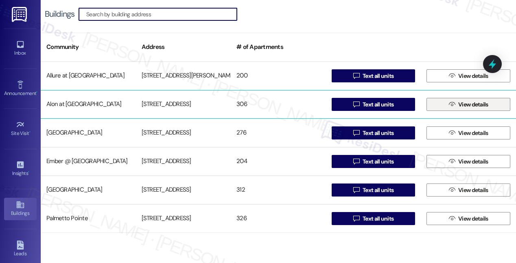
click at [466, 105] on span "View details" at bounding box center [473, 104] width 30 height 9
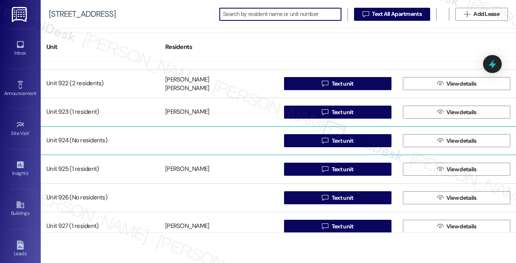
scroll to position [4920, 0]
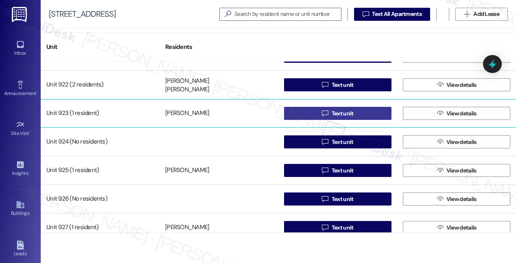
click at [337, 113] on span "Text unit" at bounding box center [343, 113] width 22 height 9
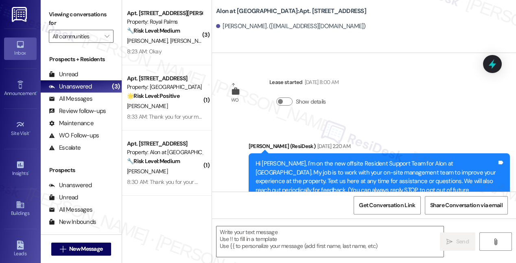
type textarea "Fetching suggested responses. Please feel free to read through the conversation…"
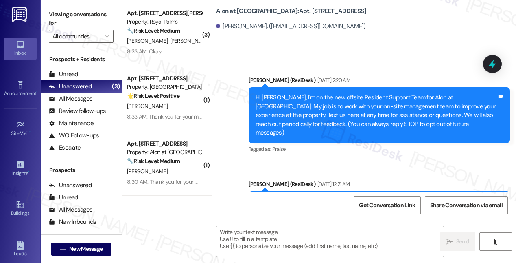
scroll to position [114, 0]
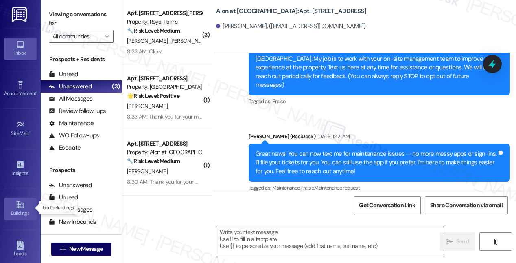
click at [17, 207] on icon at bounding box center [20, 204] width 9 height 9
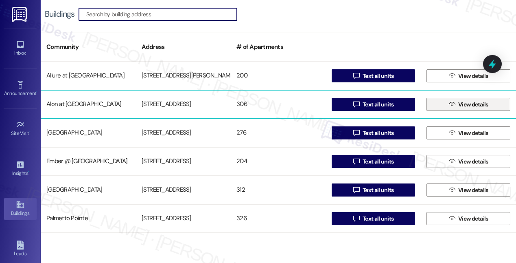
click at [466, 103] on span "View details" at bounding box center [473, 104] width 30 height 9
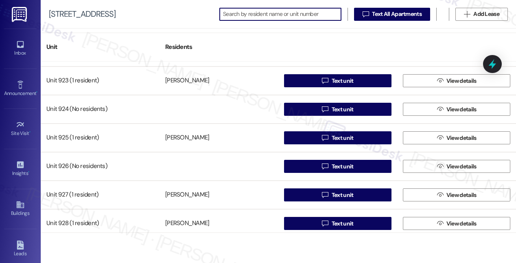
scroll to position [4953, 0]
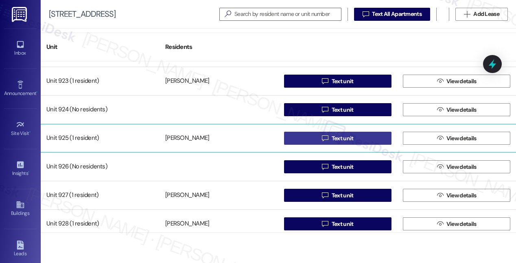
click at [335, 137] on span "Text unit" at bounding box center [343, 138] width 22 height 9
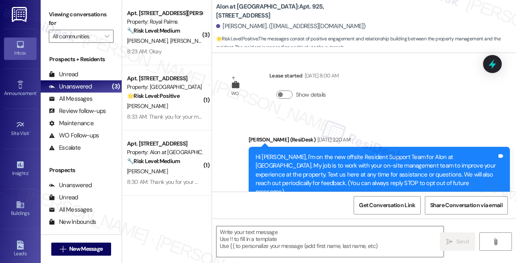
type textarea "Fetching suggested responses. Please feel free to read through the conversation…"
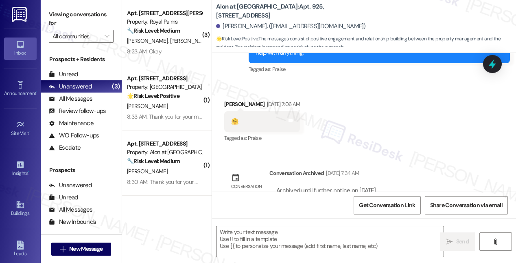
scroll to position [533, 0]
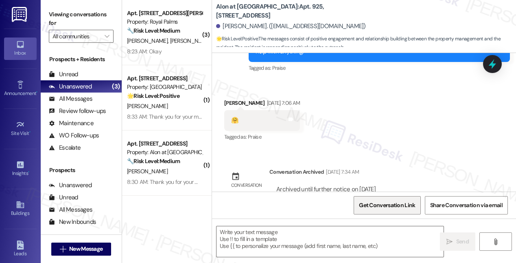
click at [384, 207] on span "Get Conversation Link" at bounding box center [387, 205] width 56 height 9
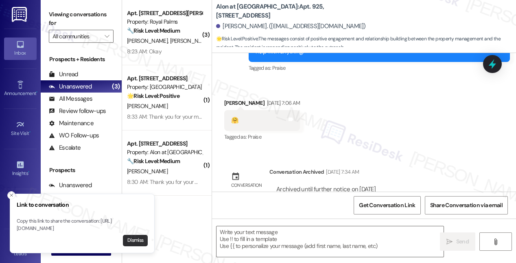
click at [130, 240] on button "Dismiss" at bounding box center [135, 239] width 25 height 11
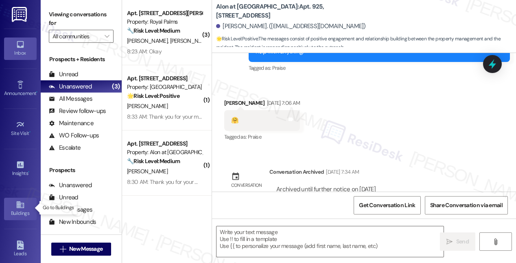
click at [13, 206] on link "Buildings" at bounding box center [20, 208] width 33 height 22
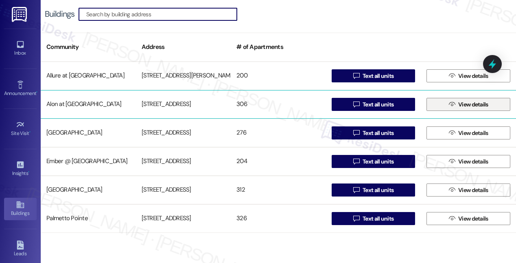
click at [469, 103] on span "View details" at bounding box center [473, 104] width 30 height 9
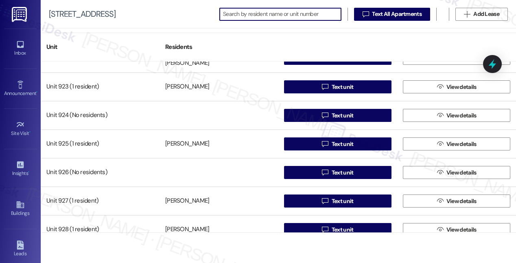
scroll to position [4950, 0]
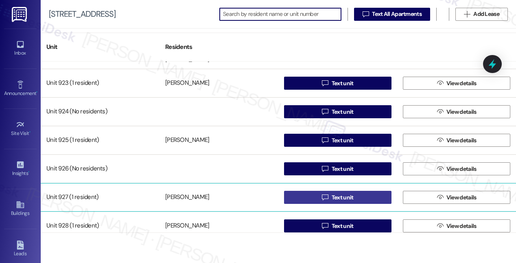
click at [344, 196] on span "Text unit" at bounding box center [343, 197] width 22 height 9
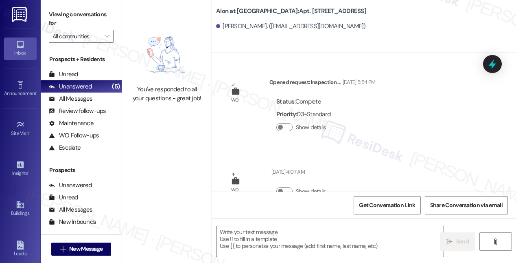
type textarea "Fetching suggested responses. Please feel free to read through the conversation…"
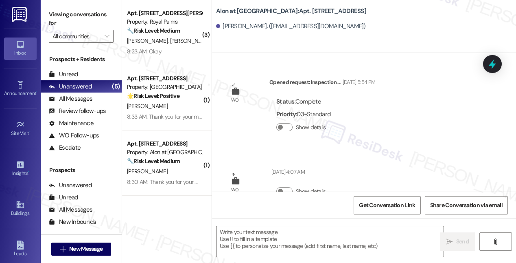
type textarea "Fetching suggested responses. Please feel free to read through the conversation…"
click at [20, 209] on div "Buildings" at bounding box center [20, 213] width 41 height 8
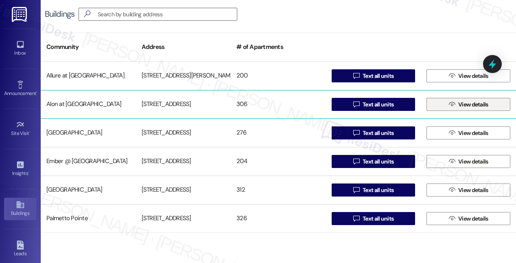
click at [457, 106] on span "View details" at bounding box center [473, 104] width 33 height 9
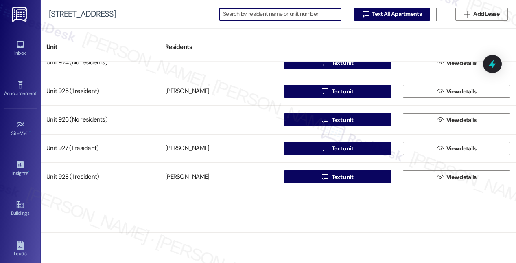
scroll to position [4999, 0]
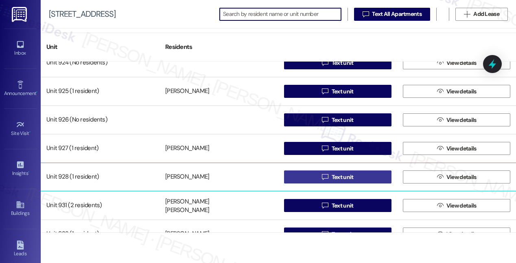
click at [339, 176] on span "Text unit" at bounding box center [343, 177] width 22 height 9
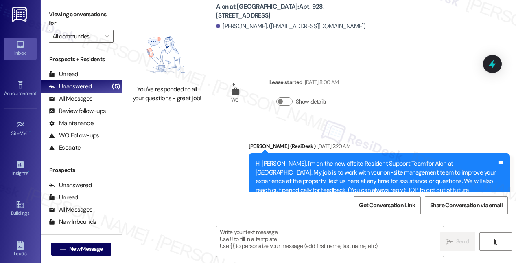
type textarea "Fetching suggested responses. Please feel free to read through the conversation…"
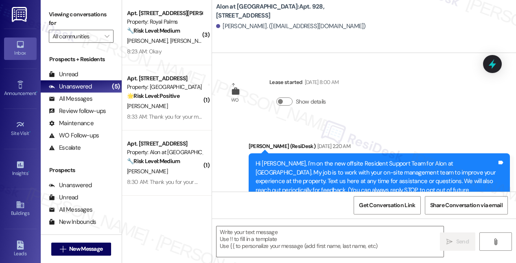
type textarea "Fetching suggested responses. Please feel free to read through the conversation…"
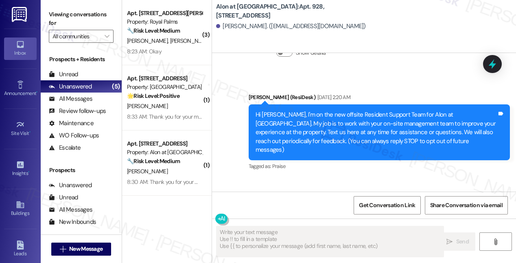
scroll to position [114, 0]
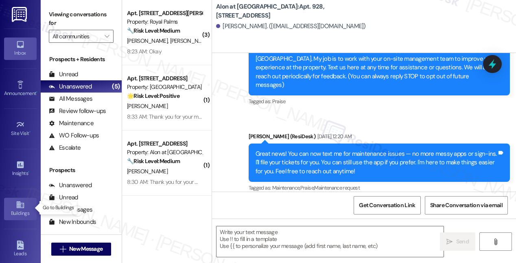
click at [12, 206] on link "Buildings" at bounding box center [20, 208] width 33 height 22
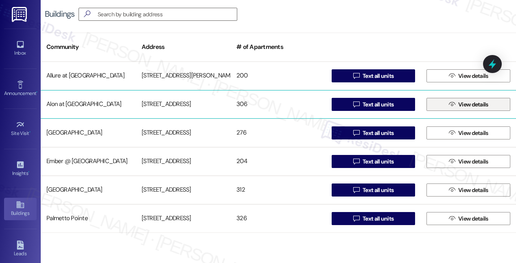
click at [458, 102] on span "View details" at bounding box center [473, 104] width 30 height 9
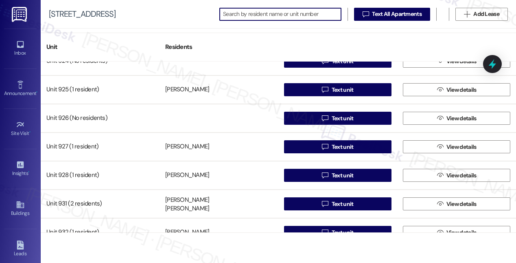
scroll to position [5004, 0]
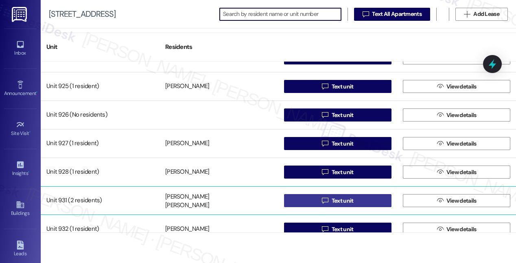
click at [337, 199] on span "Text unit" at bounding box center [343, 200] width 22 height 9
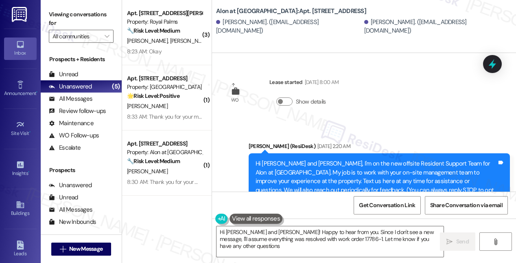
type textarea "Hi Jasmine and Mariah! Happy to hear from you. Since I don't see a new message,…"
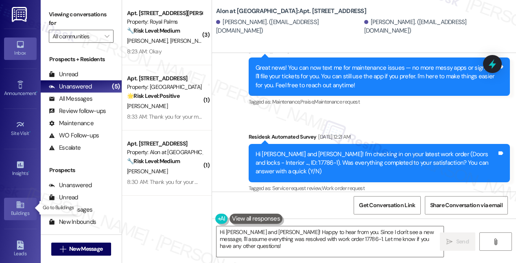
click at [16, 204] on icon at bounding box center [19, 204] width 7 height 7
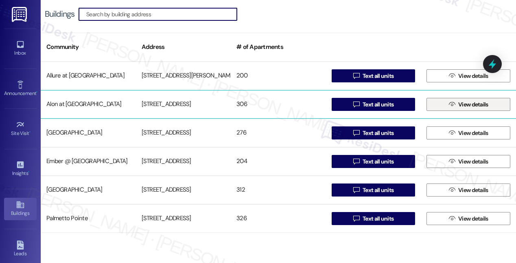
click at [450, 106] on icon "" at bounding box center [452, 104] width 6 height 7
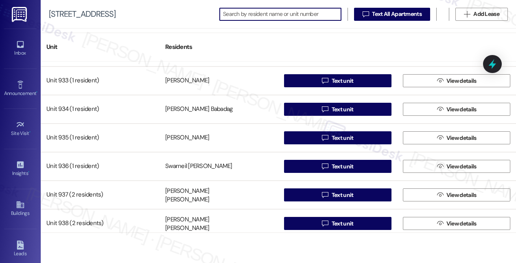
scroll to position [5056, 0]
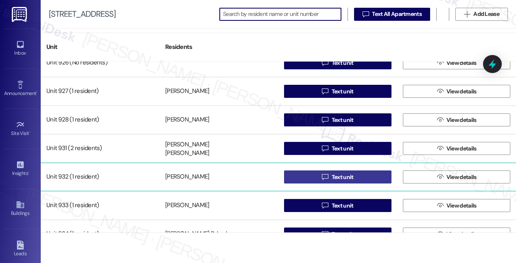
click at [332, 176] on span "Text unit" at bounding box center [343, 177] width 22 height 9
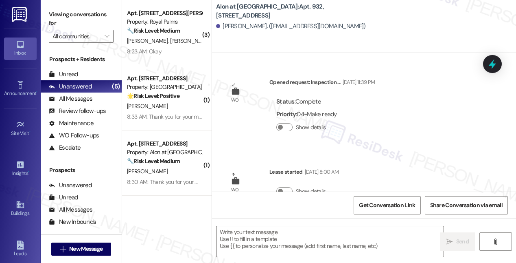
type textarea "Fetching suggested responses. Please feel free to read through the conversation…"
click at [18, 210] on div "Buildings" at bounding box center [20, 213] width 41 height 8
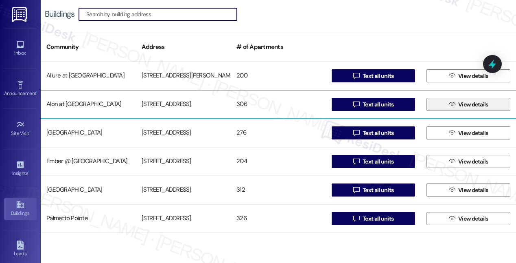
click at [470, 106] on span "View details" at bounding box center [473, 104] width 30 height 9
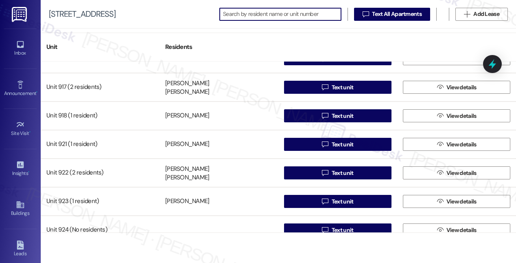
scroll to position [5155, 0]
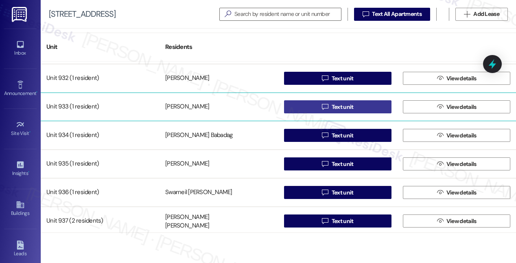
click at [335, 106] on span "Text unit" at bounding box center [343, 107] width 22 height 9
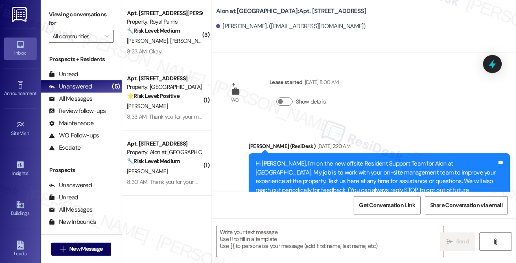
type textarea "Fetching suggested responses. Please feel free to read through the conversation…"
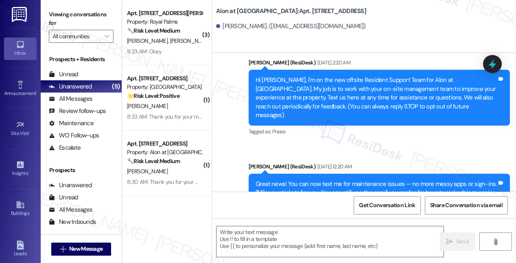
scroll to position [114, 0]
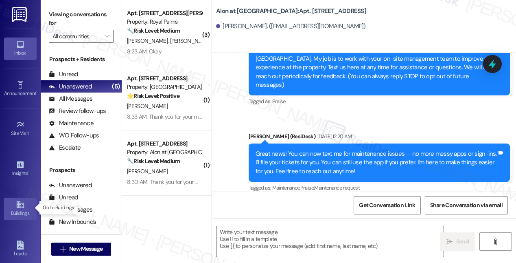
click at [20, 203] on icon at bounding box center [20, 204] width 9 height 9
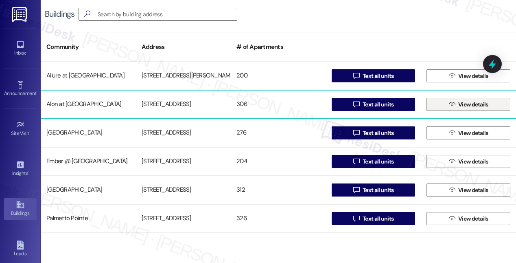
click at [471, 104] on span "View details" at bounding box center [473, 104] width 30 height 9
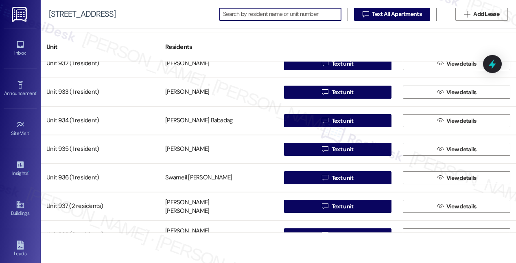
scroll to position [5174, 0]
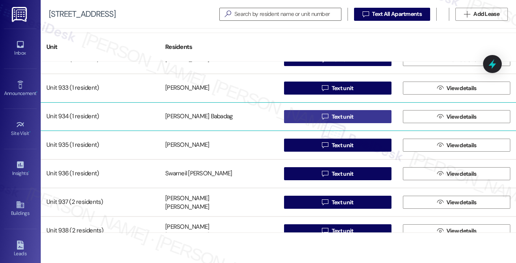
click at [338, 116] on span "Text unit" at bounding box center [343, 116] width 22 height 9
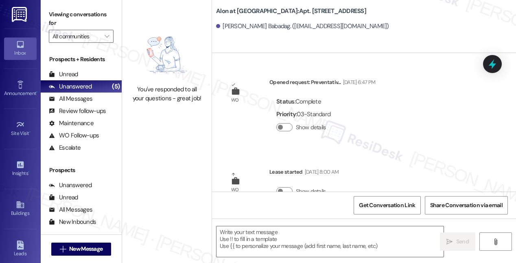
type textarea "Fetching suggested responses. Please feel free to read through the conversation…"
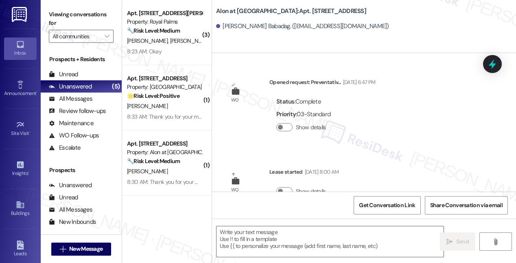
type textarea "Fetching suggested responses. Please feel free to read through the conversation…"
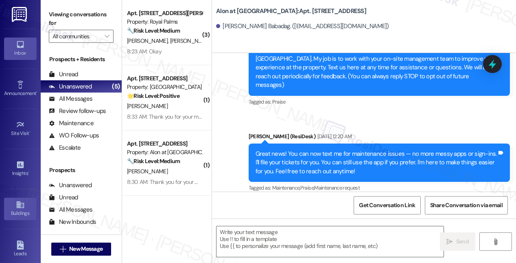
click at [12, 199] on link "Buildings" at bounding box center [20, 208] width 33 height 22
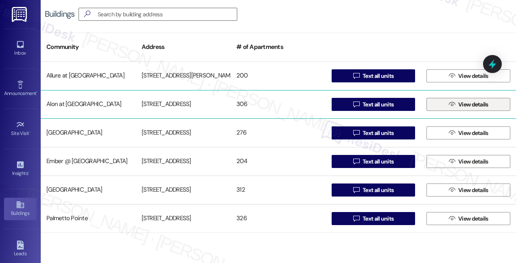
click at [458, 107] on span "View details" at bounding box center [473, 104] width 30 height 9
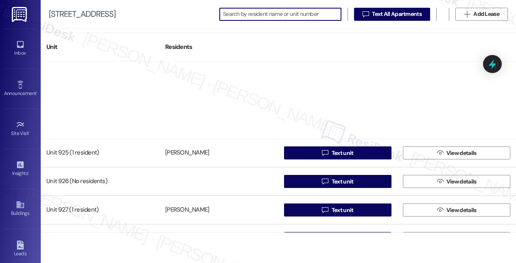
scroll to position [5144, 0]
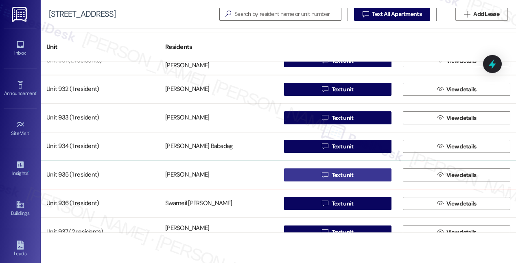
click at [339, 176] on span "Text unit" at bounding box center [343, 175] width 22 height 9
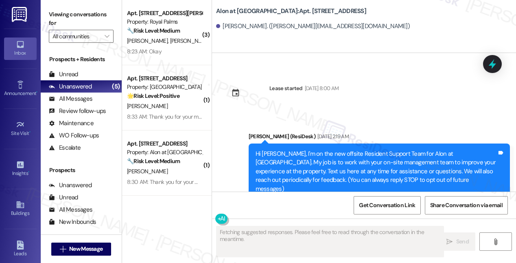
type textarea "Fetching suggested responses. Please feel free to read through the conversation…"
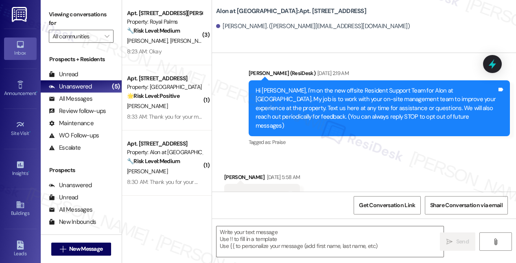
scroll to position [195, 0]
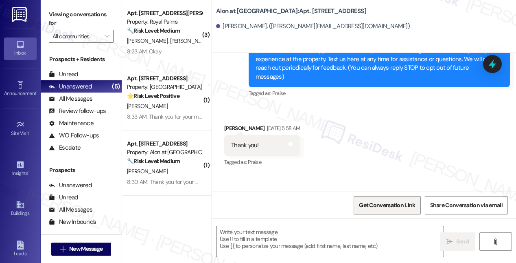
click at [385, 206] on span "Get Conversation Link" at bounding box center [387, 205] width 56 height 9
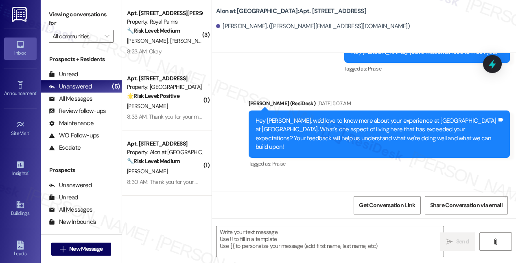
scroll to position [362, 0]
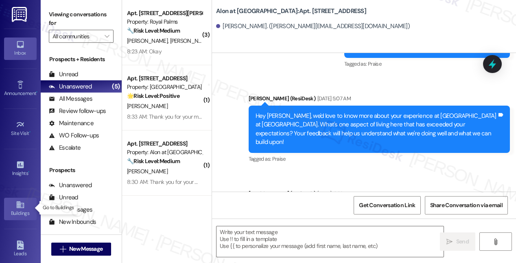
click at [18, 205] on icon at bounding box center [19, 204] width 7 height 7
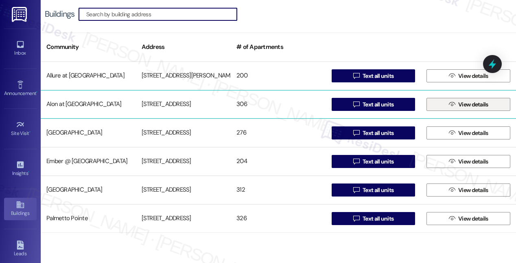
click at [458, 107] on span "View details" at bounding box center [473, 104] width 30 height 9
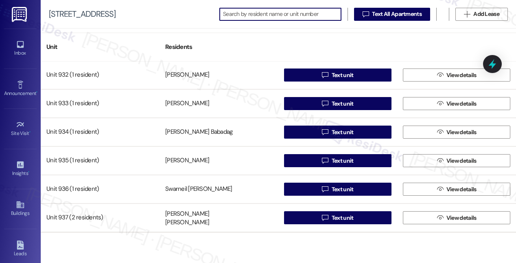
scroll to position [5202, 0]
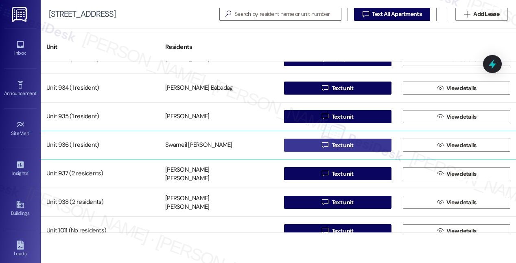
click at [334, 147] on span "Text unit" at bounding box center [343, 145] width 22 height 9
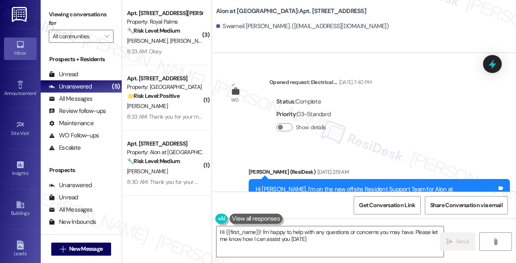
type textarea "Hi {{first_name}}! I'm happy to help with any questions or concerns you may hav…"
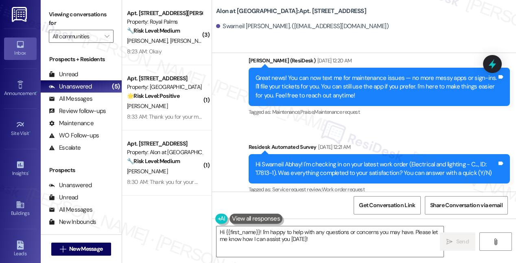
scroll to position [280, 0]
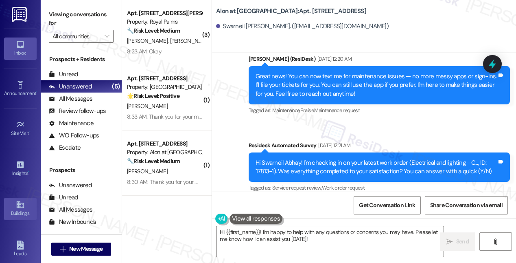
click at [13, 204] on link "Buildings" at bounding box center [20, 208] width 33 height 22
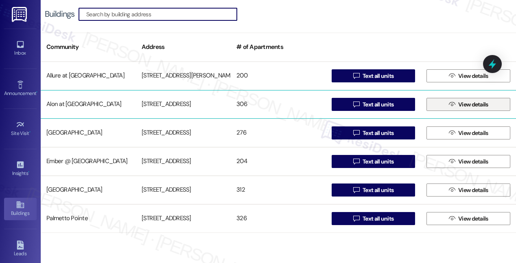
click at [458, 104] on span "View details" at bounding box center [473, 104] width 30 height 9
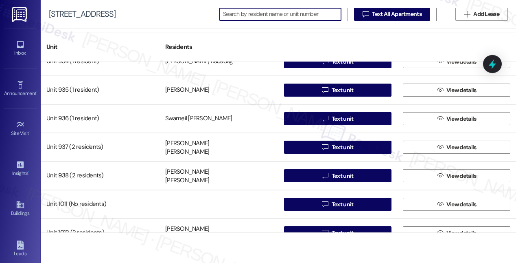
scroll to position [5232, 0]
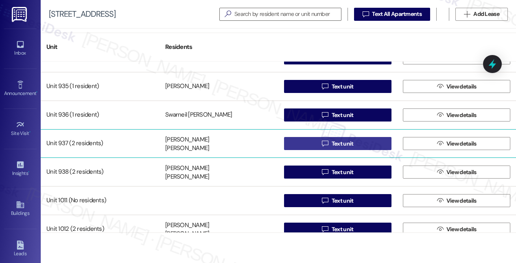
click at [328, 144] on span " Text unit" at bounding box center [337, 143] width 35 height 12
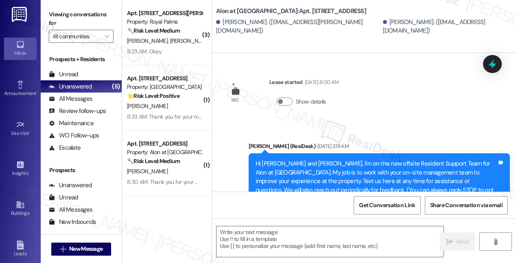
type textarea "Fetching suggested responses. Please feel free to read through the conversation…"
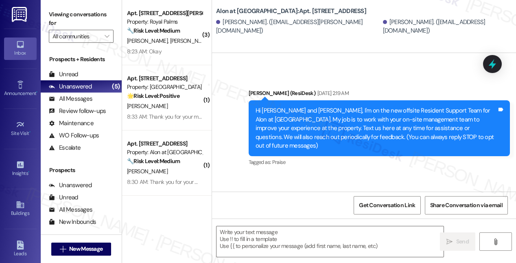
scroll to position [114, 0]
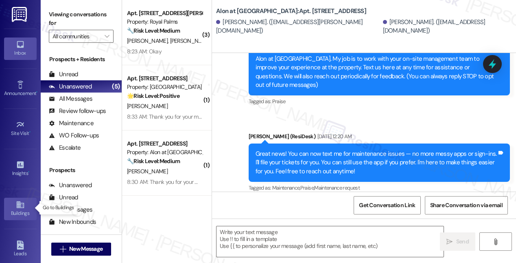
click at [16, 201] on icon at bounding box center [19, 204] width 7 height 7
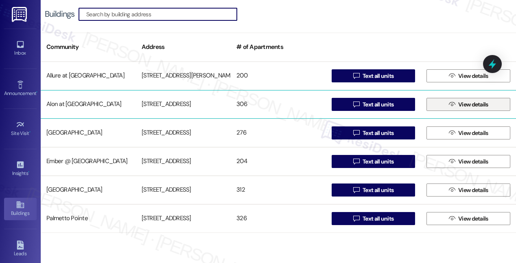
click at [465, 107] on span "View details" at bounding box center [473, 104] width 30 height 9
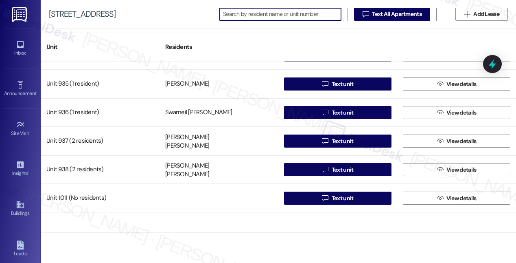
scroll to position [5249, 0]
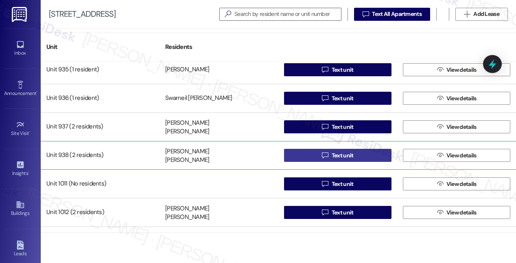
click at [338, 154] on span "Text unit" at bounding box center [343, 155] width 22 height 9
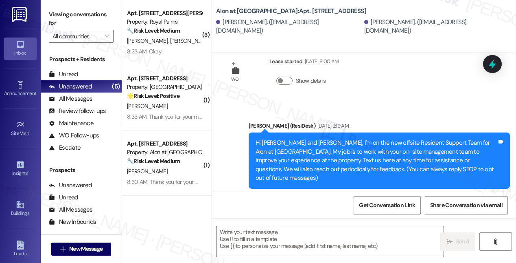
type textarea "Fetching suggested responses. Please feel free to read through the conversation…"
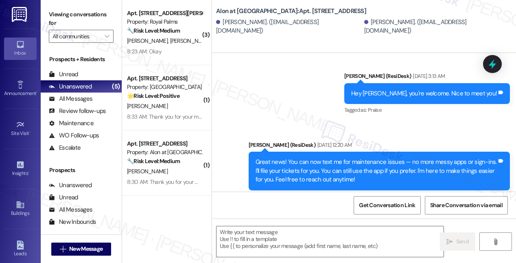
scroll to position [340, 0]
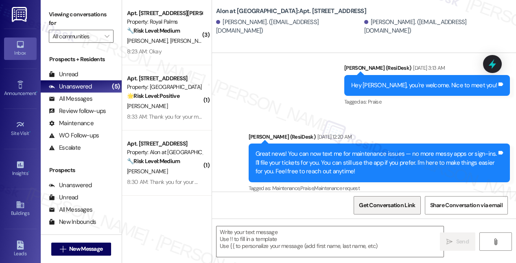
click at [381, 207] on span "Get Conversation Link" at bounding box center [387, 205] width 56 height 9
click at [13, 203] on link "Buildings" at bounding box center [20, 208] width 33 height 22
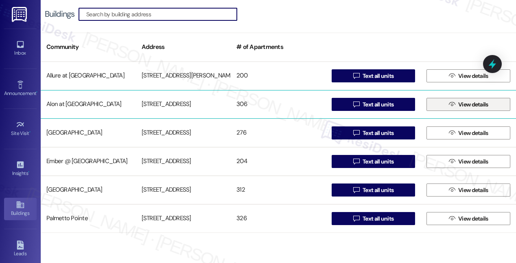
click at [450, 104] on icon "" at bounding box center [452, 104] width 6 height 7
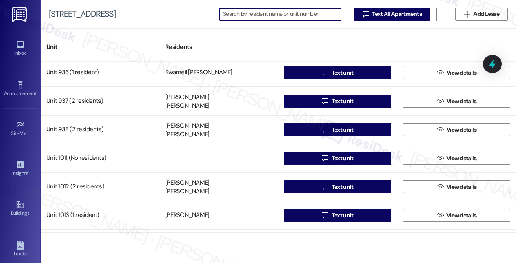
scroll to position [5283, 0]
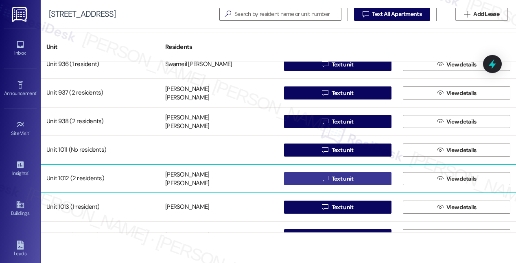
click at [342, 178] on span "Text unit" at bounding box center [343, 178] width 22 height 9
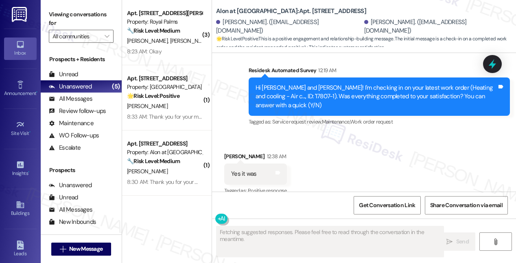
scroll to position [329, 0]
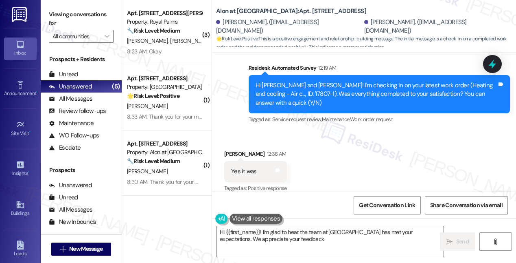
type textarea "Hi {{first_name}}! I'm glad to hear the team at Castle Hills has met your expec…"
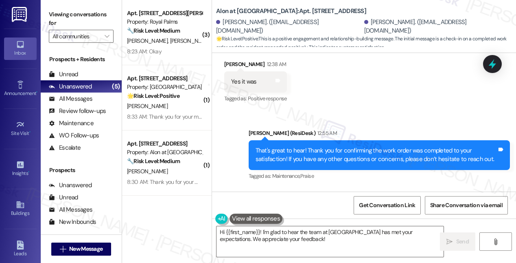
scroll to position [464, 0]
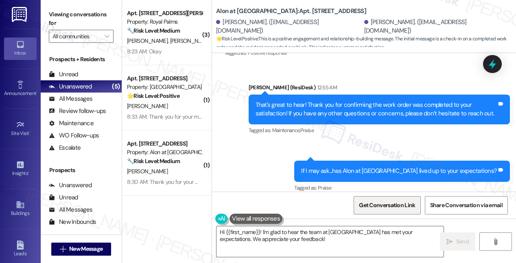
click at [382, 205] on span "Get Conversation Link" at bounding box center [387, 205] width 56 height 9
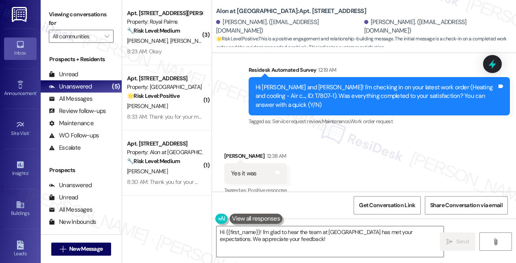
scroll to position [328, 0]
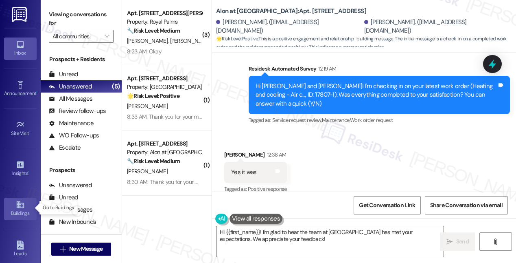
click at [16, 205] on icon at bounding box center [19, 204] width 7 height 7
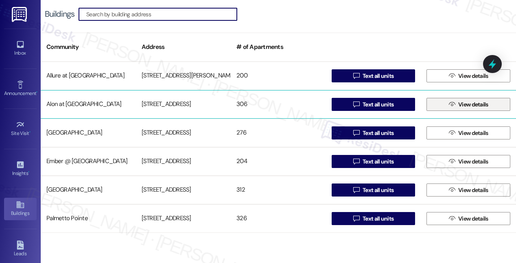
click at [458, 104] on span "View details" at bounding box center [473, 104] width 30 height 9
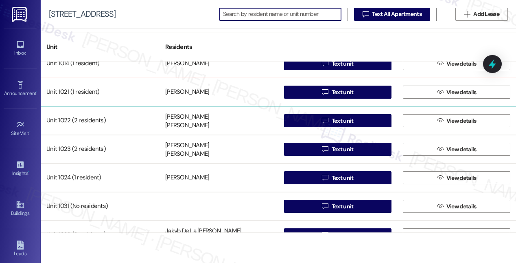
scroll to position [5358, 0]
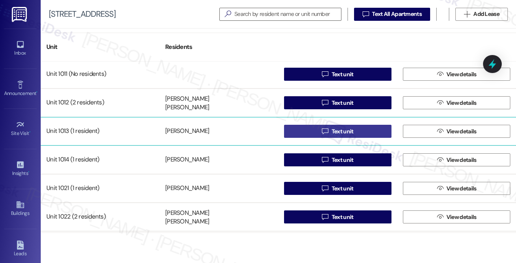
click at [332, 130] on span "Text unit" at bounding box center [343, 131] width 22 height 9
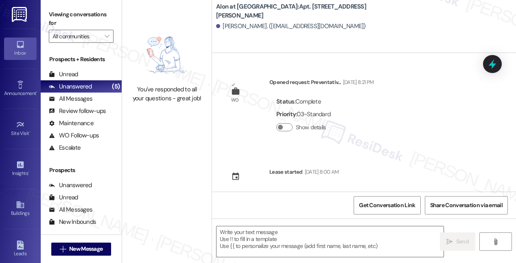
type textarea "Fetching suggested responses. Please feel free to read through the conversation…"
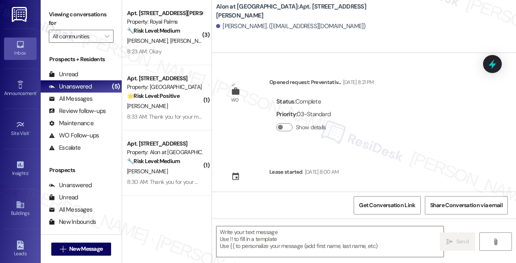
type textarea "Fetching suggested responses. Please feel free to read through the conversation…"
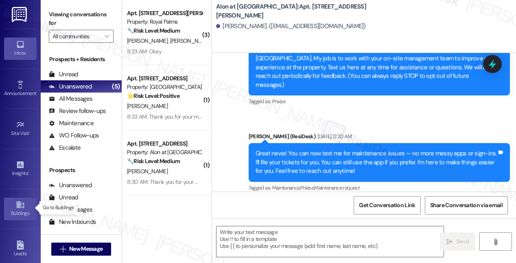
click at [17, 203] on icon at bounding box center [19, 204] width 7 height 7
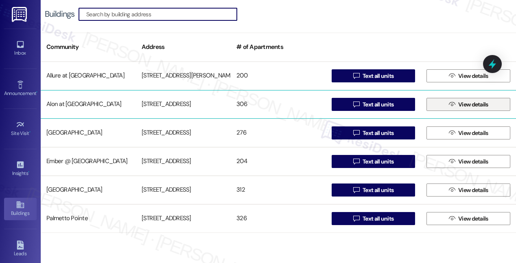
click at [450, 103] on icon "" at bounding box center [452, 104] width 6 height 7
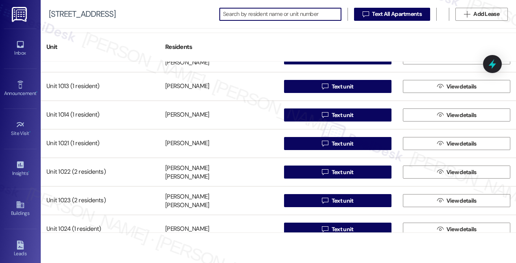
scroll to position [5402, 0]
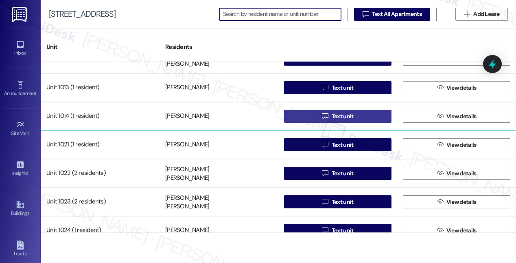
click at [332, 118] on span "Text unit" at bounding box center [343, 116] width 22 height 9
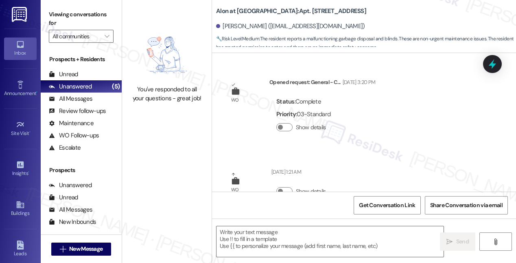
scroll to position [428, 0]
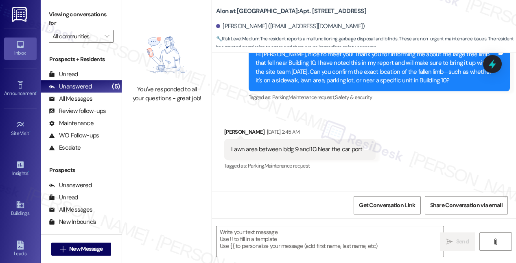
type textarea "Fetching suggested responses. Please feel free to read through the conversation…"
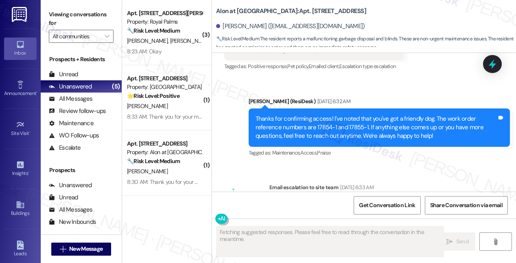
scroll to position [1531, 0]
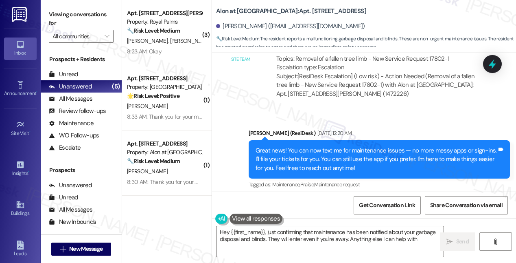
type textarea "Hey {{first_name}}, just confirming that maintenance has been notified about yo…"
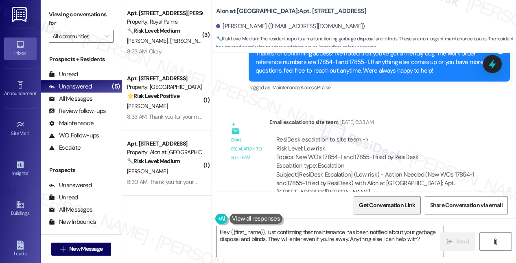
click at [383, 206] on span "Get Conversation Link" at bounding box center [387, 205] width 56 height 9
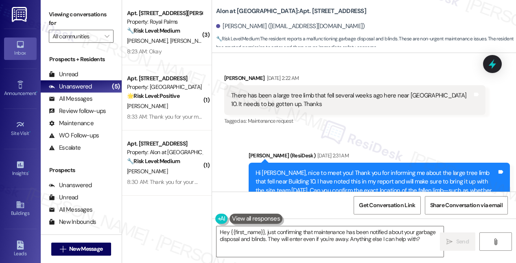
scroll to position [302, 0]
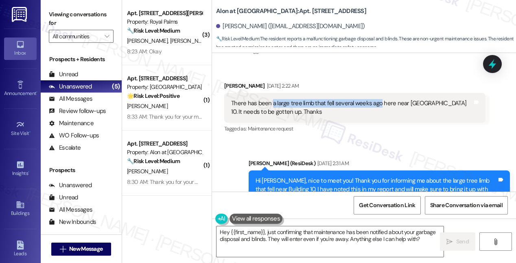
drag, startPoint x: 271, startPoint y: 94, endPoint x: 378, endPoint y: 93, distance: 106.3
click at [378, 99] on div "There has been a large tree limb that fell several weeks ago here near bldg 10.…" at bounding box center [351, 108] width 241 height 18
copy div "a large tree limb that fell several weeks ago"
click at [11, 209] on div "Buildings" at bounding box center [20, 213] width 41 height 8
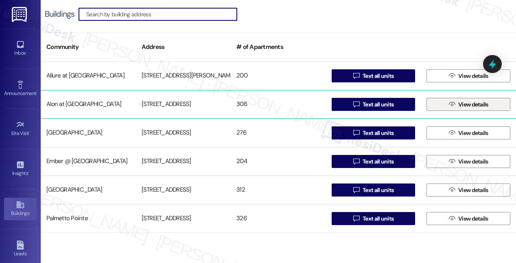
click at [458, 104] on span "View details" at bounding box center [473, 104] width 30 height 9
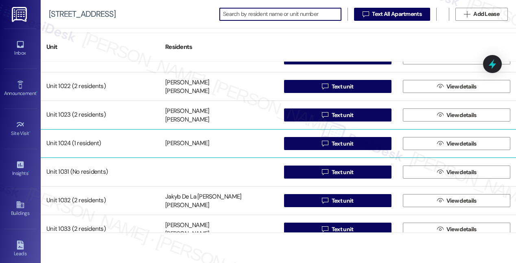
scroll to position [5395, 0]
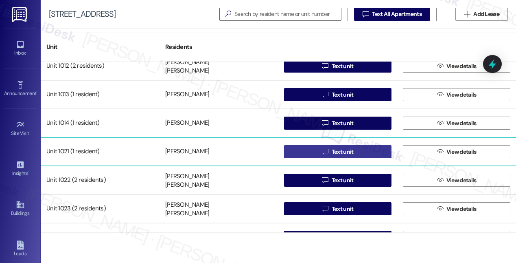
click at [337, 153] on span "Text unit" at bounding box center [343, 151] width 22 height 9
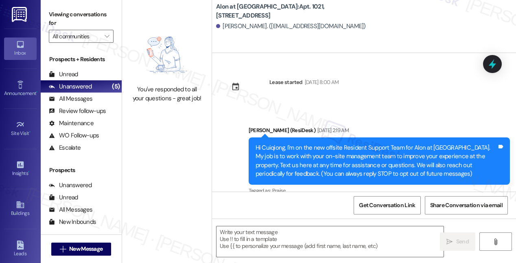
type textarea "Fetching suggested responses. Please feel free to read through the conversation…"
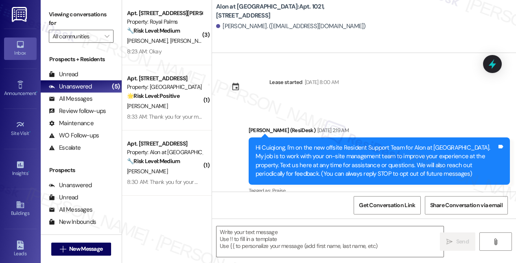
scroll to position [97, 0]
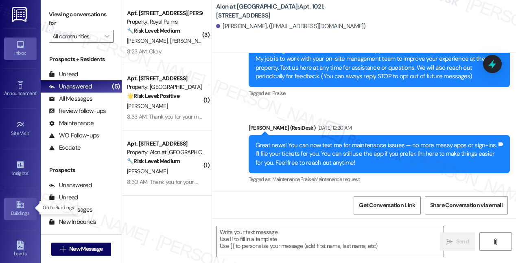
click at [13, 206] on link "Buildings" at bounding box center [20, 208] width 33 height 22
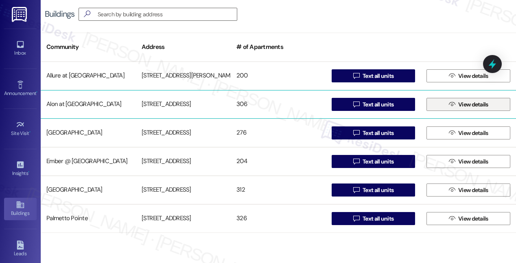
click at [469, 105] on span "View details" at bounding box center [473, 104] width 30 height 9
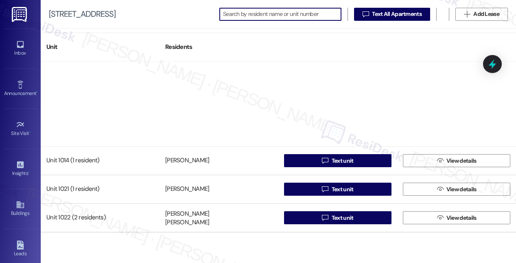
scroll to position [5474, 0]
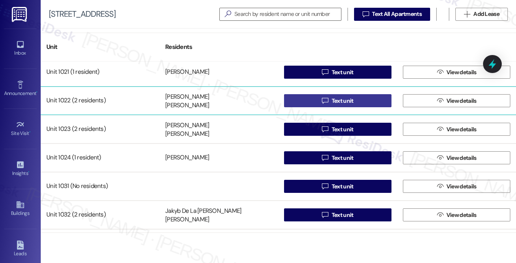
click at [333, 99] on span "Text unit" at bounding box center [343, 100] width 22 height 9
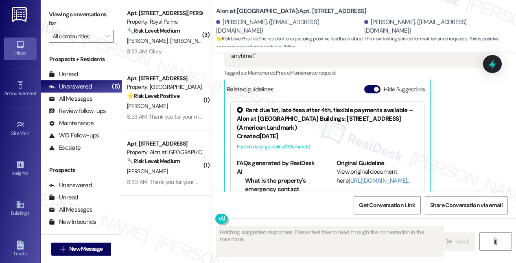
scroll to position [407, 0]
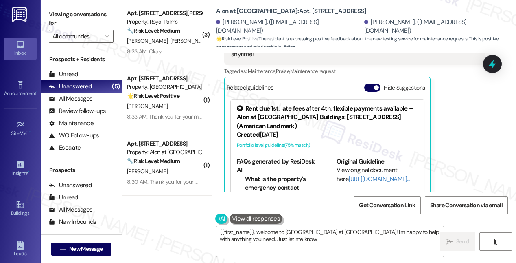
type textarea "{{first_name}}, welcome to Alon at Castle Hills! I'm happy to help with anythin…"
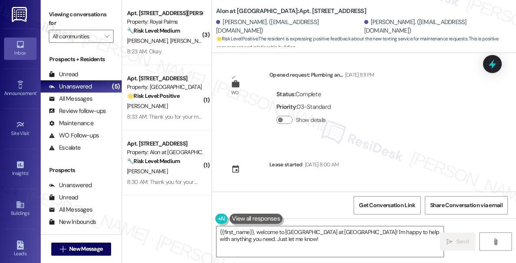
scroll to position [0, 0]
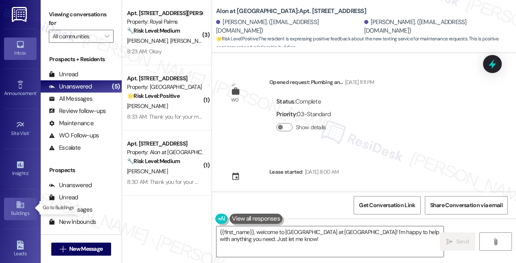
click at [18, 205] on icon at bounding box center [19, 204] width 7 height 7
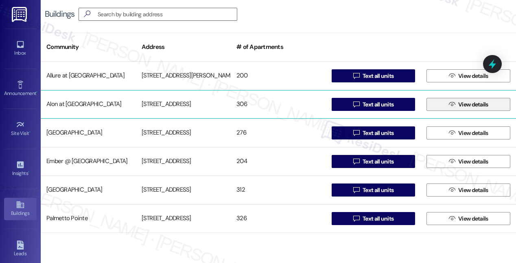
click at [447, 104] on span " View details" at bounding box center [468, 104] width 43 height 12
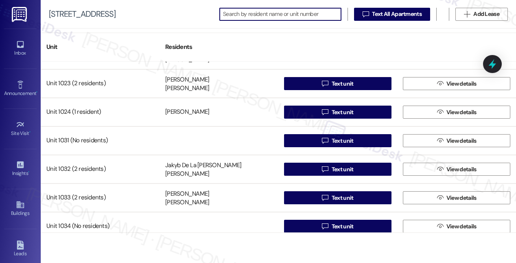
scroll to position [5519, 0]
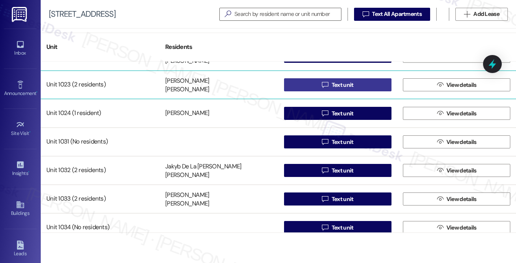
click at [333, 85] on span "Text unit" at bounding box center [343, 85] width 22 height 9
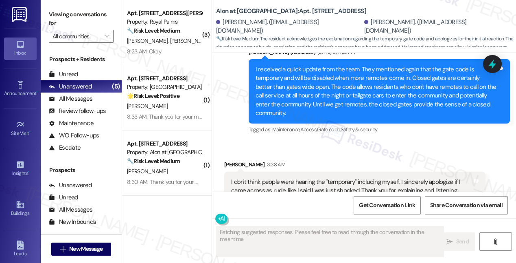
scroll to position [1233, 0]
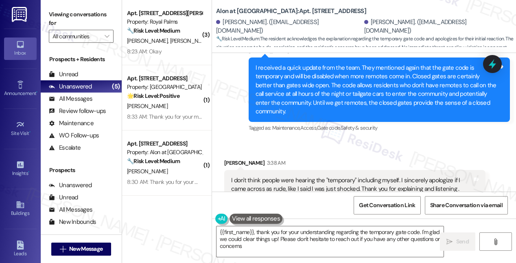
type textarea "{{first_name}}, thank you for your understanding regarding the temporary gate c…"
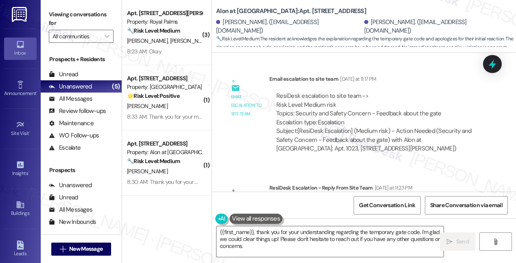
scroll to position [1005, 0]
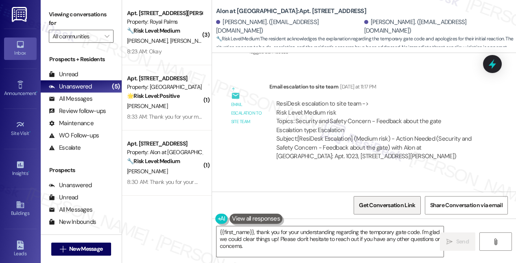
click at [385, 205] on span "Get Conversation Link" at bounding box center [387, 205] width 56 height 9
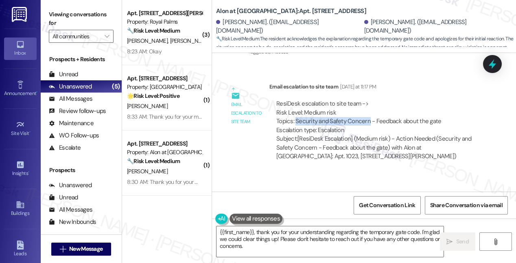
drag, startPoint x: 296, startPoint y: 94, endPoint x: 368, endPoint y: 91, distance: 72.1
click at [368, 99] on div "ResiDesk escalation to site team -> Risk Level: Medium risk Topics: Security an…" at bounding box center [377, 116] width 202 height 35
copy div "Security and Safety Concern"
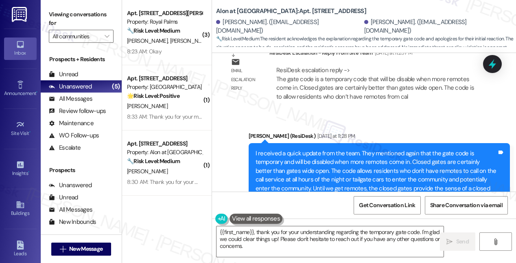
scroll to position [1076, 0]
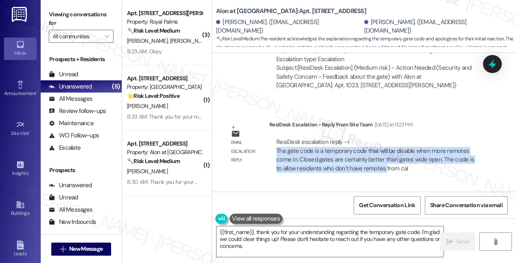
drag, startPoint x: 378, startPoint y: 142, endPoint x: 277, endPoint y: 125, distance: 102.3
click at [277, 138] on div "ResiDesk escalation reply -> The gate code is a temporary code that will be dis…" at bounding box center [375, 155] width 198 height 34
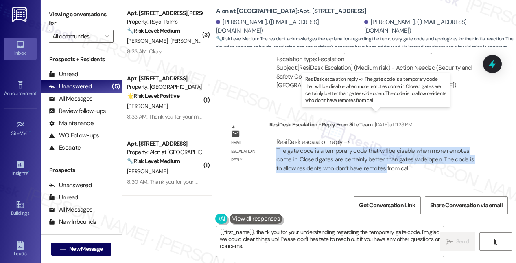
copy div "The gate code is a temporary code that will be disable when more remotes come i…"
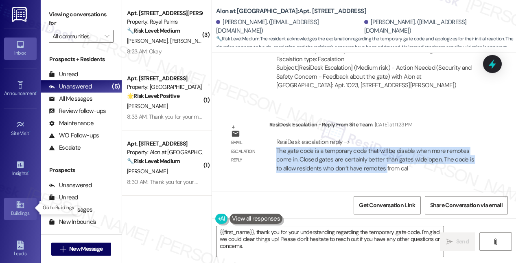
click at [18, 205] on icon at bounding box center [20, 204] width 9 height 9
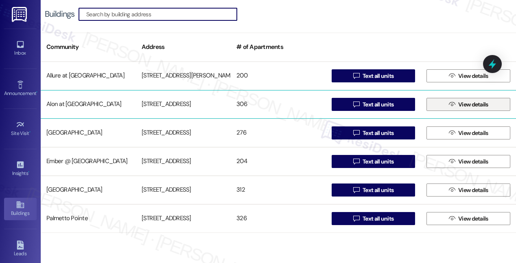
click at [457, 107] on span "View details" at bounding box center [473, 104] width 33 height 9
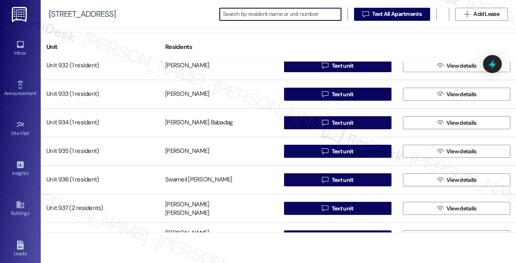
scroll to position [5486, 0]
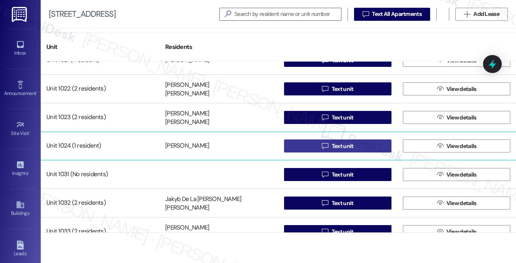
click at [332, 144] on span "Text unit" at bounding box center [343, 146] width 22 height 9
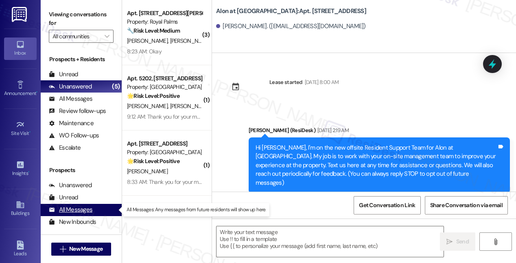
type textarea "Fetching suggested responses. Please feel free to read through the conversation…"
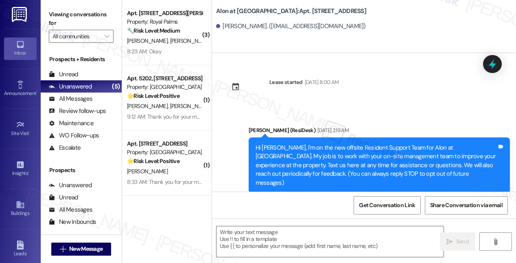
scroll to position [97, 0]
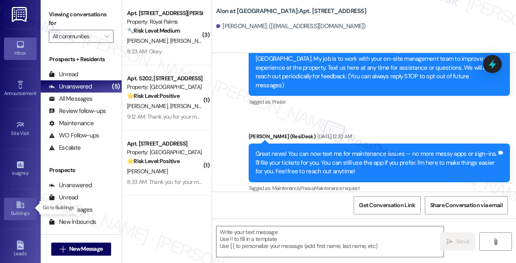
click at [13, 206] on link "Buildings" at bounding box center [20, 208] width 33 height 22
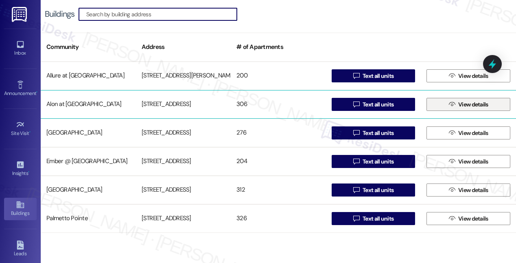
click at [449, 102] on icon "" at bounding box center [452, 104] width 6 height 7
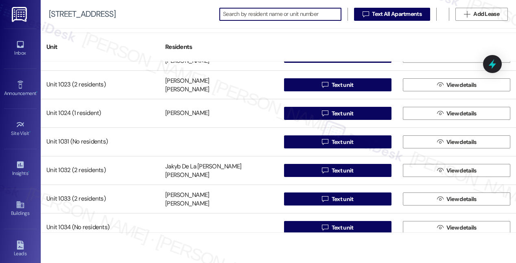
scroll to position [5521, 0]
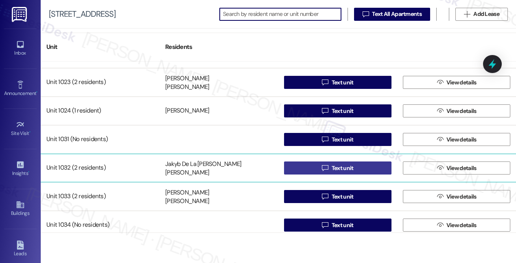
click at [341, 168] on span "Text unit" at bounding box center [343, 168] width 22 height 9
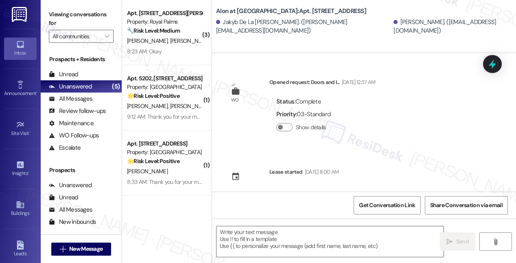
type textarea "Fetching suggested responses. Please feel free to read through the conversation…"
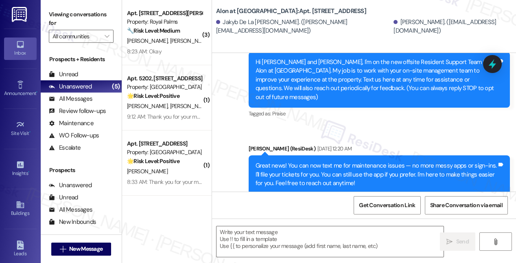
scroll to position [187, 0]
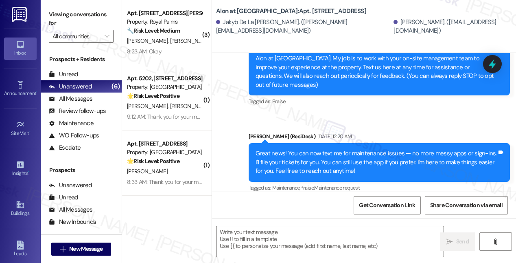
click at [334, 108] on div "Announcement, sent via SMS Sarah (ResiDesk) Sep 12, 2025 at 2:19 AM Hi Jakyb an…" at bounding box center [364, 105] width 304 height 190
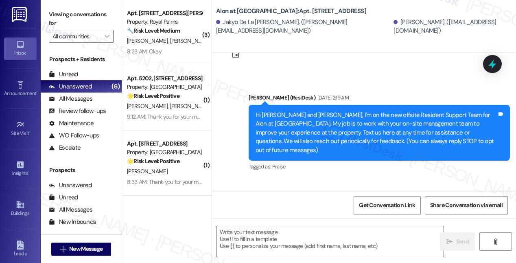
scroll to position [0, 0]
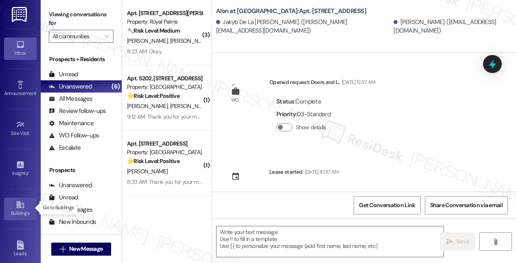
click at [19, 206] on icon at bounding box center [20, 204] width 9 height 9
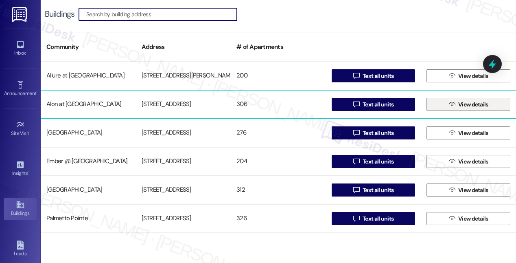
click at [457, 103] on span "View details" at bounding box center [473, 104] width 33 height 9
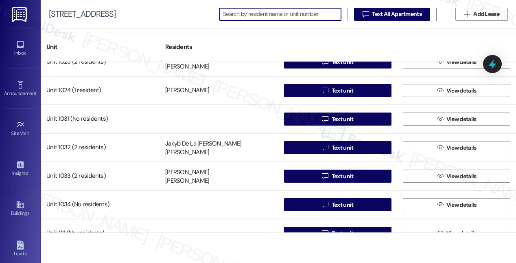
scroll to position [5565, 0]
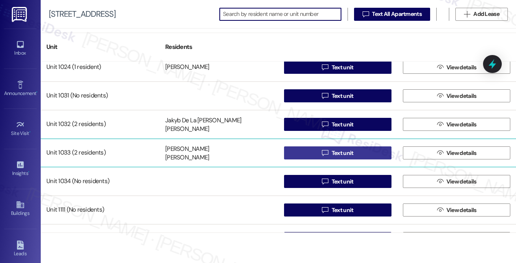
click at [336, 151] on span "Text unit" at bounding box center [343, 153] width 22 height 9
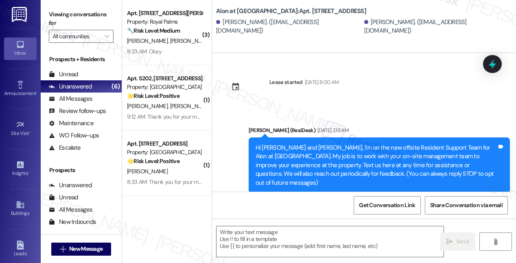
type textarea "Fetching suggested responses. Please feel free to read through the conversation…"
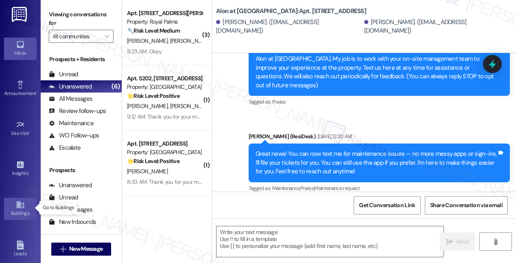
click at [19, 203] on icon at bounding box center [20, 204] width 9 height 9
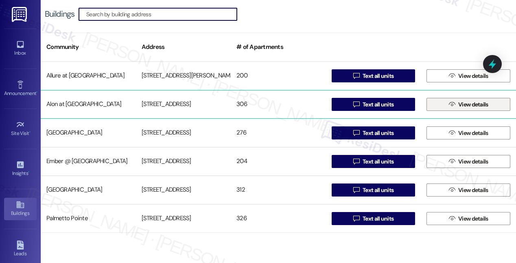
click at [447, 103] on span " View details" at bounding box center [468, 104] width 43 height 12
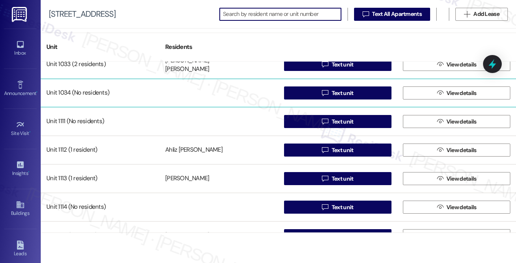
scroll to position [5654, 0]
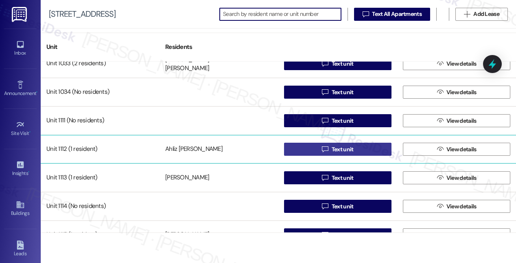
click at [342, 151] on span "Text unit" at bounding box center [343, 149] width 22 height 9
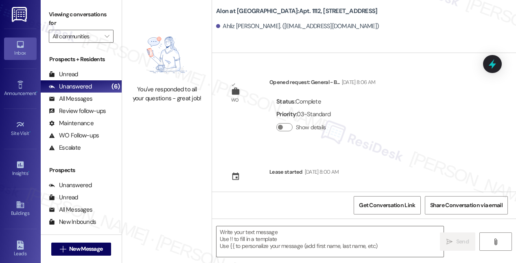
type textarea "Fetching suggested responses. Please feel free to read through the conversation…"
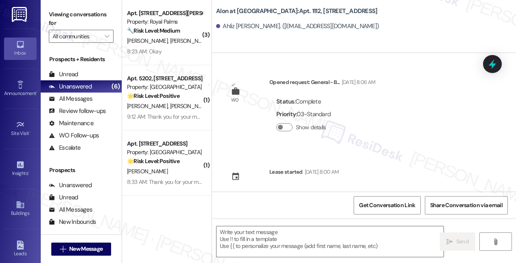
type textarea "Fetching suggested responses. Please feel free to read through the conversation…"
click at [20, 207] on icon at bounding box center [20, 204] width 9 height 9
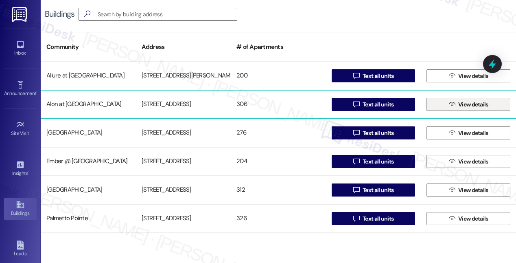
click at [451, 103] on icon "" at bounding box center [452, 104] width 6 height 7
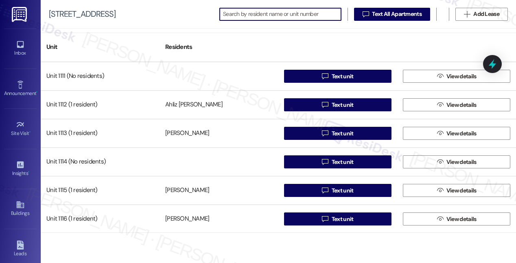
scroll to position [5699, 0]
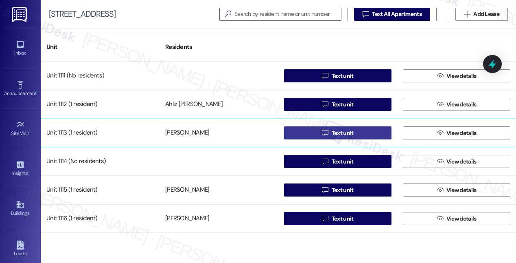
click at [332, 134] on span "Text unit" at bounding box center [343, 133] width 22 height 9
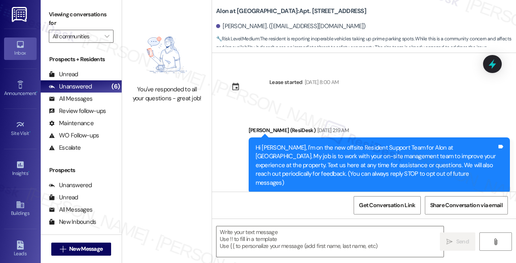
scroll to position [945, 0]
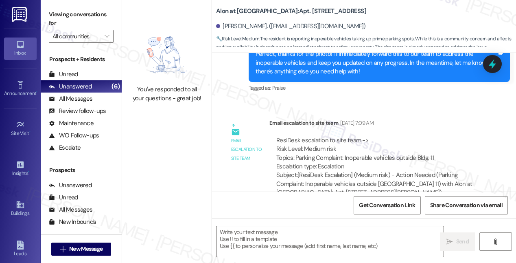
type textarea "Fetching suggested responses. Please feel free to read through the conversation…"
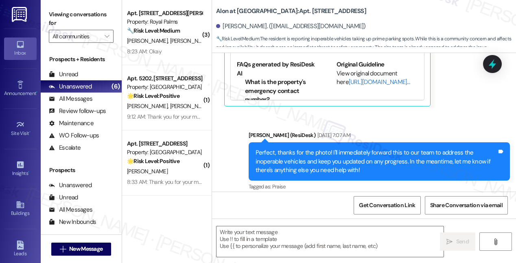
type textarea "Fetching suggested responses. Please feel free to read through the conversation…"
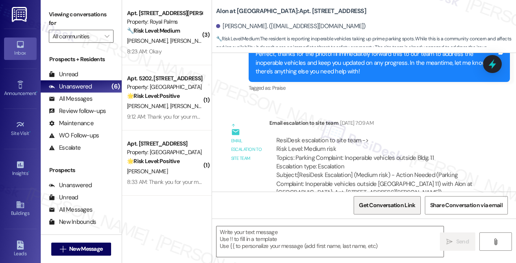
click at [379, 206] on span "Get Conversation Link" at bounding box center [387, 205] width 56 height 9
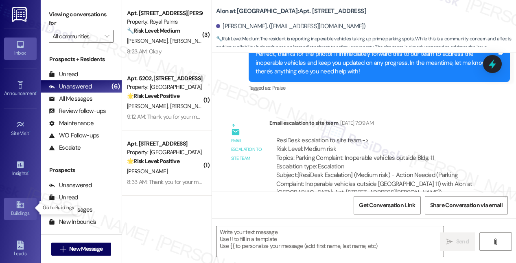
click at [22, 204] on icon at bounding box center [20, 204] width 9 height 9
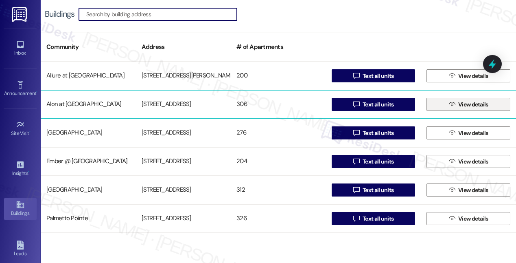
click at [468, 106] on span "View details" at bounding box center [473, 104] width 30 height 9
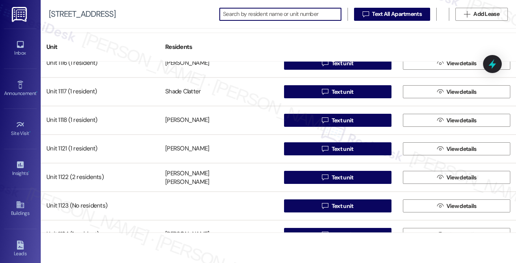
scroll to position [5761, 0]
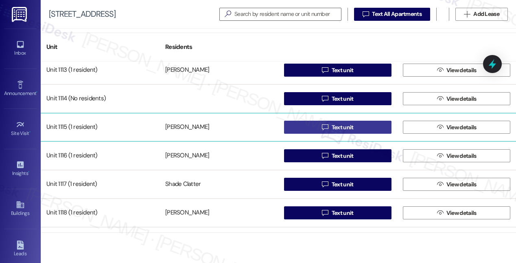
click at [334, 127] on span "Text unit" at bounding box center [343, 127] width 22 height 9
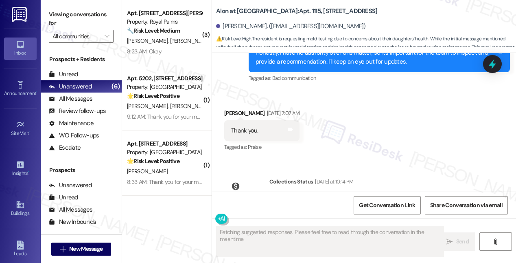
scroll to position [2805, 0]
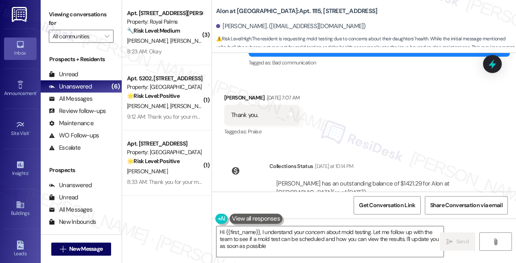
type textarea "Hi {{first_name}}, I understand your concern about mold testing. Let me follow …"
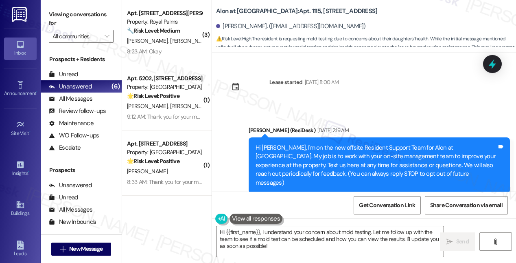
scroll to position [111, 0]
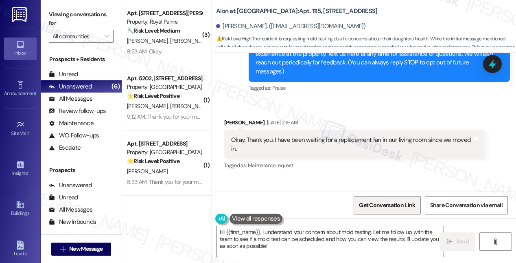
click at [386, 206] on span "Get Conversation Link" at bounding box center [387, 205] width 56 height 9
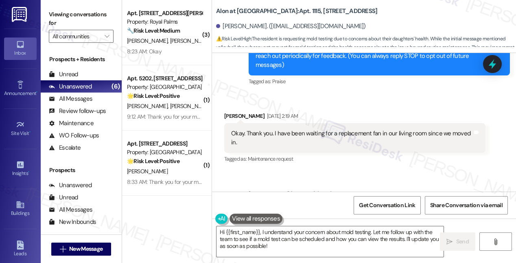
scroll to position [119, 0]
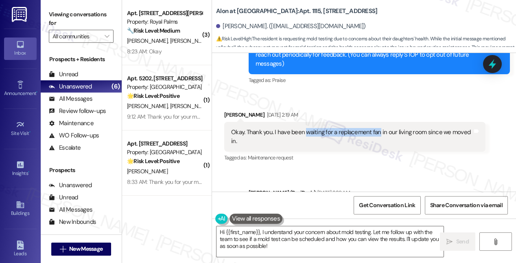
drag, startPoint x: 304, startPoint y: 123, endPoint x: 378, endPoint y: 126, distance: 73.8
click at [378, 128] on div "Okay. Thank you. I have been waiting for a replacement fan in our living room s…" at bounding box center [351, 137] width 241 height 18
copy div "waiting for a replacement fan"
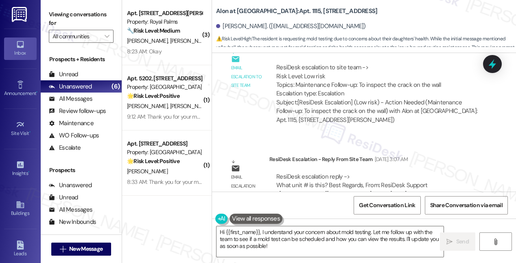
scroll to position [1951, 0]
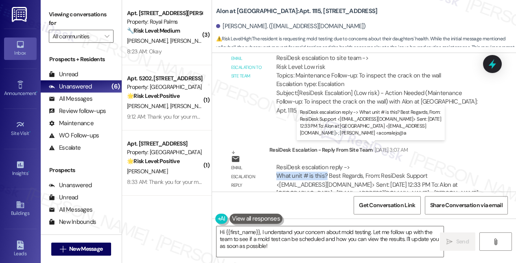
drag, startPoint x: 276, startPoint y: 157, endPoint x: 326, endPoint y: 154, distance: 50.1
click at [326, 163] on div "ResiDesk escalation reply -> What unit # is this? Best Regards, From: ResiDesk …" at bounding box center [378, 185] width 204 height 44
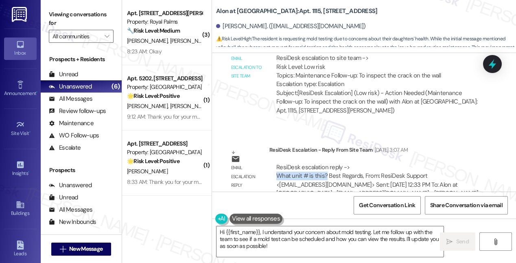
copy div "What unit # is this?"
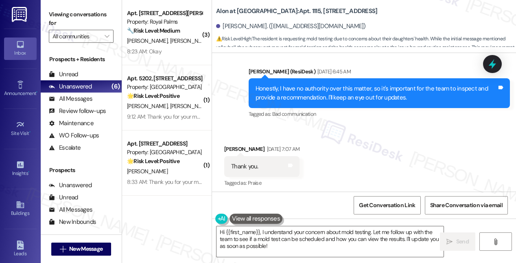
scroll to position [2805, 0]
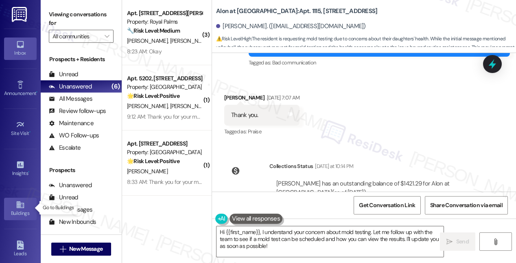
click at [21, 204] on icon at bounding box center [19, 204] width 7 height 7
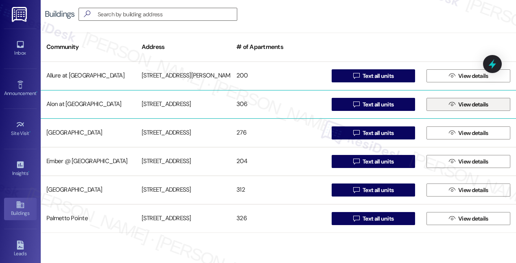
click at [464, 105] on span "View details" at bounding box center [473, 104] width 30 height 9
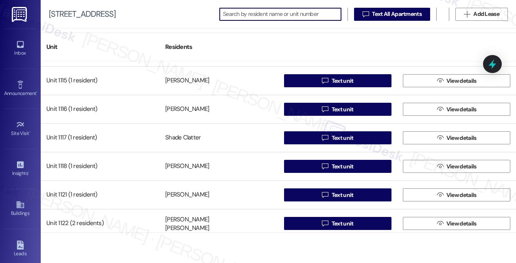
scroll to position [5790, 0]
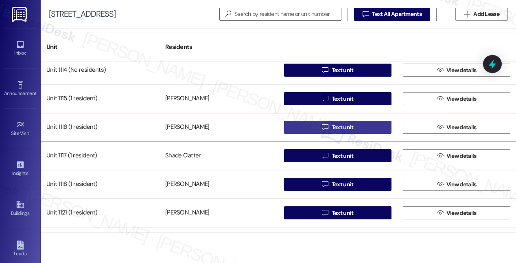
click at [336, 125] on span "Text unit" at bounding box center [343, 127] width 22 height 9
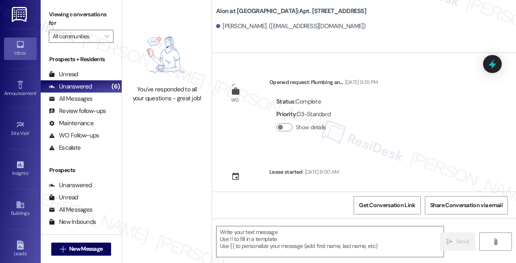
type textarea "Fetching suggested responses. Please feel free to read through the conversation…"
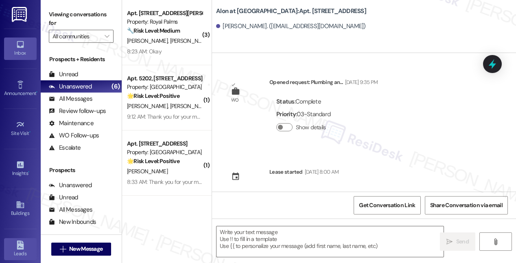
type textarea "Fetching suggested responses. Please feel free to read through the conversation…"
click at [16, 203] on icon at bounding box center [19, 204] width 7 height 7
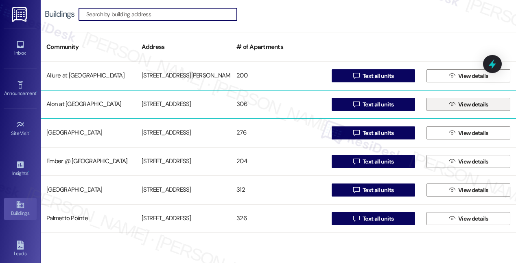
click at [458, 105] on span "View details" at bounding box center [473, 104] width 30 height 9
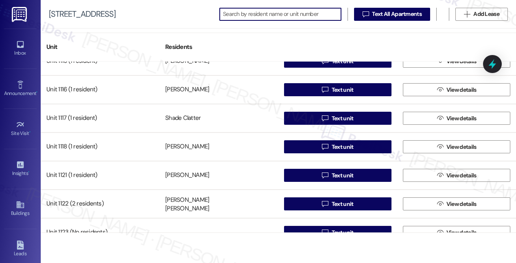
scroll to position [5824, 0]
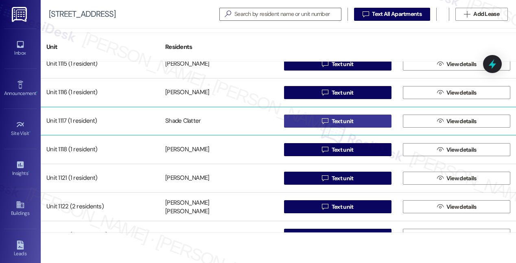
click at [342, 121] on span "Text unit" at bounding box center [343, 121] width 22 height 9
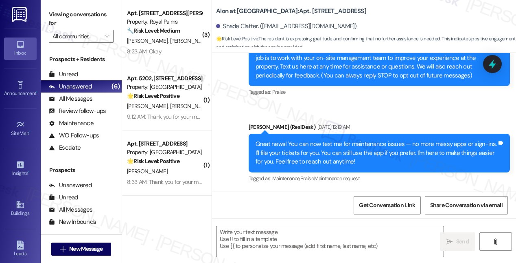
type textarea "Fetching suggested responses. Please feel free to read through the conversation…"
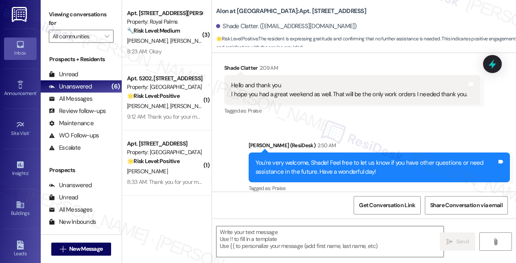
scroll to position [960, 0]
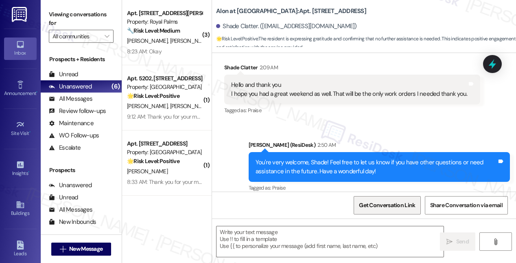
click at [385, 206] on span "Get Conversation Link" at bounding box center [387, 205] width 56 height 9
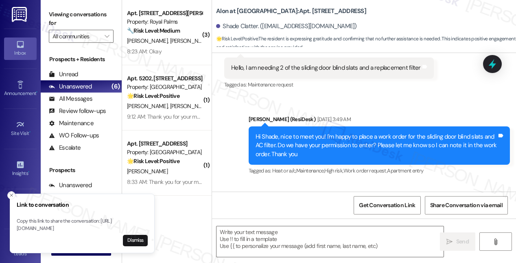
scroll to position [376, 0]
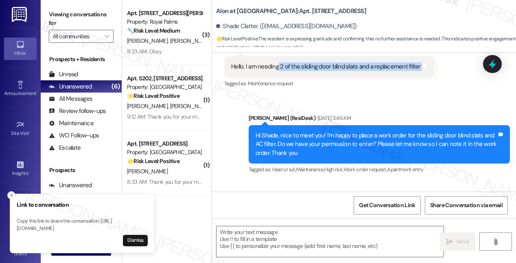
drag, startPoint x: 278, startPoint y: 66, endPoint x: 430, endPoint y: 66, distance: 152.6
click at [430, 66] on div "Hello, I am needing 2 of the sliding door blind slats and a replacement filter …" at bounding box center [329, 66] width 210 height 21
drag, startPoint x: 258, startPoint y: 66, endPoint x: 425, endPoint y: 66, distance: 166.9
click at [425, 66] on div "Hello, I am needing 2 of the sliding door blind slats and a replacement filter …" at bounding box center [329, 66] width 210 height 21
copy div "needing 2 of the sliding door blind slats and a replacement filter Tags and not…"
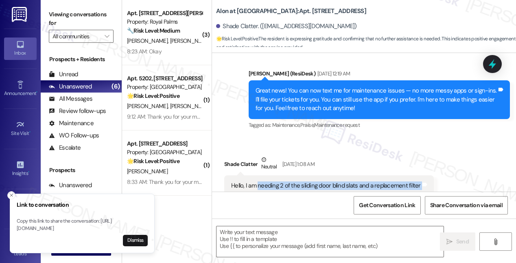
scroll to position [259, 0]
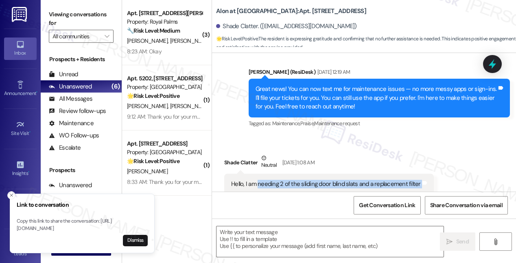
drag, startPoint x: 131, startPoint y: 241, endPoint x: 128, endPoint y: 234, distance: 7.1
click at [131, 241] on button "Dismiss" at bounding box center [135, 239] width 25 height 11
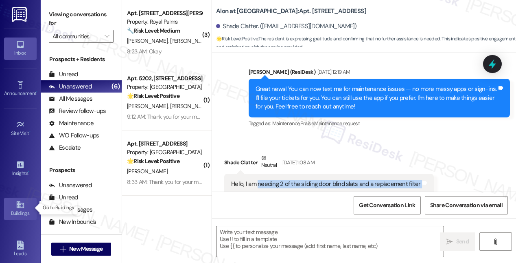
click at [13, 204] on link "Buildings" at bounding box center [20, 208] width 33 height 22
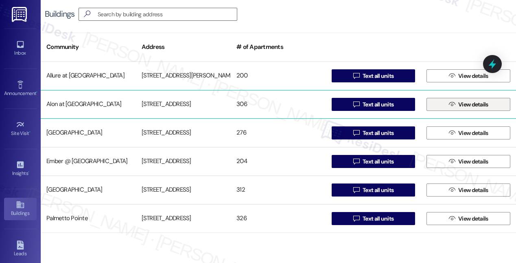
click at [465, 106] on span "View details" at bounding box center [473, 104] width 30 height 9
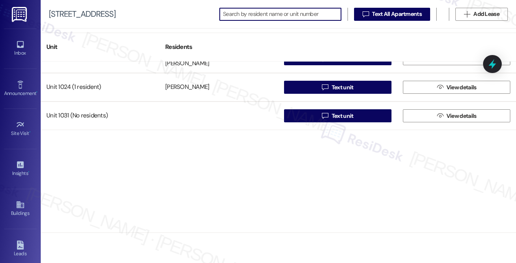
scroll to position [5815, 0]
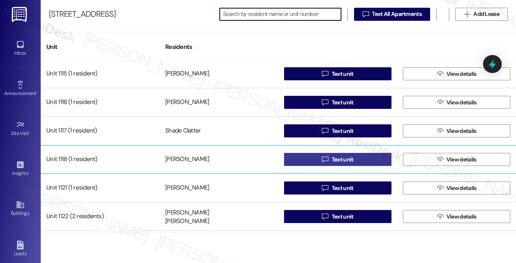
click at [338, 160] on span "Text unit" at bounding box center [343, 159] width 22 height 9
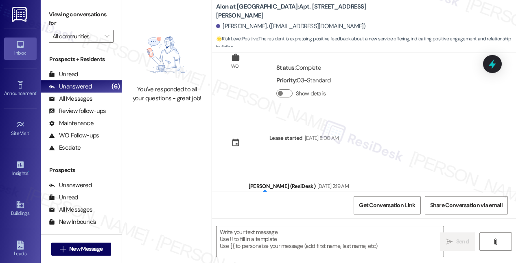
scroll to position [77, 0]
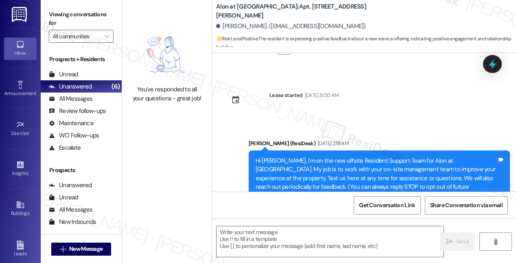
type textarea "Fetching suggested responses. Please feel free to read through the conversation…"
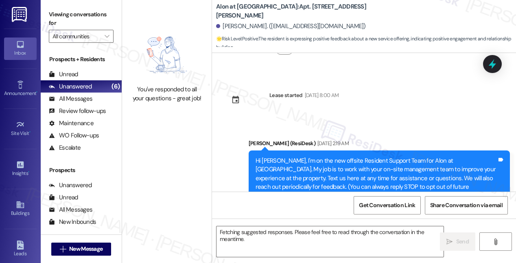
scroll to position [0, 0]
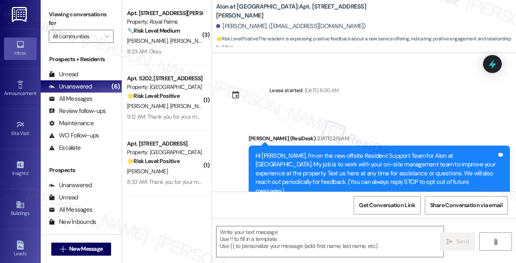
type textarea "Fetching suggested responses. Please feel free to read through the conversation…"
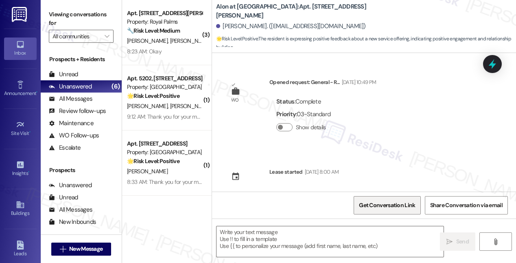
click at [392, 206] on span "Get Conversation Link" at bounding box center [387, 205] width 56 height 9
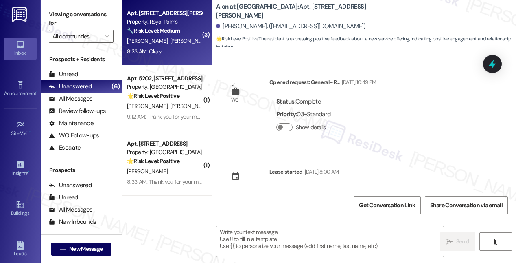
click at [170, 42] on div "C. Horta J. Bergez" at bounding box center [164, 41] width 77 height 10
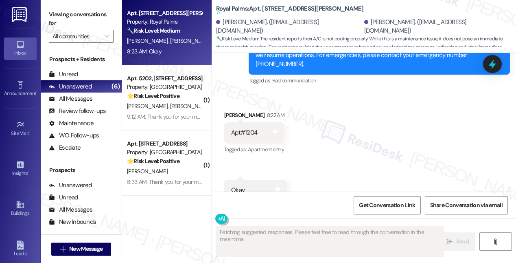
scroll to position [451, 0]
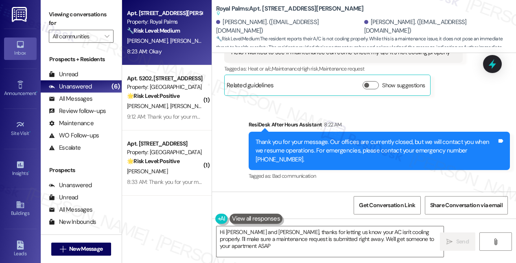
type textarea "Hi Jair and Cristina, thanks for letting us know your AC isn't cooling properly…"
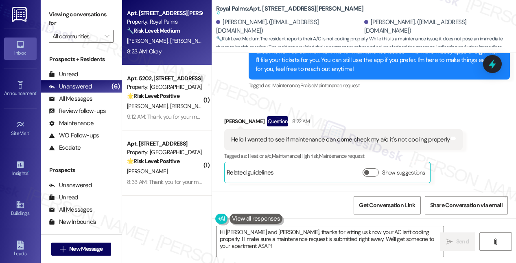
scroll to position [292, 0]
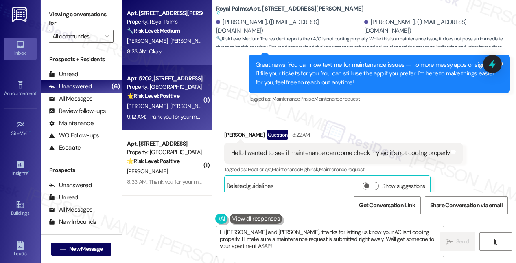
click at [170, 108] on span "P. Gupta" at bounding box center [190, 105] width 41 height 7
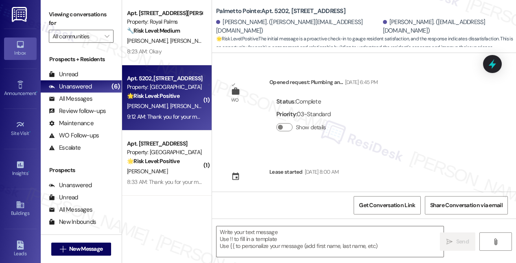
type textarea "Fetching suggested responses. Please feel free to read through the conversation…"
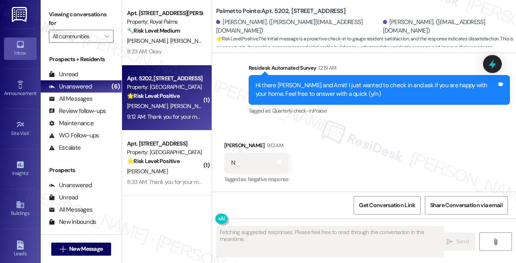
scroll to position [410, 0]
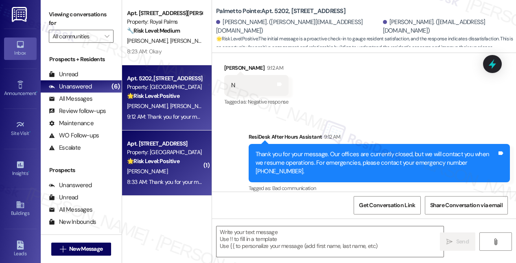
click at [172, 165] on div "🌟 Risk Level: Positive The resident is responding positively to a request for a…" at bounding box center [164, 161] width 75 height 9
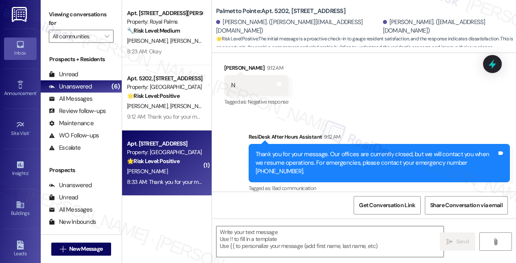
click at [148, 125] on div "Apt. 1204, 16100 Henderson Pass Property: Royal Palms 🔧 Risk Level: Medium The …" at bounding box center [167, 102] width 90 height 205
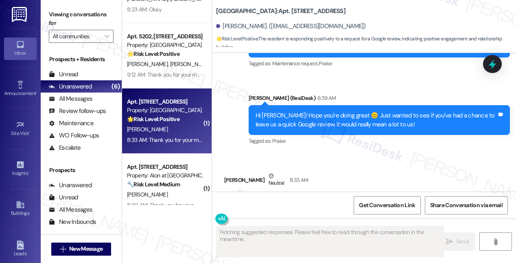
scroll to position [1637, 0]
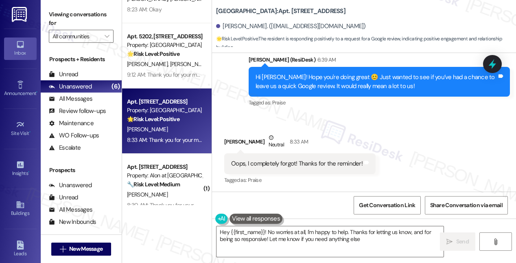
type textarea "Hey {{first_name}}! No worries at all, I'm happy to help. Thanks for letting us…"
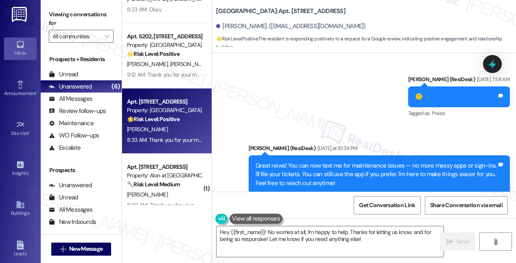
scroll to position [1081, 0]
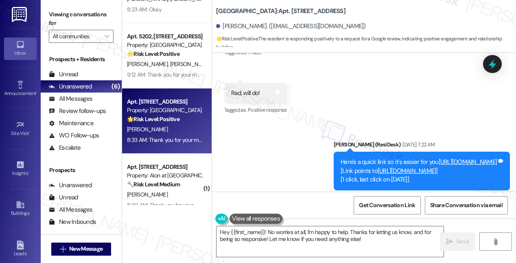
click at [439, 158] on link "https://www.theresidesk.com/links/review-1wrYFsl8A" at bounding box center [468, 162] width 59 height 8
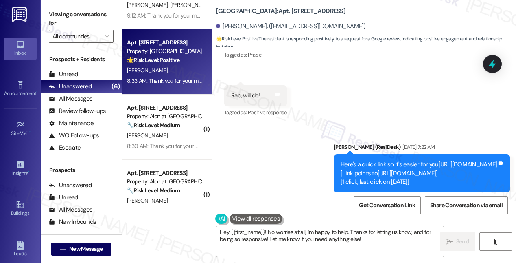
scroll to position [104, 0]
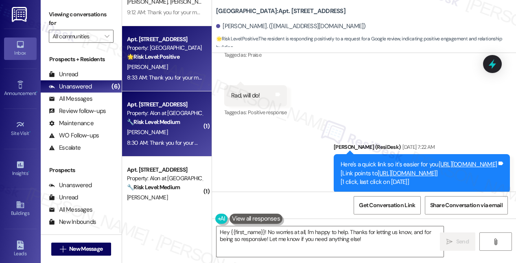
click at [163, 125] on strong "🔧 Risk Level: Medium" at bounding box center [153, 121] width 53 height 7
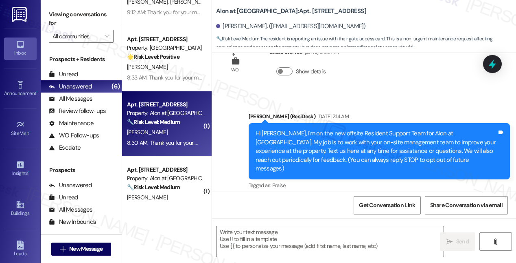
type textarea "Fetching suggested responses. Please feel free to read through the conversation…"
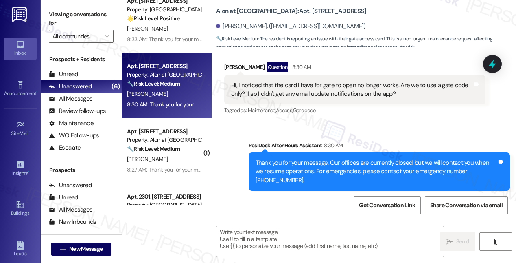
scroll to position [150, 0]
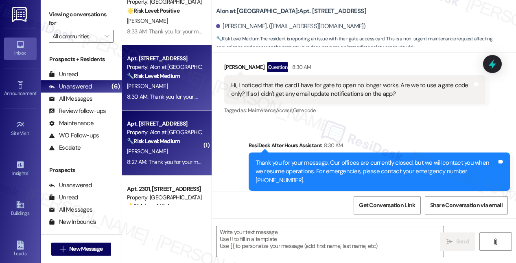
click at [170, 135] on div "Property: Alon at [GEOGRAPHIC_DATA]" at bounding box center [164, 132] width 75 height 9
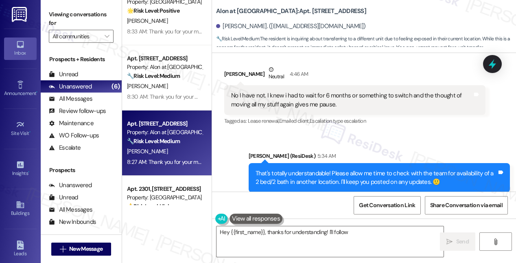
scroll to position [780, 0]
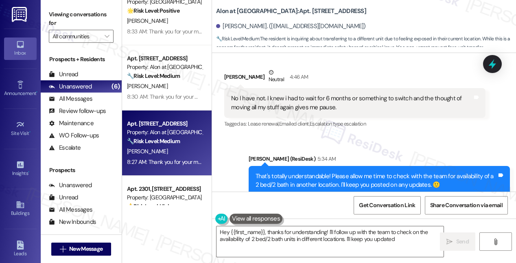
type textarea "Hey {{first_name}}, thanks for understanding! I'll follow up with the team to c…"
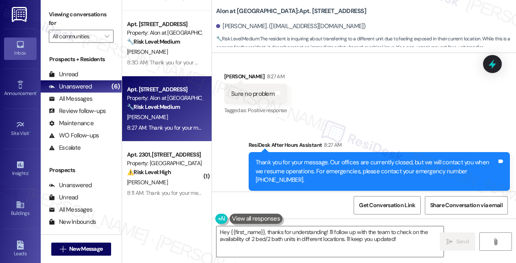
scroll to position [186, 0]
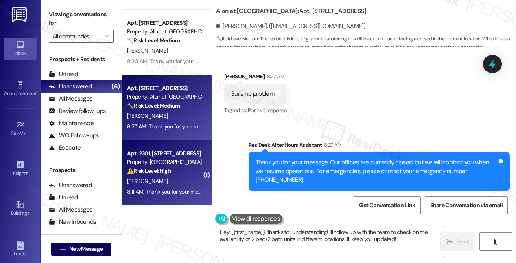
click at [180, 155] on div "Apt. 2301, [STREET_ADDRESS]" at bounding box center [164, 153] width 75 height 9
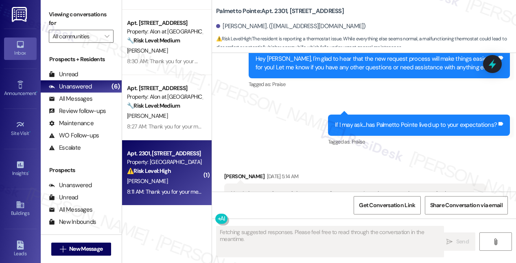
scroll to position [1854, 0]
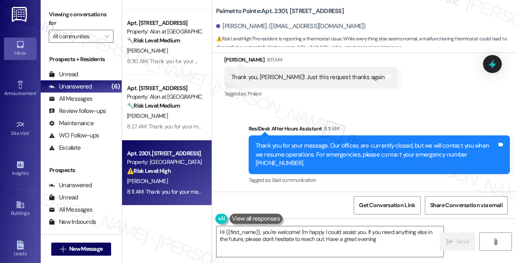
type textarea "Hi {{first_name}}, you're welcome! I'm happy I could assist you. If you need an…"
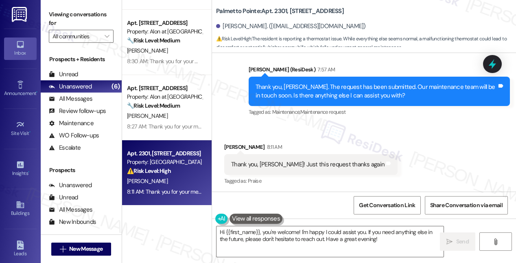
scroll to position [1756, 0]
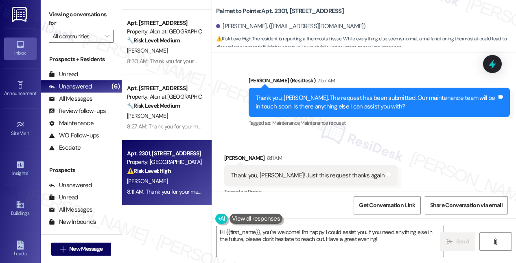
click at [377, 49] on div "Palmetto Pointe: Apt. 2301, 4835 USAA Blvd Ivianne Tompkins. (iviannetompkins@o…" at bounding box center [364, 26] width 304 height 53
